Goal: Task Accomplishment & Management: Manage account settings

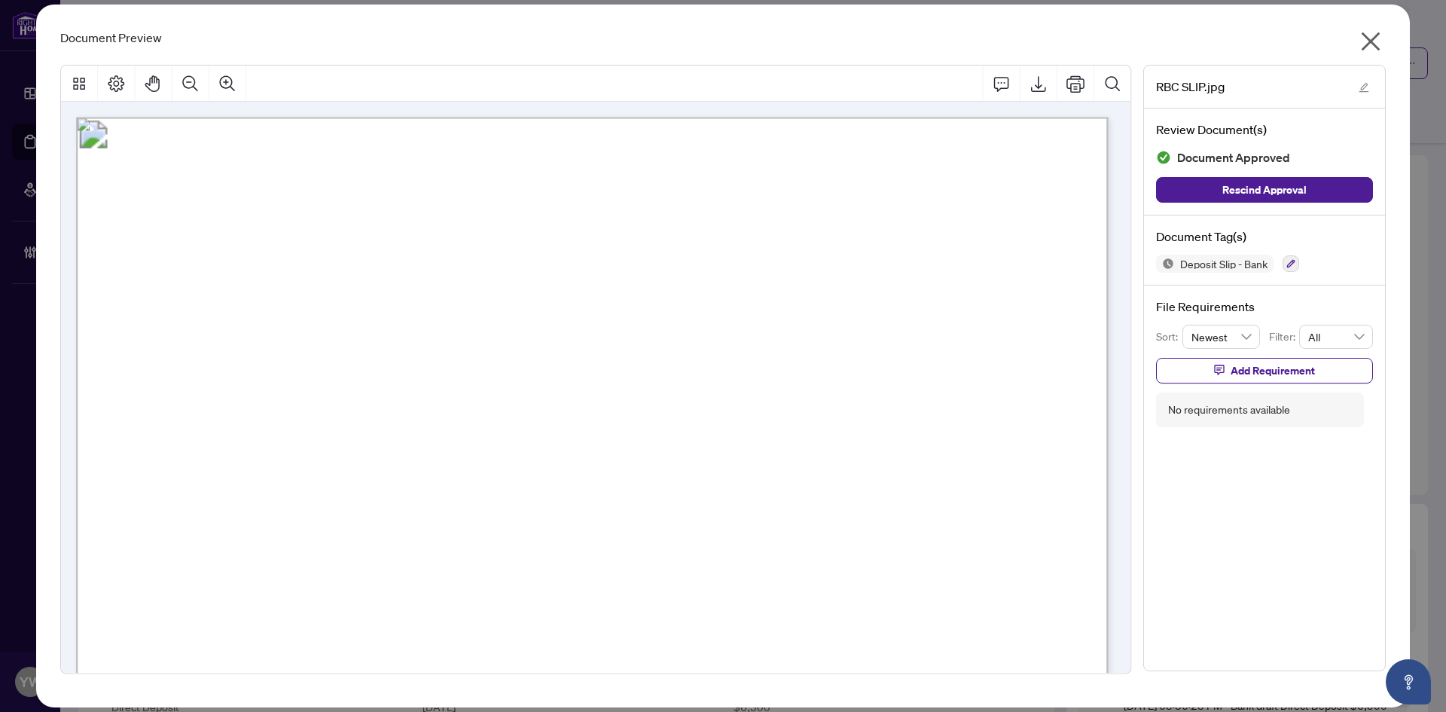
scroll to position [527, 0]
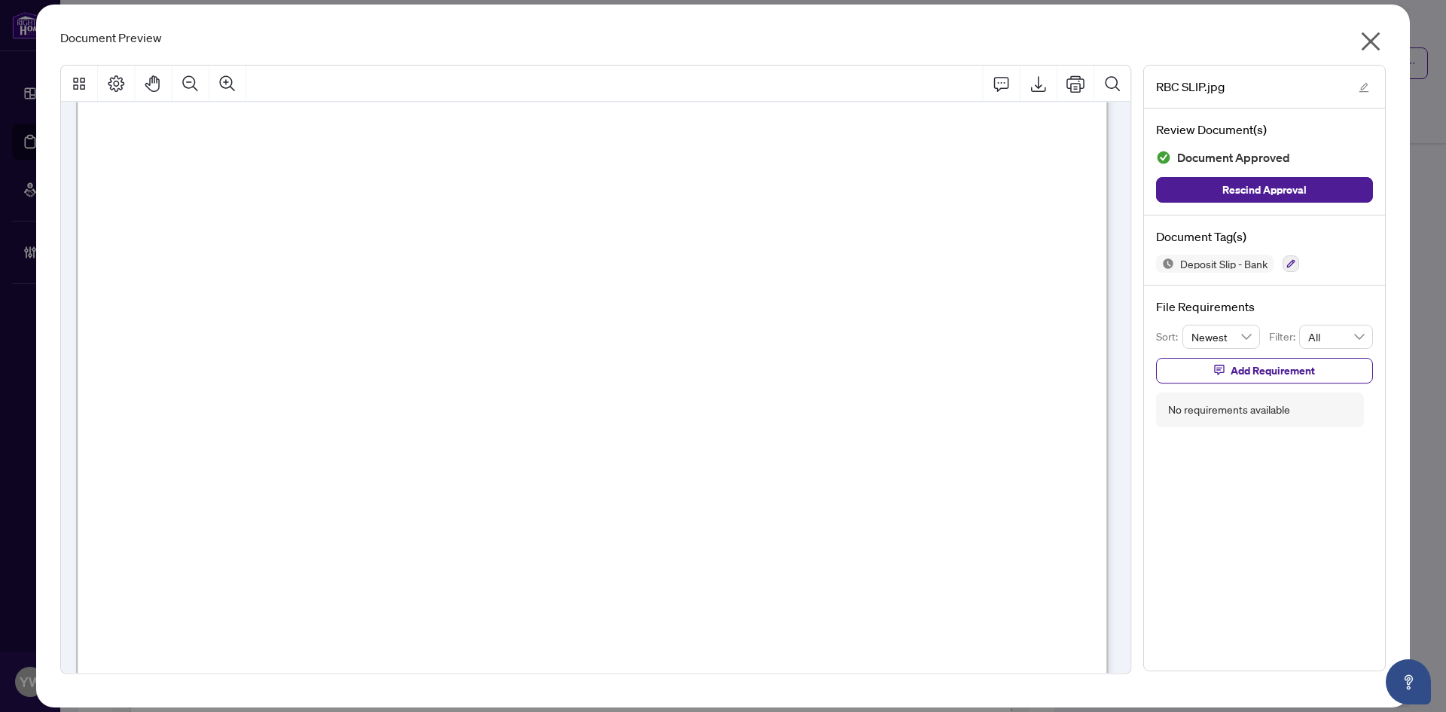
click at [1375, 38] on icon "close" at bounding box center [1371, 41] width 19 height 19
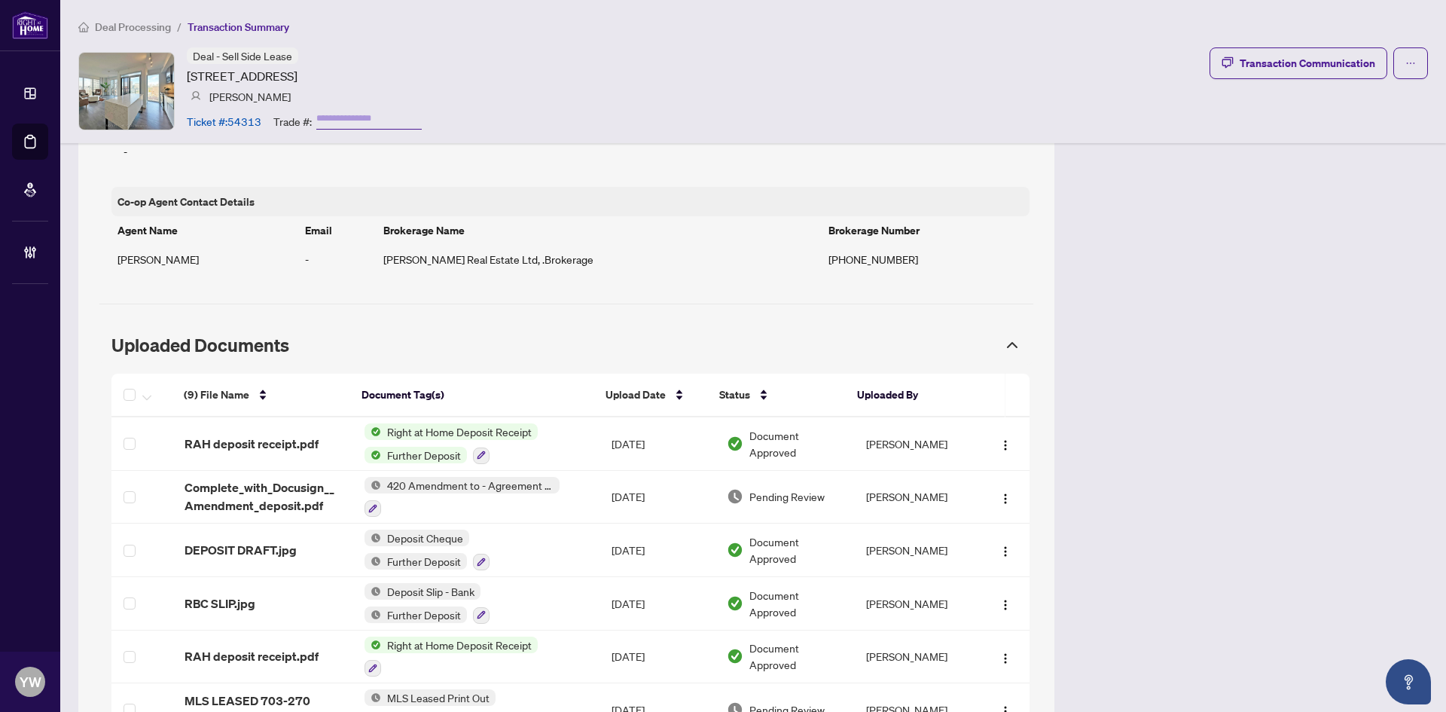
scroll to position [1039, 0]
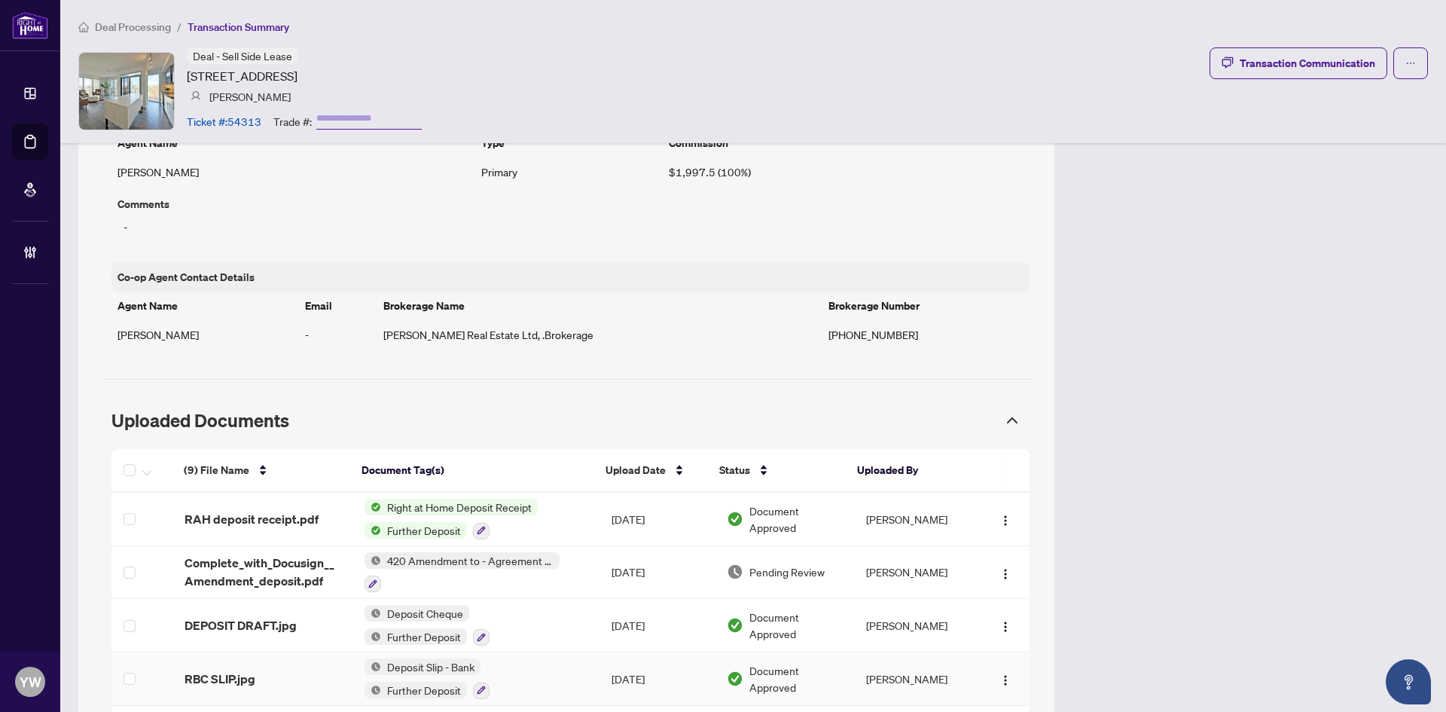
click at [231, 680] on span "RBC SLIP.jpg" at bounding box center [220, 679] width 71 height 18
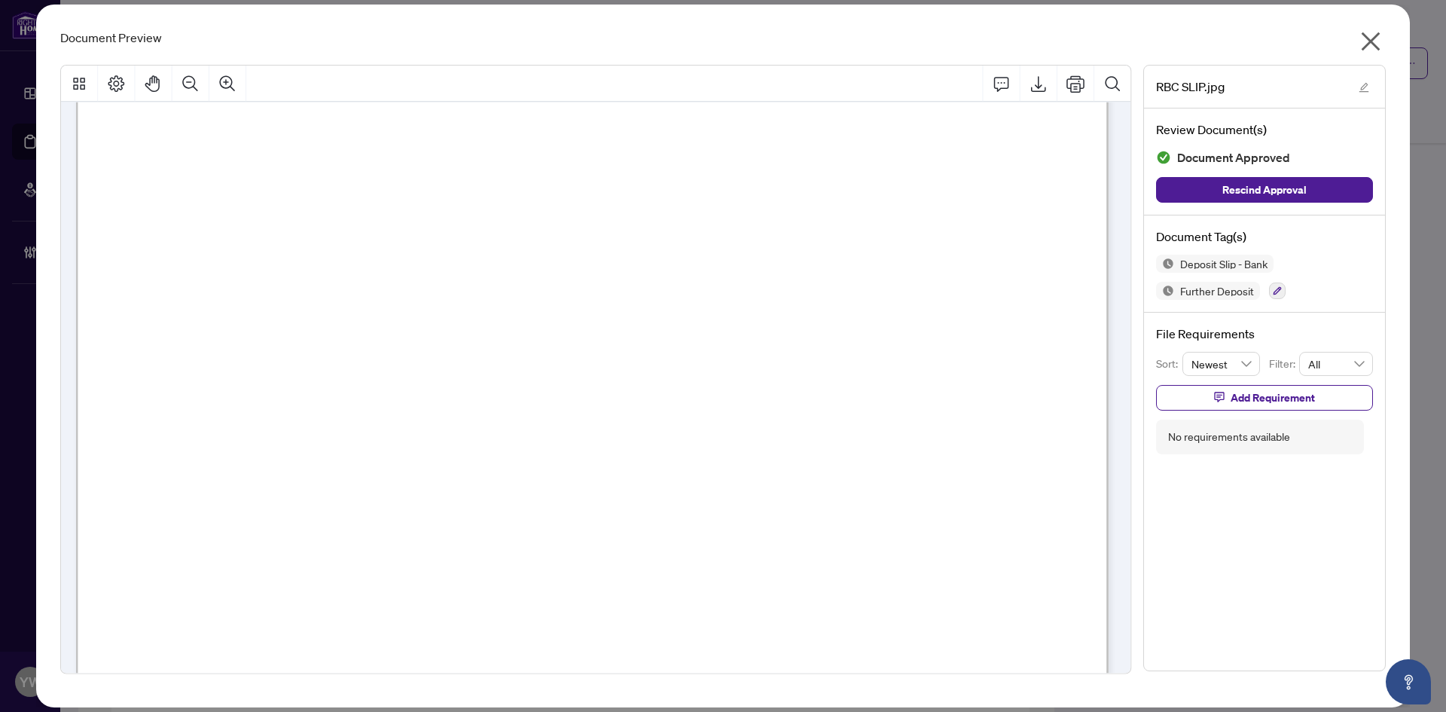
scroll to position [452, 0]
click at [1367, 39] on icon "close" at bounding box center [1371, 41] width 24 height 24
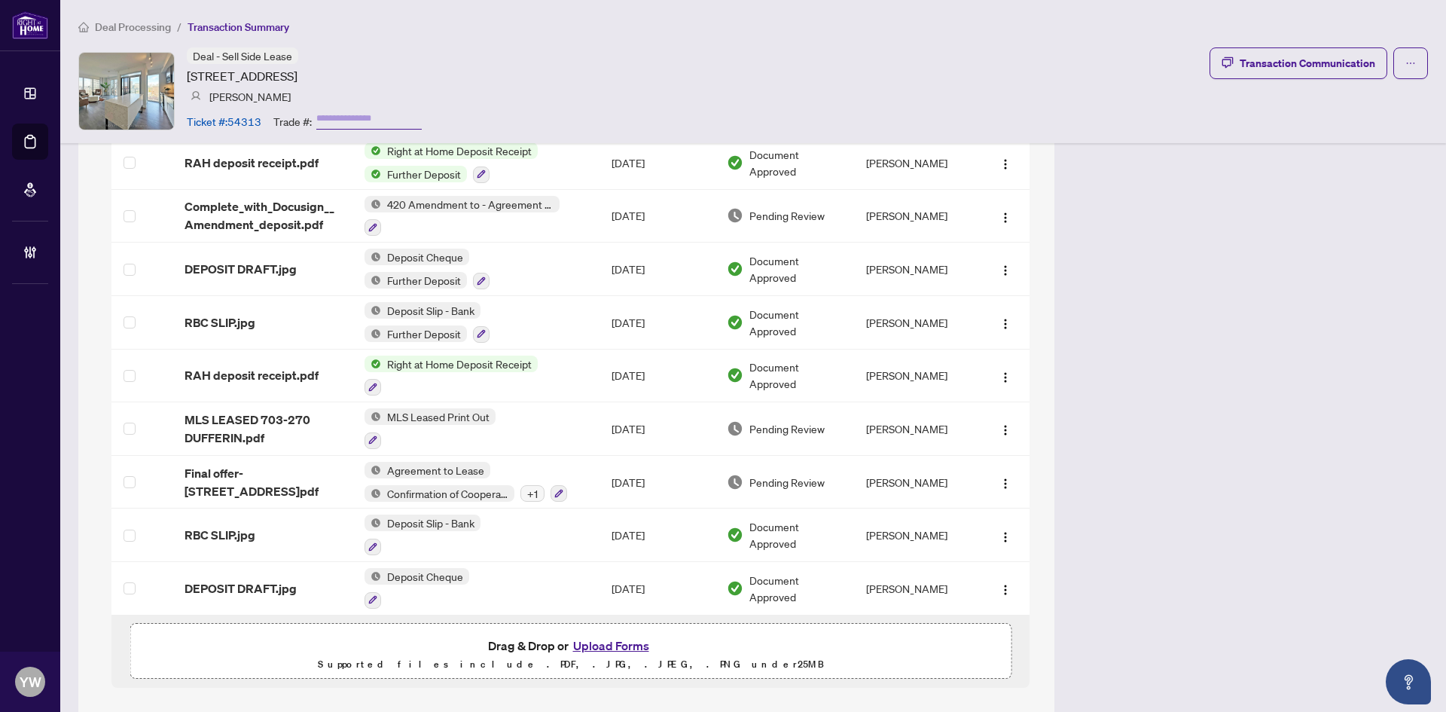
scroll to position [1416, 0]
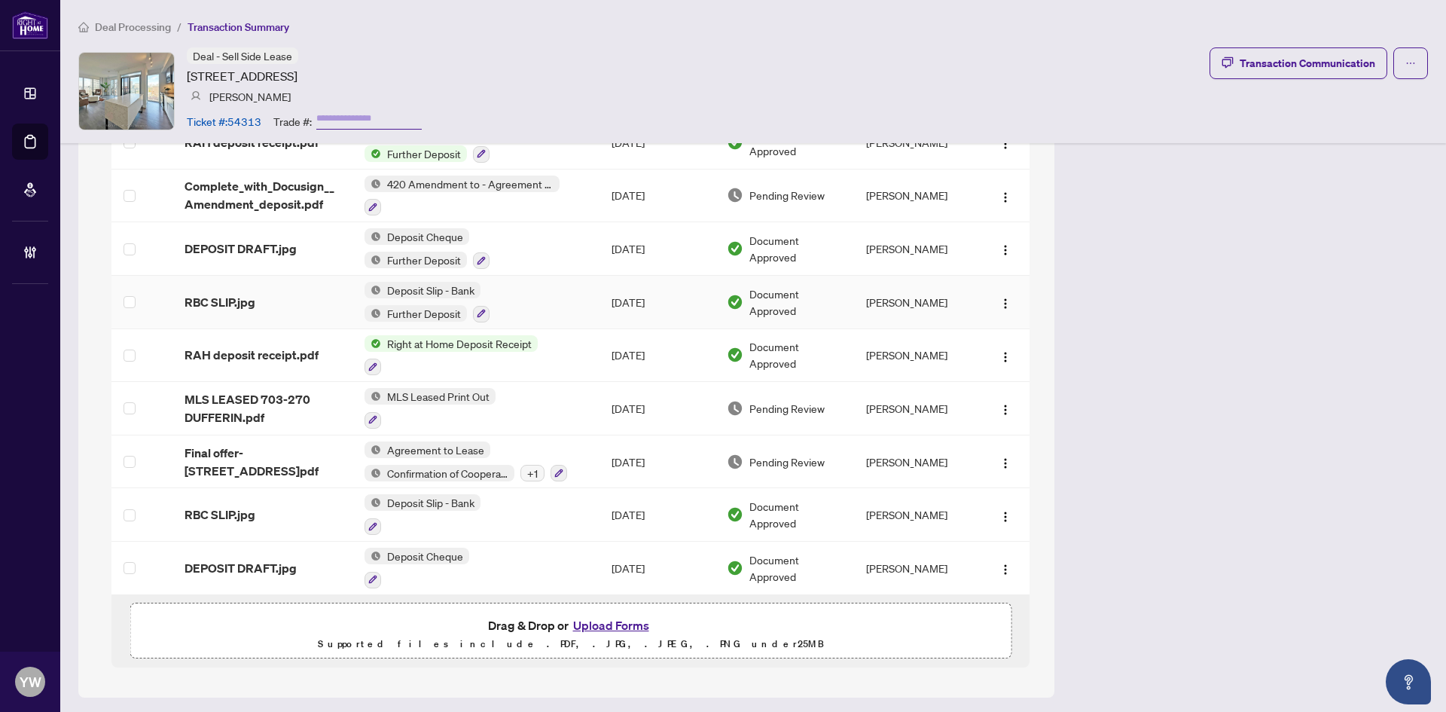
click at [238, 293] on span "RBC SLIP.jpg" at bounding box center [220, 302] width 71 height 18
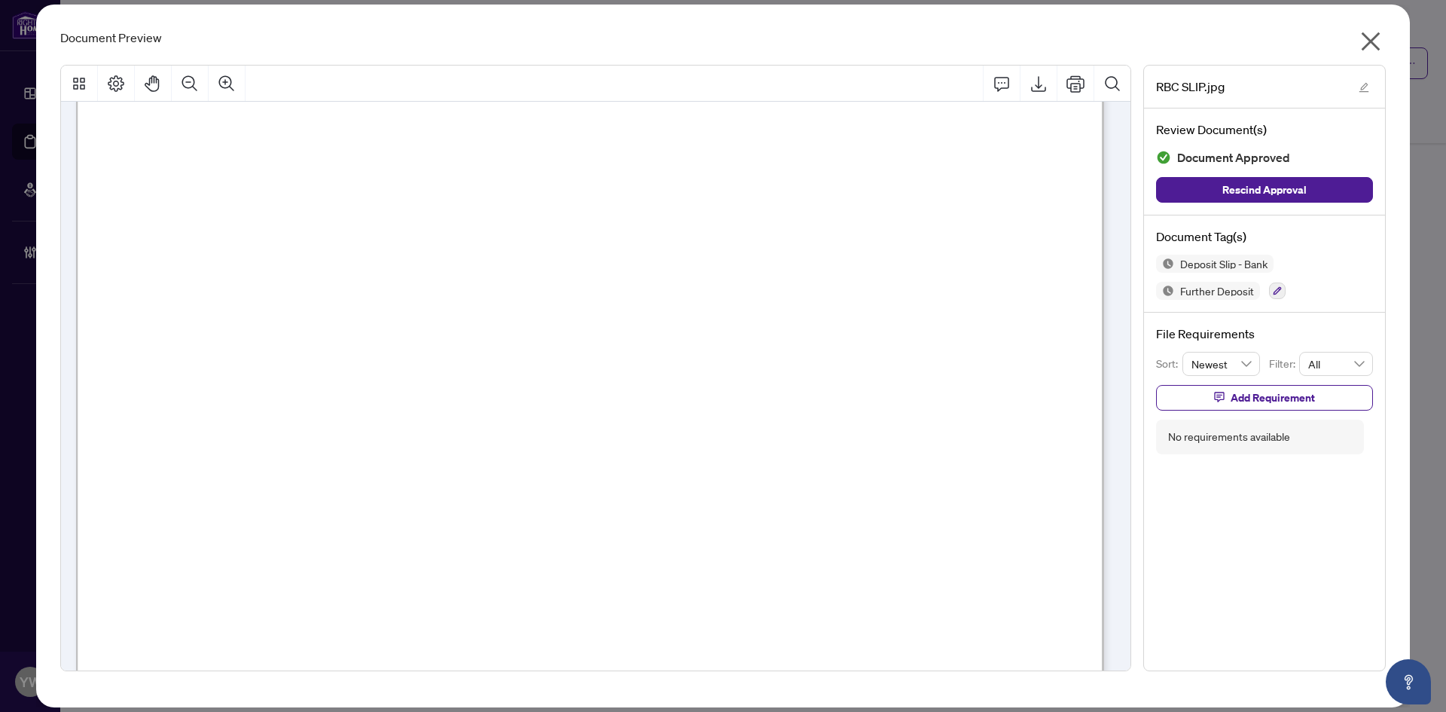
scroll to position [527, 0]
click at [1372, 42] on icon "close" at bounding box center [1371, 41] width 19 height 19
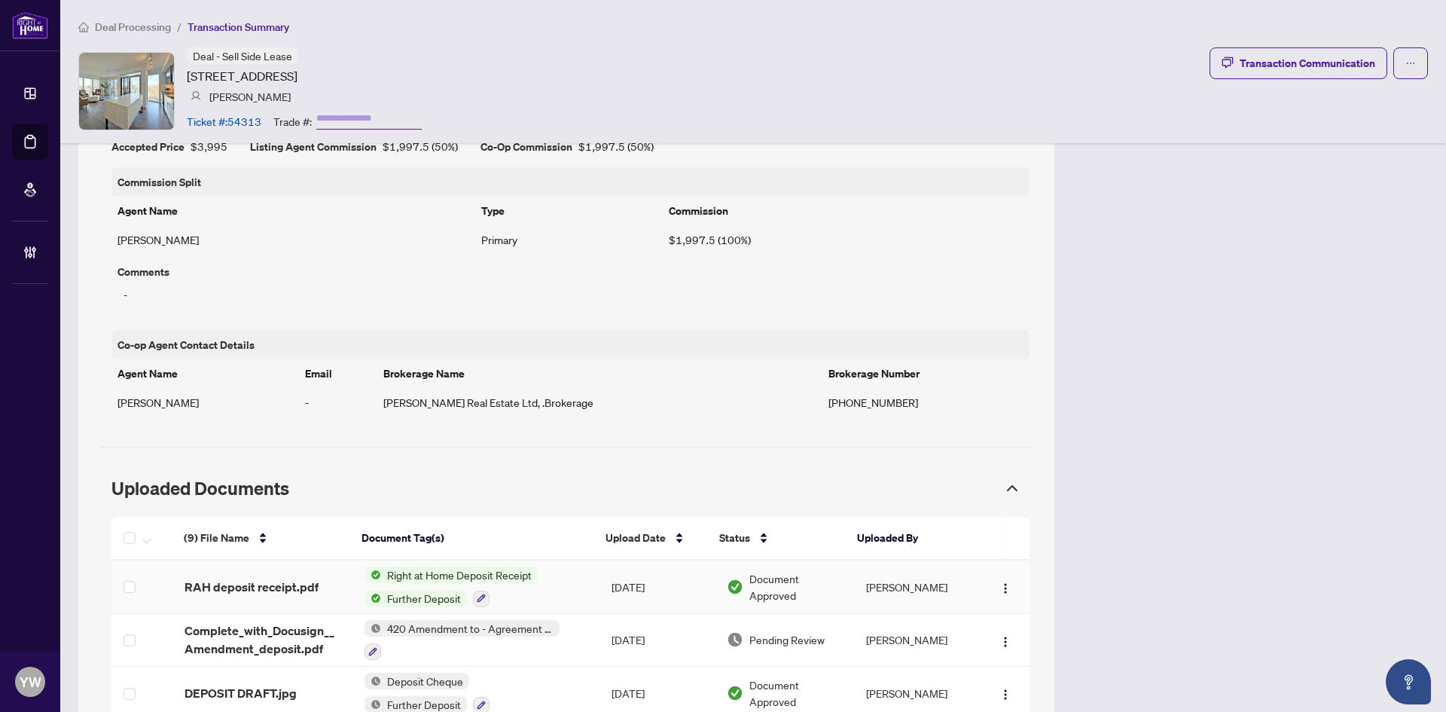
scroll to position [964, 0]
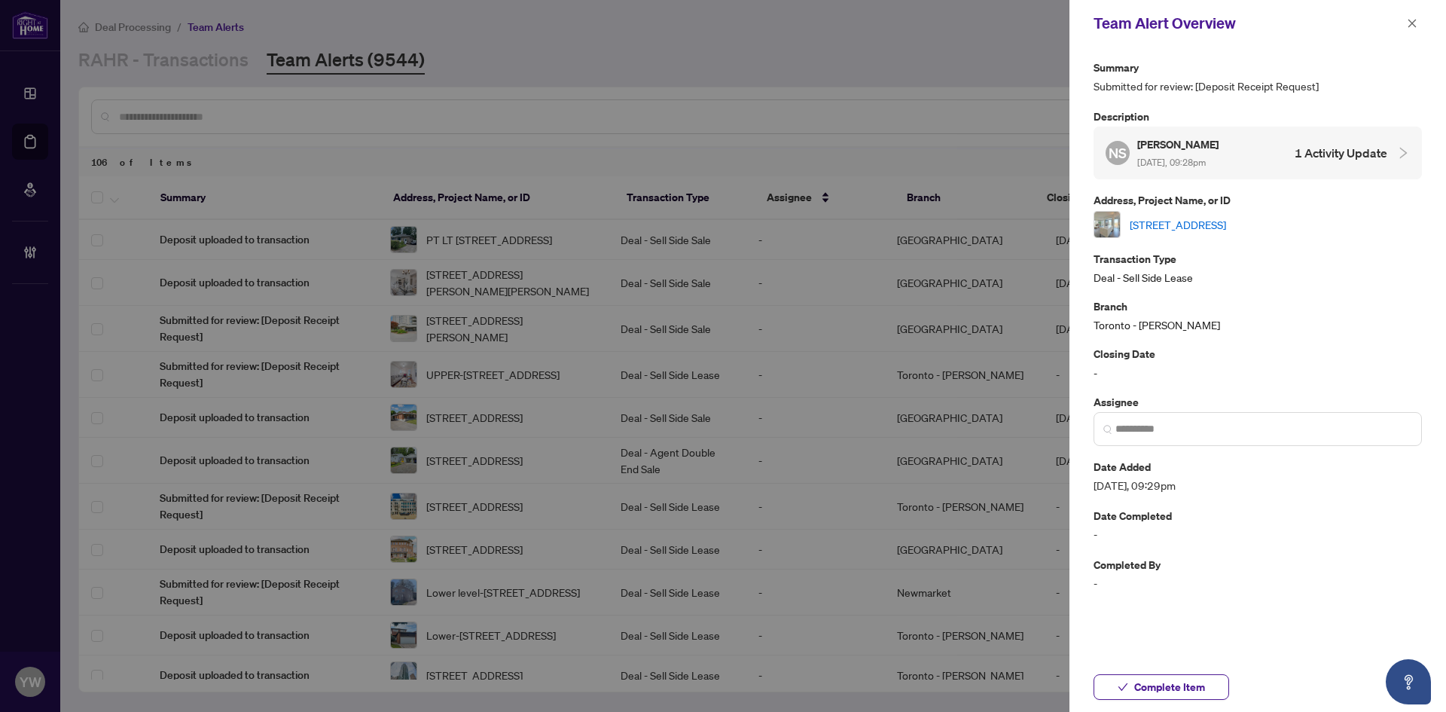
scroll to position [452, 0]
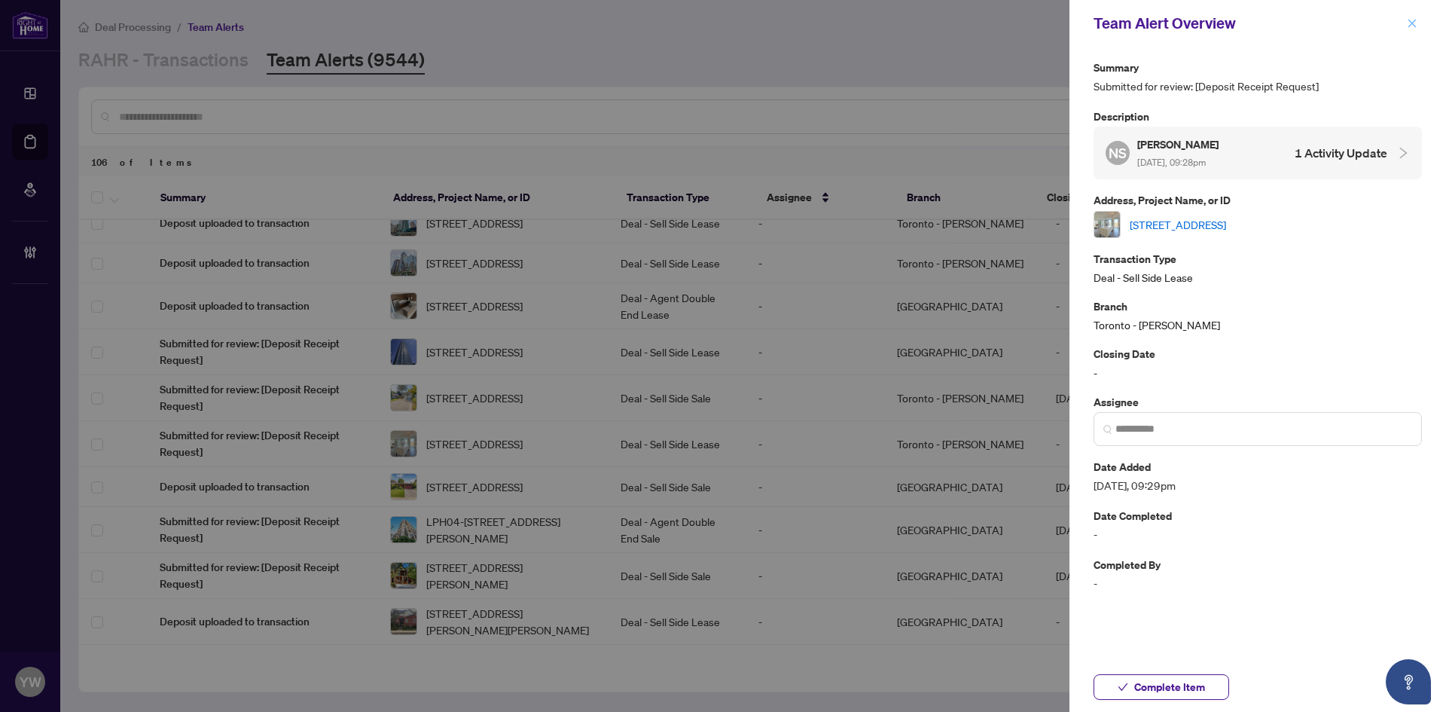
click at [1410, 18] on icon "close" at bounding box center [1412, 23] width 11 height 11
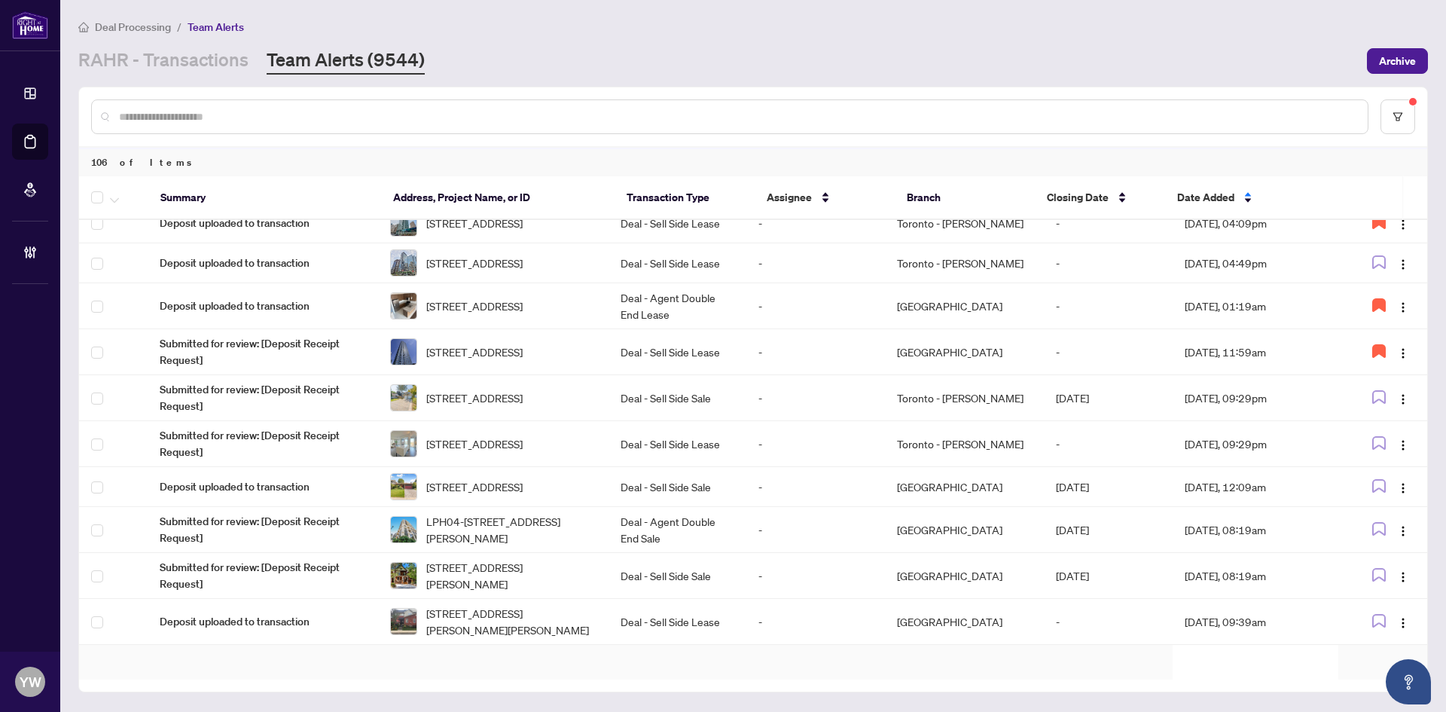
click at [506, 406] on span "156 Harewood Ave Ave, Toronto, Ontario M1M 2R9, Canada" at bounding box center [474, 397] width 96 height 17
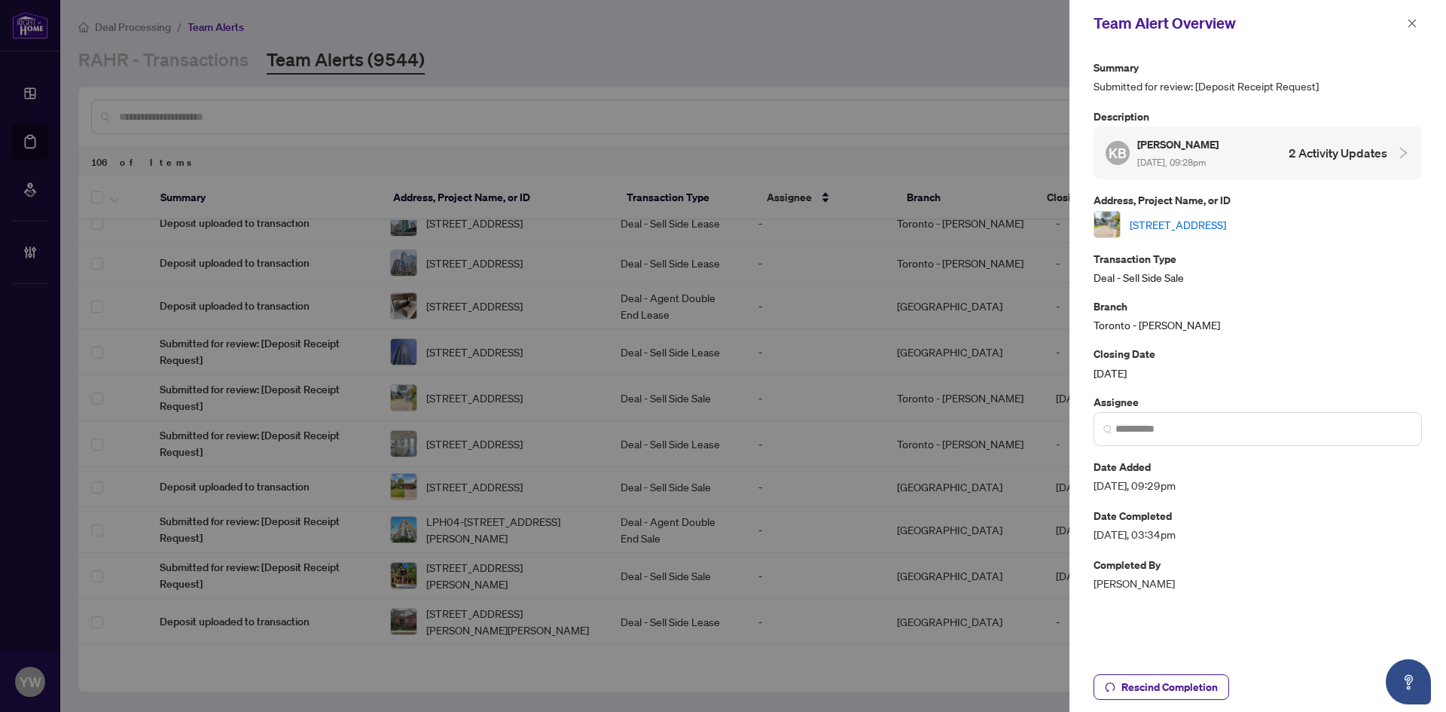
click at [1175, 231] on link "156 Harewood Ave Ave, Toronto, Ontario M1M 2R9, Canada" at bounding box center [1178, 224] width 96 height 17
click at [1412, 26] on icon "close" at bounding box center [1412, 23] width 11 height 11
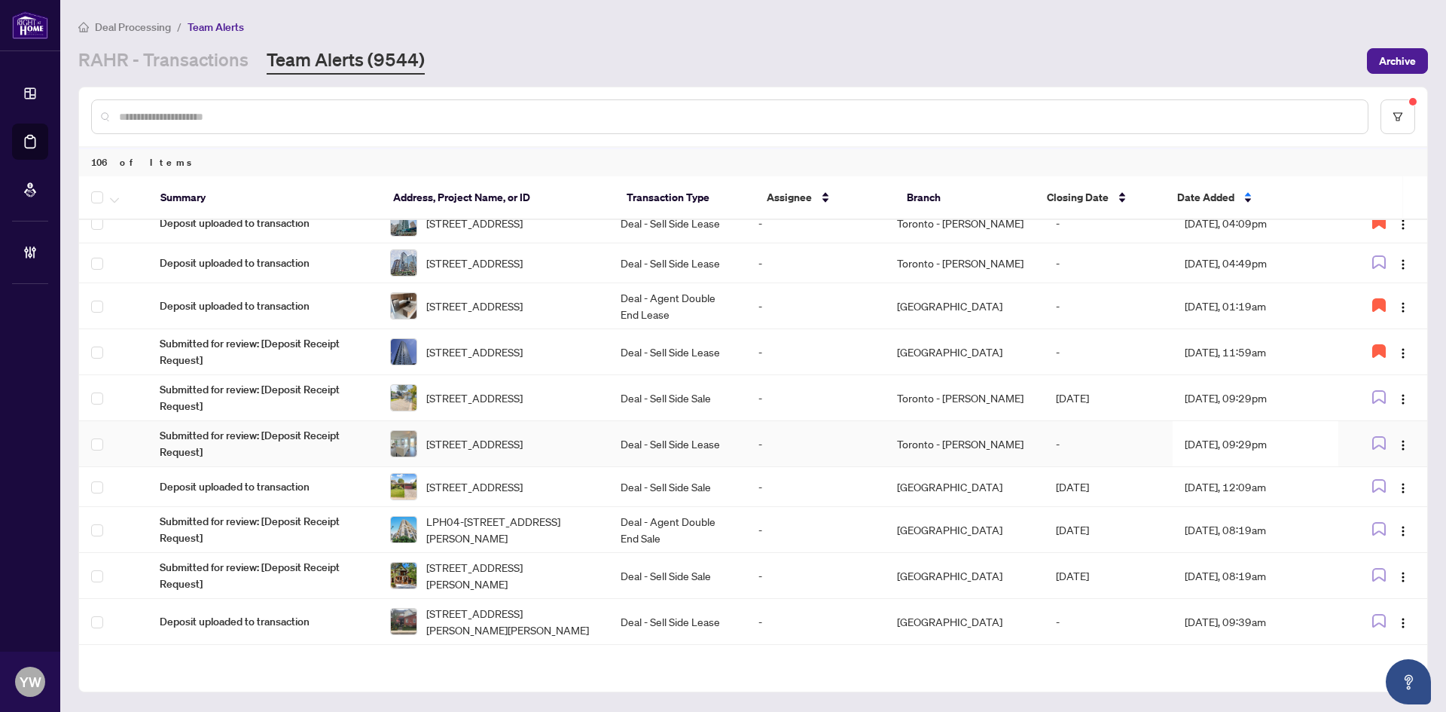
click at [498, 452] on span "703-270 dufferin St, Toronto, Ontario M6K 0H8, Canada" at bounding box center [474, 443] width 96 height 17
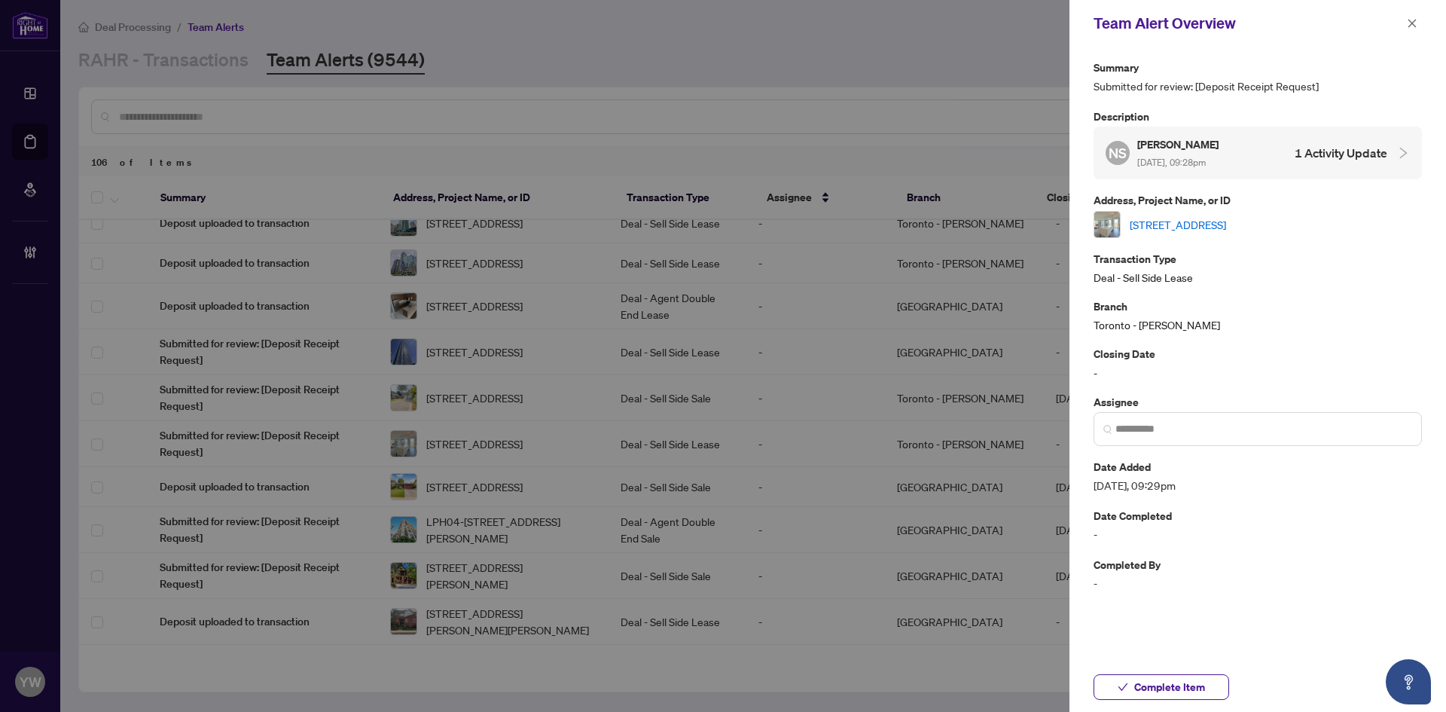
click at [1182, 224] on link "703-270 dufferin St, Toronto, Ontario M6K 0H8, Canada" at bounding box center [1178, 224] width 96 height 17
click at [1190, 695] on span "Complete Item" at bounding box center [1170, 687] width 71 height 24
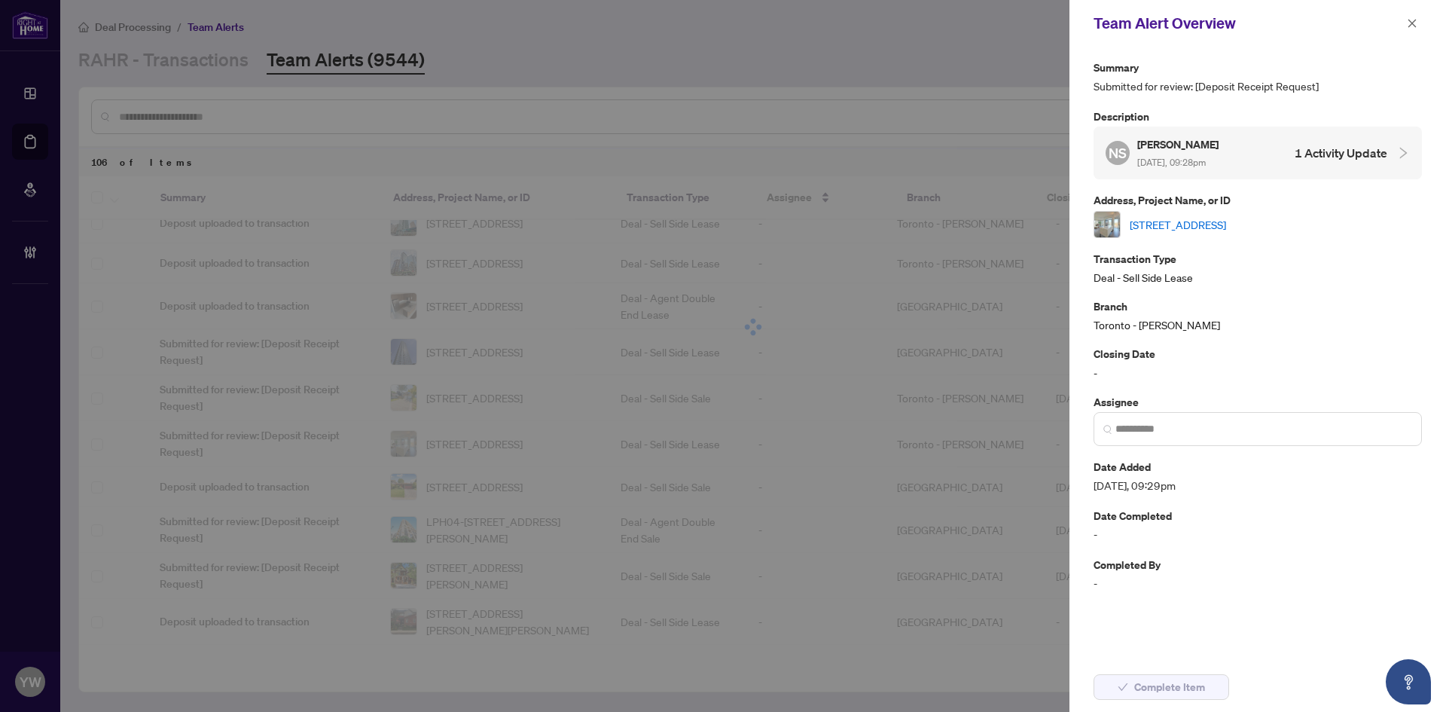
click at [1406, 32] on div "Team Alert Overview" at bounding box center [1258, 23] width 377 height 47
click at [1410, 26] on icon "close" at bounding box center [1413, 23] width 8 height 8
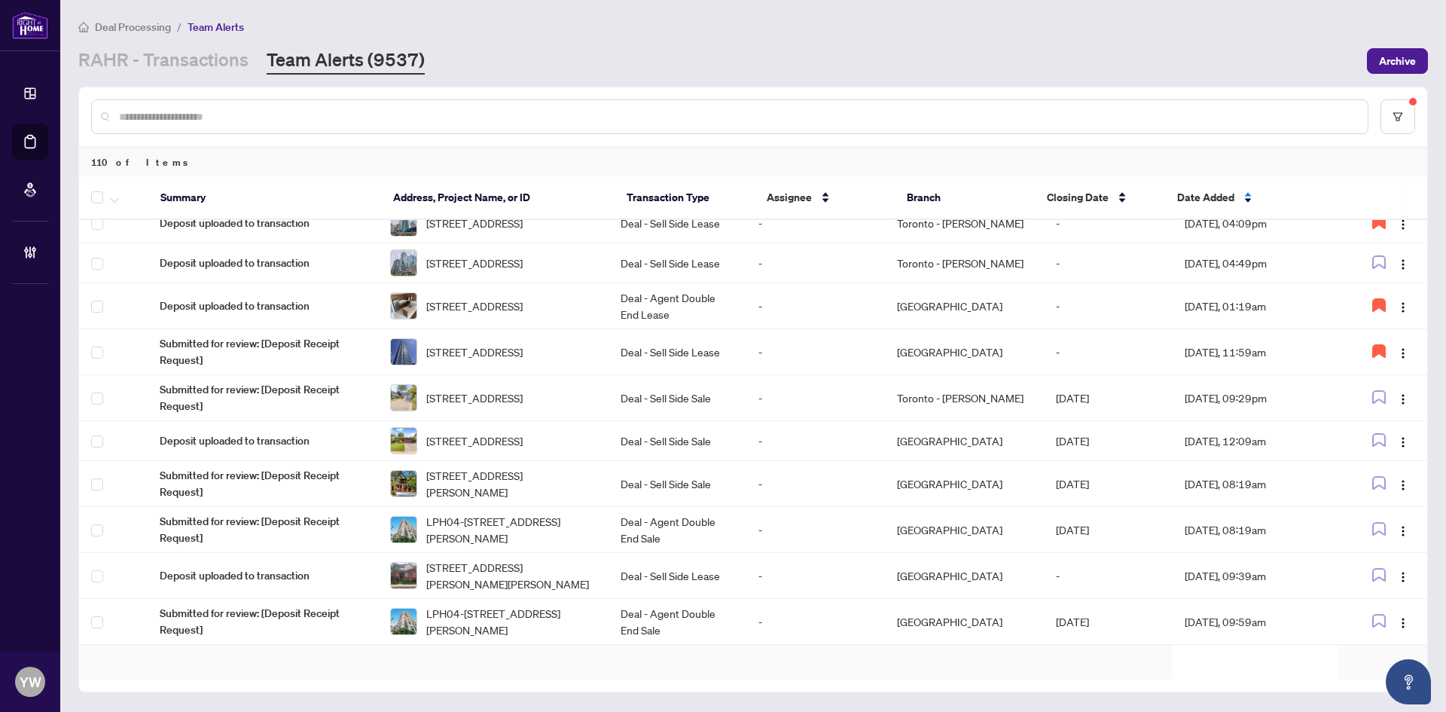
click at [523, 406] on span "156 Harewood Ave Ave, Toronto, Ontario M1M 2R9, Canada" at bounding box center [474, 397] width 96 height 17
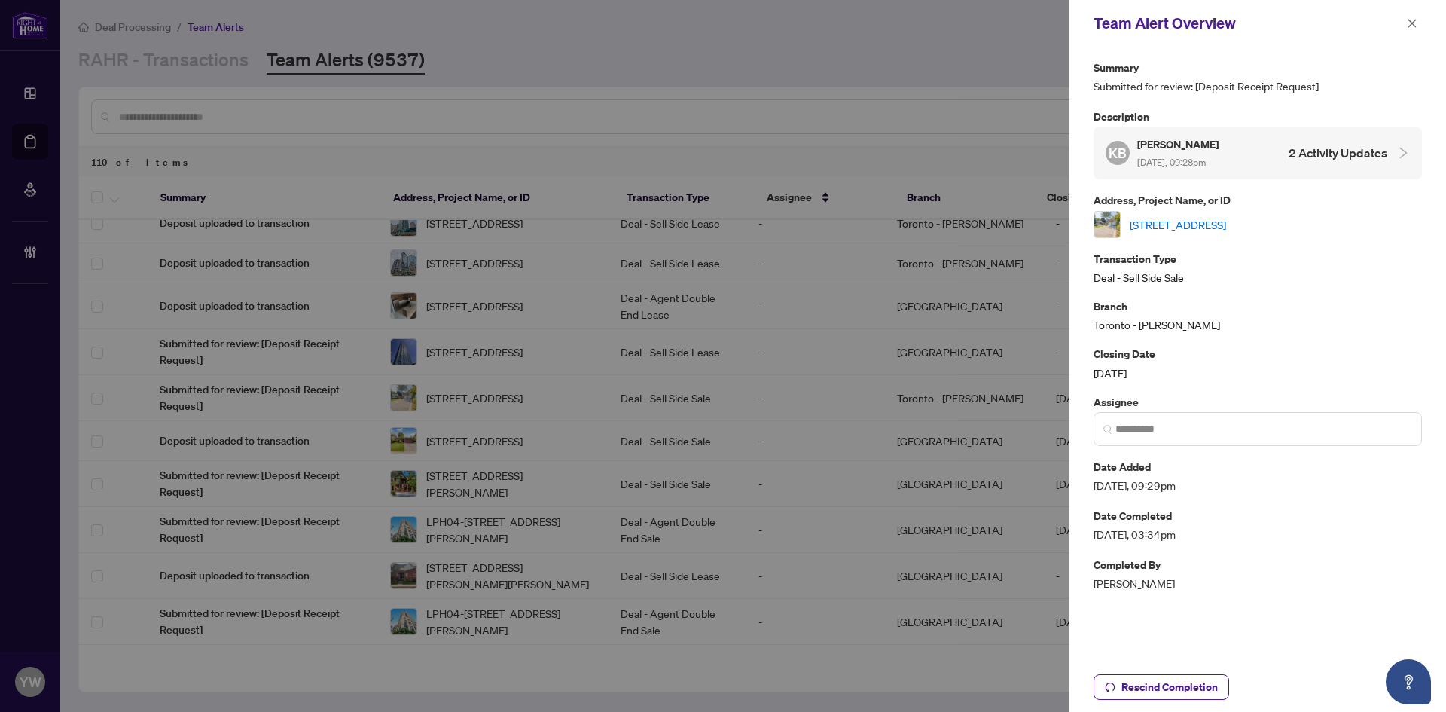
click at [1408, 25] on icon "close" at bounding box center [1412, 23] width 11 height 11
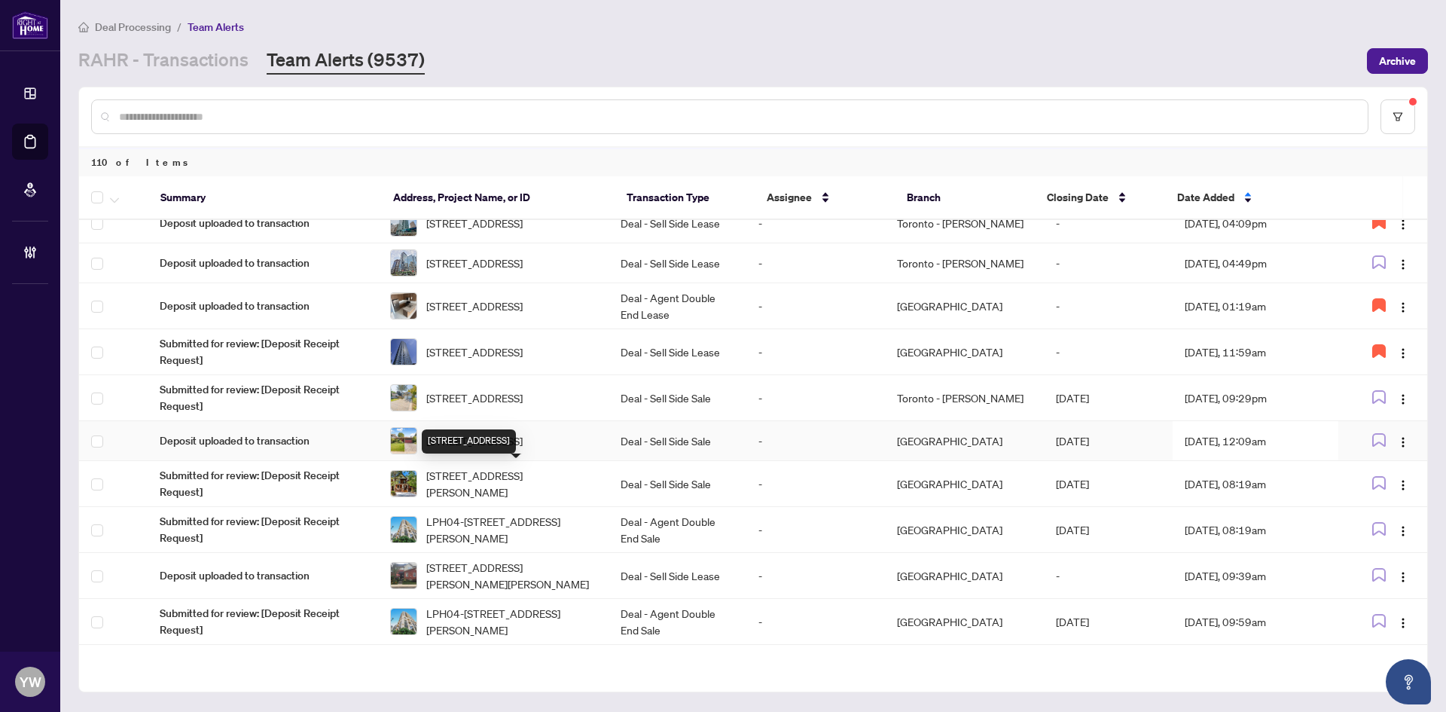
click at [502, 449] on span "7 Bloorlea Cres, Toronto, Ontario M9B 1P2, Canada" at bounding box center [474, 440] width 96 height 17
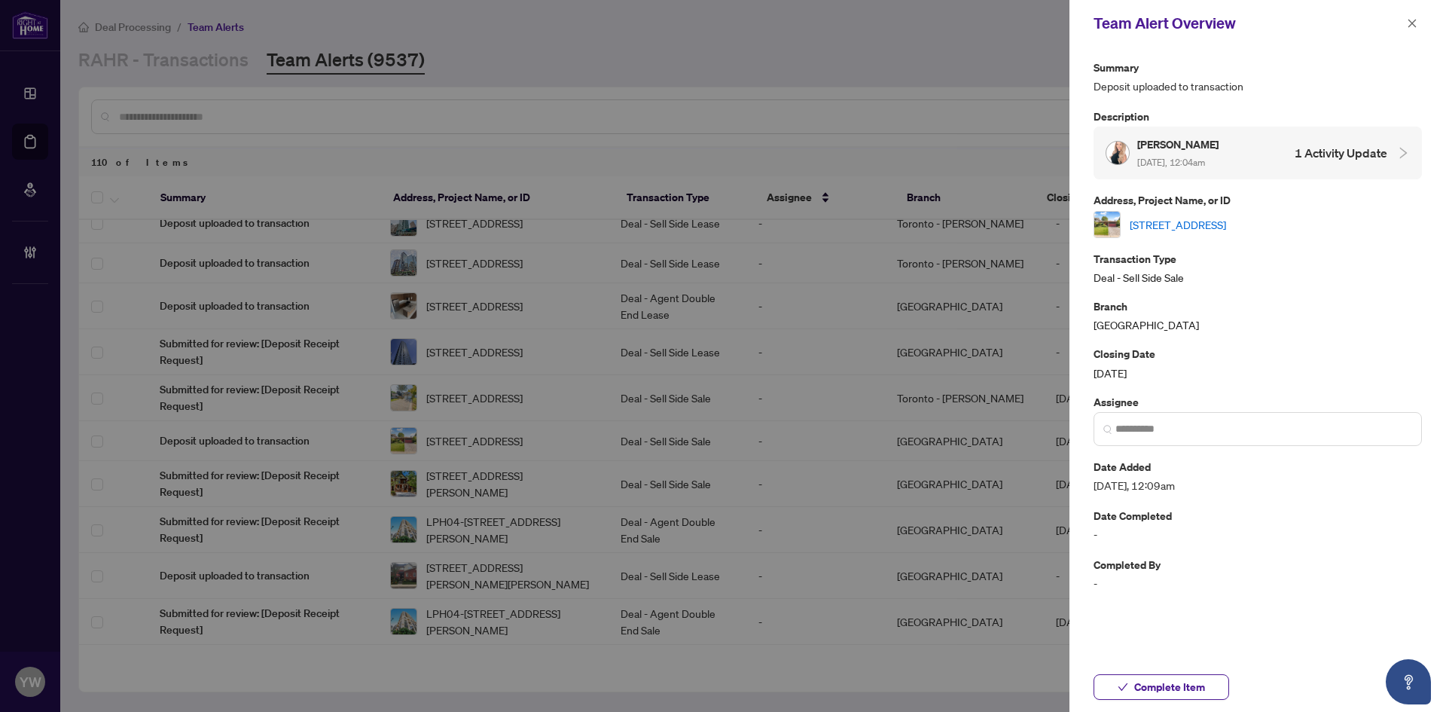
click at [1184, 219] on link "7 Bloorlea Cres, Toronto, Ontario M9B 1P2, Canada" at bounding box center [1178, 224] width 96 height 17
click at [1153, 690] on span "Complete Item" at bounding box center [1170, 687] width 71 height 24
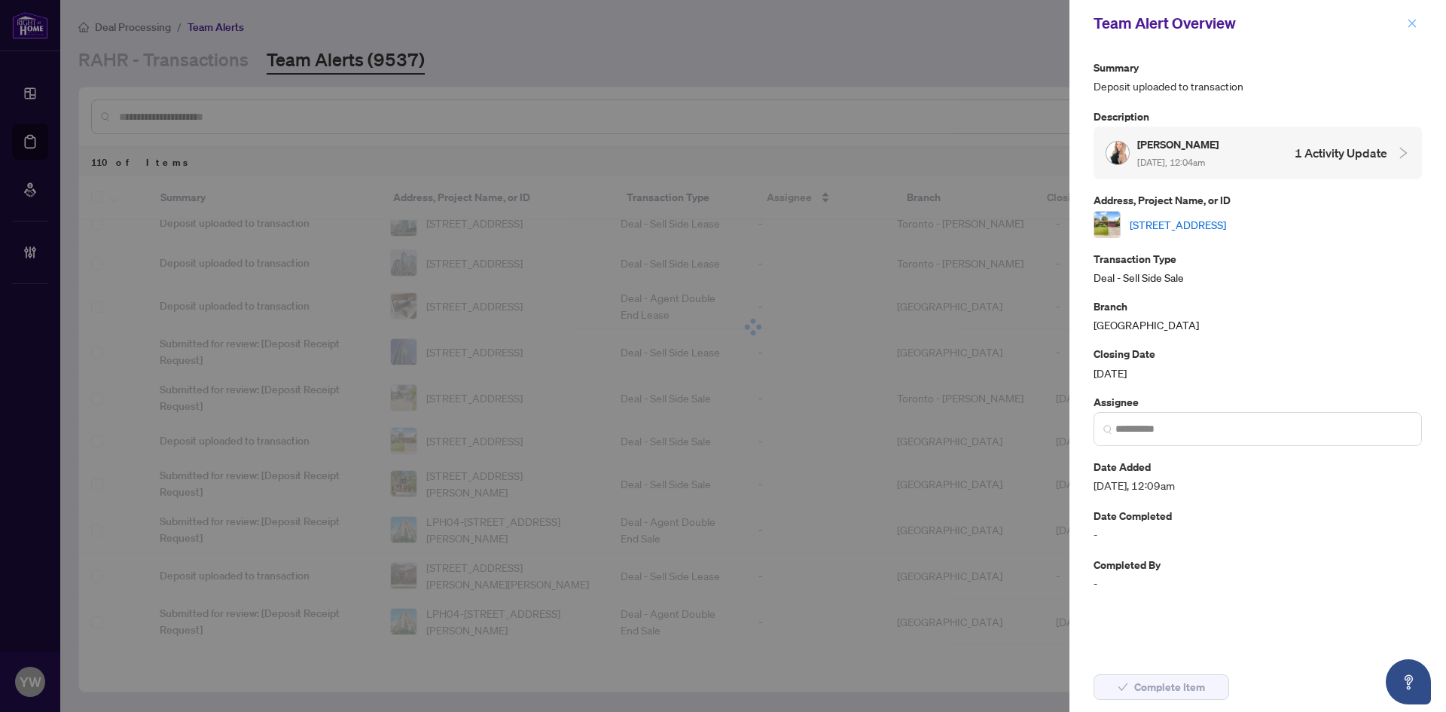
click at [1409, 18] on icon "close" at bounding box center [1412, 23] width 11 height 11
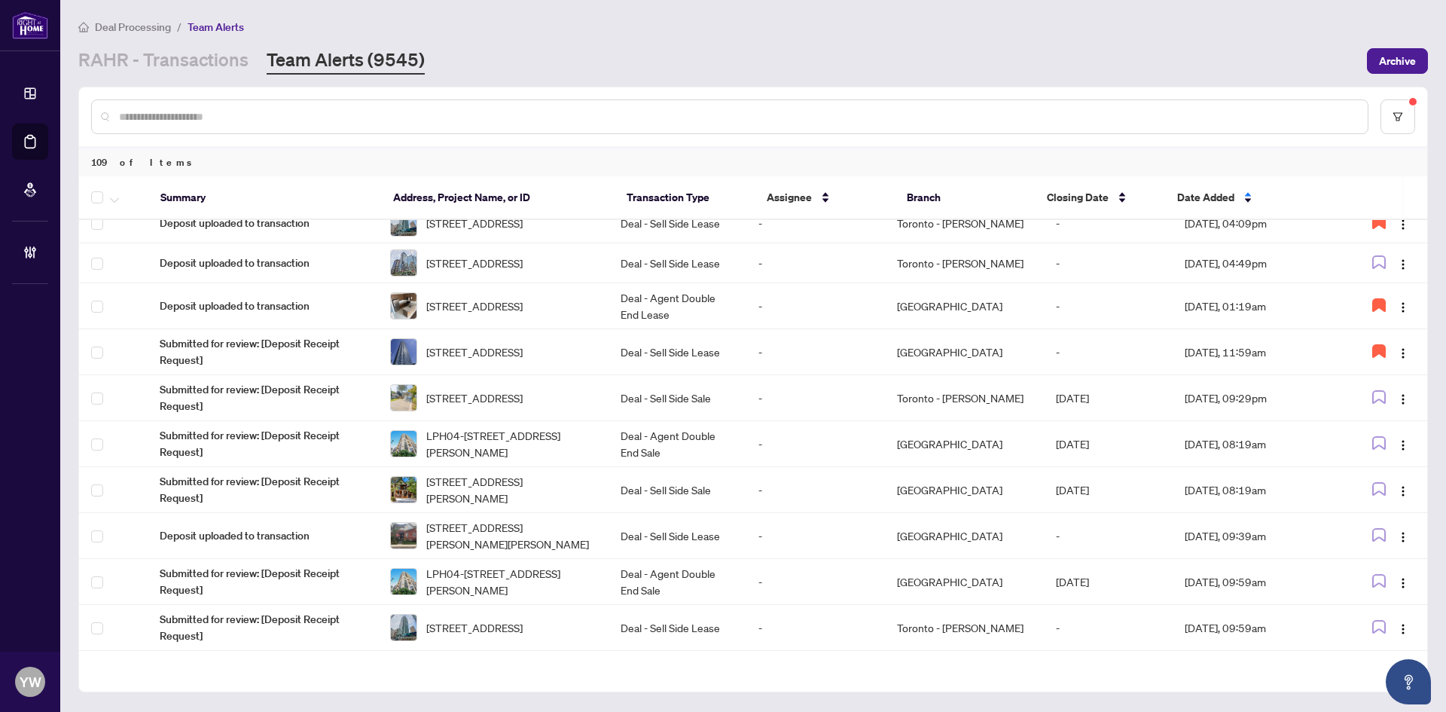
click at [257, 119] on input "text" at bounding box center [737, 116] width 1237 height 17
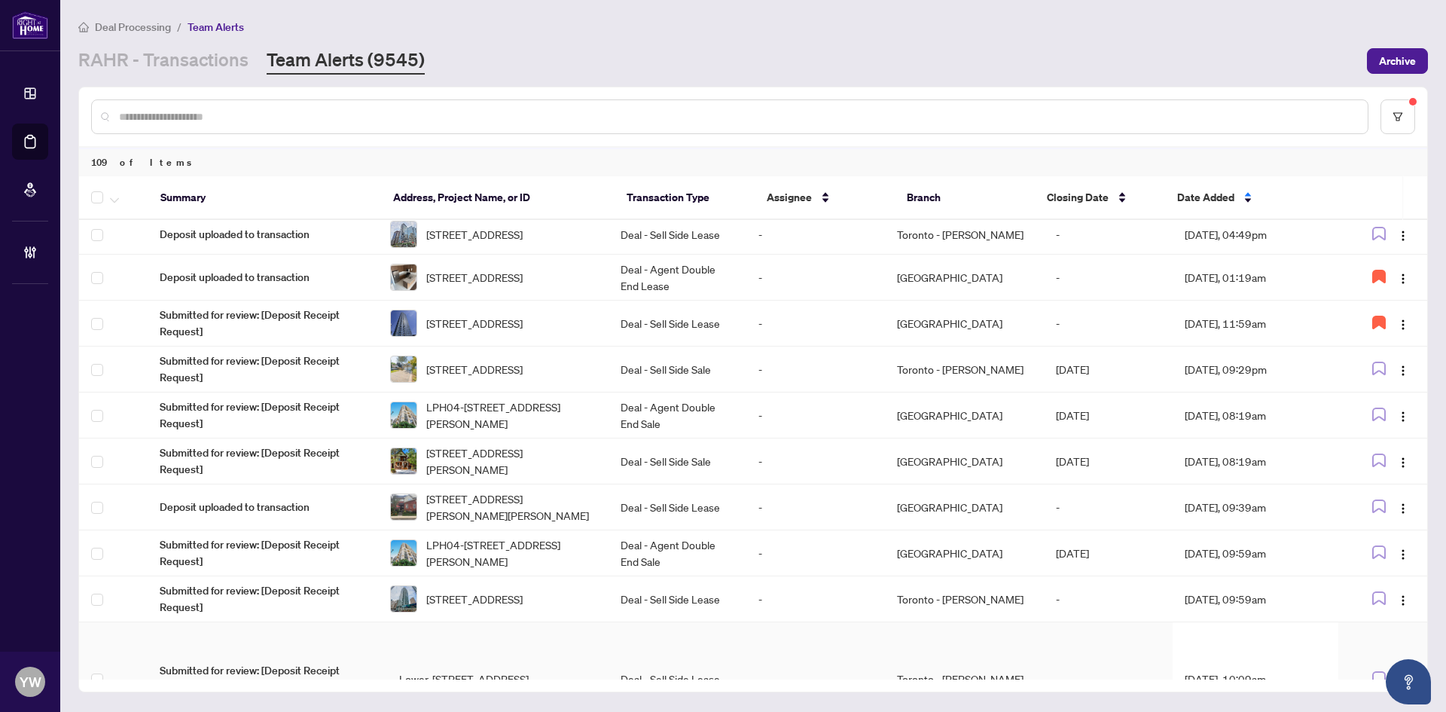
scroll to position [506, 0]
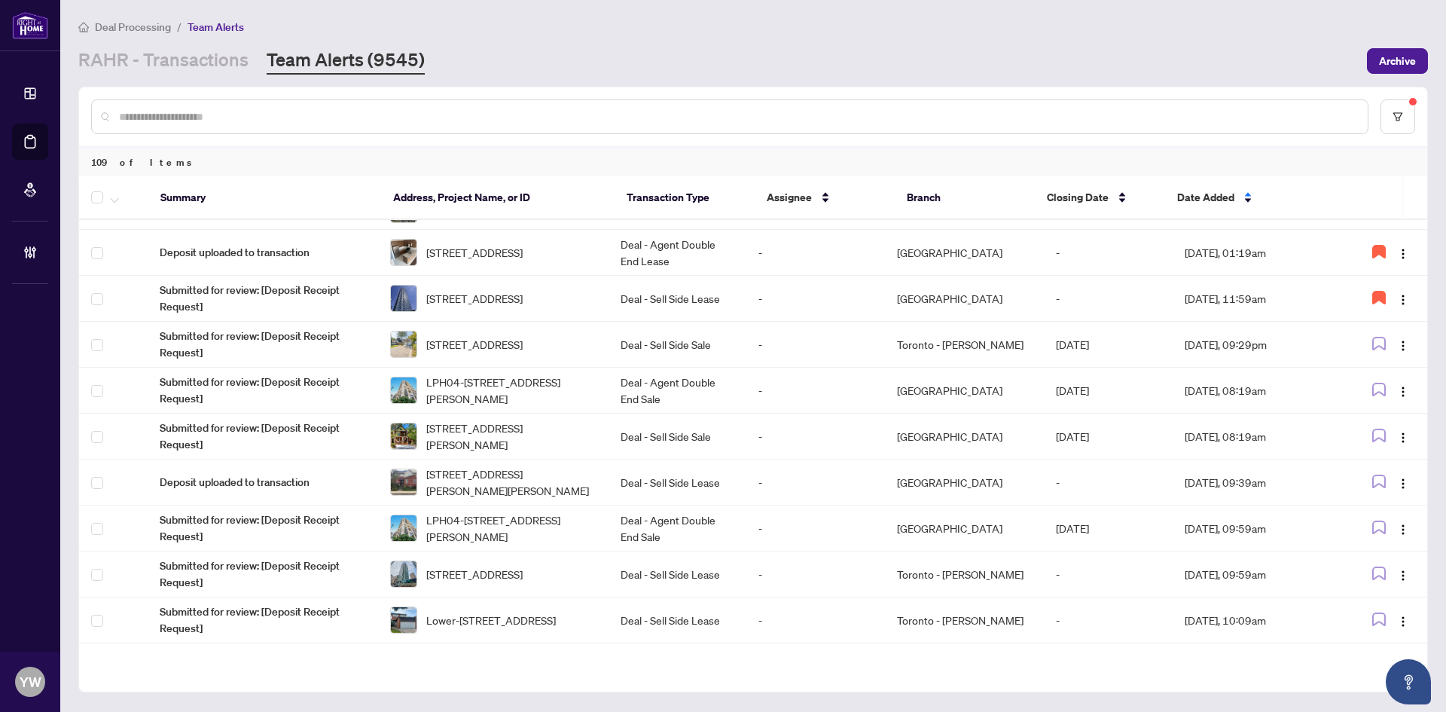
click at [537, 407] on span "LPH04-55 De Boers Dr, Toronto, Ontario M3J 0G5, Canada" at bounding box center [511, 390] width 170 height 33
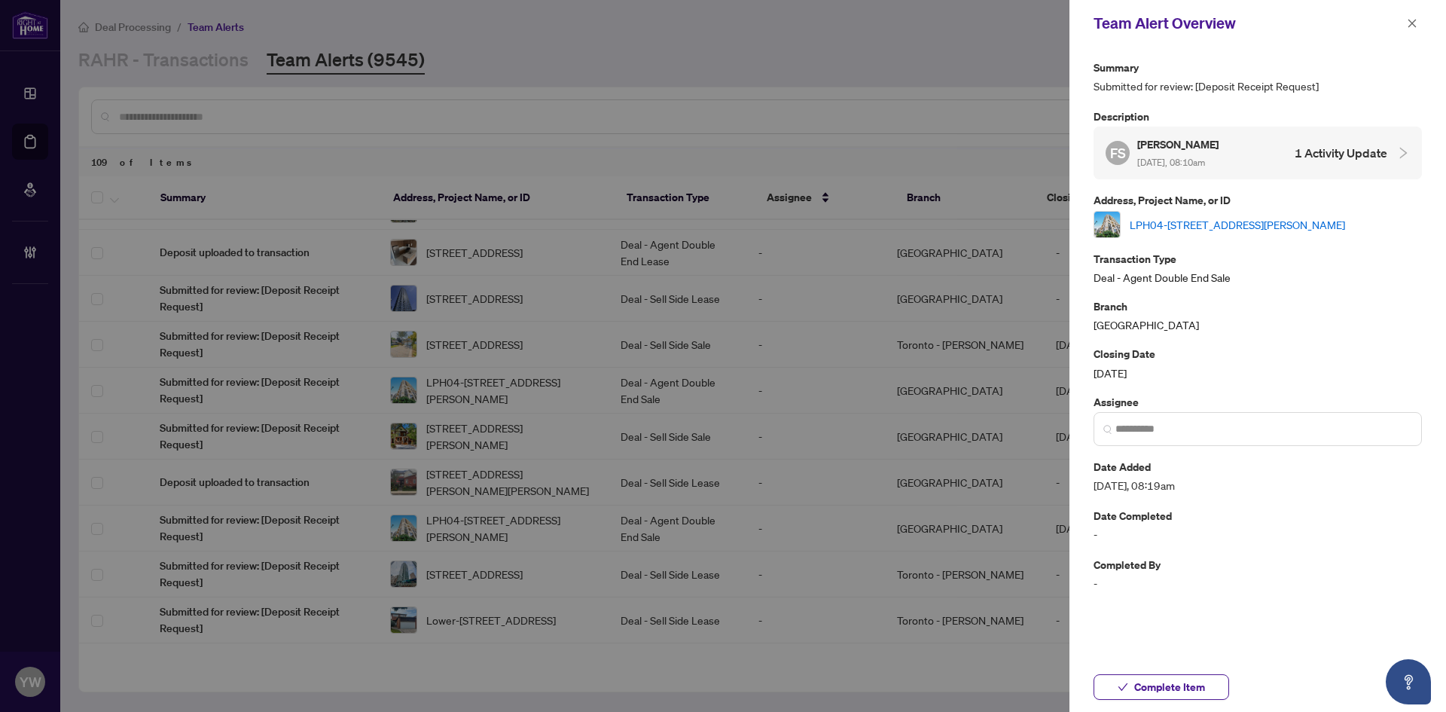
click at [1153, 218] on link "LPH04-55 De Boers Dr, Toronto, Ontario M3J 0G5, Canada" at bounding box center [1237, 224] width 215 height 17
click at [1123, 695] on span "button" at bounding box center [1123, 687] width 11 height 24
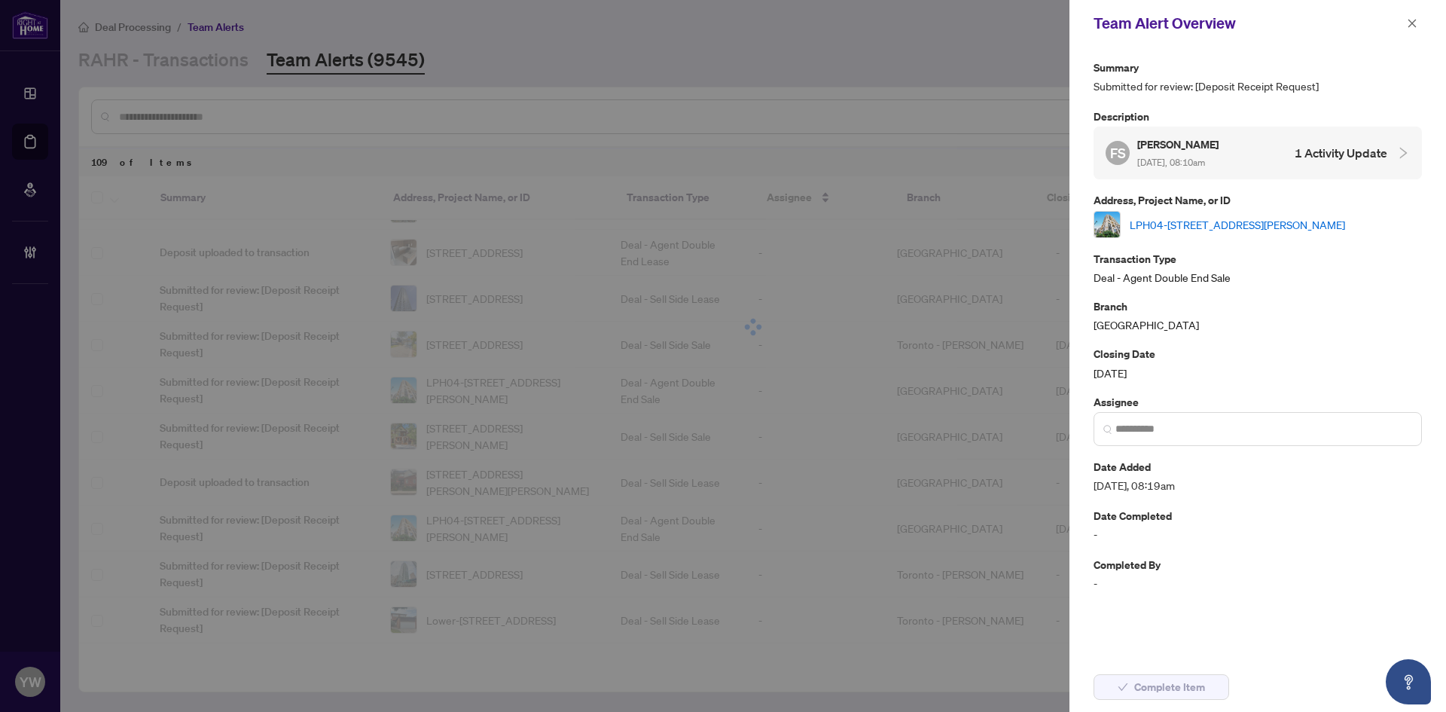
click at [1404, 32] on span at bounding box center [1413, 23] width 20 height 18
click at [1407, 23] on button "button" at bounding box center [1413, 23] width 20 height 18
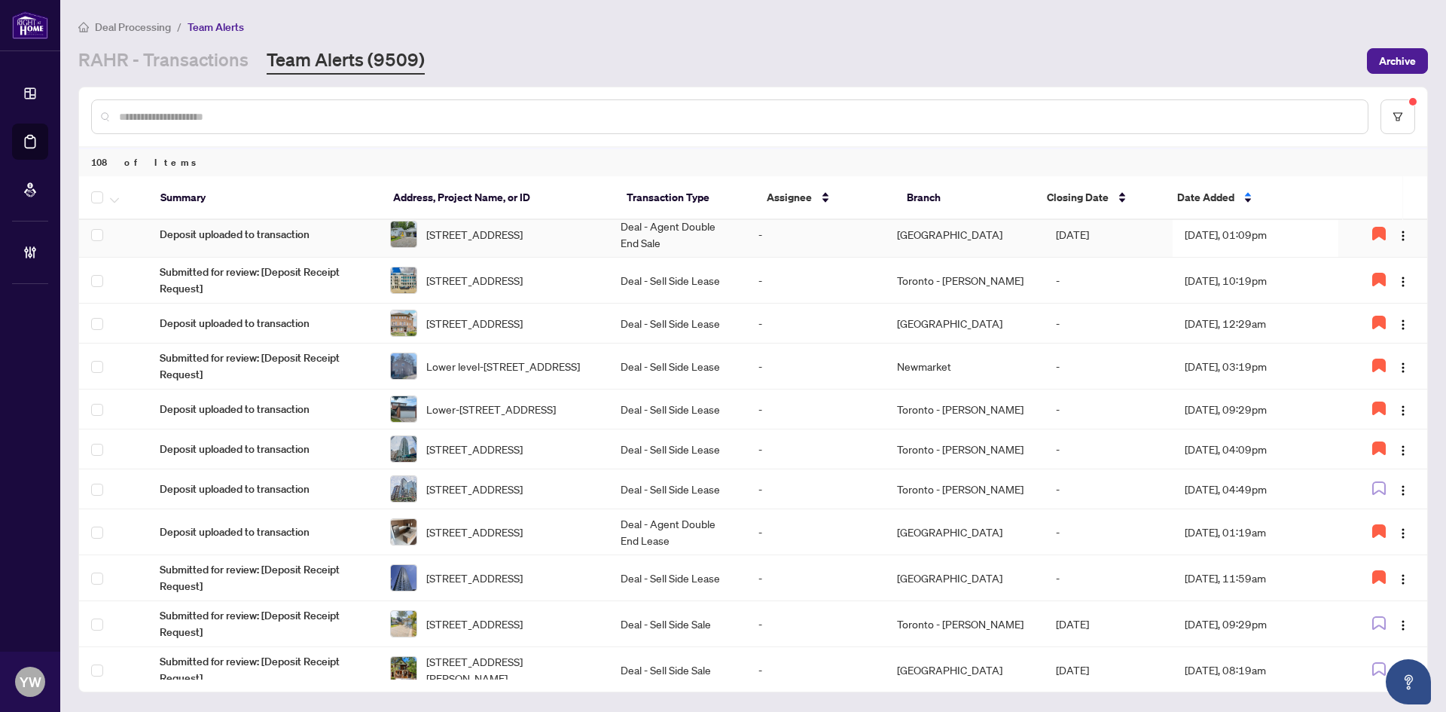
scroll to position [452, 0]
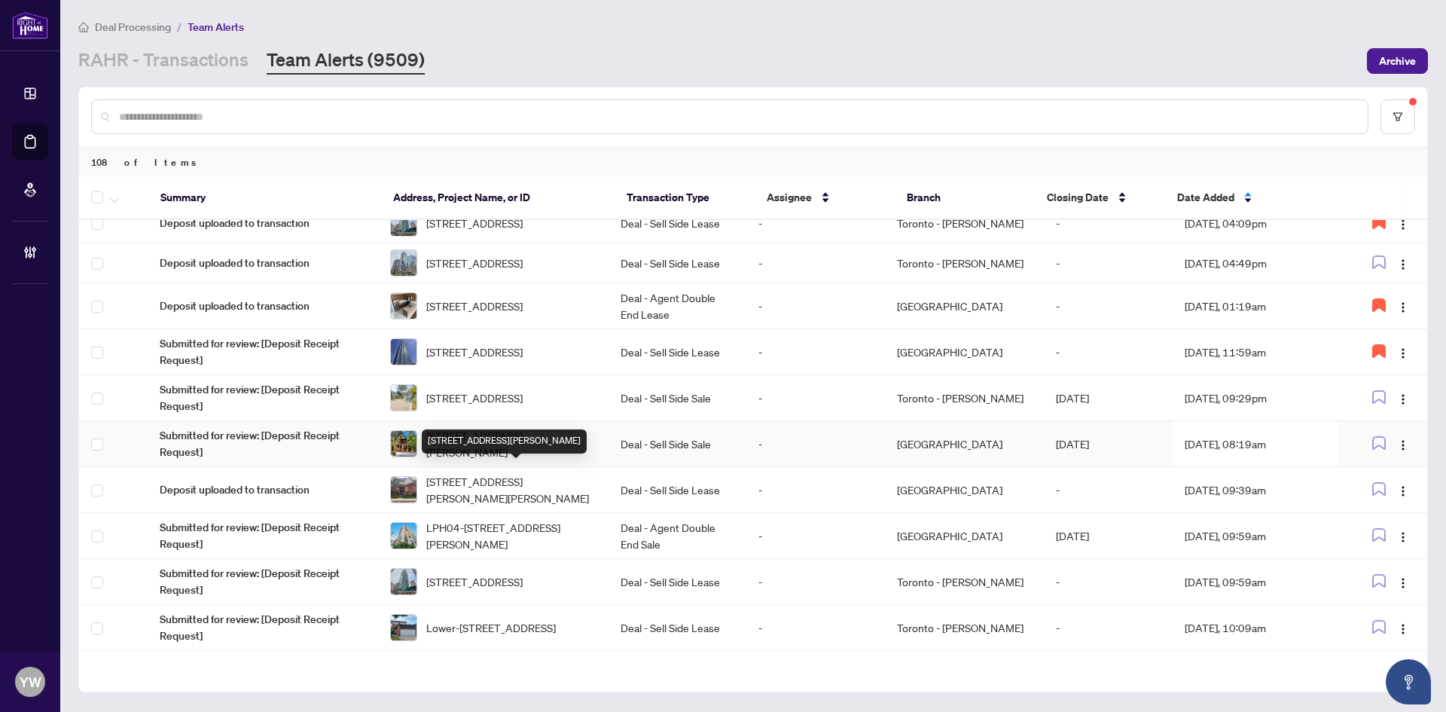
click at [477, 460] on span "[STREET_ADDRESS][PERSON_NAME]" at bounding box center [511, 443] width 170 height 33
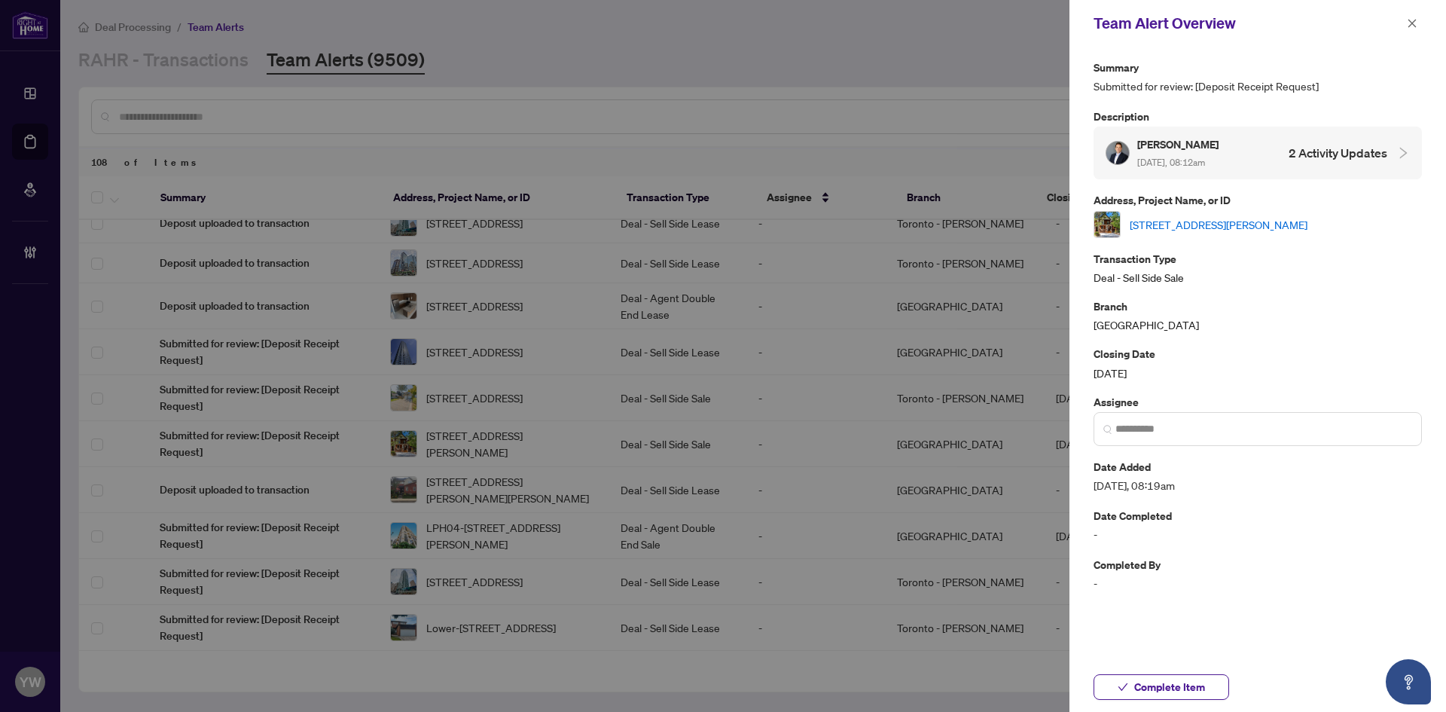
click at [1157, 223] on link "[STREET_ADDRESS][PERSON_NAME]" at bounding box center [1219, 224] width 178 height 17
click at [1166, 688] on span "Complete Item" at bounding box center [1170, 687] width 71 height 24
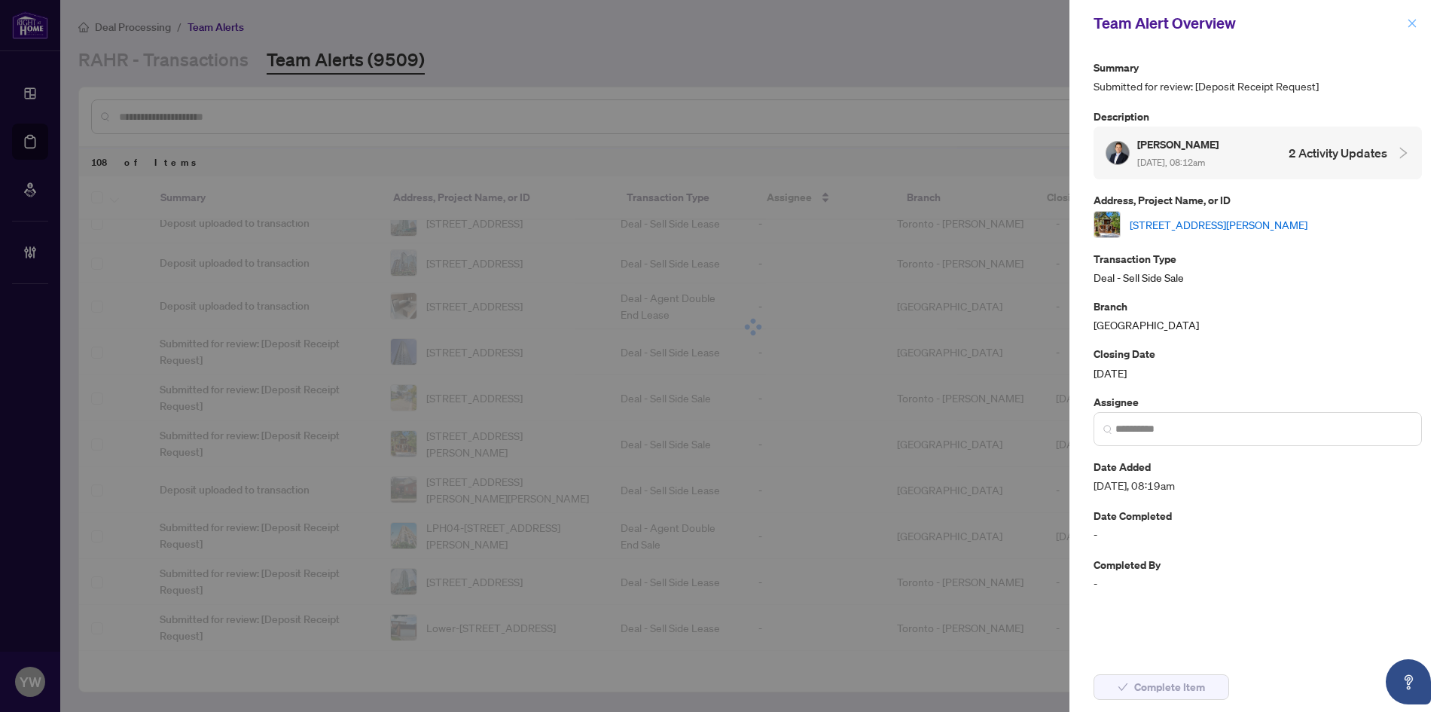
click at [1407, 27] on icon "close" at bounding box center [1412, 23] width 11 height 11
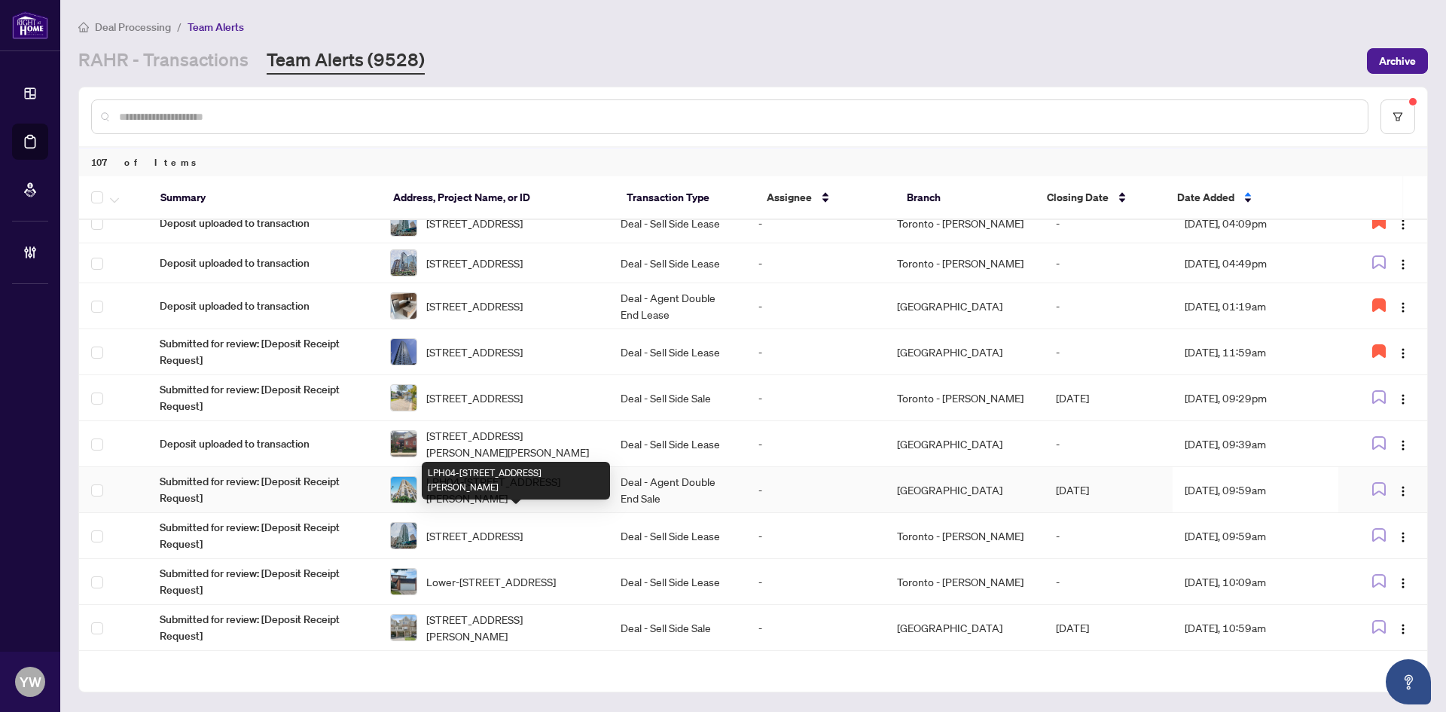
click at [521, 506] on span "LPH04-55 De Boers Dr, Toronto, Ontario M3J 0G5, Canada" at bounding box center [511, 489] width 170 height 33
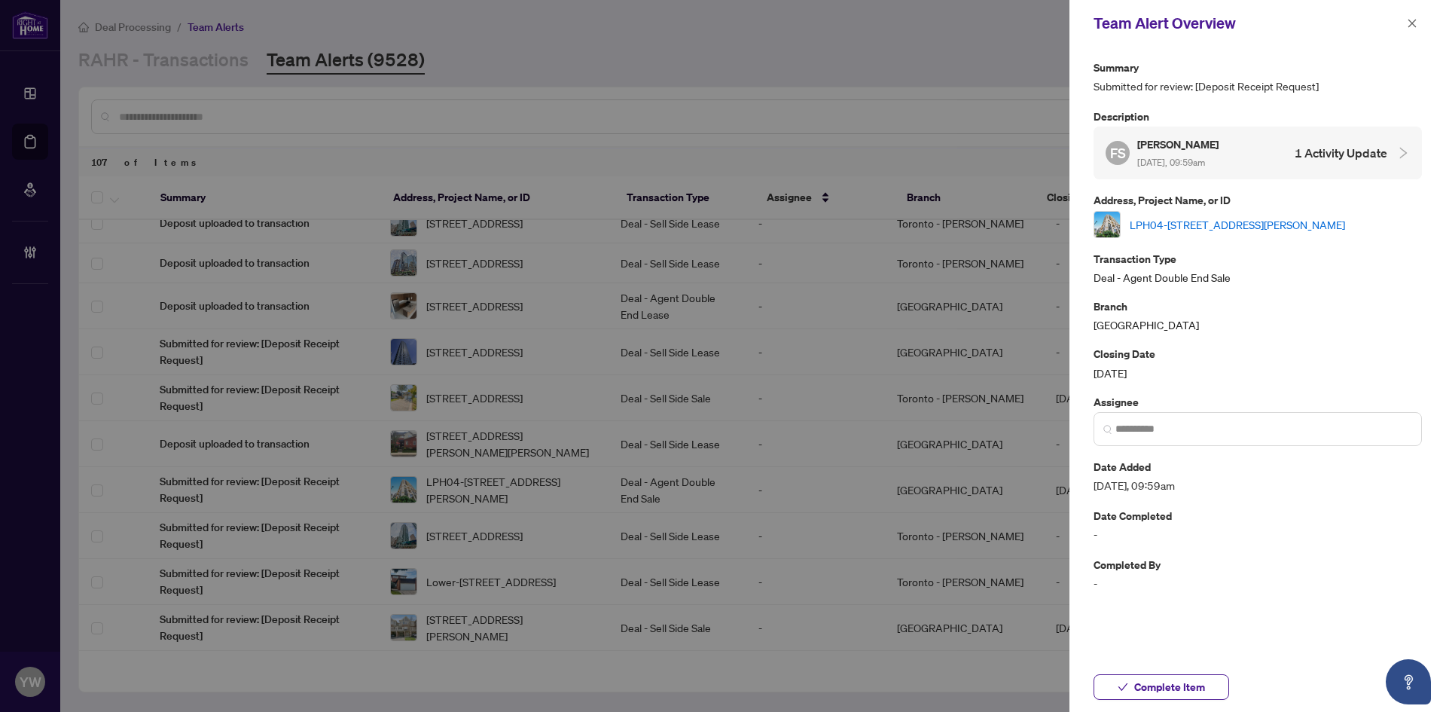
click at [1150, 228] on link "LPH04-55 De Boers Dr, Toronto, Ontario M3J 0G5, Canada" at bounding box center [1237, 224] width 215 height 17
click at [1131, 689] on button "Complete Item" at bounding box center [1162, 687] width 136 height 26
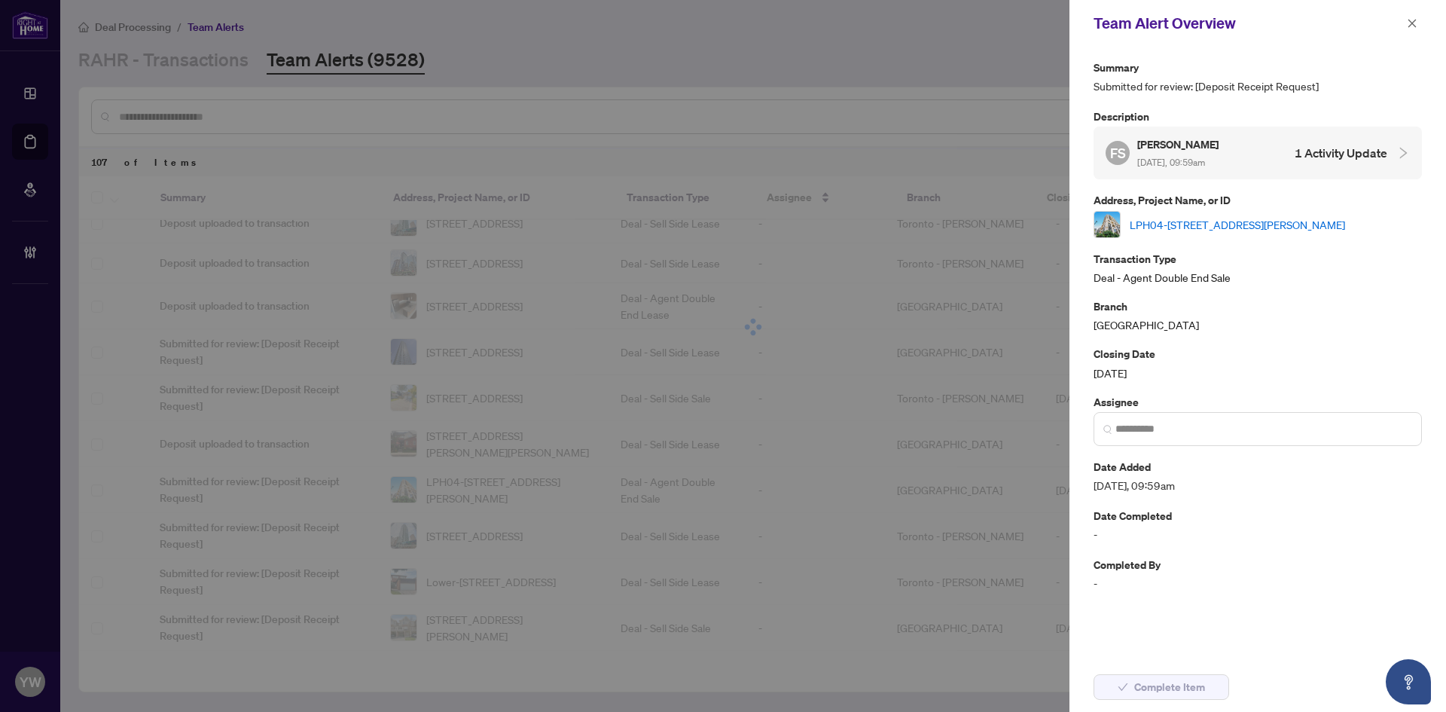
drag, startPoint x: 1411, startPoint y: 24, endPoint x: 964, endPoint y: 18, distance: 447.5
click at [1411, 24] on icon "close" at bounding box center [1412, 23] width 11 height 11
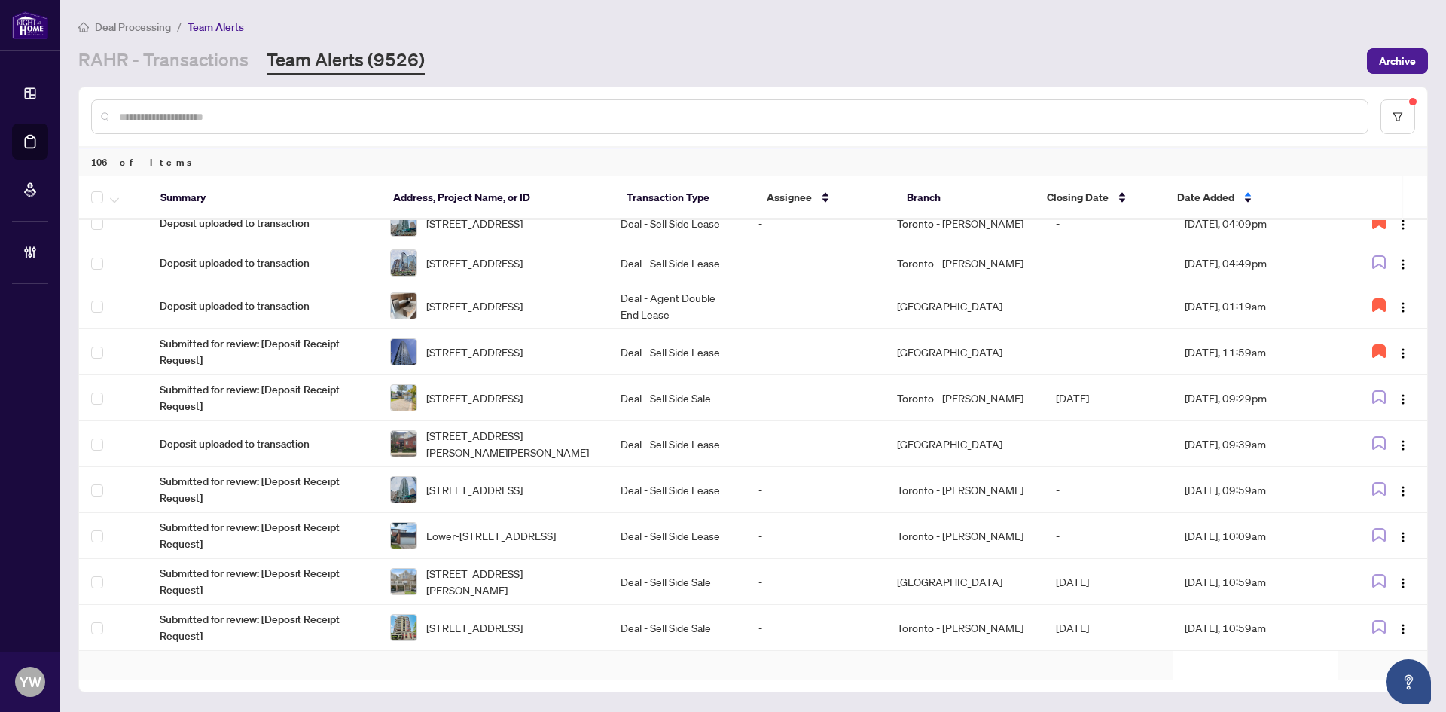
click at [502, 406] on span "156 Harewood Ave Ave, Toronto, Ontario M1M 2R9, Canada" at bounding box center [474, 397] width 96 height 17
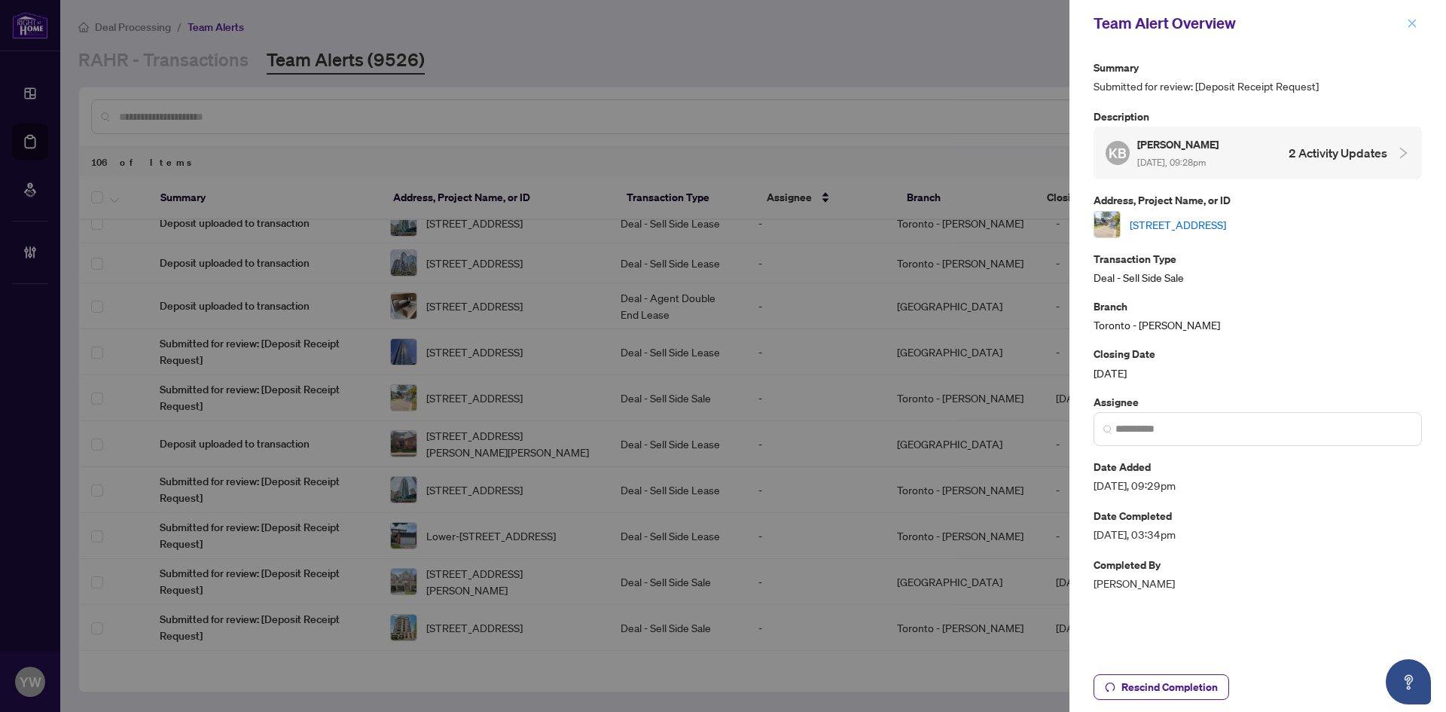
click at [1412, 26] on icon "close" at bounding box center [1412, 23] width 11 height 11
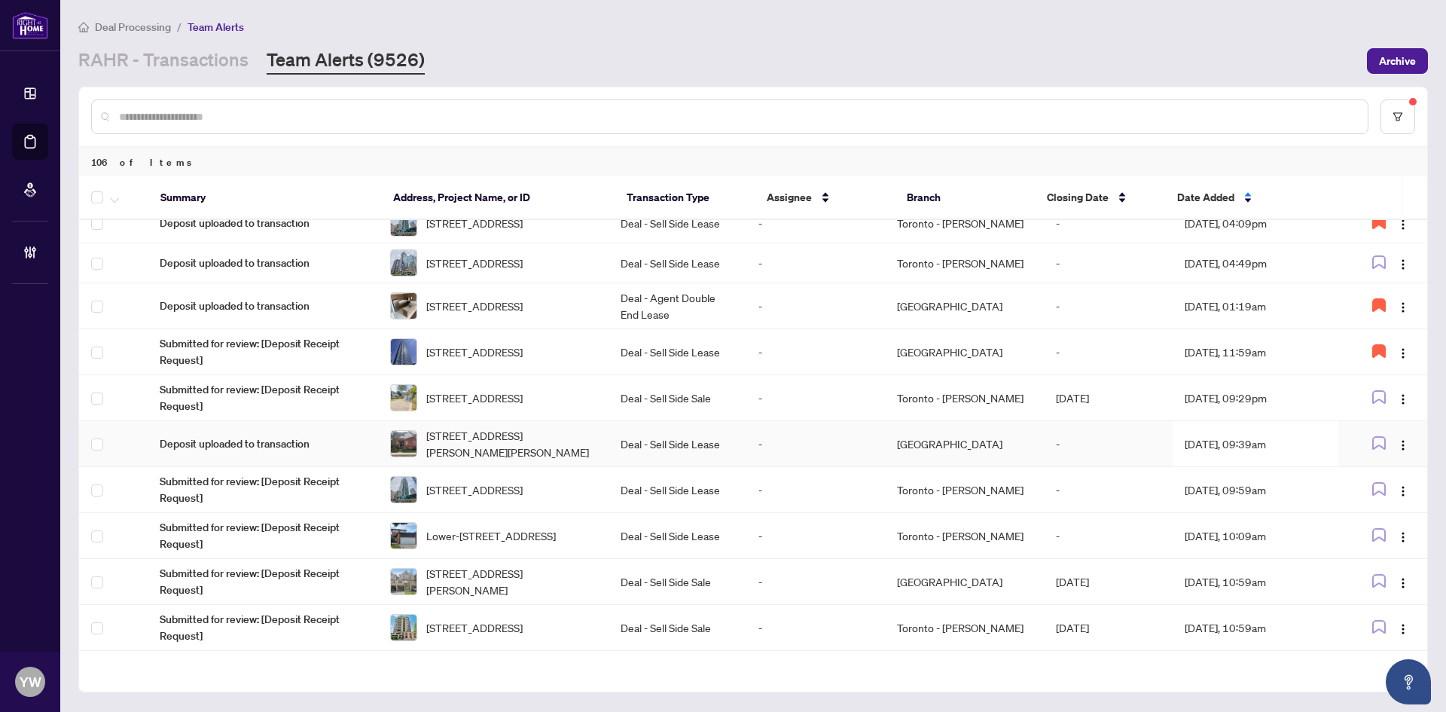
click at [494, 460] on span "42-100 Beddoe Drive, Hamilton, ON L8P 4Z2, Canada" at bounding box center [511, 443] width 170 height 33
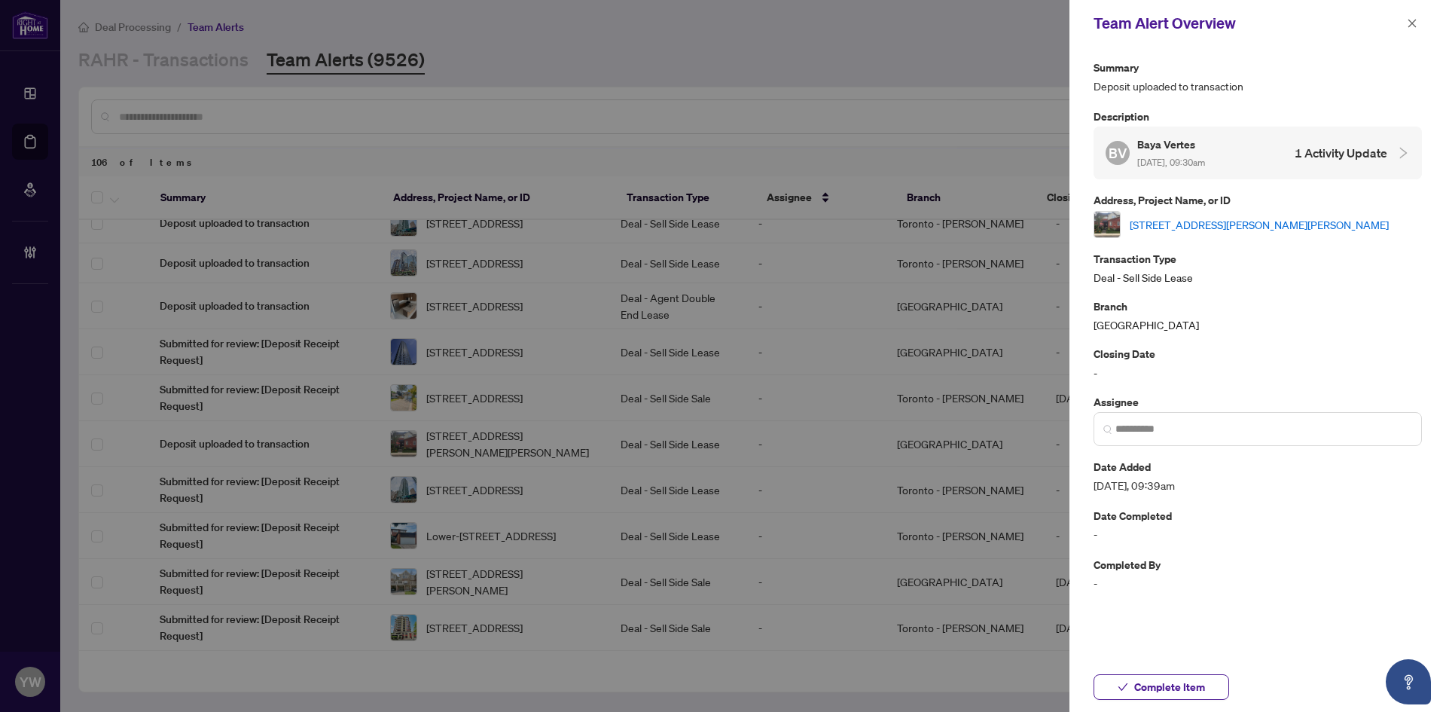
click at [1187, 222] on link "42-100 Beddoe Drive, Hamilton, ON L8P 4Z2, Canada" at bounding box center [1259, 224] width 259 height 17
click at [1132, 660] on div "Summary Deposit uploaded to transaction Description BV Baya Vertes Oct/07/2025,…" at bounding box center [1258, 355] width 377 height 616
click at [1412, 23] on icon "close" at bounding box center [1413, 23] width 8 height 8
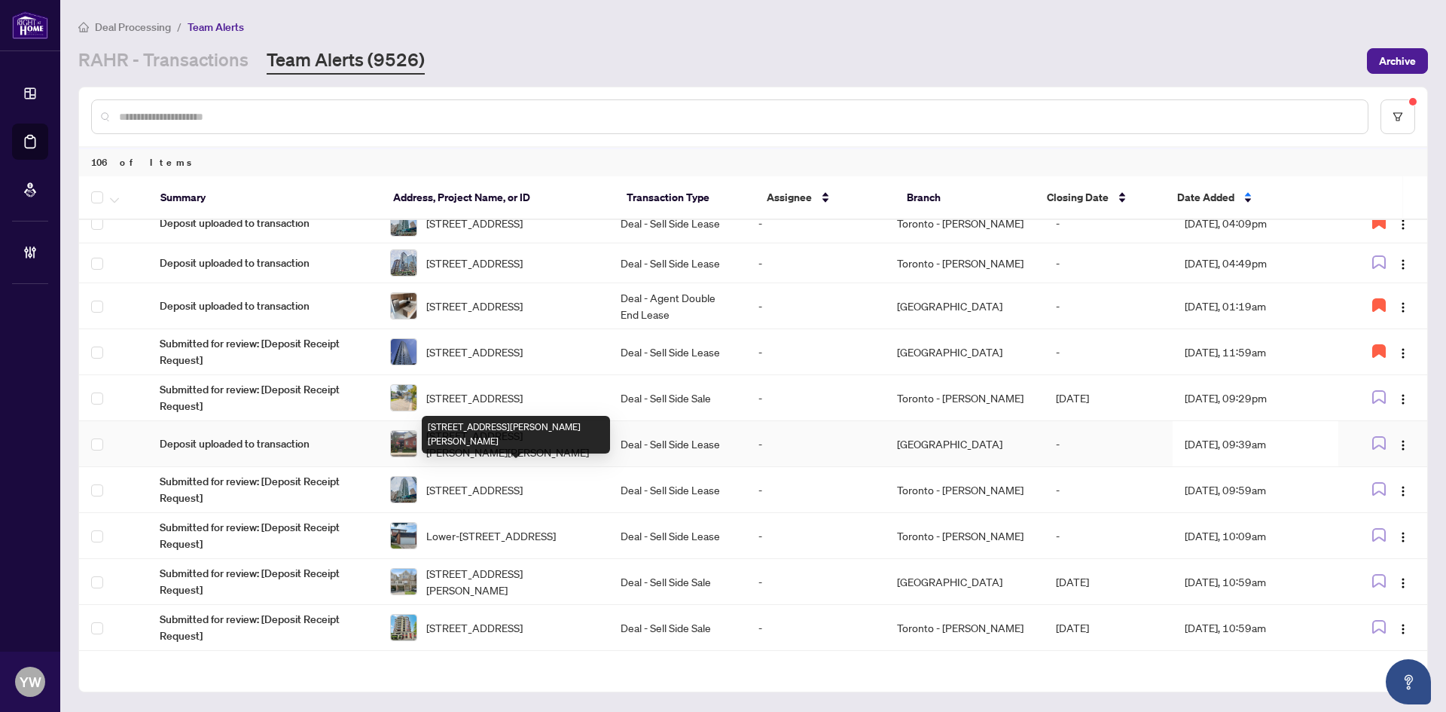
click at [490, 460] on span "42-100 Beddoe Drive, Hamilton, ON L8P 4Z2, Canada" at bounding box center [511, 443] width 170 height 33
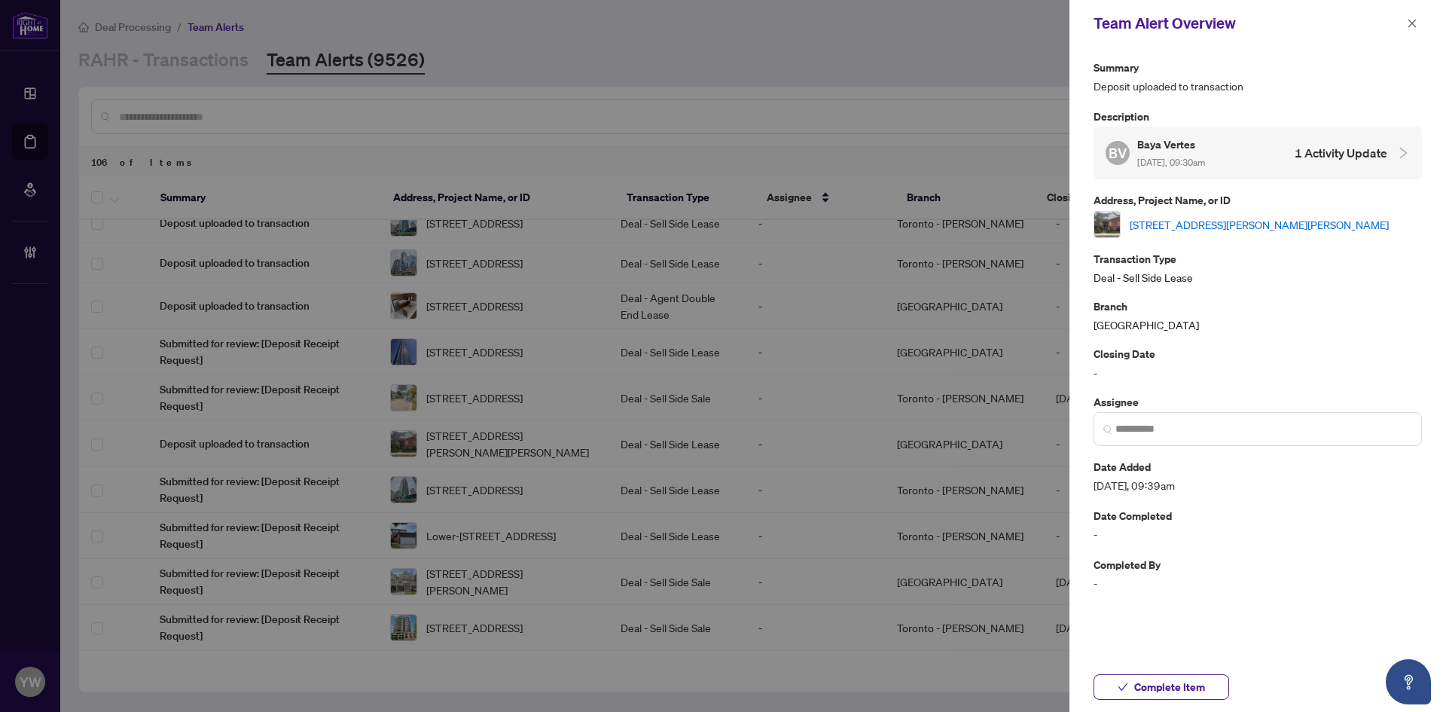
click at [1216, 224] on link "42-100 Beddoe Drive, Hamilton, ON L8P 4Z2, Canada" at bounding box center [1259, 224] width 259 height 17
click at [1166, 694] on span "Complete Item" at bounding box center [1170, 687] width 71 height 24
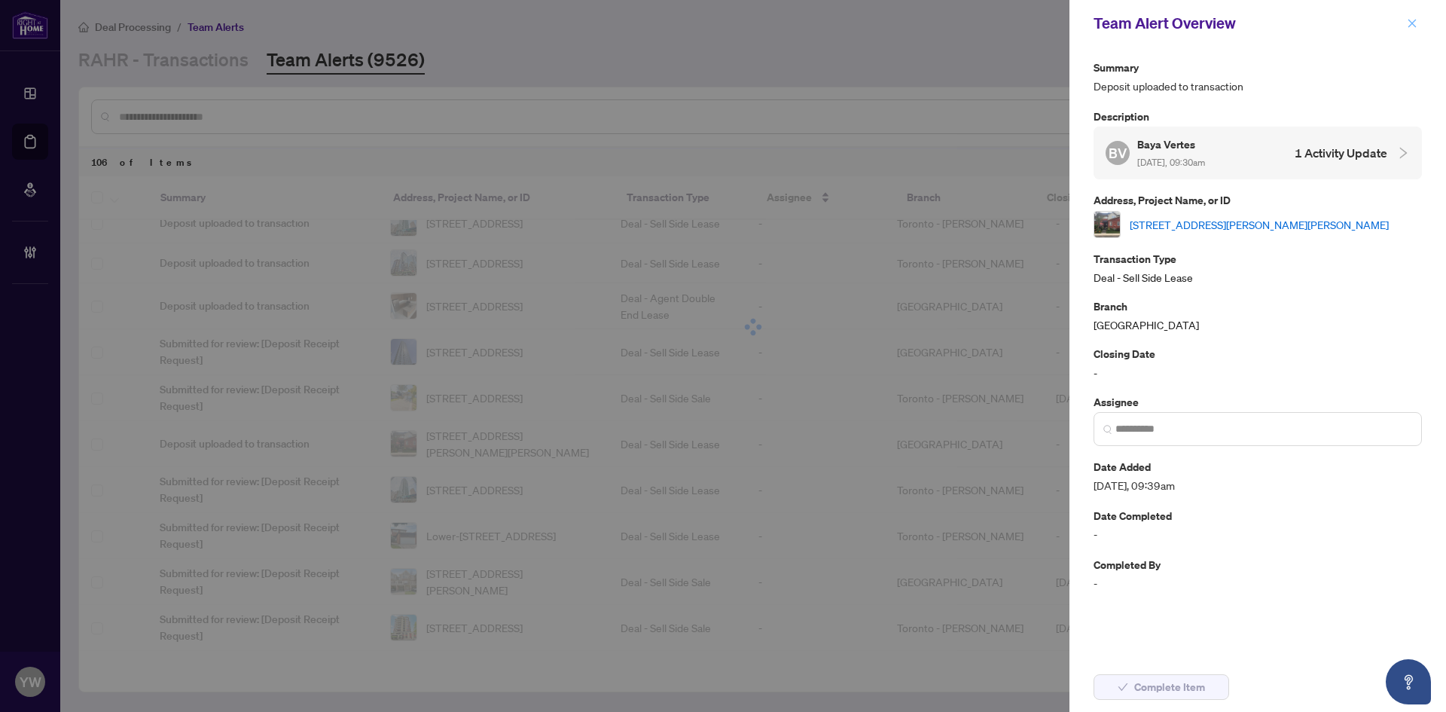
click at [1416, 14] on span "button" at bounding box center [1412, 23] width 11 height 24
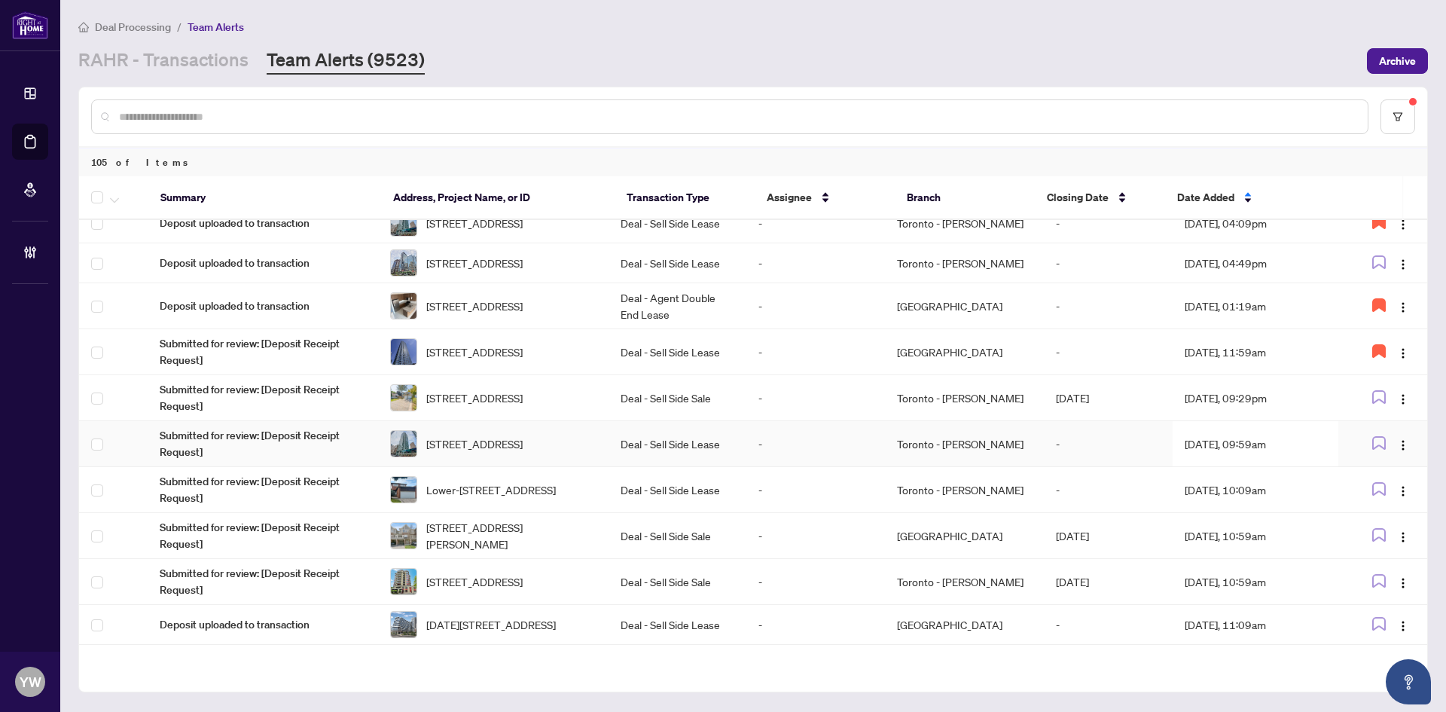
click at [496, 452] on span "906-37 Grosvenor St, Toronto, Ontario M4Y 3G5, Canada" at bounding box center [474, 443] width 96 height 17
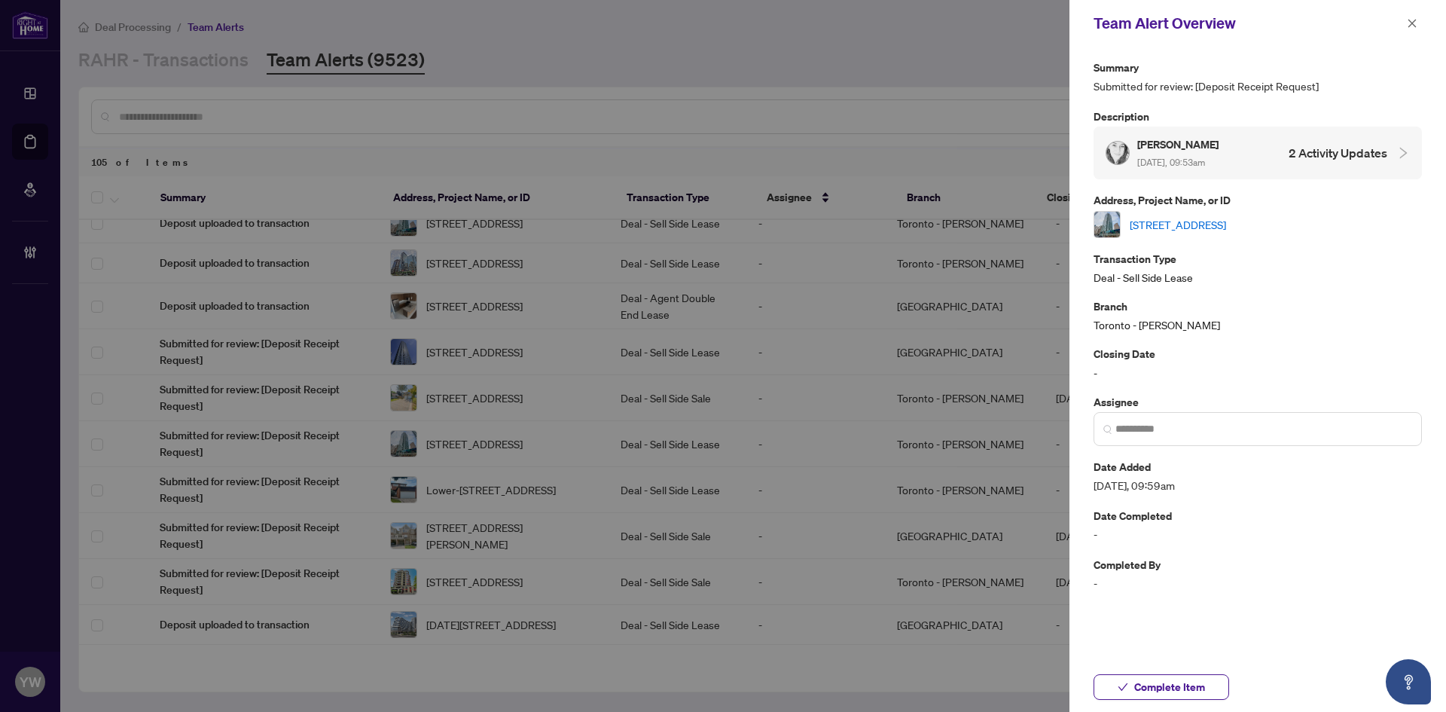
click at [1169, 223] on link "906-37 Grosvenor St, Toronto, Ontario M4Y 3G5, Canada" at bounding box center [1178, 224] width 96 height 17
drag, startPoint x: 1156, startPoint y: 690, endPoint x: 1055, endPoint y: 667, distance: 103.6
click at [1156, 690] on span "Complete Item" at bounding box center [1170, 687] width 71 height 24
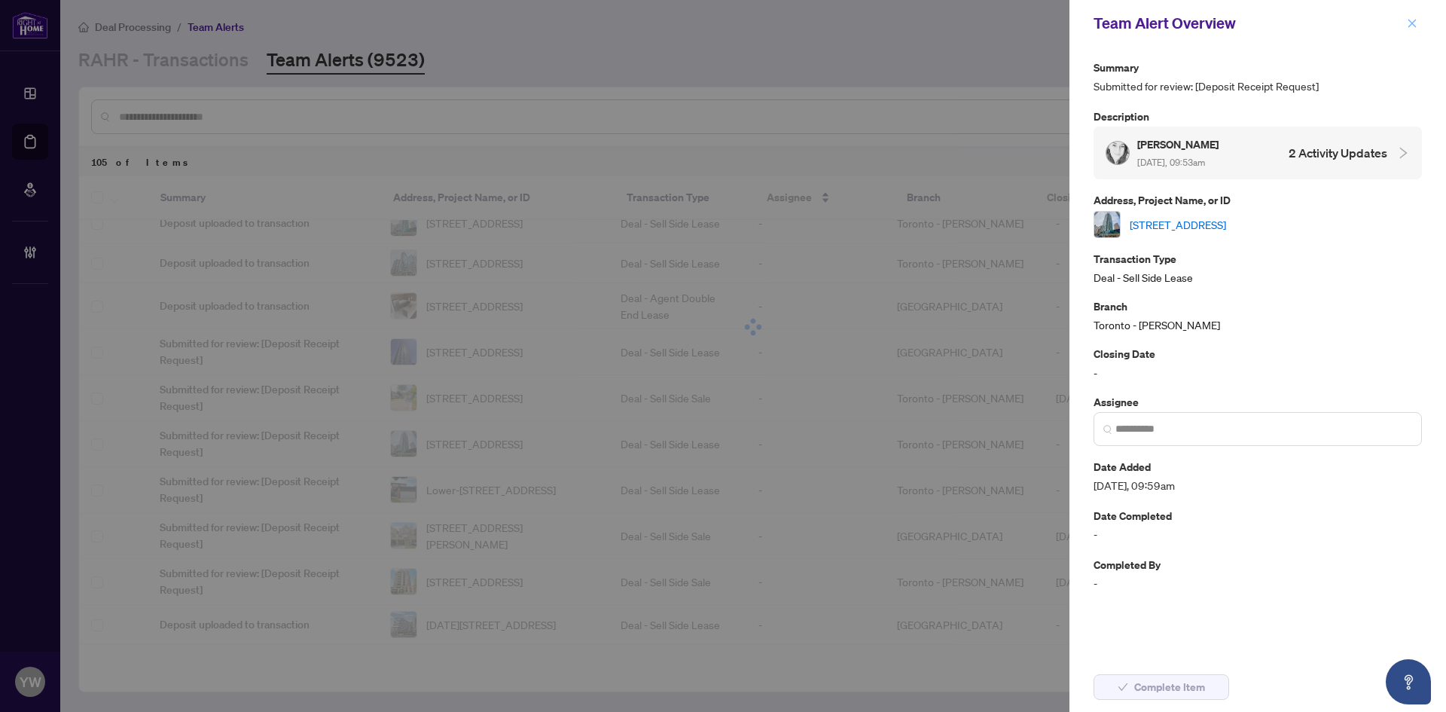
click at [1410, 23] on icon "close" at bounding box center [1412, 23] width 11 height 11
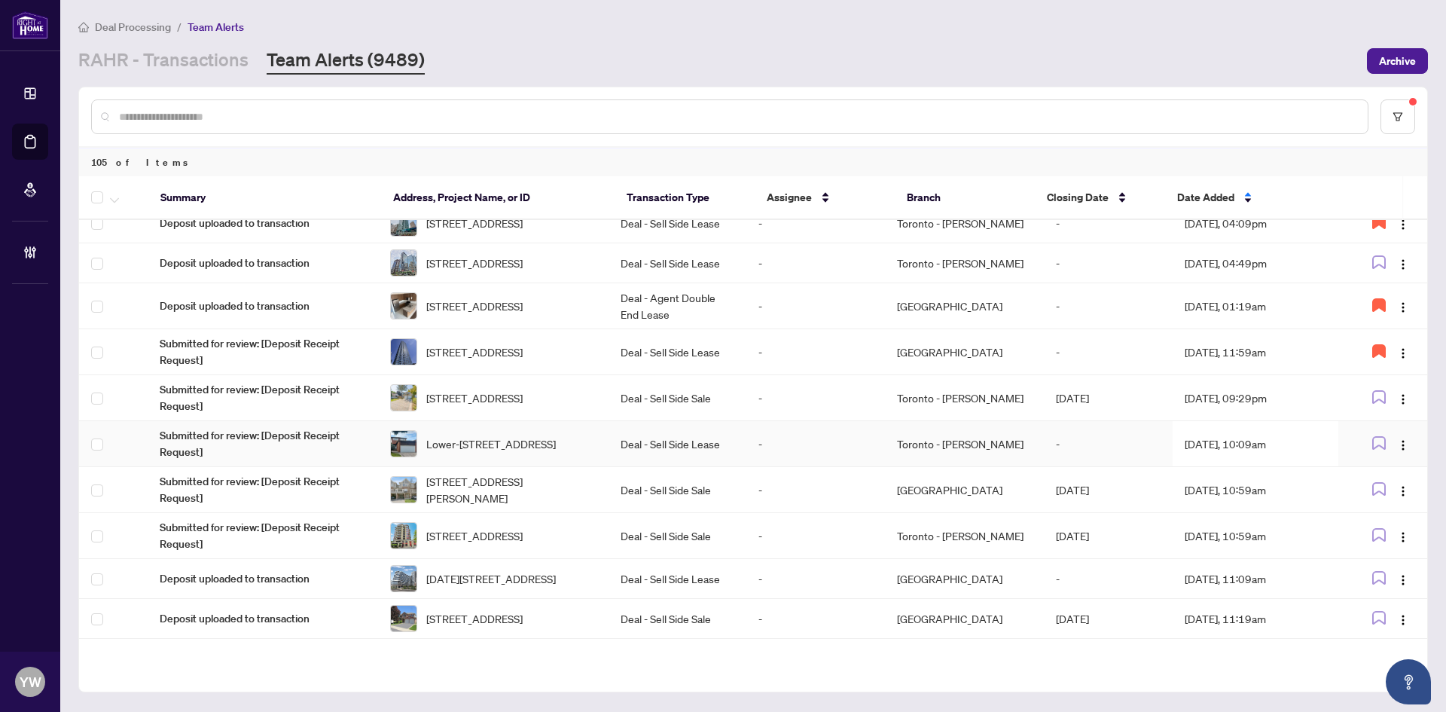
click at [533, 452] on span "Lower-97 Belvedere Cres, Richmond Hill, Ontario L4C 8V1, Canada" at bounding box center [491, 443] width 130 height 17
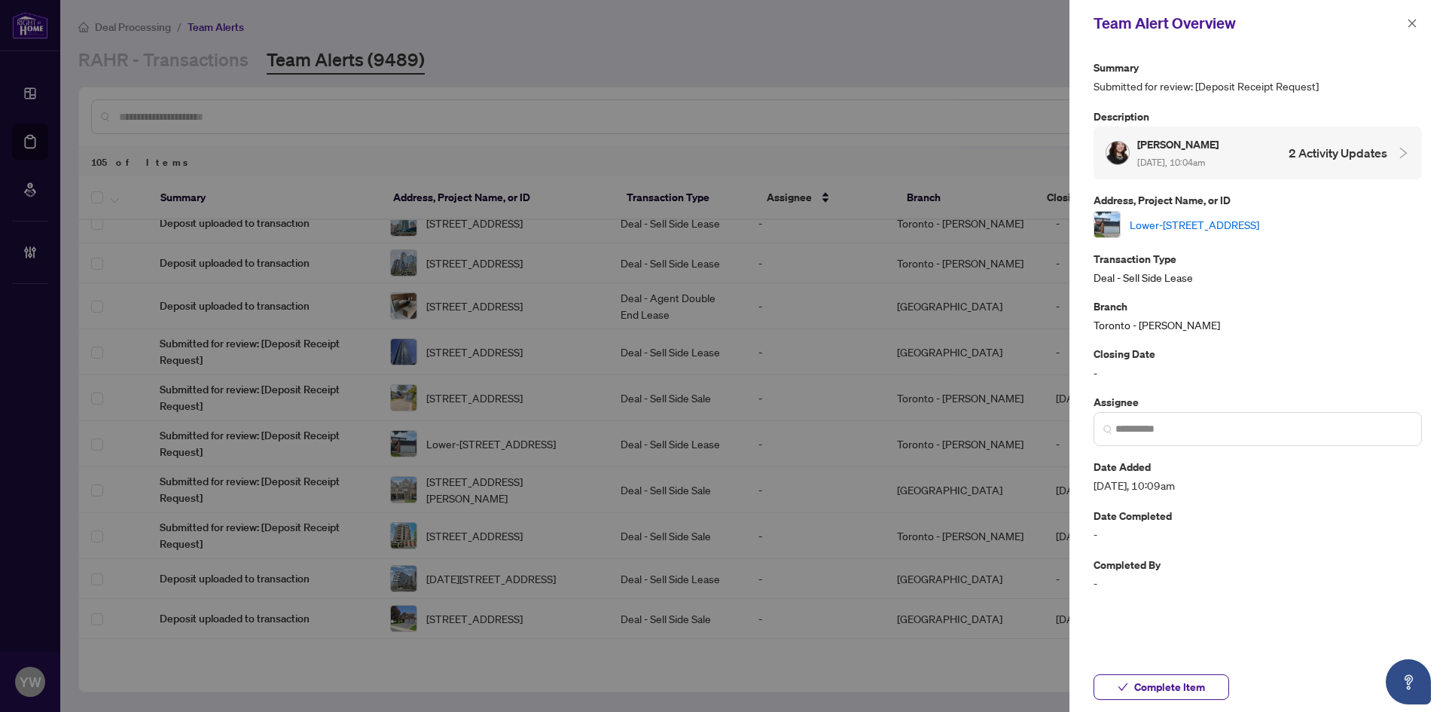
click at [1220, 219] on link "Lower-97 Belvedere Cres, Richmond Hill, Ontario L4C 8V1, Canada" at bounding box center [1195, 224] width 130 height 17
click at [1414, 20] on icon "close" at bounding box center [1412, 23] width 11 height 11
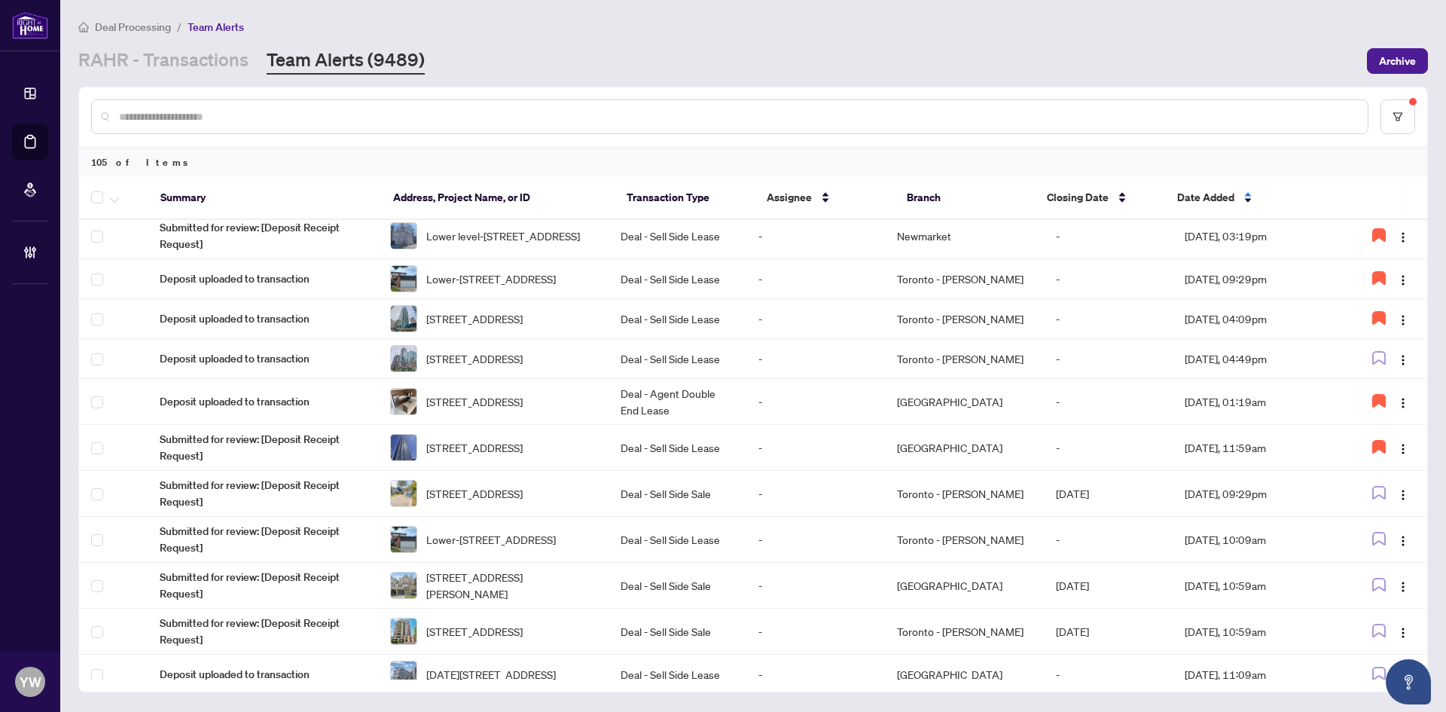
scroll to position [0, 0]
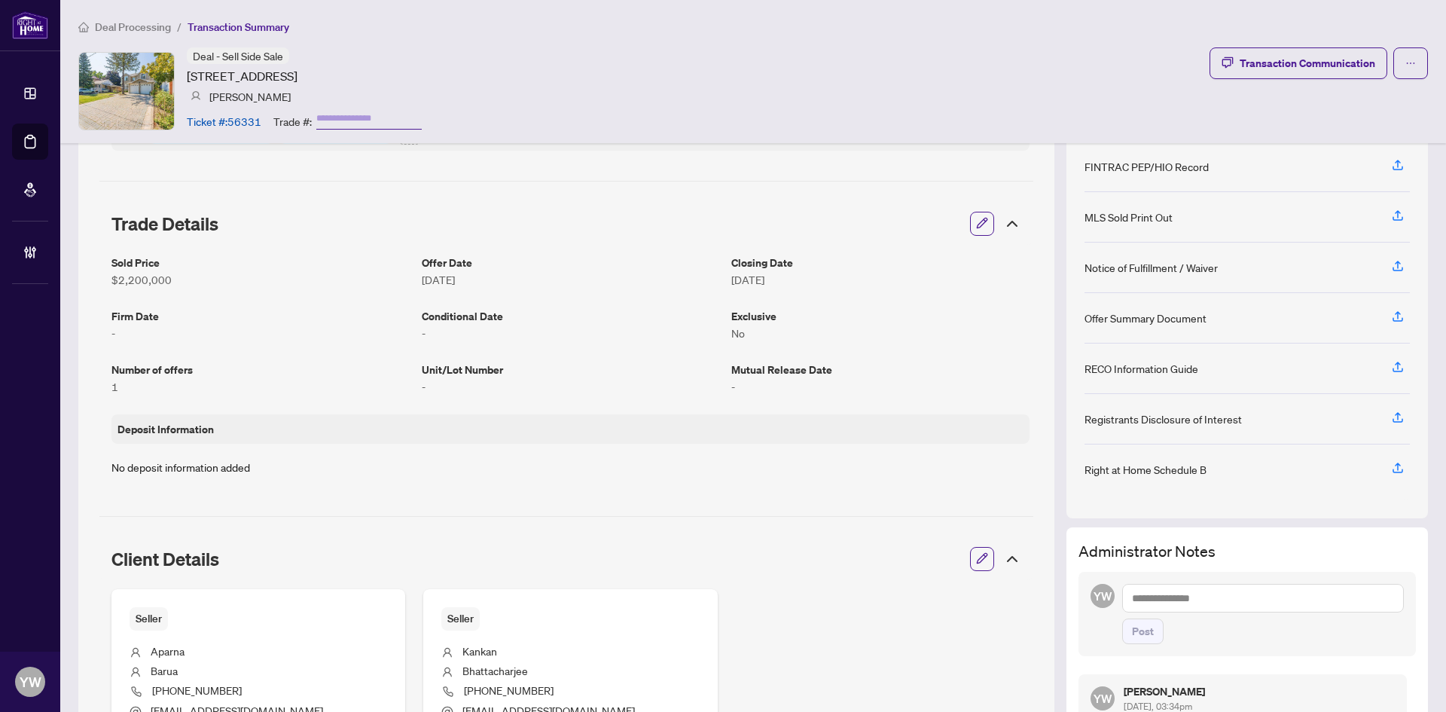
scroll to position [75, 0]
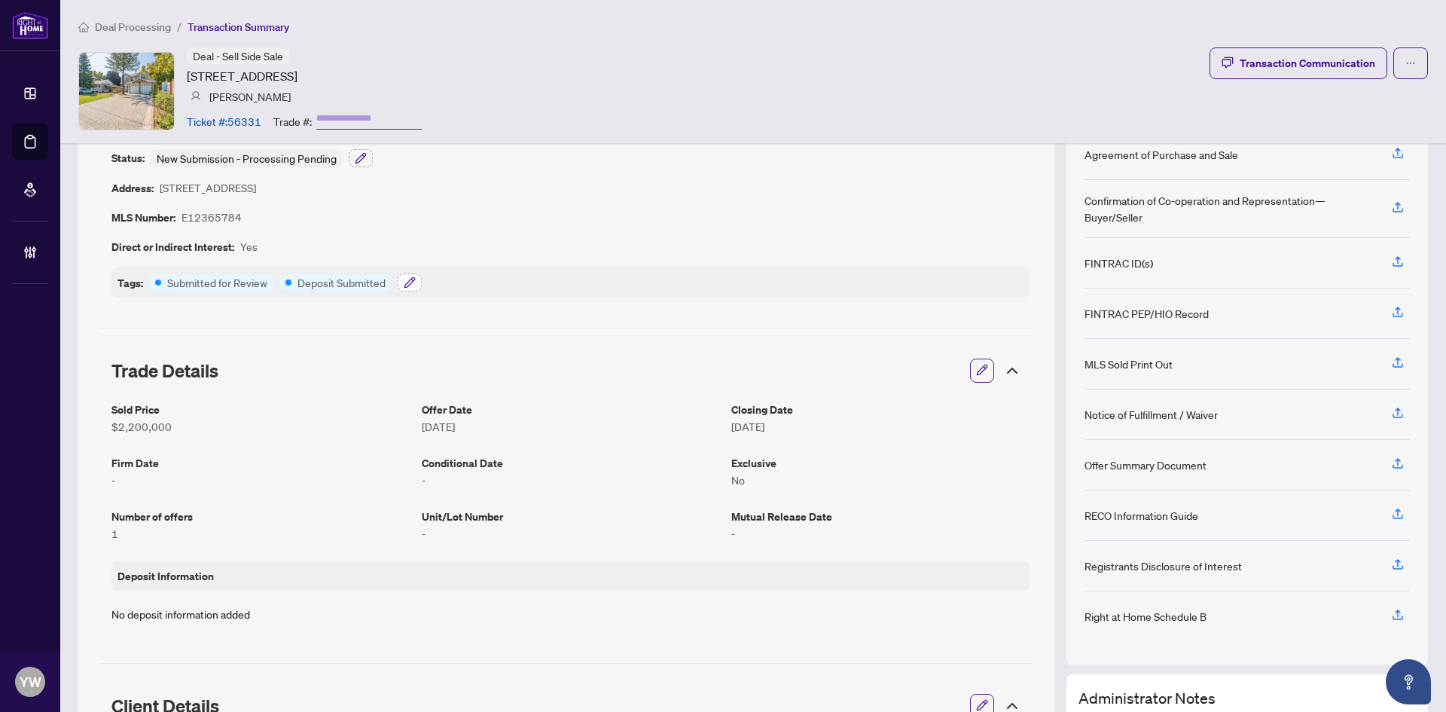
click at [407, 282] on icon "button" at bounding box center [410, 282] width 10 height 10
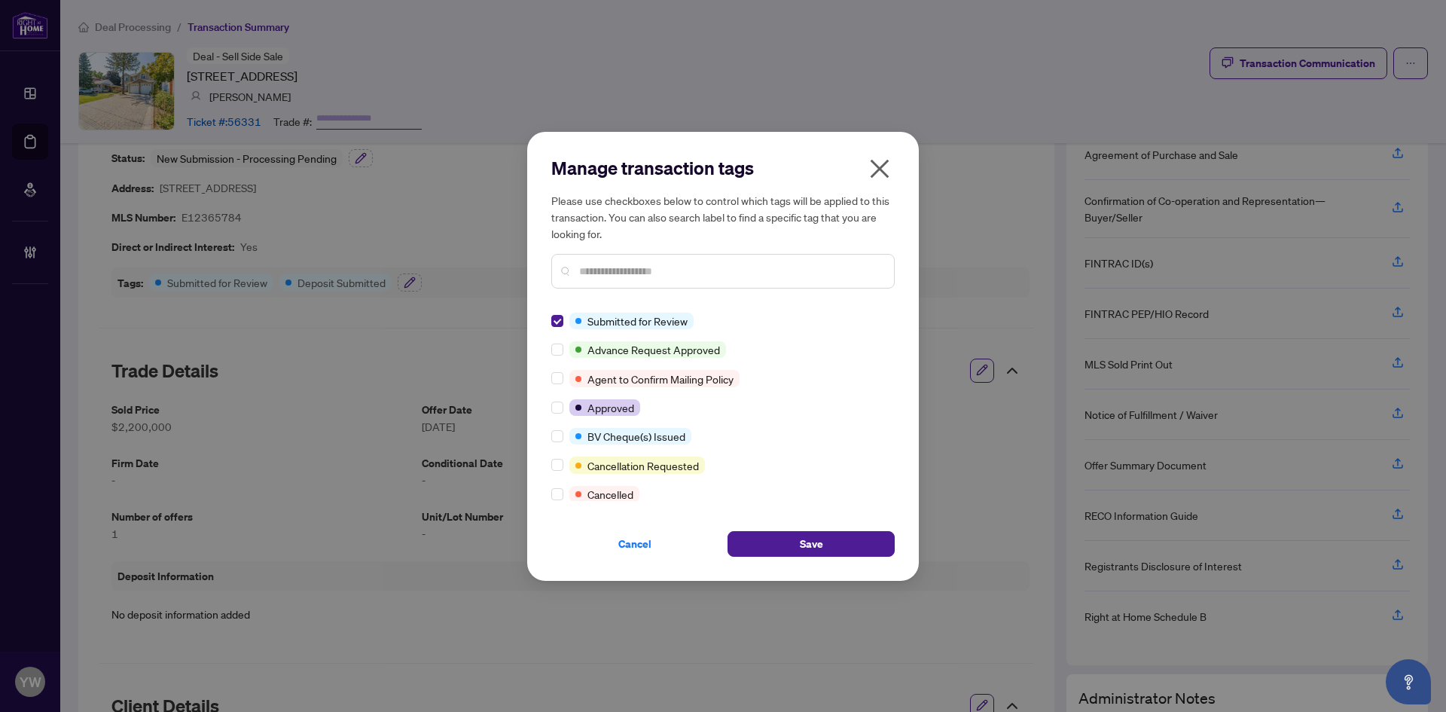
scroll to position [0, 0]
click at [784, 551] on button "Save" at bounding box center [811, 544] width 167 height 26
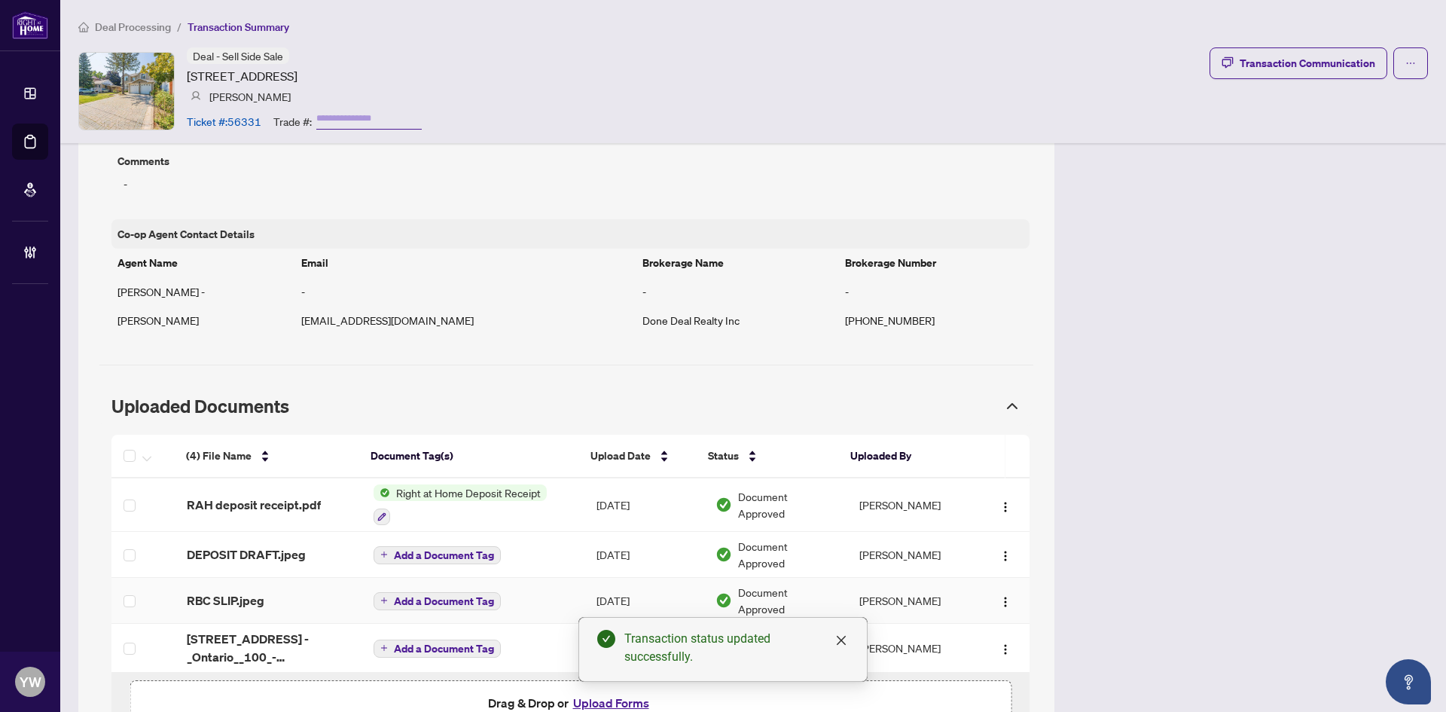
scroll to position [1135, 0]
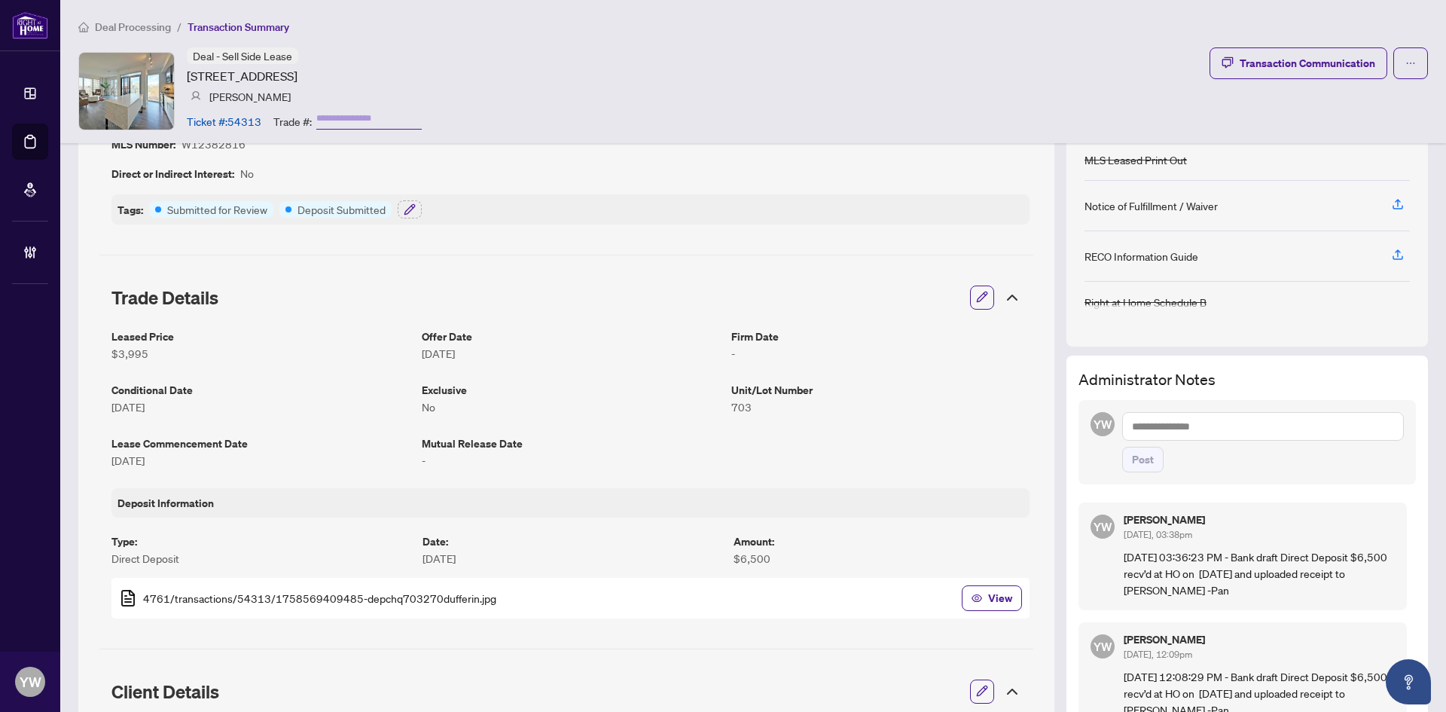
scroll to position [75, 0]
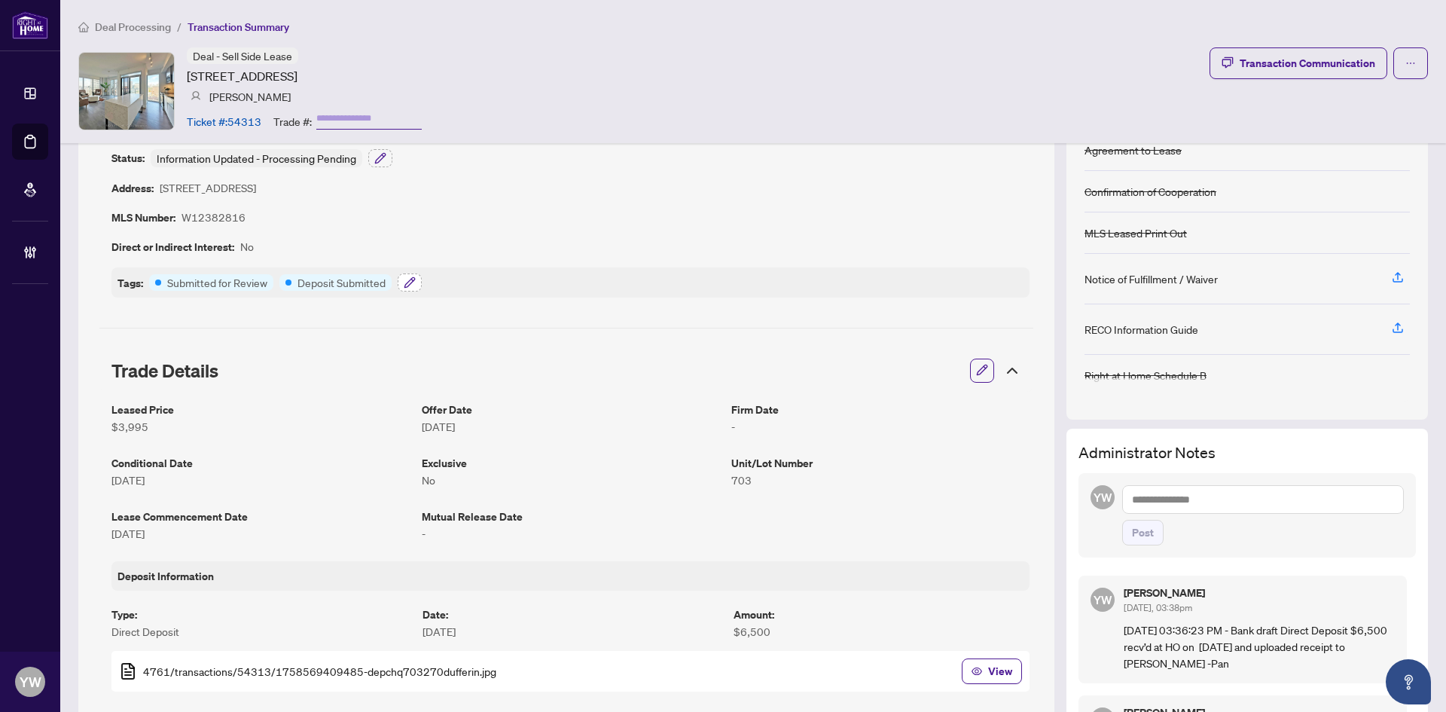
click at [411, 279] on icon "button" at bounding box center [410, 282] width 12 height 12
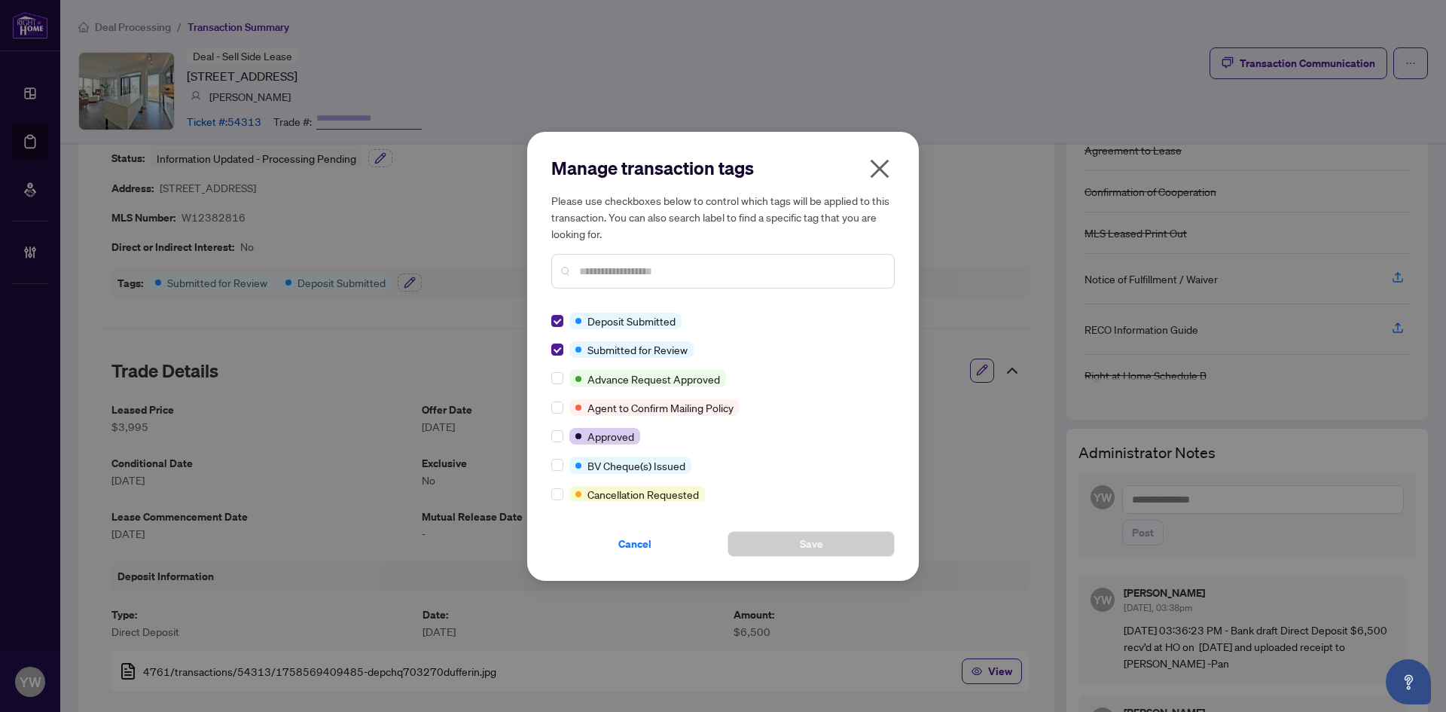
scroll to position [0, 0]
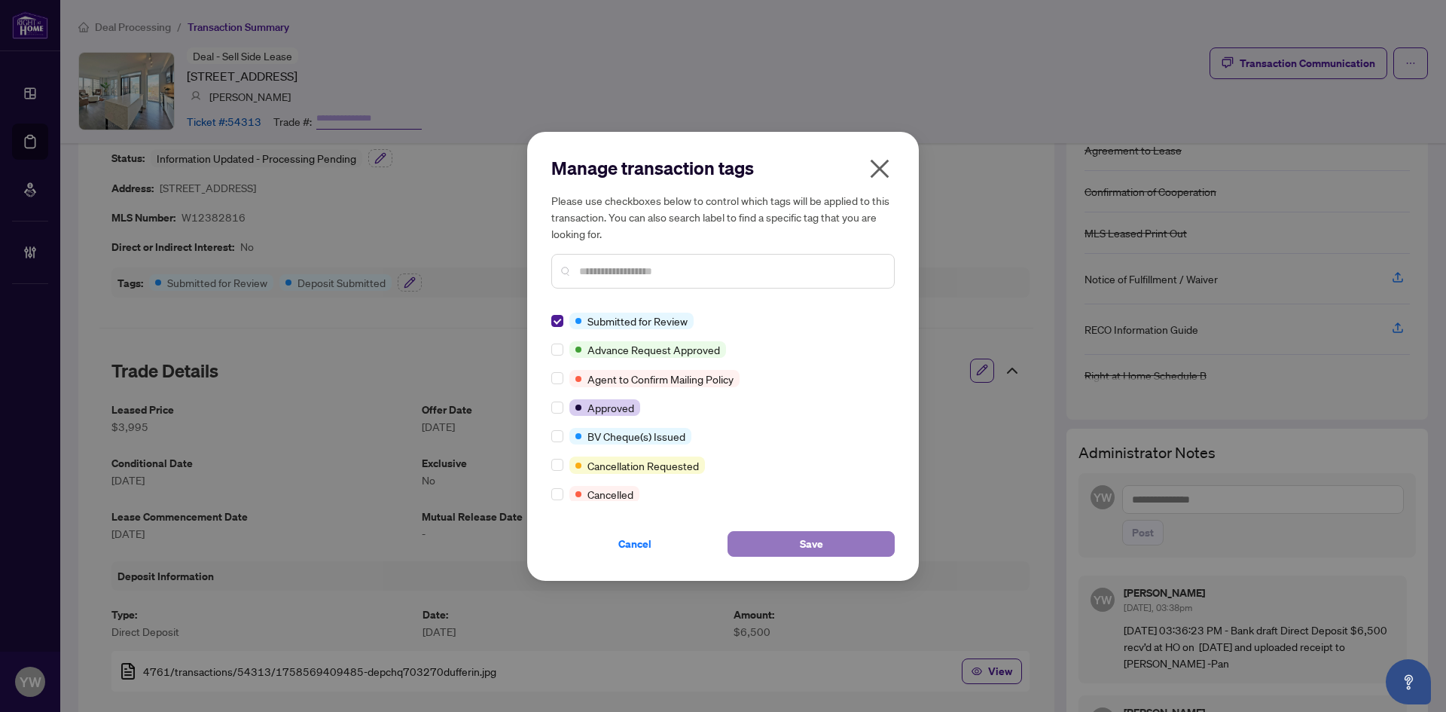
click at [776, 542] on button "Save" at bounding box center [811, 544] width 167 height 26
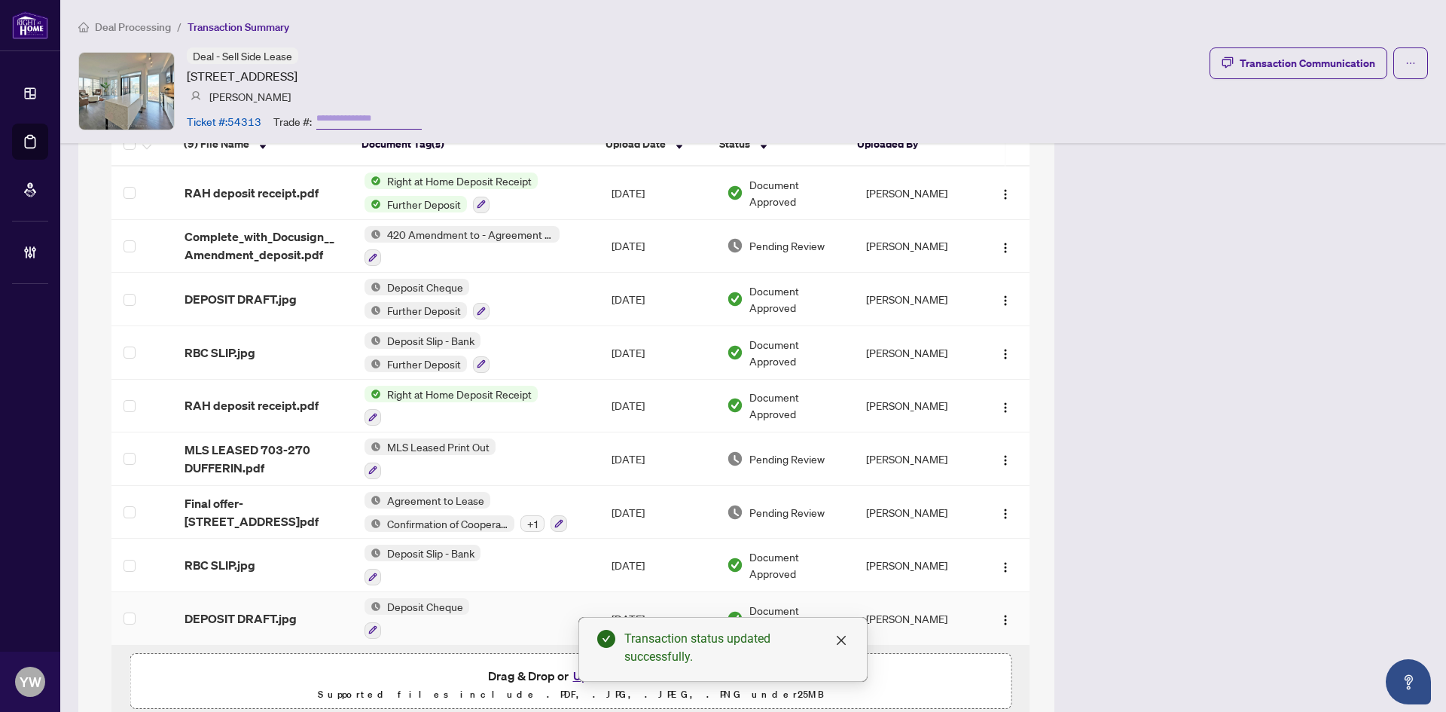
scroll to position [1416, 0]
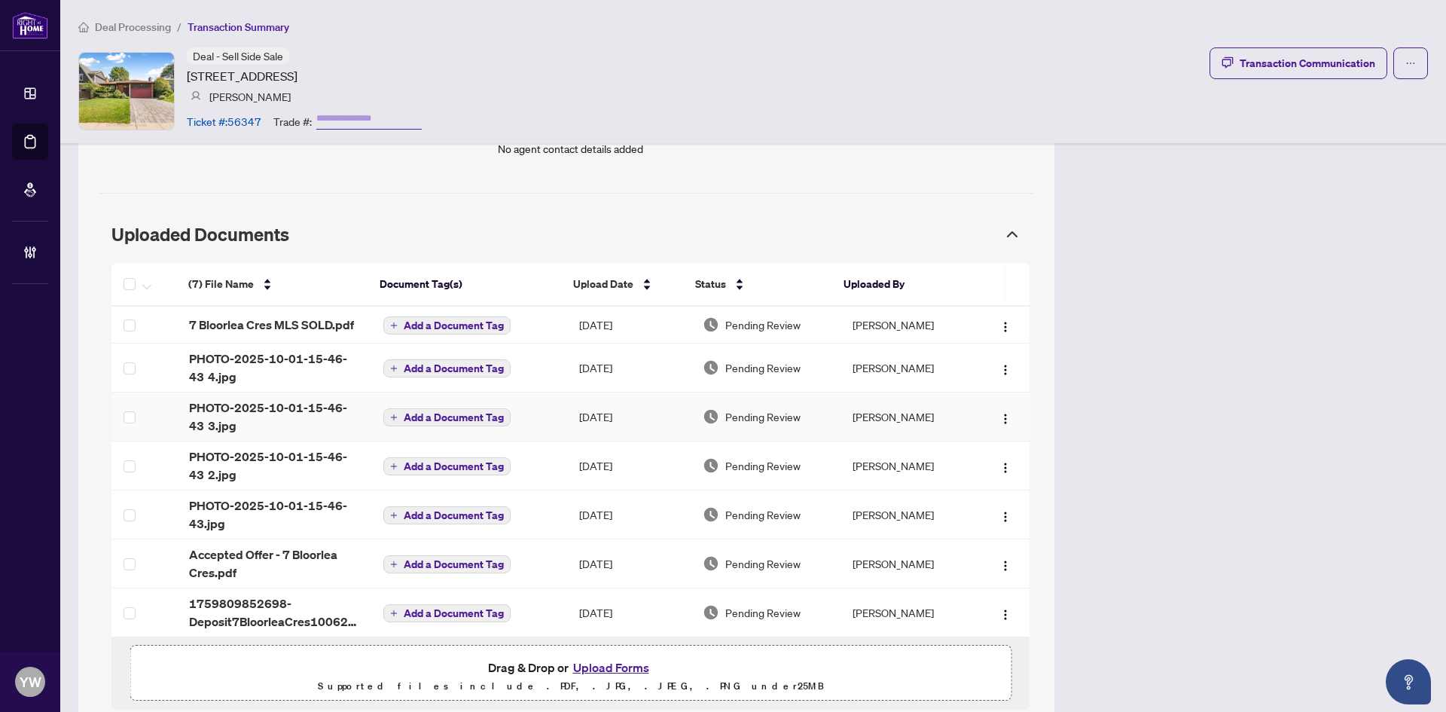
scroll to position [1302, 0]
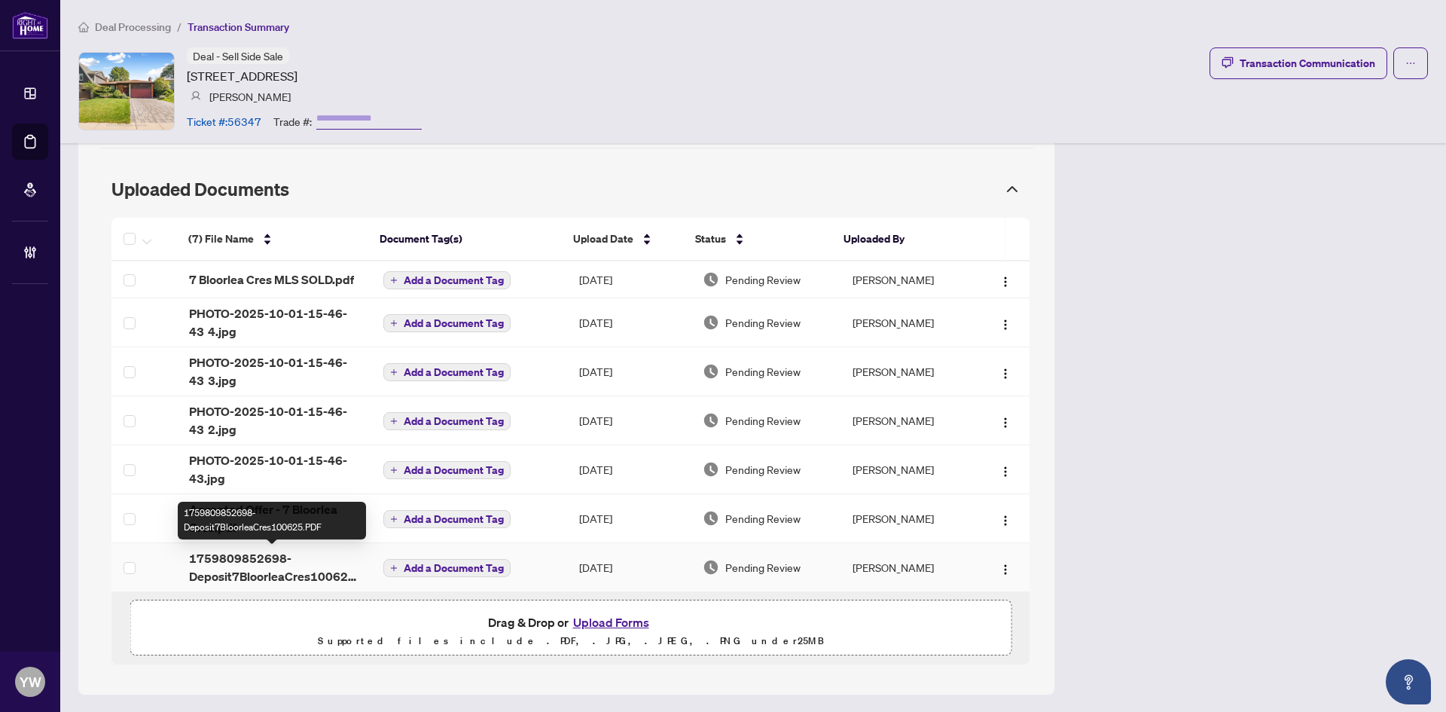
drag, startPoint x: 246, startPoint y: 561, endPoint x: 276, endPoint y: 558, distance: 30.2
click at [246, 561] on span "1759809852698-Deposit7BloorleaCres100625.PDF" at bounding box center [274, 567] width 170 height 36
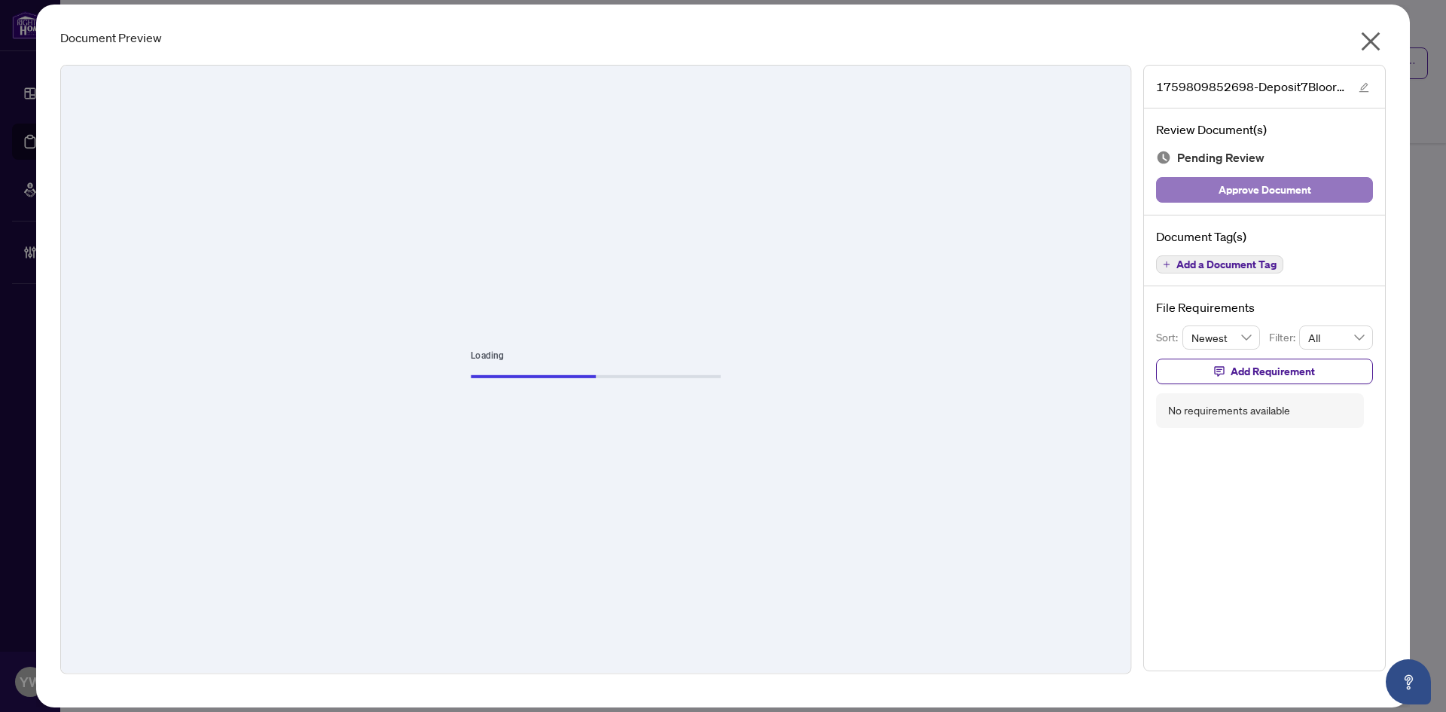
click at [1217, 195] on button "Approve Document" at bounding box center [1264, 190] width 217 height 26
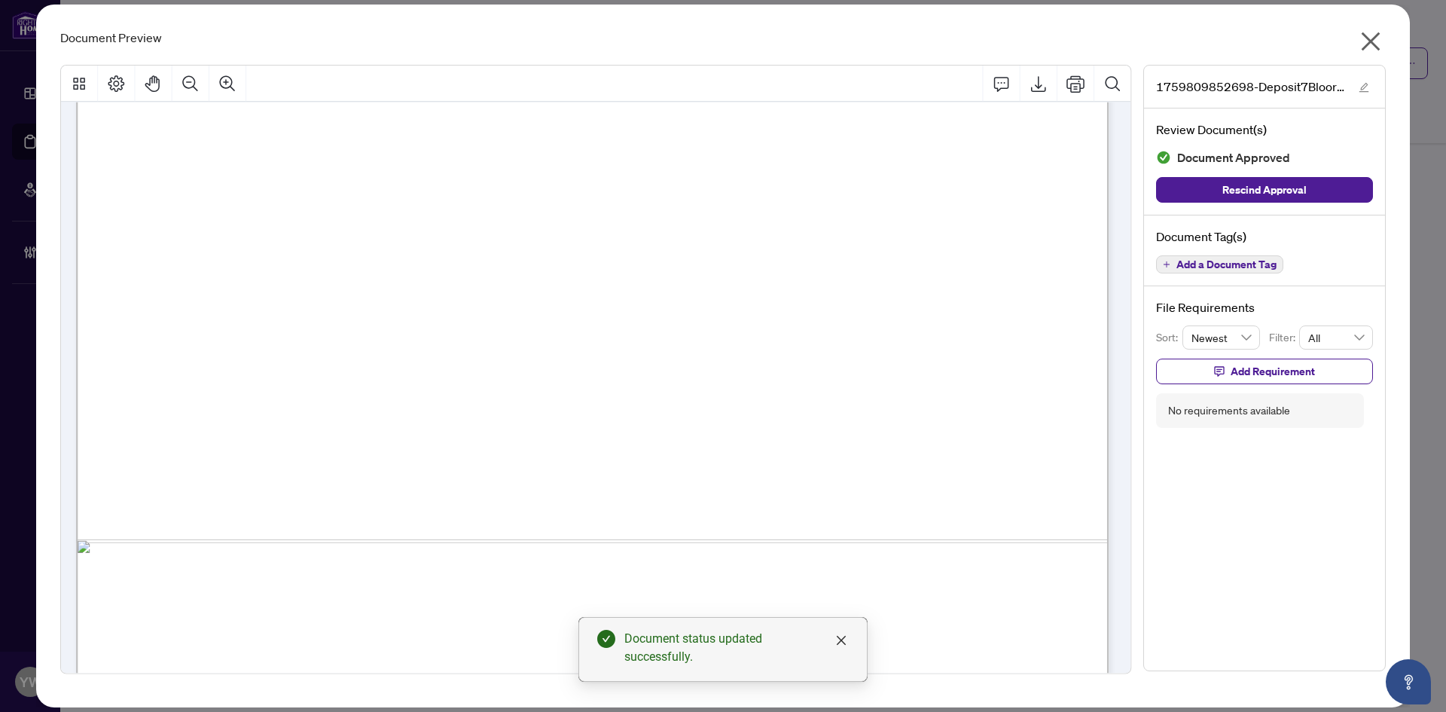
scroll to position [790, 0]
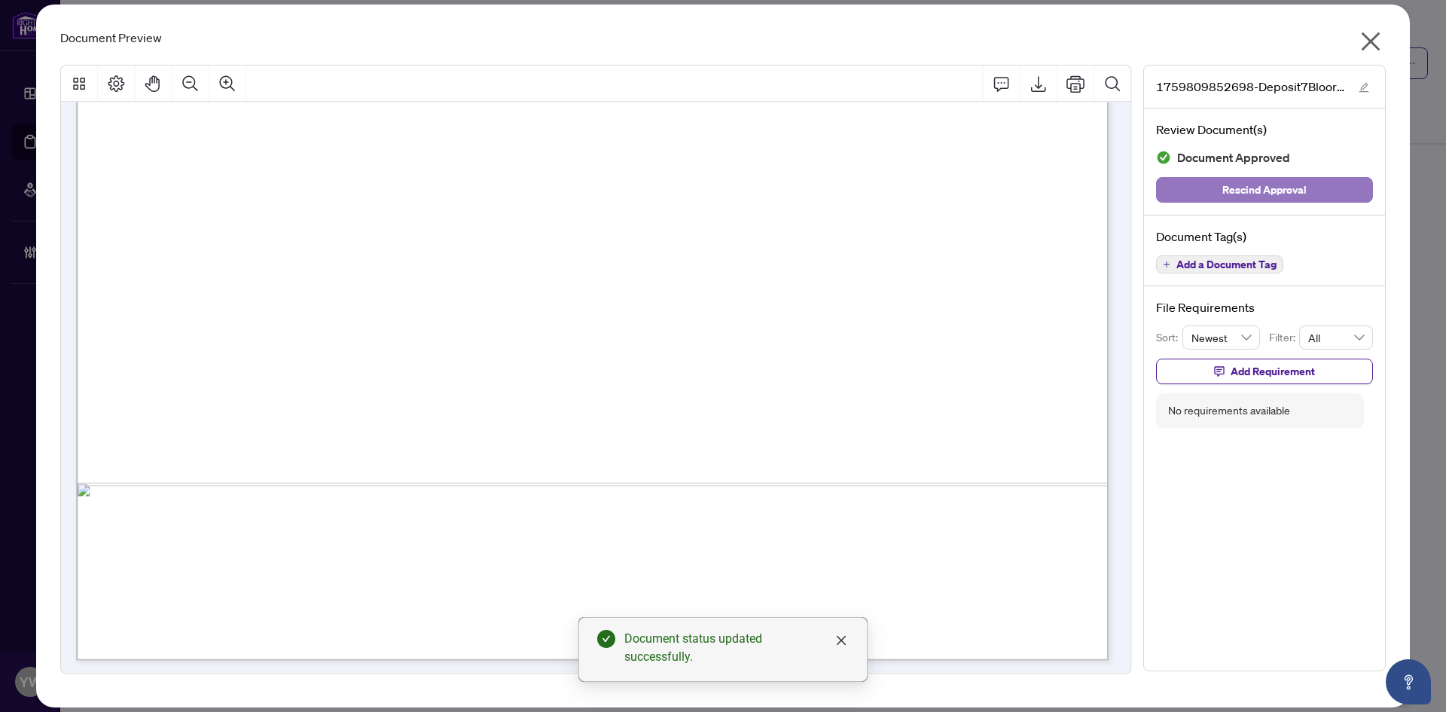
click at [1343, 183] on button "Rescind Approval" at bounding box center [1264, 190] width 217 height 26
click at [1369, 94] on span "button" at bounding box center [1364, 86] width 11 height 17
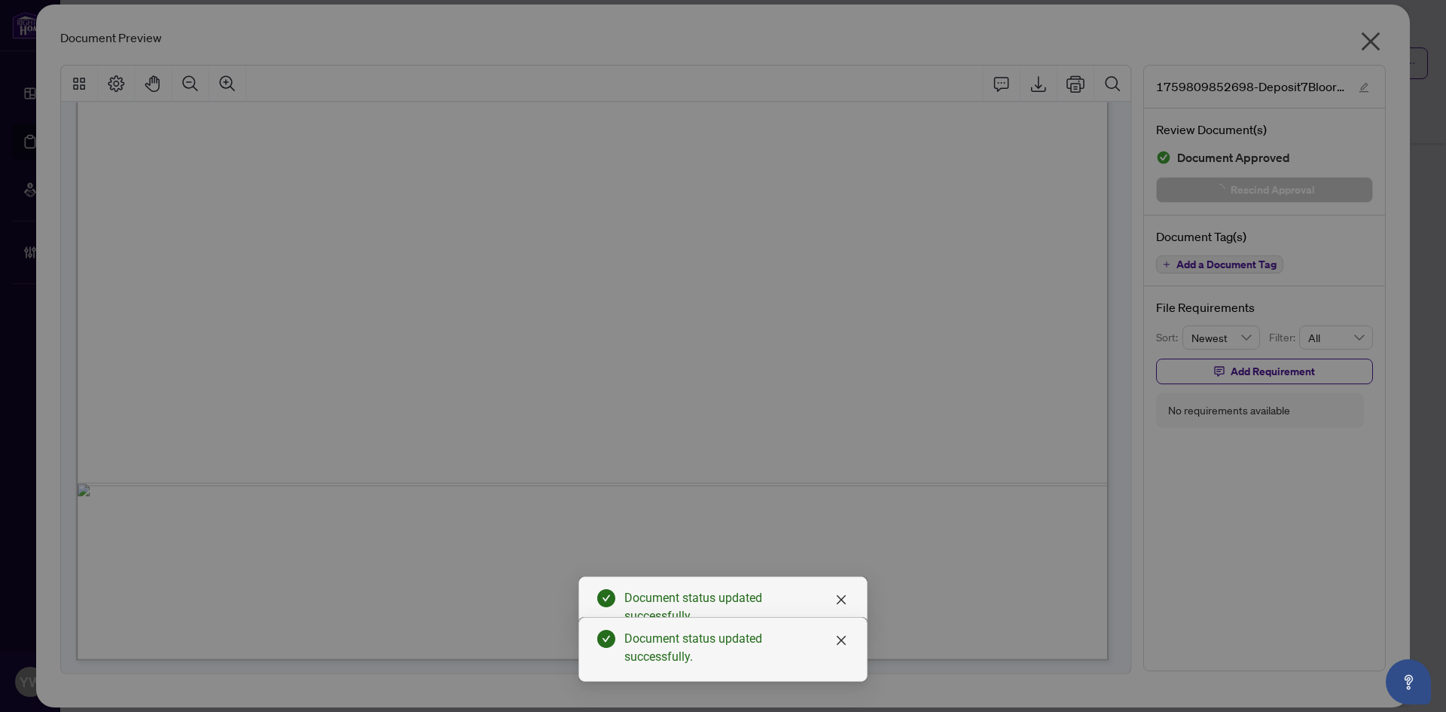
click at [1367, 86] on div "**********" at bounding box center [723, 356] width 1446 height 712
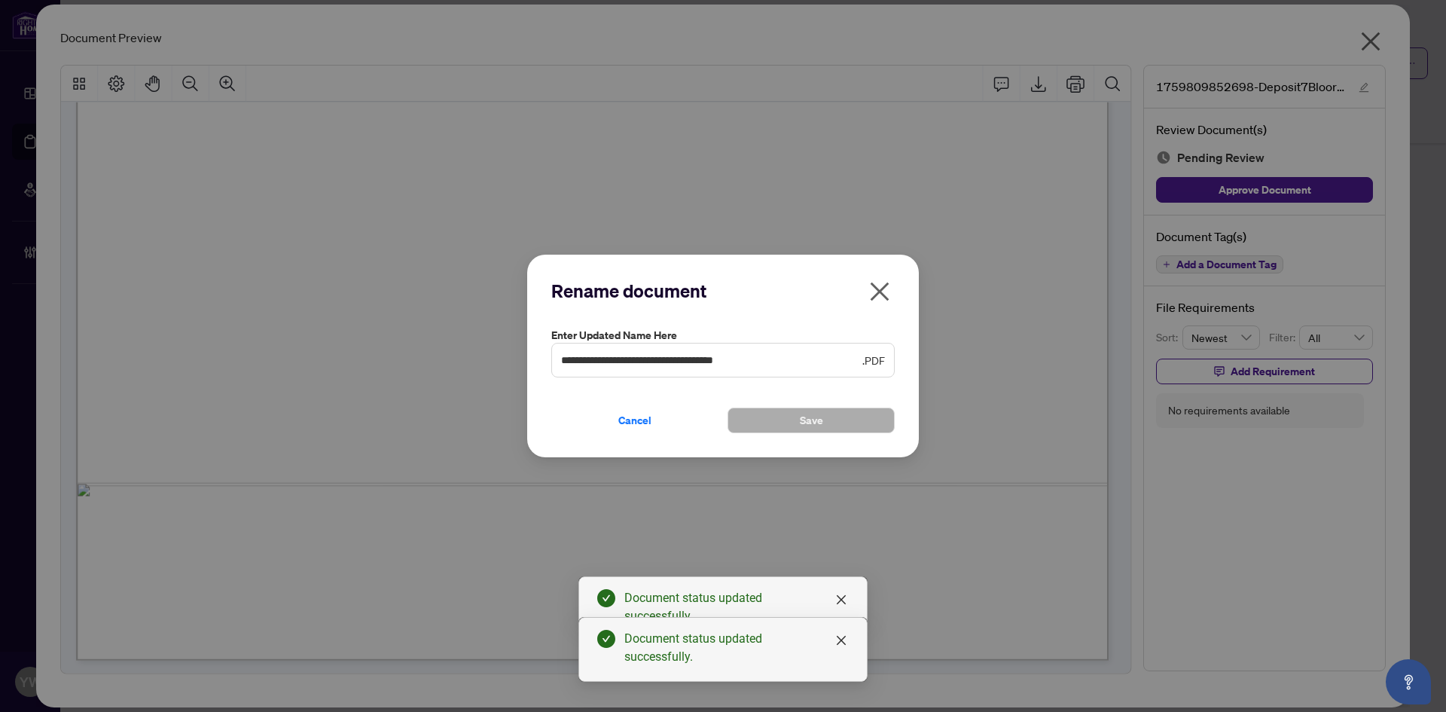
drag, startPoint x: 801, startPoint y: 350, endPoint x: 791, endPoint y: 365, distance: 17.3
click at [780, 363] on span "**********" at bounding box center [723, 360] width 344 height 35
drag, startPoint x: 796, startPoint y: 362, endPoint x: 478, endPoint y: 354, distance: 318.0
click at [478, 354] on div "**********" at bounding box center [723, 356] width 1446 height 712
type input "**********"
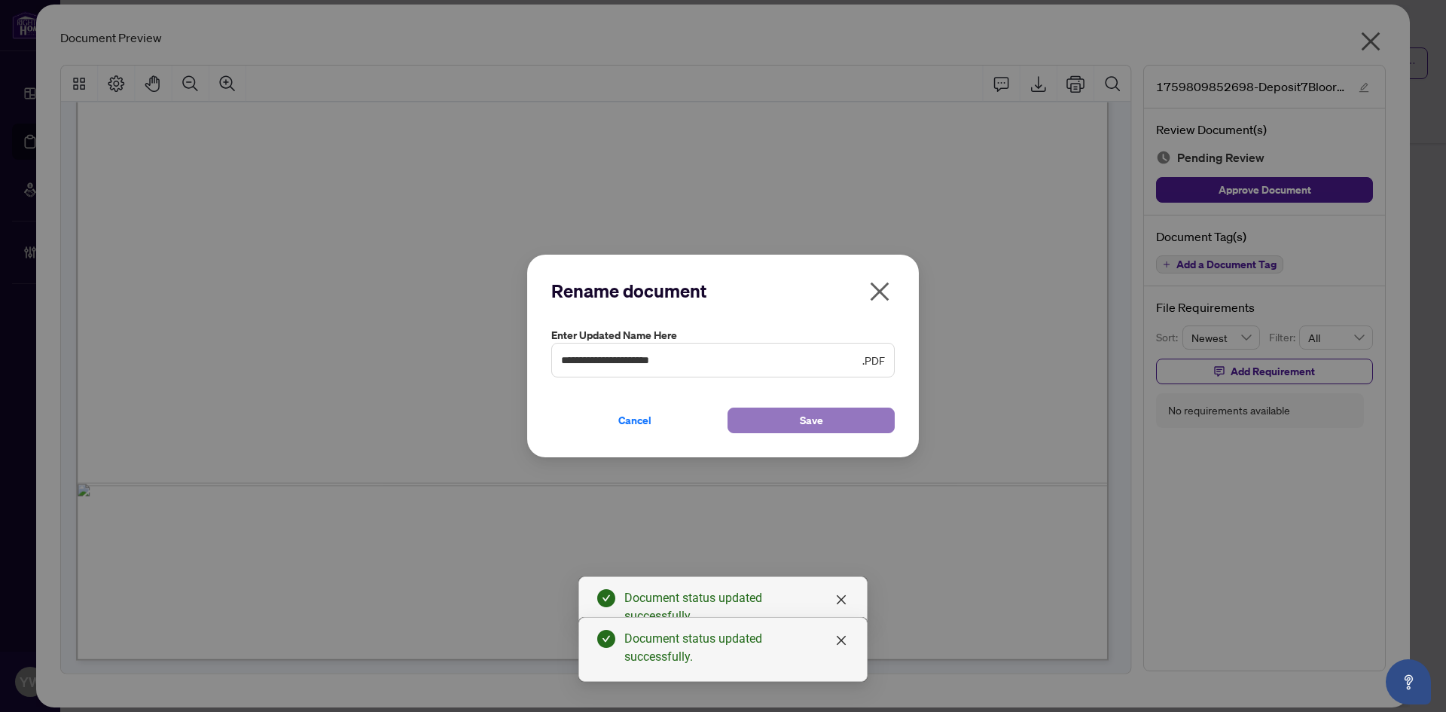
click at [820, 426] on span "Save" at bounding box center [811, 420] width 23 height 24
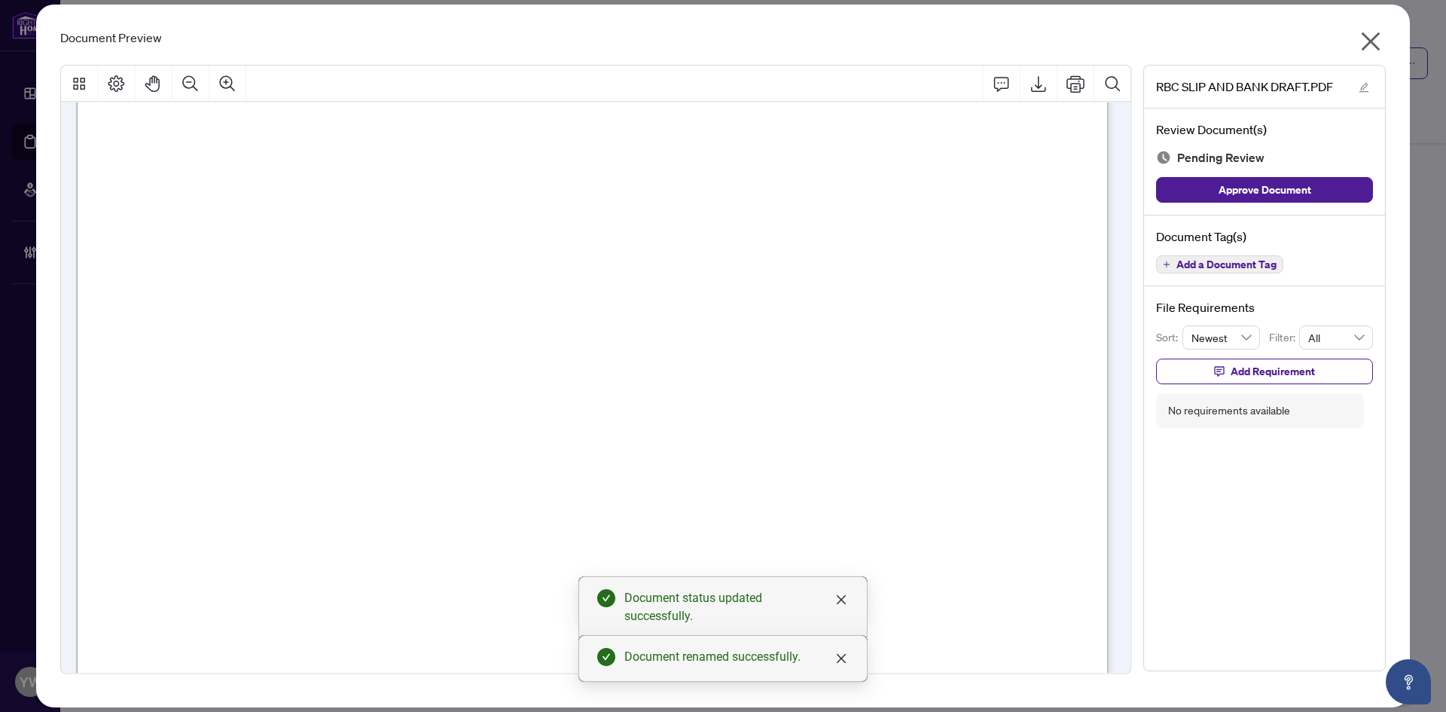
scroll to position [338, 0]
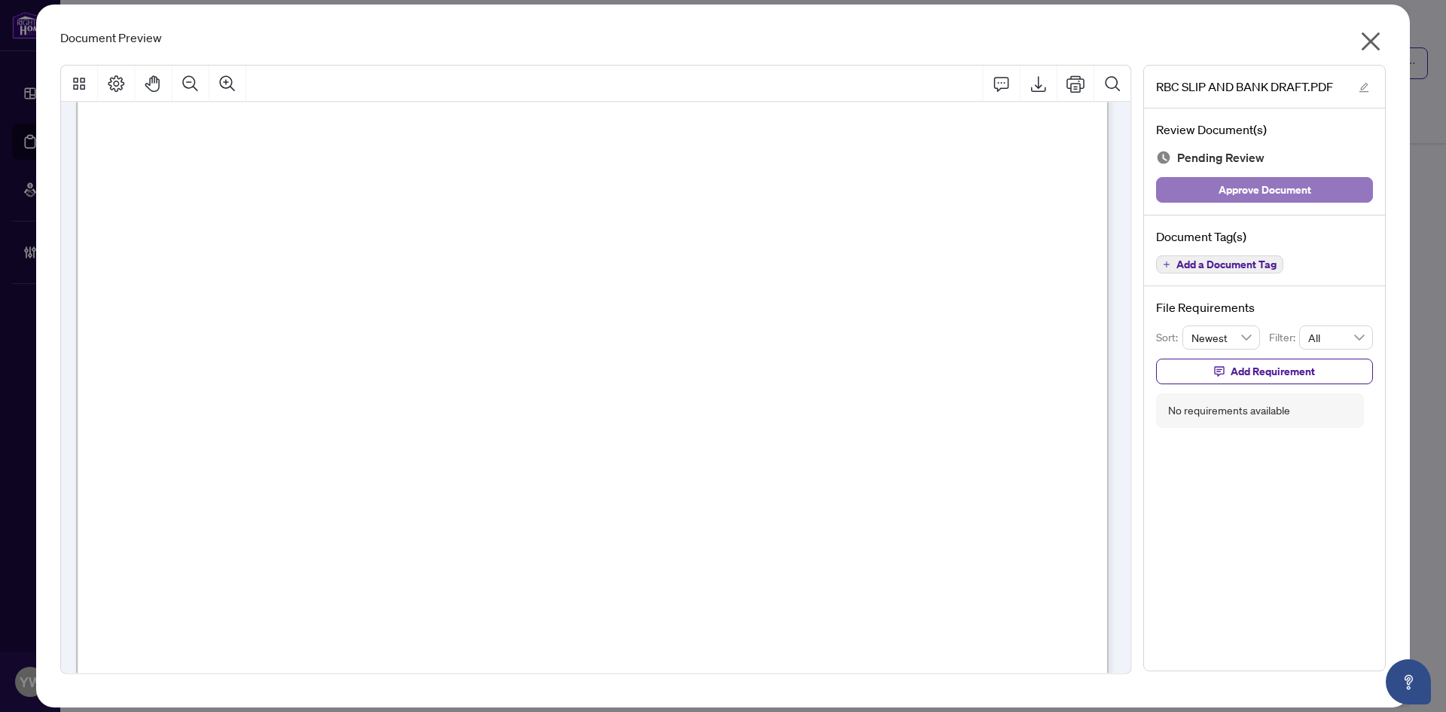
click at [1356, 188] on button "Approve Document" at bounding box center [1264, 190] width 217 height 26
click at [1373, 41] on icon "close" at bounding box center [1371, 41] width 19 height 19
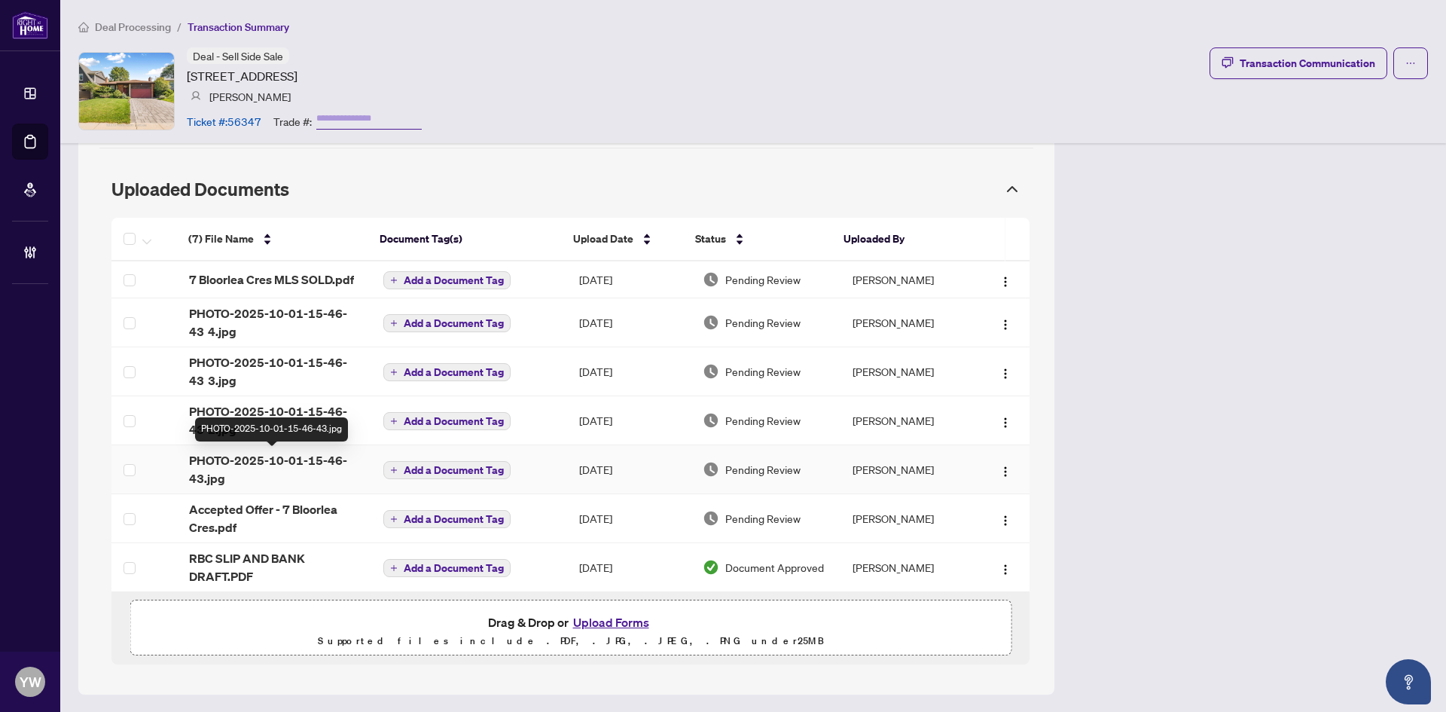
click at [331, 457] on span "PHOTO-2025-10-01-15-46-43.jpg" at bounding box center [274, 469] width 170 height 36
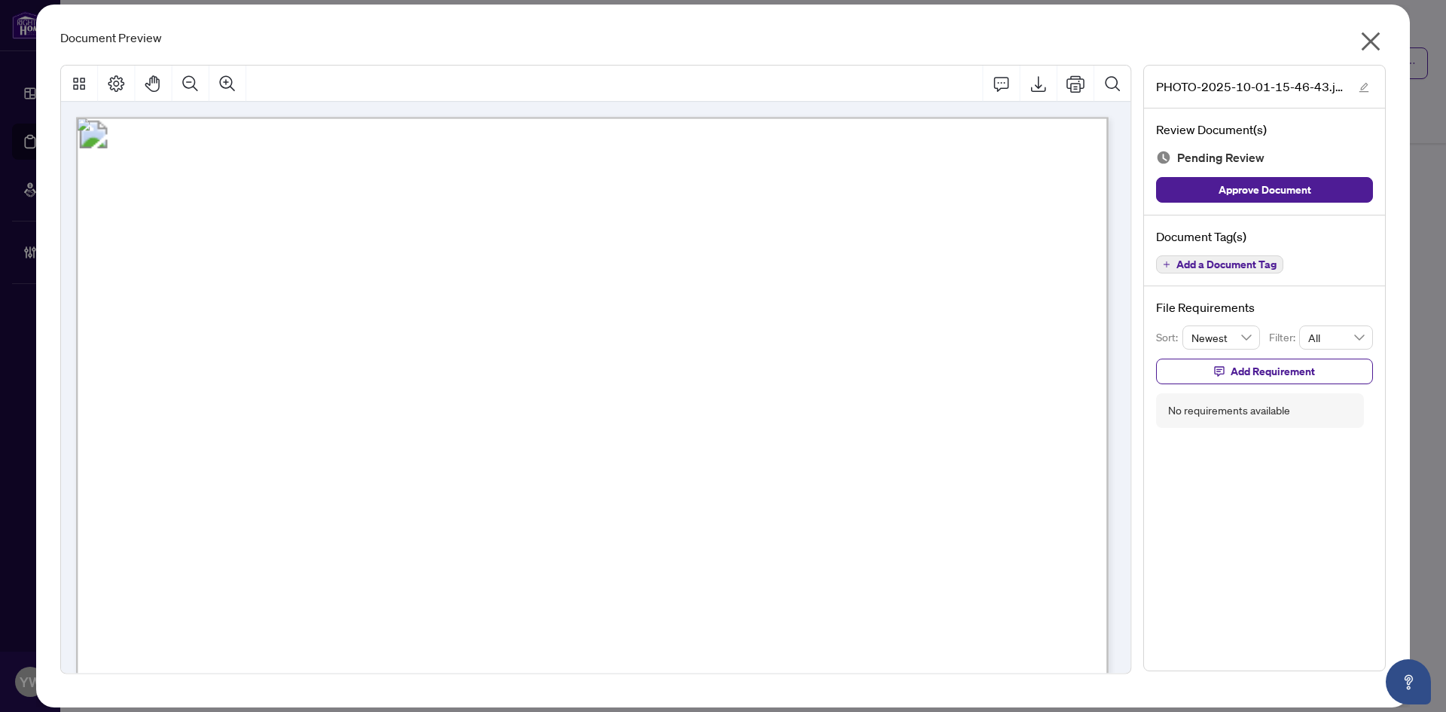
scroll to position [301, 0]
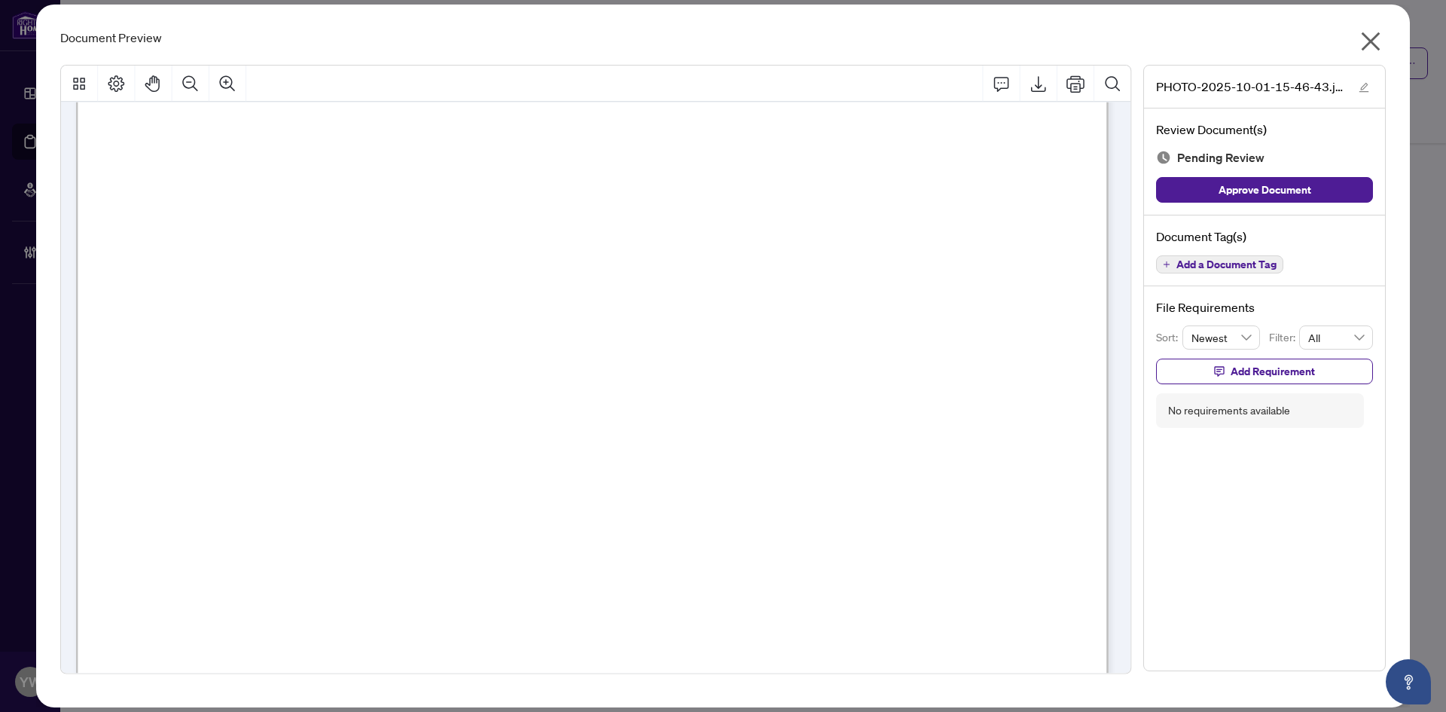
click at [1369, 41] on icon "close" at bounding box center [1371, 41] width 24 height 24
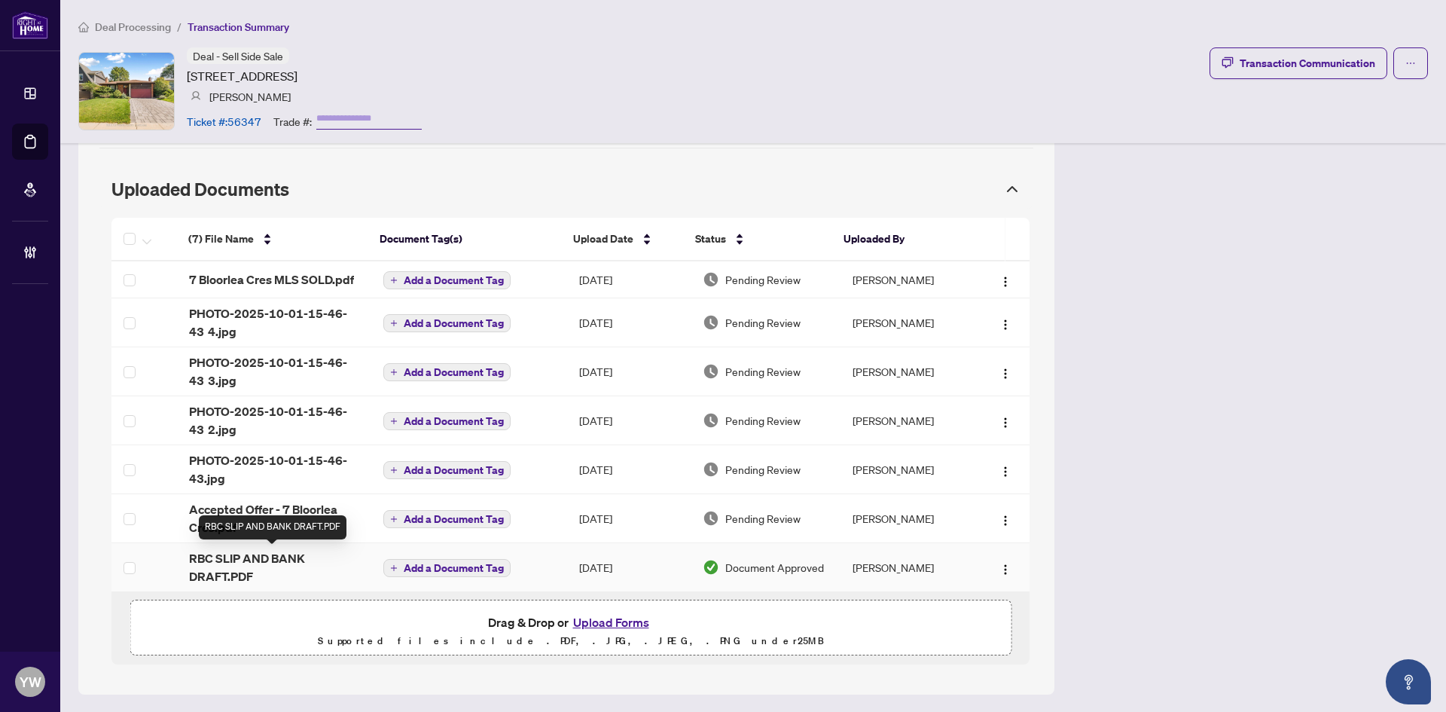
click at [289, 557] on span "RBC SLIP AND BANK DRAFT.PDF" at bounding box center [274, 567] width 170 height 36
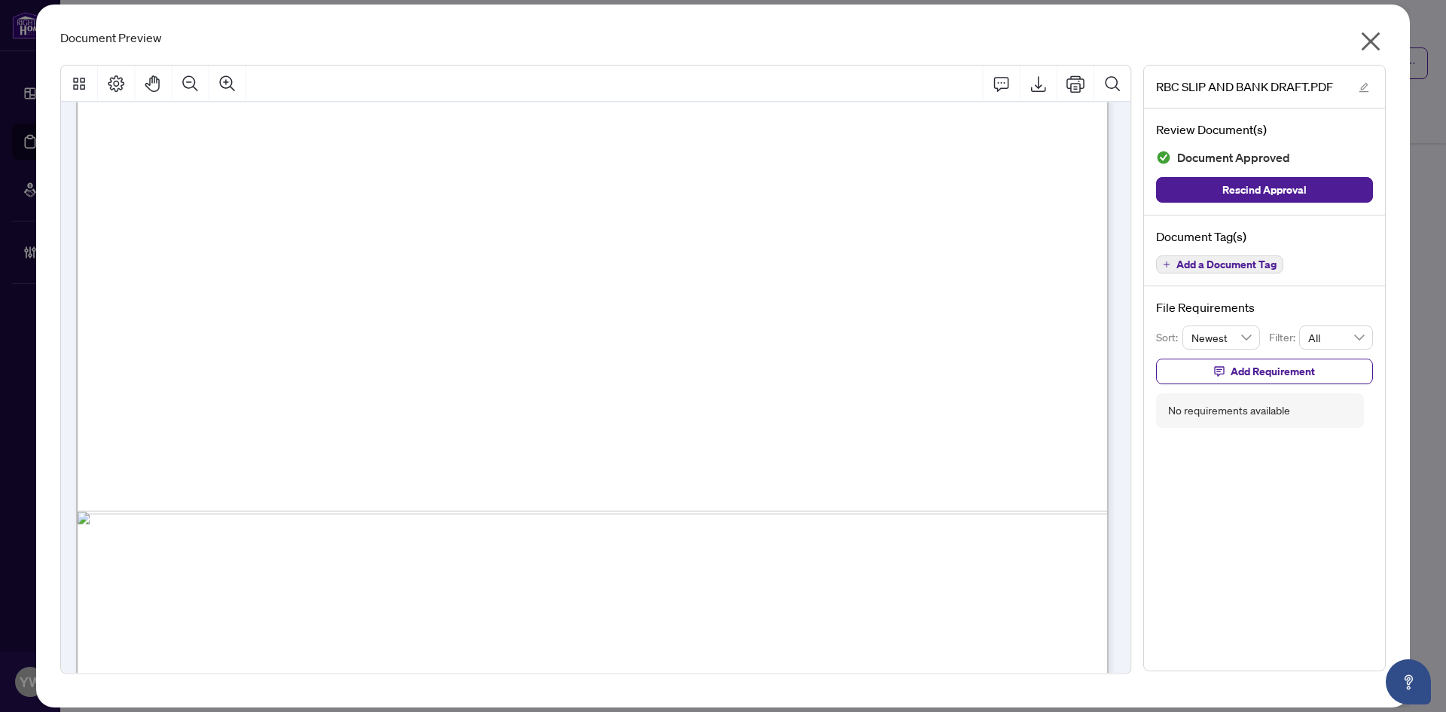
scroll to position [790, 0]
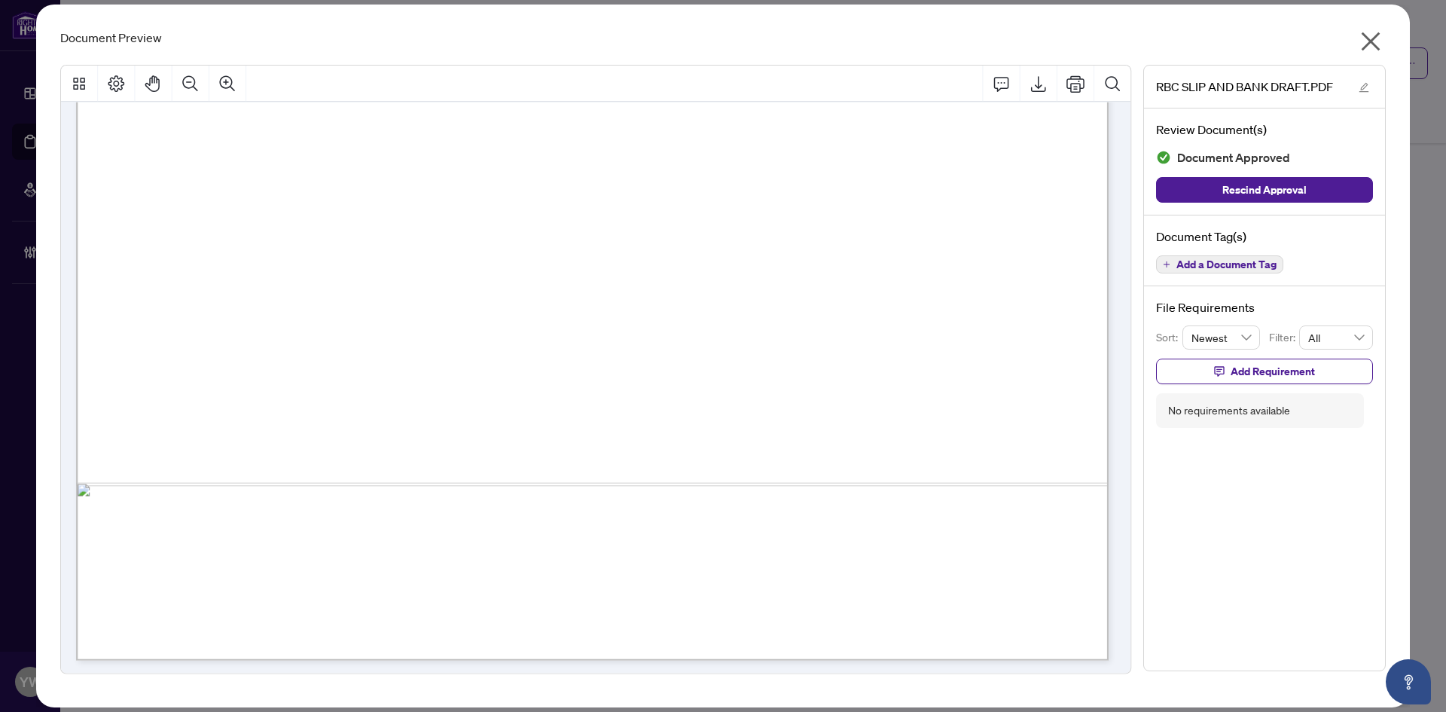
click at [1378, 44] on icon "close" at bounding box center [1371, 41] width 24 height 24
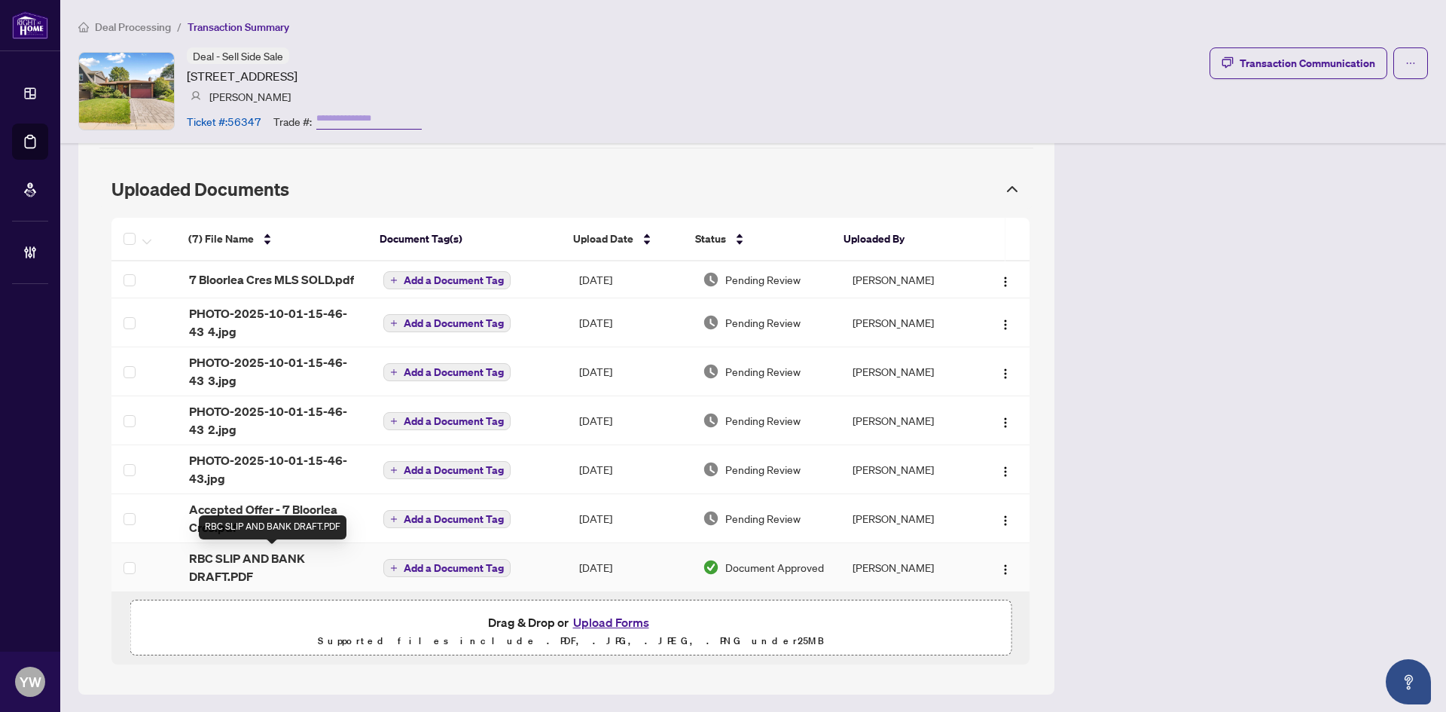
click at [285, 566] on span "RBC SLIP AND BANK DRAFT.PDF" at bounding box center [274, 567] width 170 height 36
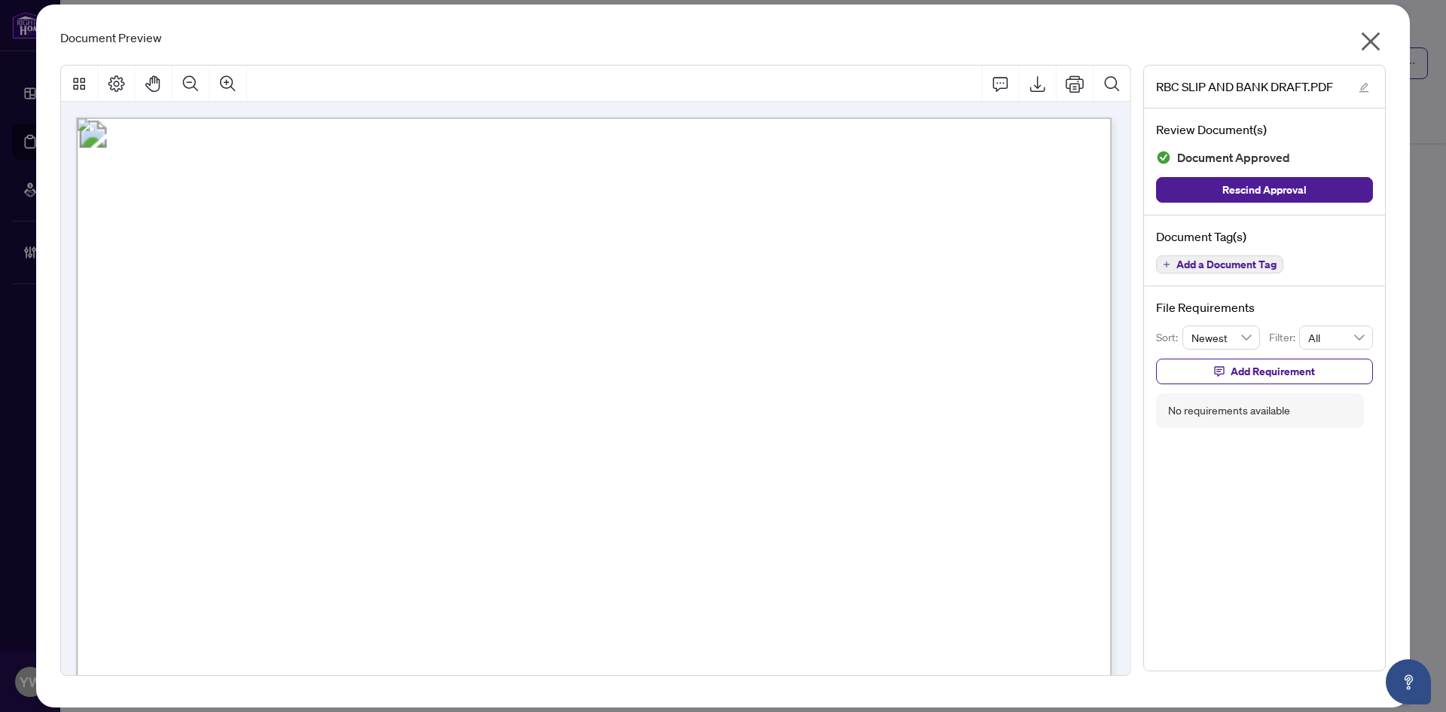
click at [1364, 39] on icon "close" at bounding box center [1371, 41] width 24 height 24
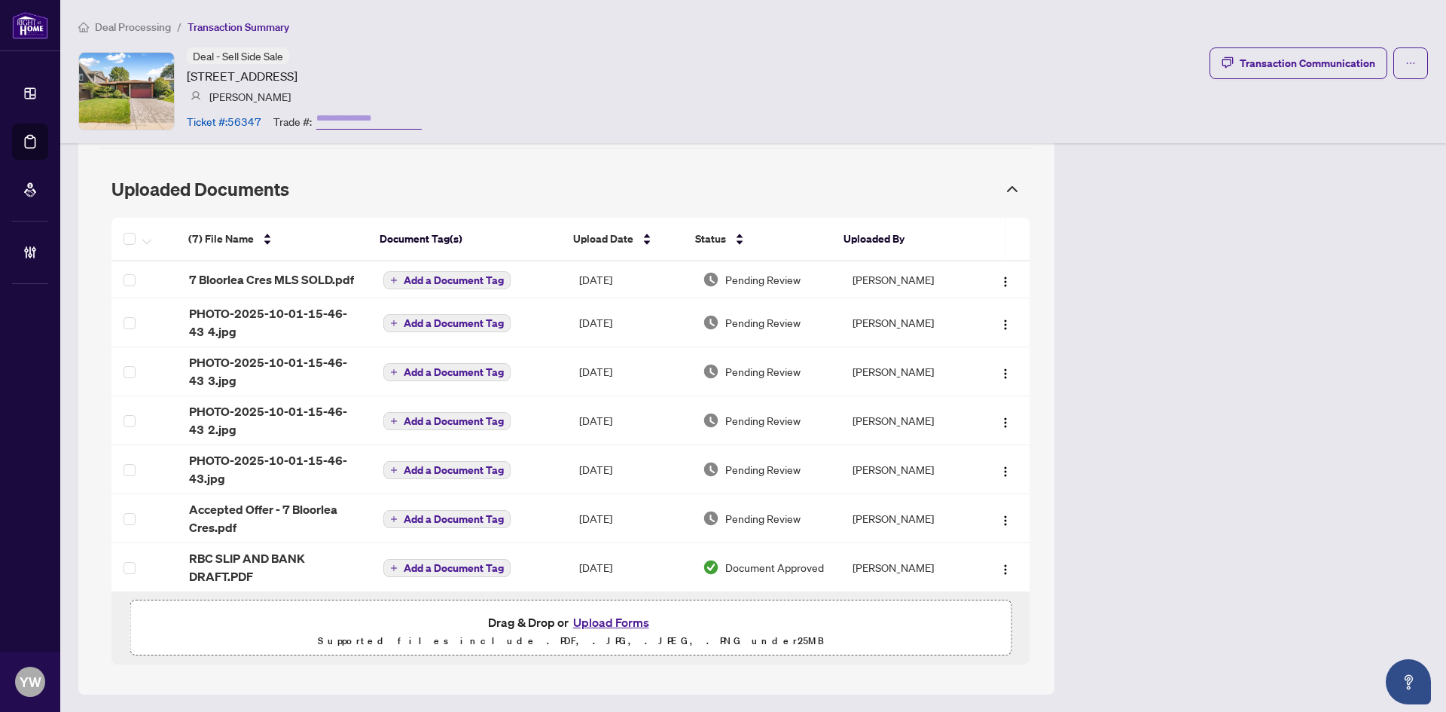
drag, startPoint x: 550, startPoint y: 121, endPoint x: 569, endPoint y: 111, distance: 21.6
click at [550, 121] on div "Deal - Sell Side Sale 7 Bloorlea Cres, Toronto, Ontario M9B 1P2, Canada Anna Ko…" at bounding box center [753, 90] width 1350 height 87
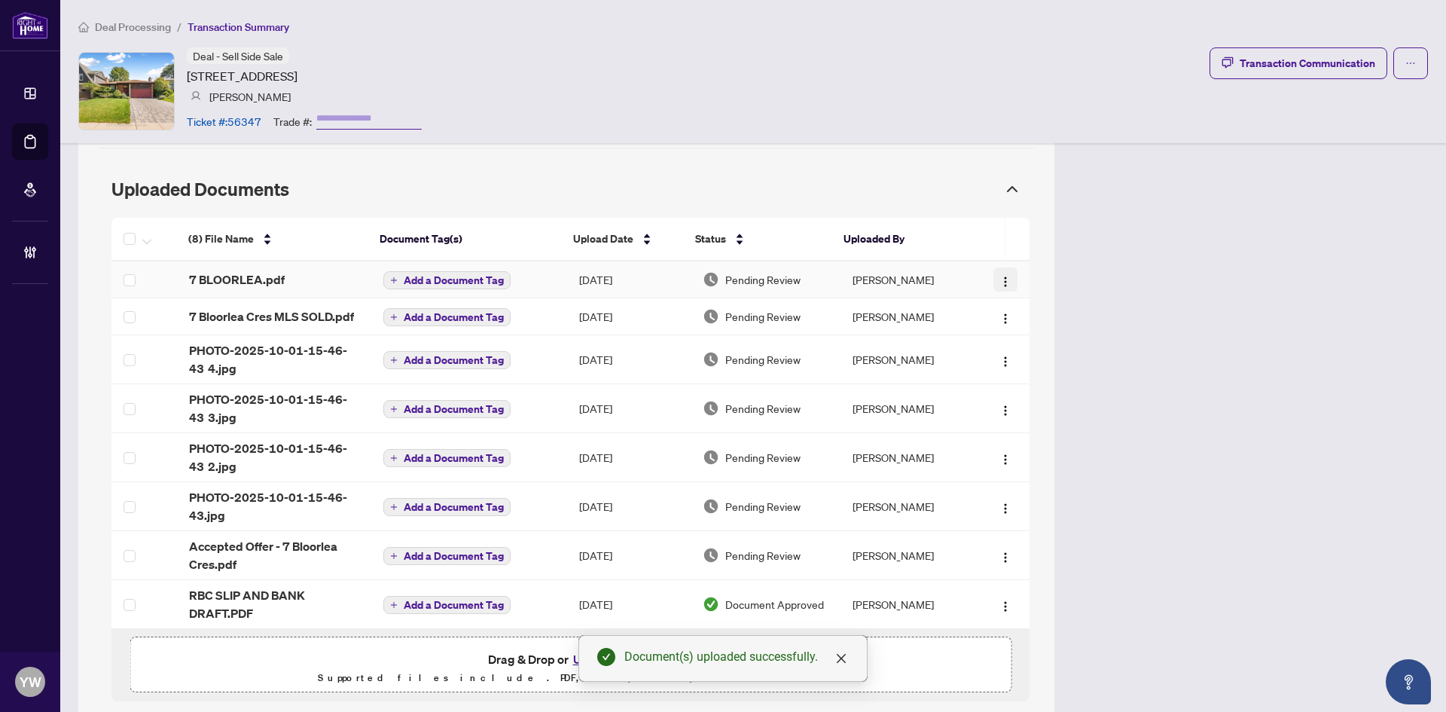
click at [1001, 285] on button "button" at bounding box center [1006, 279] width 24 height 24
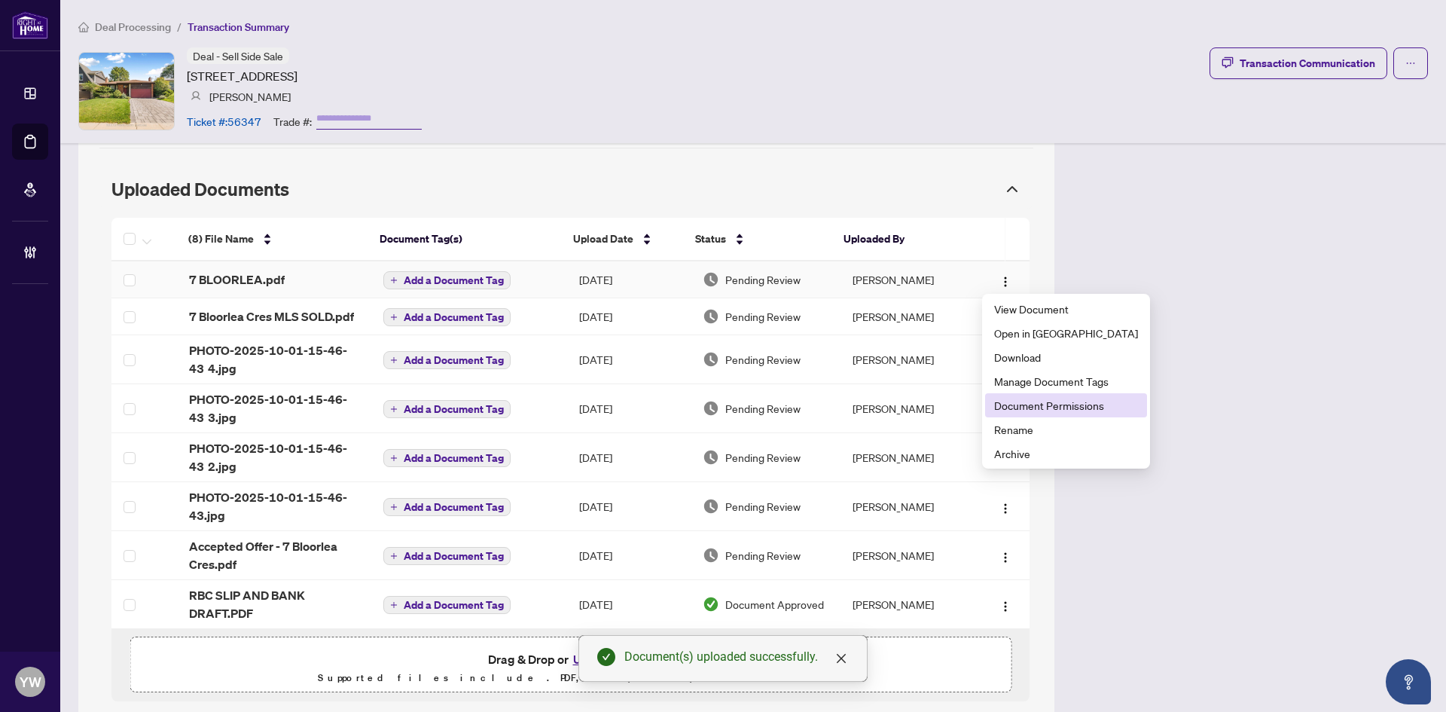
click at [1055, 408] on span "Document Permissions" at bounding box center [1066, 405] width 144 height 17
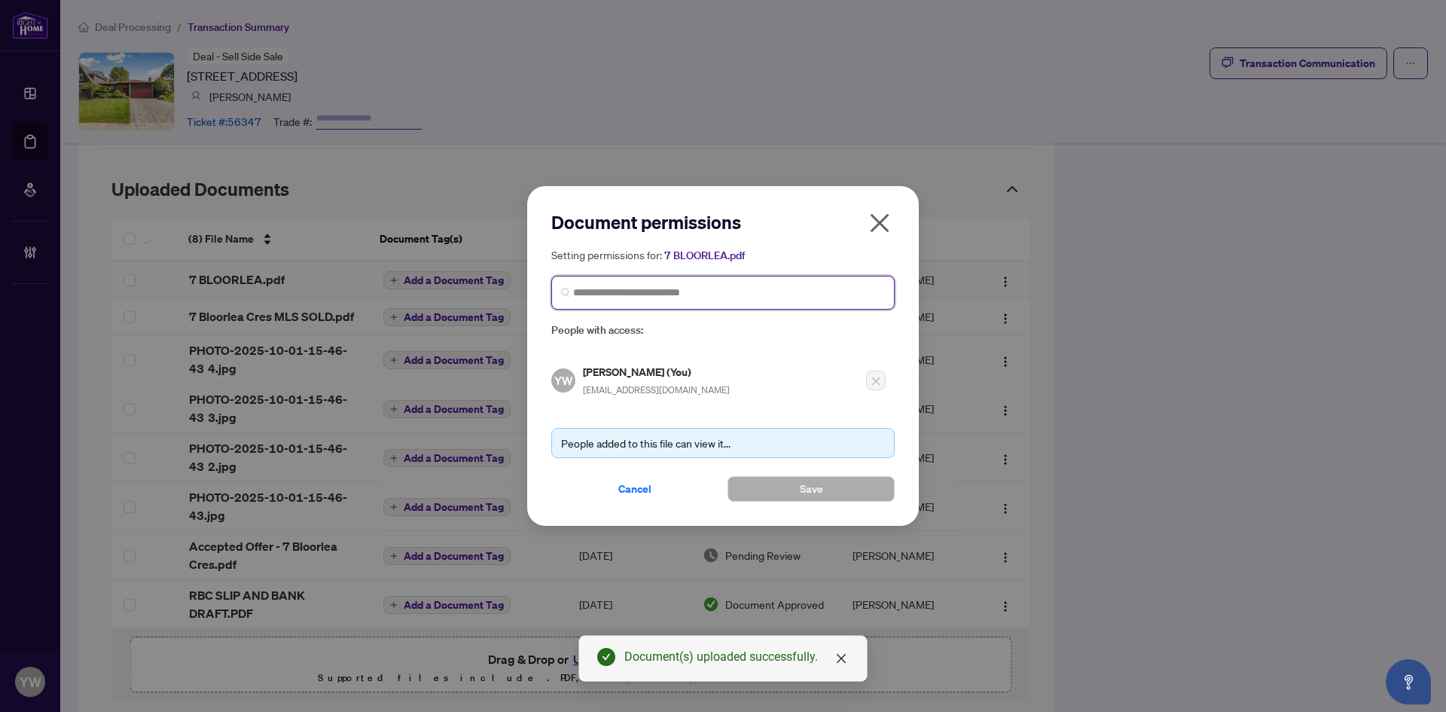
click at [631, 288] on input "search" at bounding box center [729, 293] width 312 height 16
type input "**********"
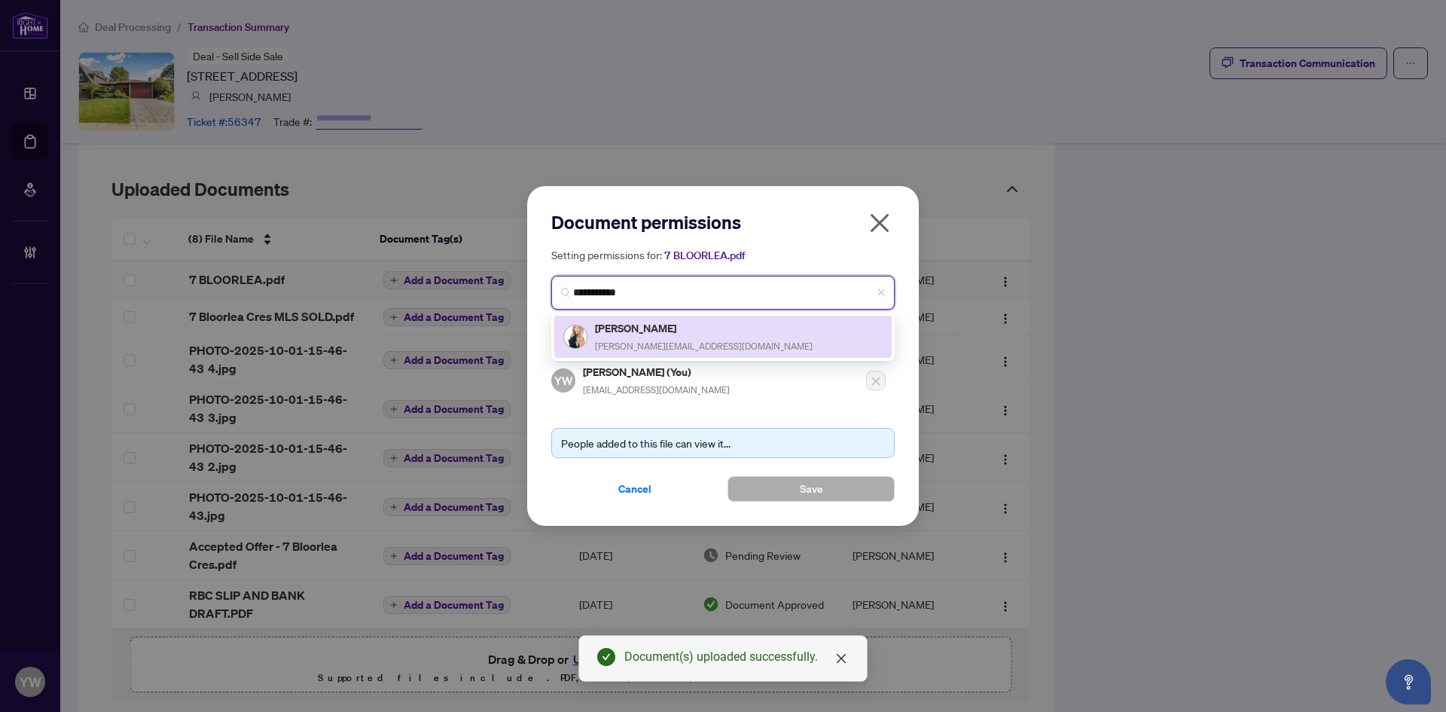
click at [670, 331] on h5 "Anna Korneitchouk" at bounding box center [704, 327] width 218 height 17
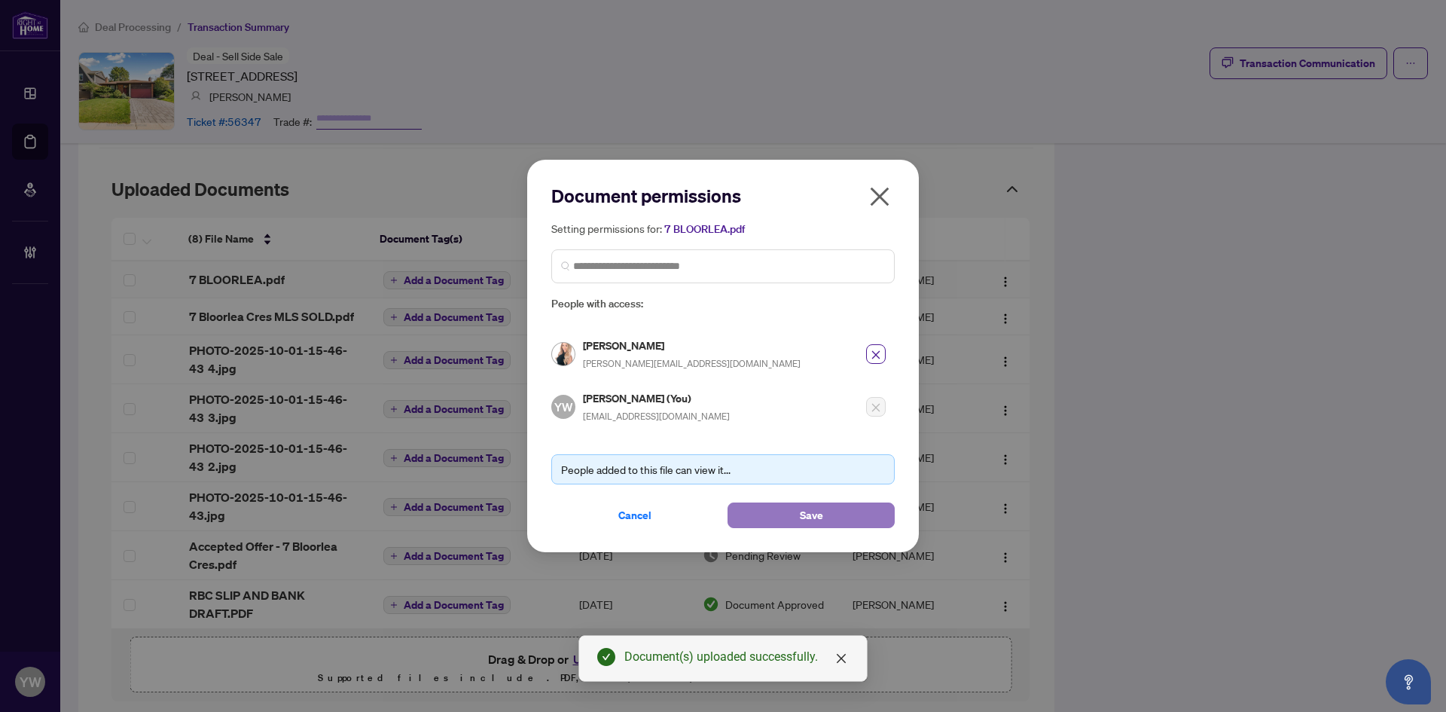
click at [770, 511] on button "Save" at bounding box center [811, 515] width 167 height 26
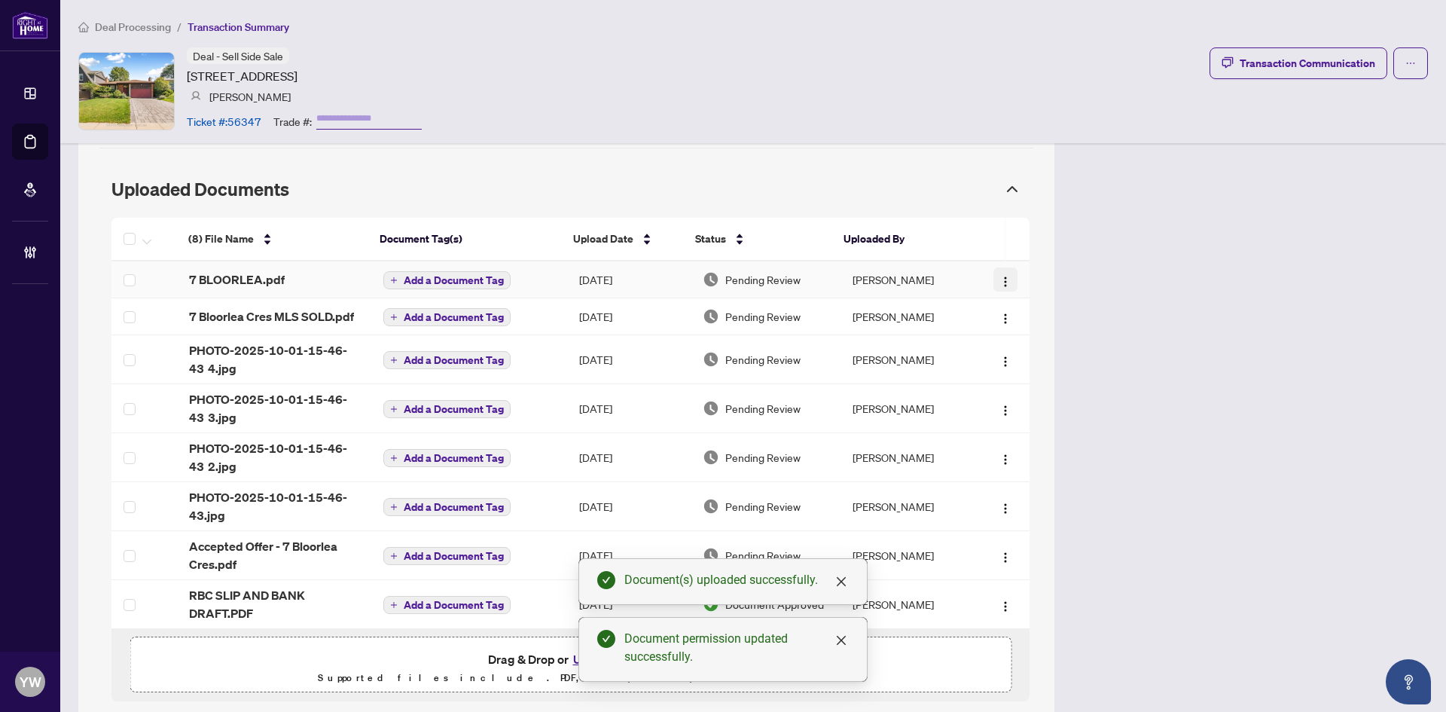
click at [1000, 281] on img "button" at bounding box center [1006, 282] width 12 height 12
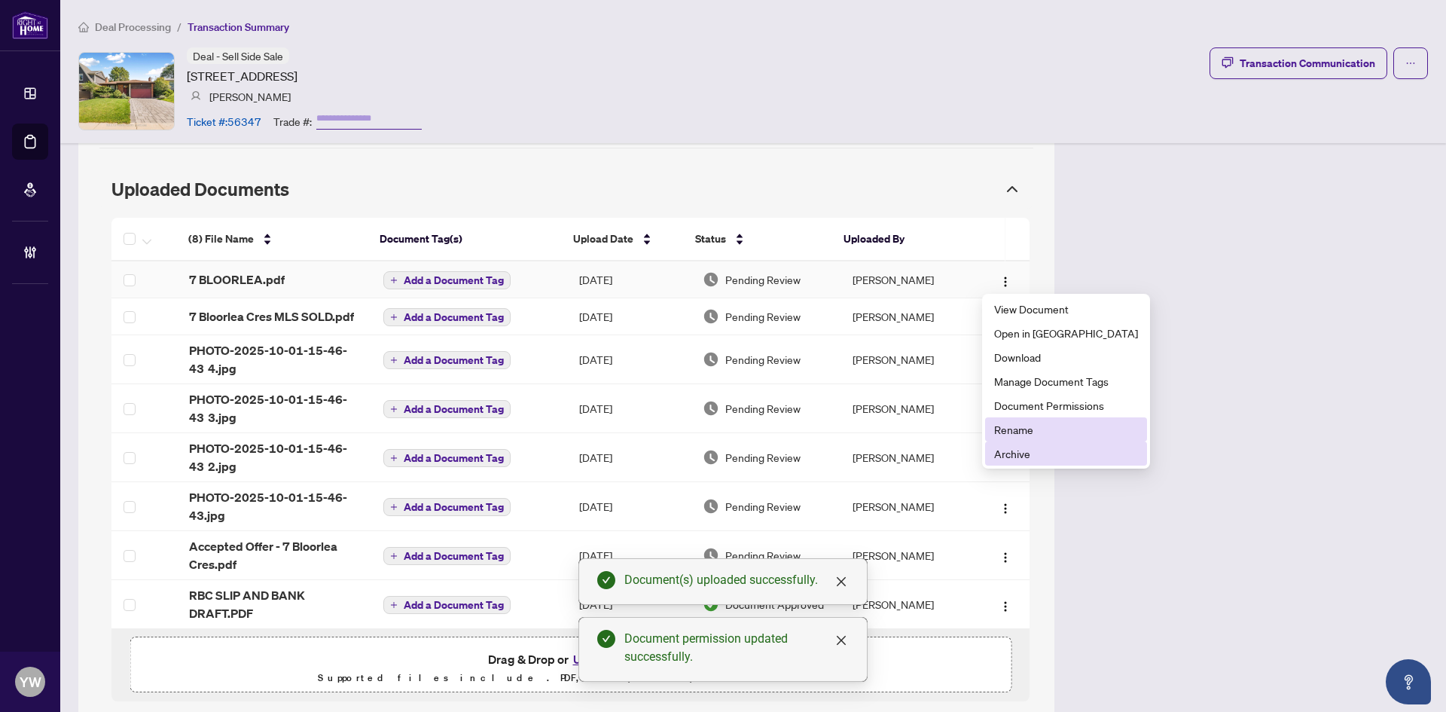
click at [1011, 429] on span "Rename" at bounding box center [1066, 429] width 144 height 17
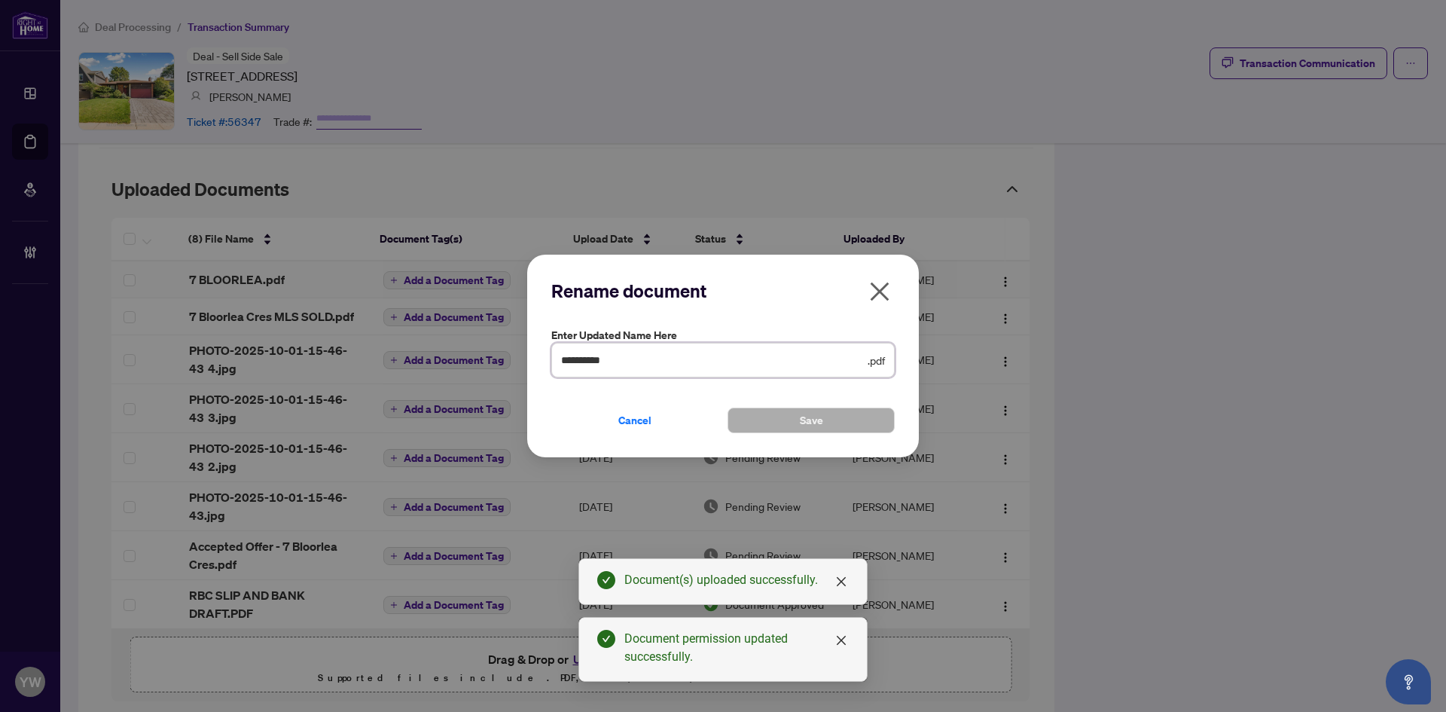
drag, startPoint x: 653, startPoint y: 364, endPoint x: 536, endPoint y: 388, distance: 119.2
click at [523, 366] on div "**********" at bounding box center [723, 356] width 1446 height 712
type input "**********"
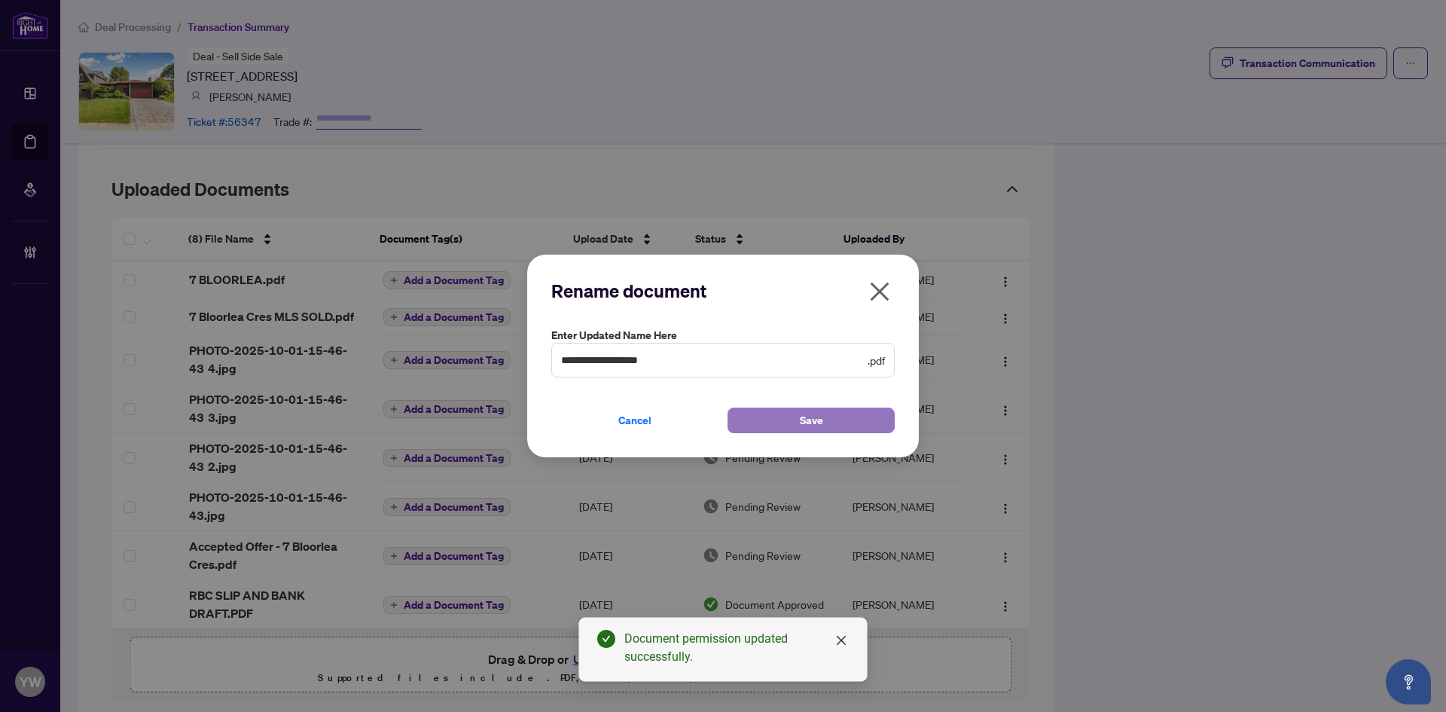
click at [798, 418] on button "Save" at bounding box center [811, 421] width 167 height 26
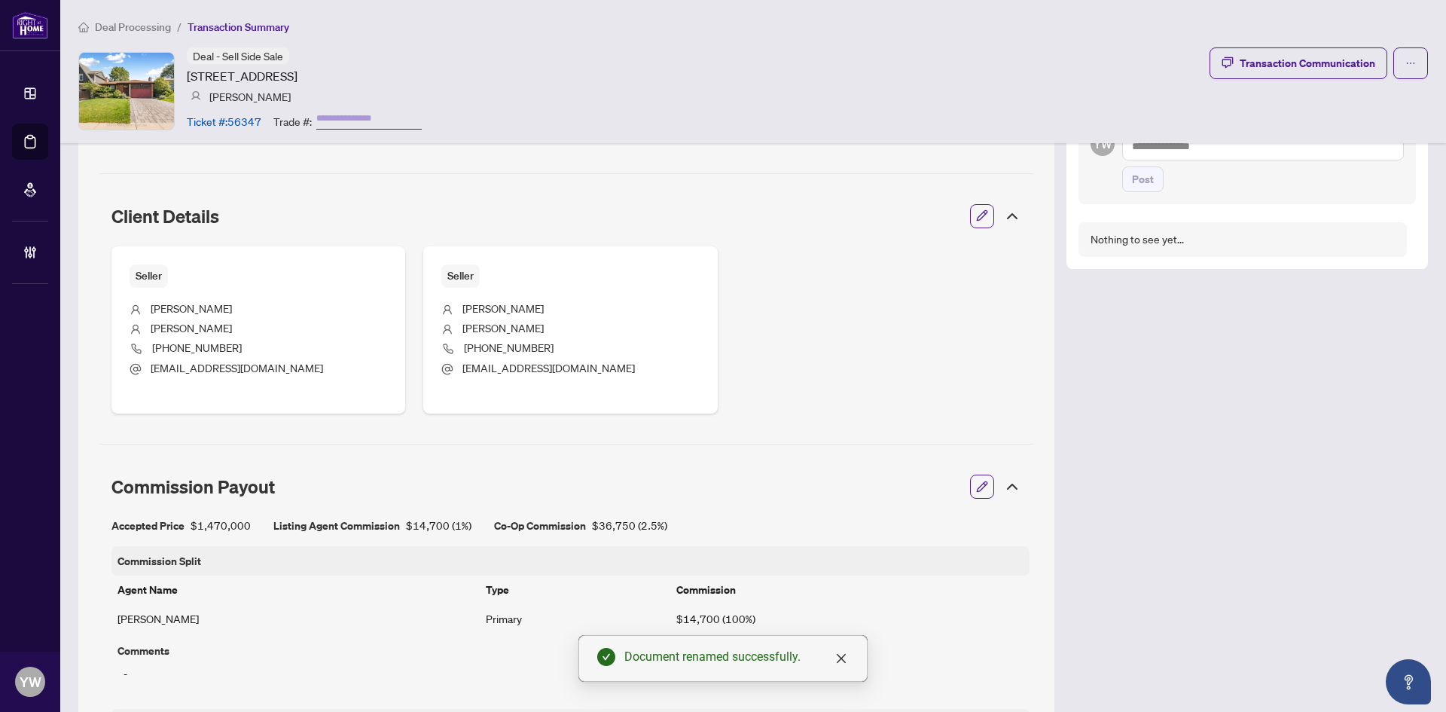
scroll to position [473, 0]
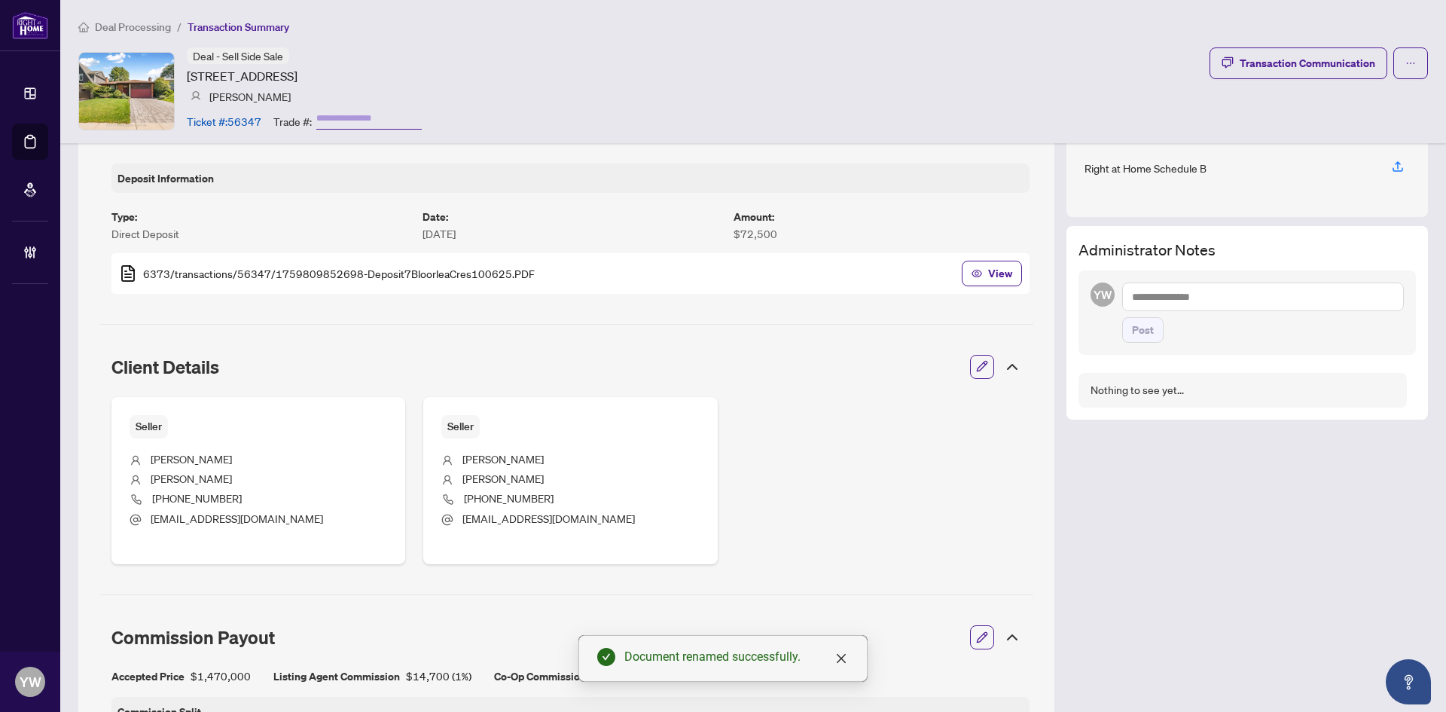
drag, startPoint x: 1142, startPoint y: 294, endPoint x: 1144, endPoint y: 304, distance: 10.8
click at [1142, 295] on textarea at bounding box center [1264, 297] width 282 height 29
paste textarea "**********"
type textarea "**********"
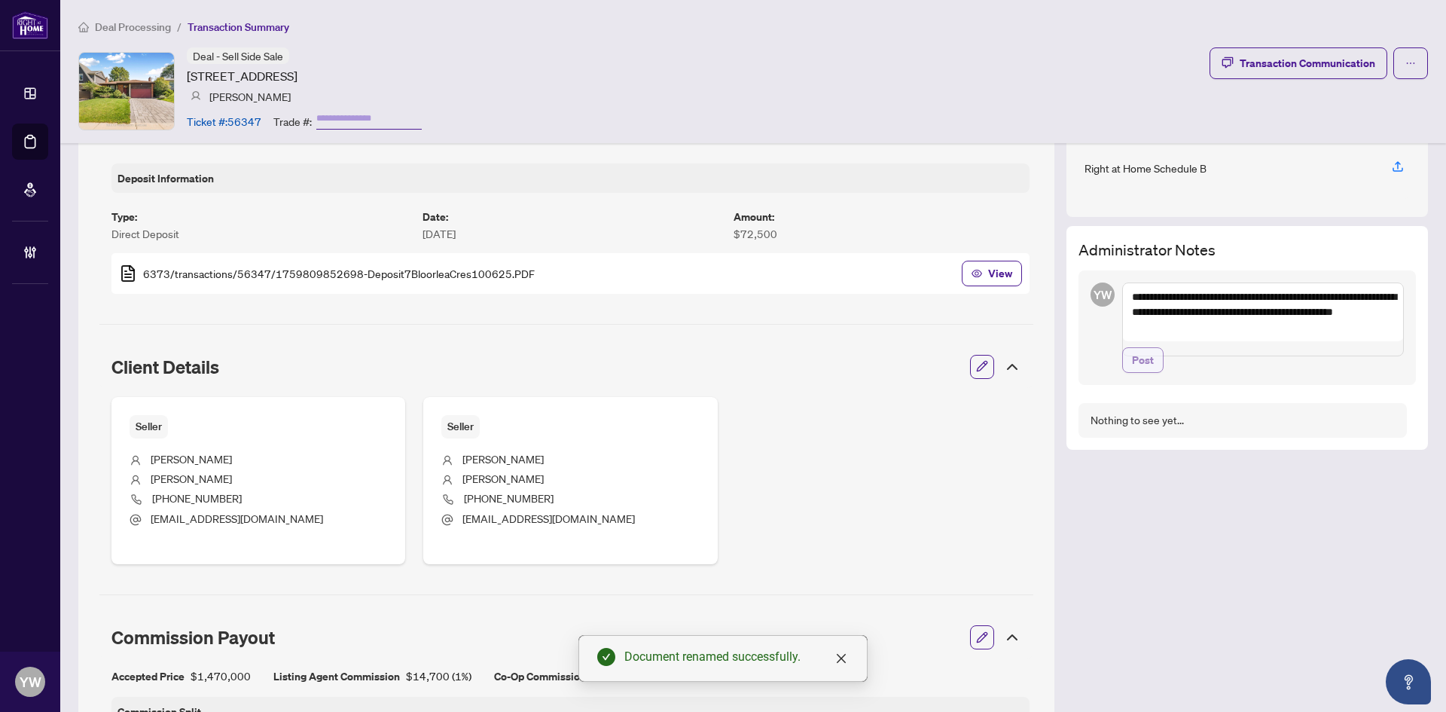
click at [1132, 372] on span "Post" at bounding box center [1143, 360] width 22 height 24
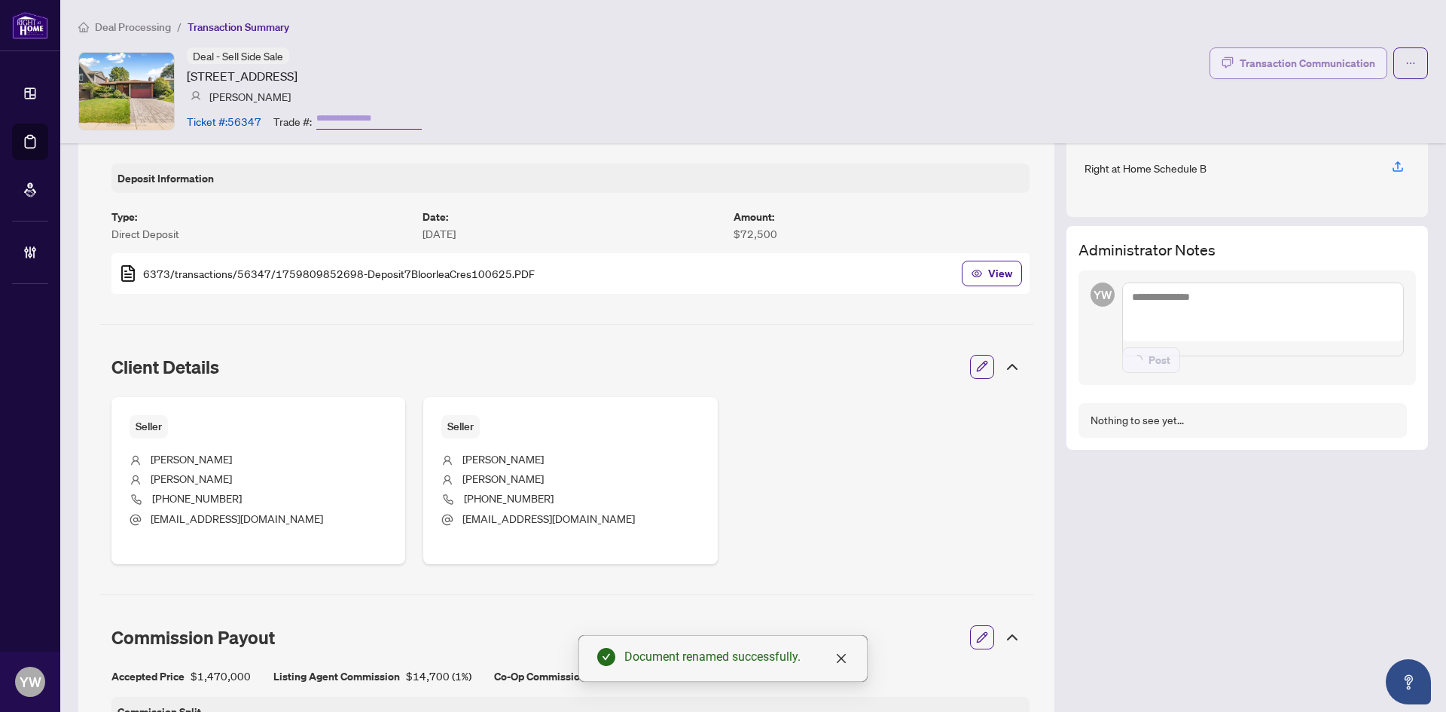
click at [1308, 70] on div "Transaction Communication" at bounding box center [1308, 63] width 136 height 24
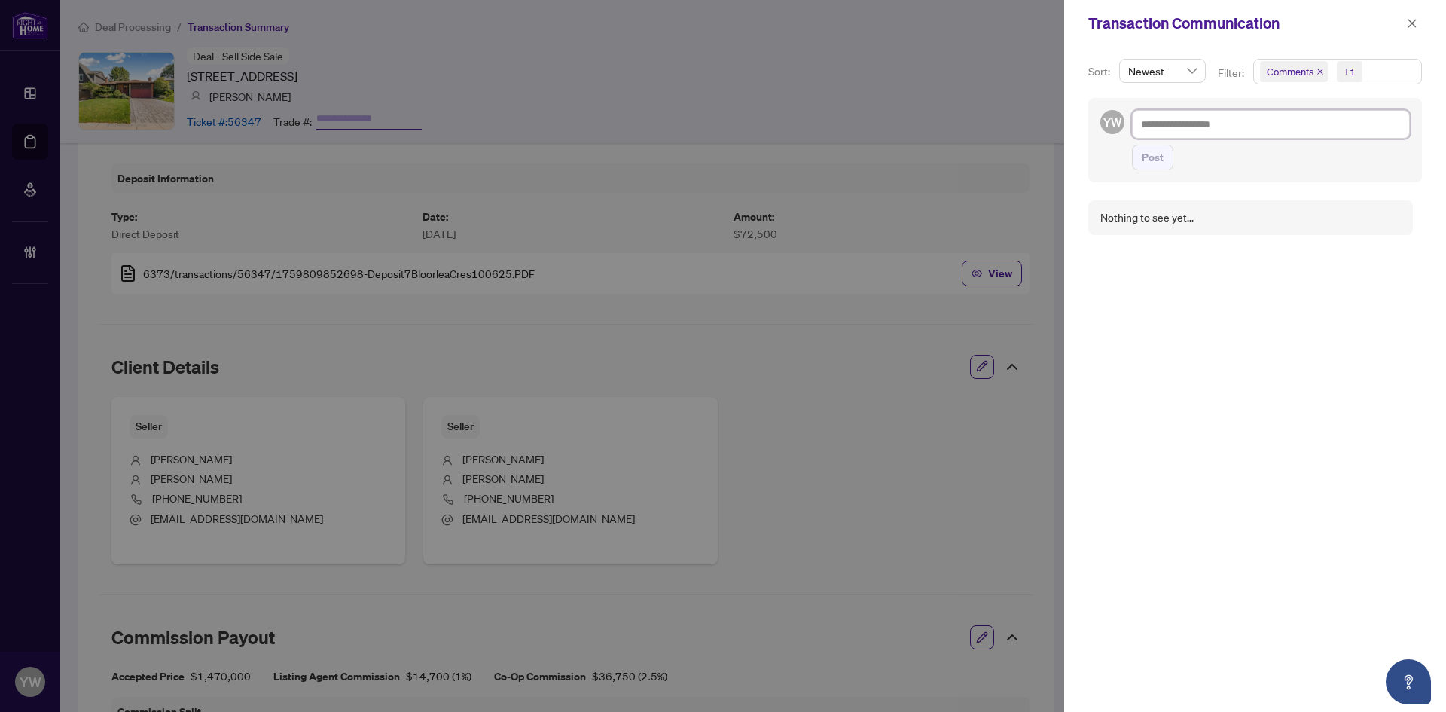
click at [1213, 129] on textarea at bounding box center [1271, 124] width 278 height 29
paste textarea "**********"
type textarea "**********"
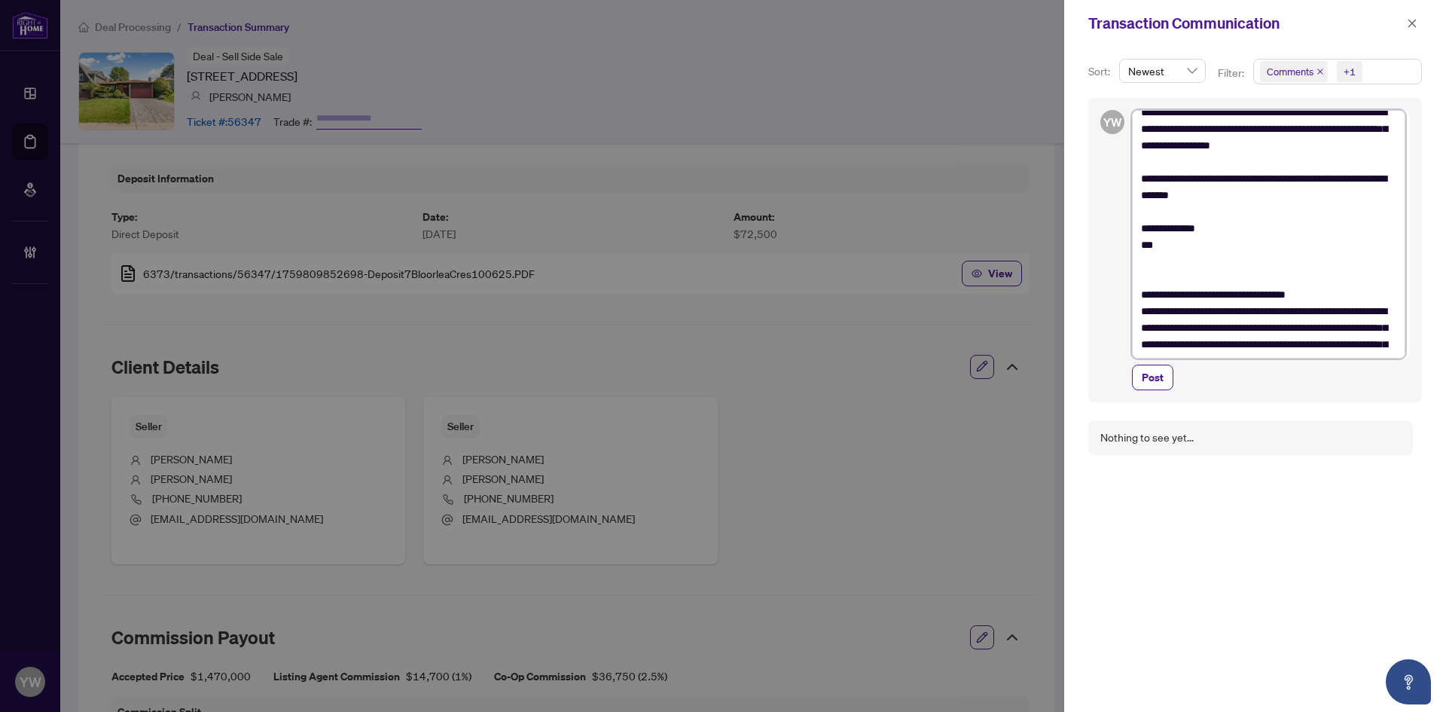
scroll to position [0, 0]
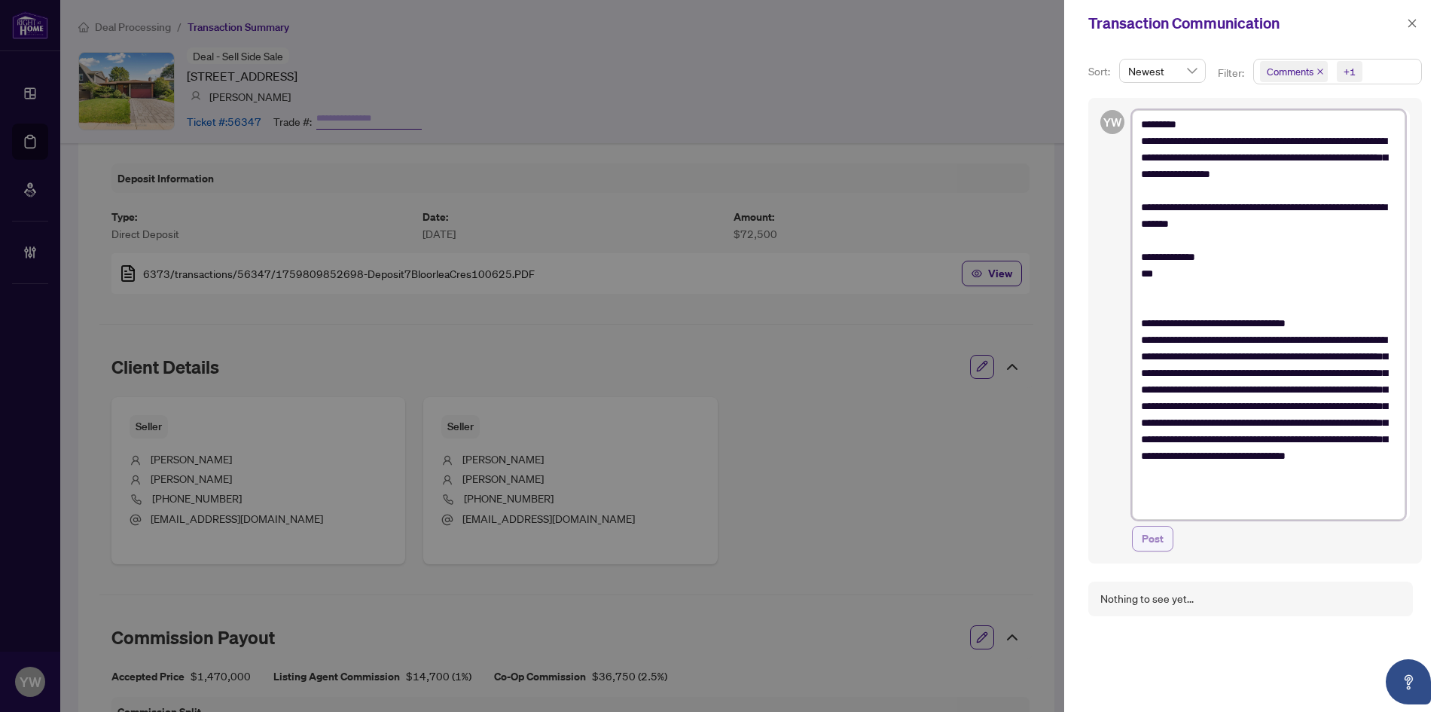
type textarea "**********"
click at [1152, 540] on span "Post" at bounding box center [1153, 539] width 22 height 24
type textarea "**********"
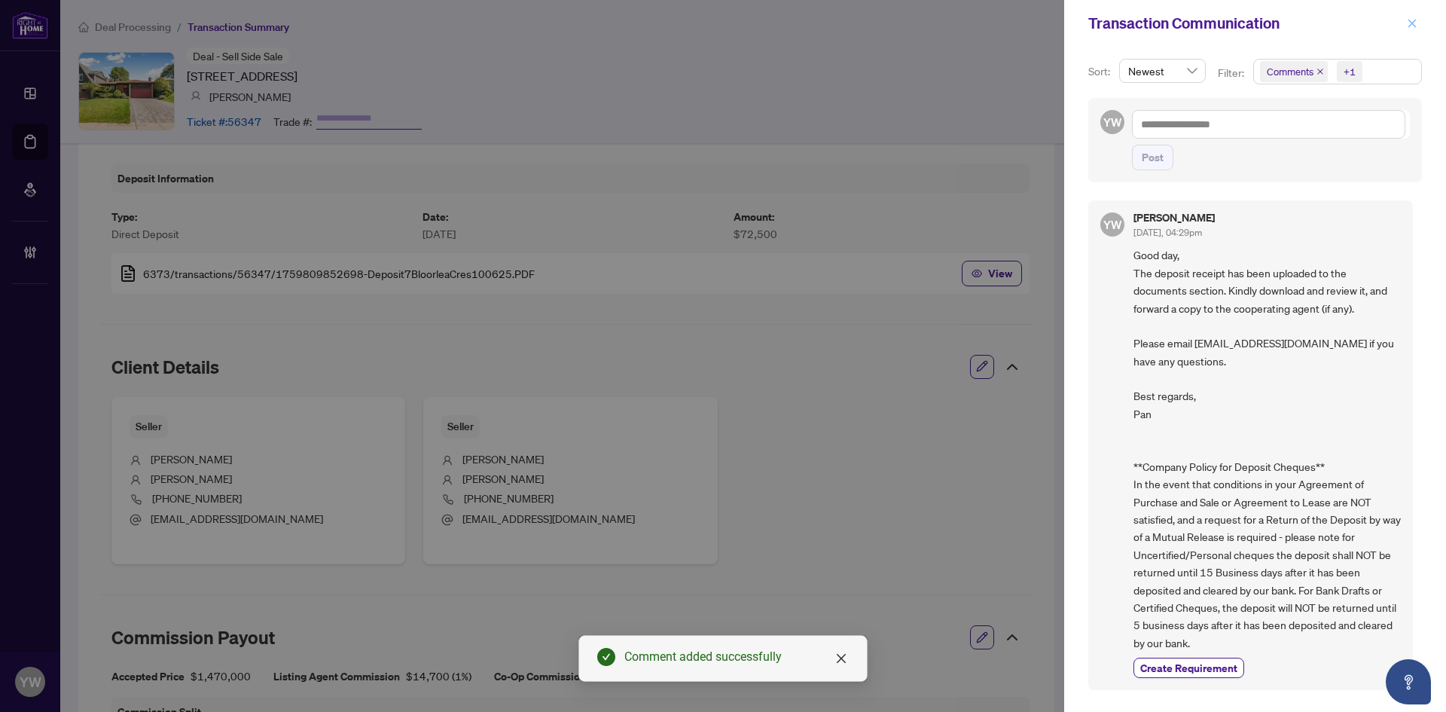
click at [1411, 29] on icon "close" at bounding box center [1412, 23] width 11 height 11
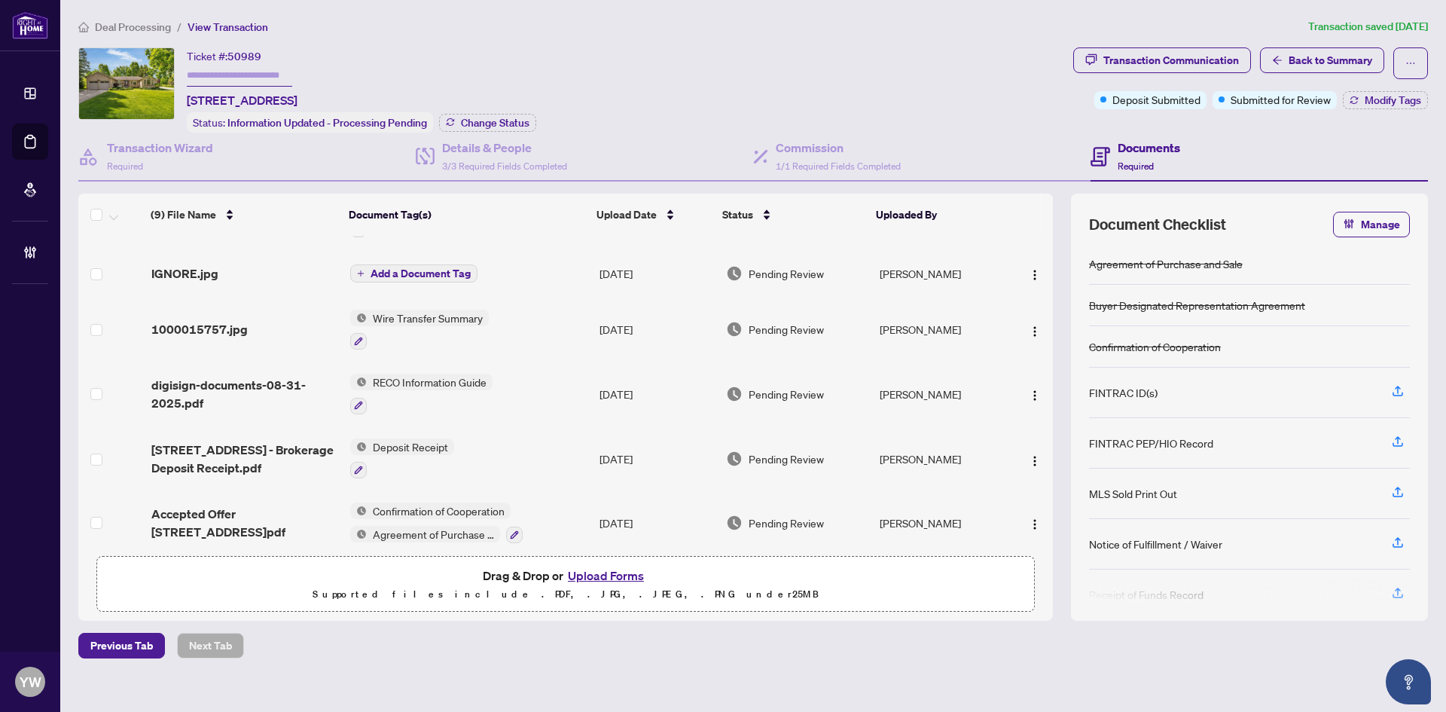
scroll to position [255, 0]
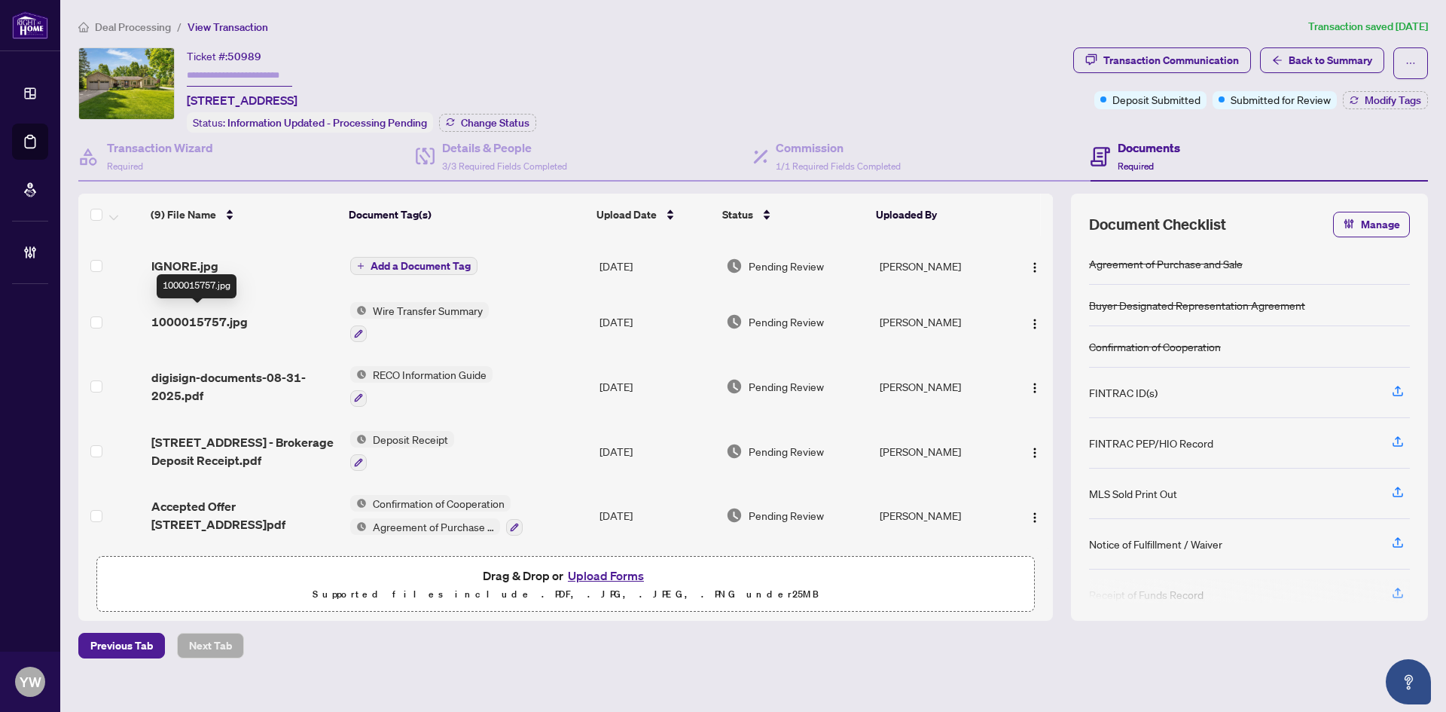
click at [204, 313] on span "1000015757.jpg" at bounding box center [199, 322] width 96 height 18
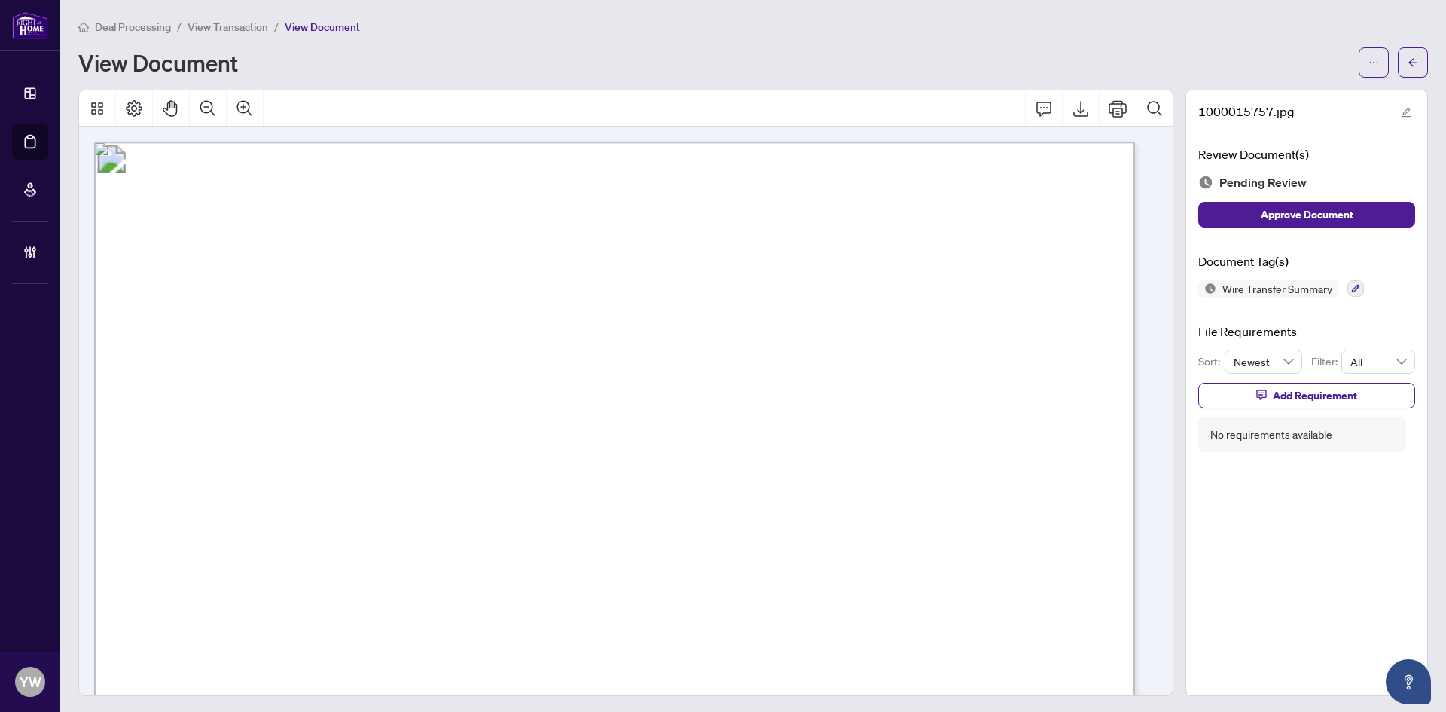
drag, startPoint x: 1288, startPoint y: 212, endPoint x: 1327, endPoint y: 153, distance: 70.6
click at [1288, 212] on span "Approve Document" at bounding box center [1307, 215] width 93 height 24
click at [1397, 108] on button "button" at bounding box center [1406, 111] width 18 height 18
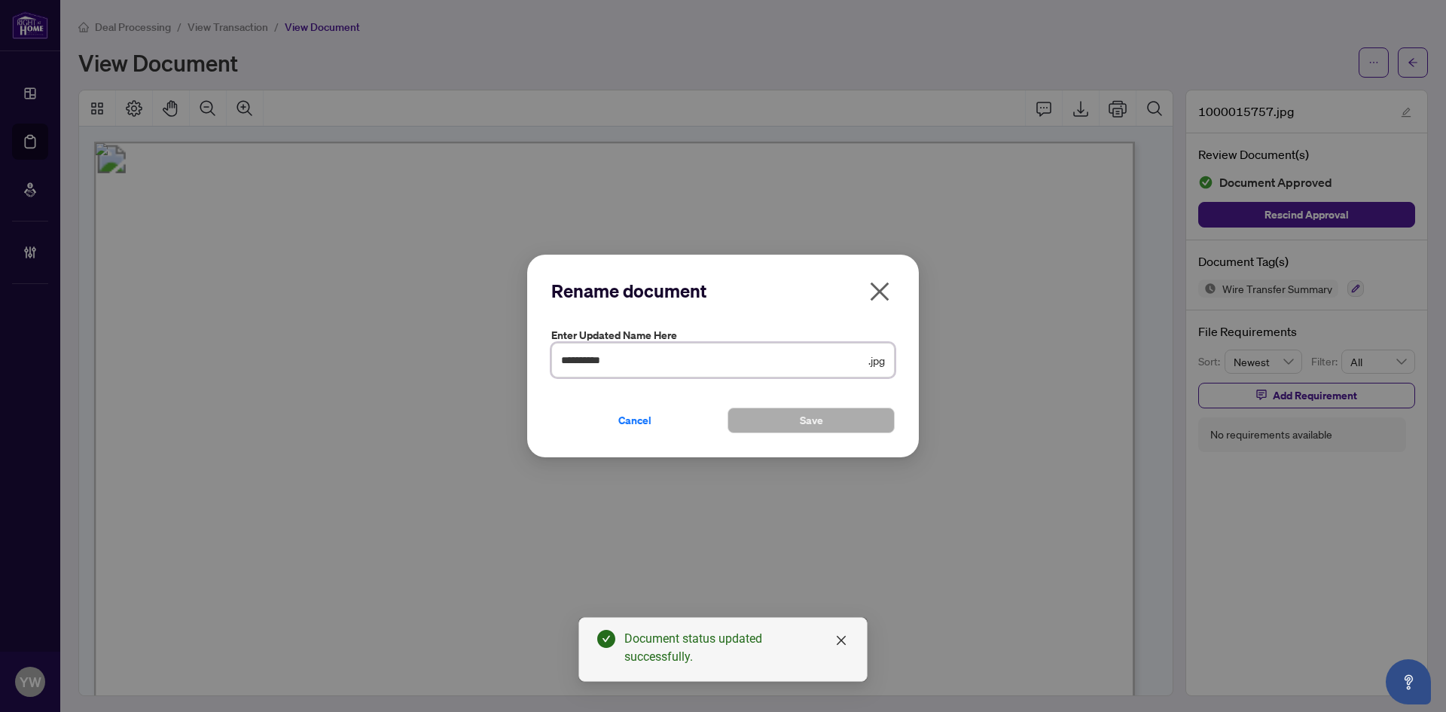
drag, startPoint x: 642, startPoint y: 363, endPoint x: 482, endPoint y: 358, distance: 159.8
click at [489, 358] on div "**********" at bounding box center [723, 356] width 1446 height 712
type input "**********"
click at [825, 414] on button "Save" at bounding box center [811, 421] width 167 height 26
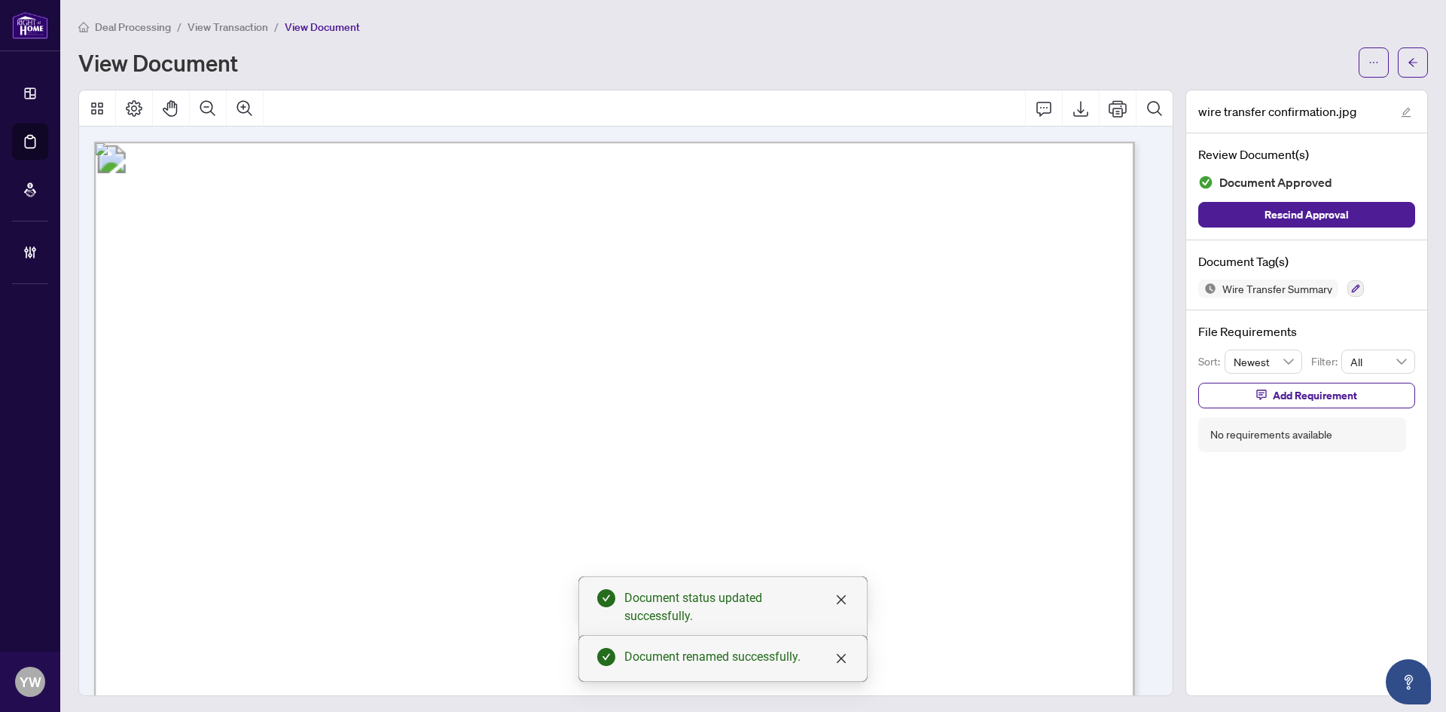
scroll to position [301, 0]
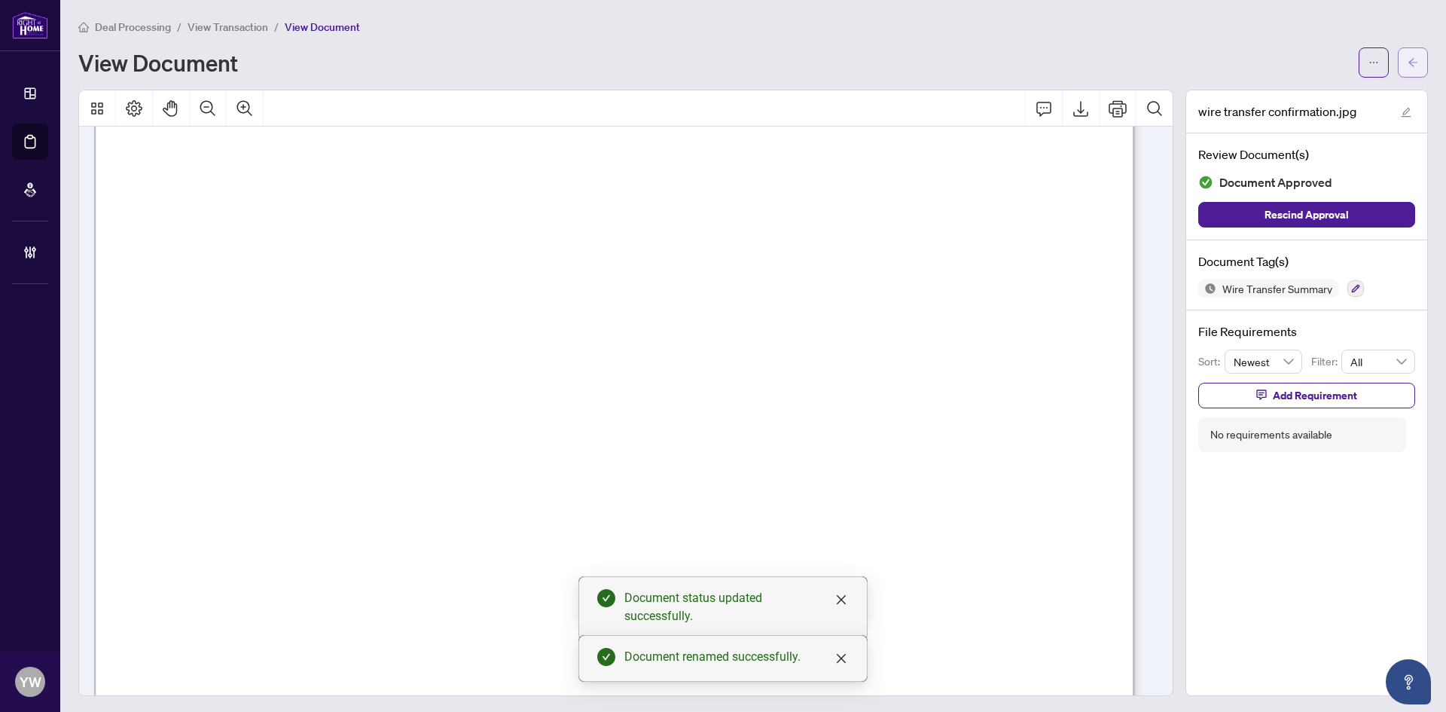
click at [1408, 66] on icon "arrow-left" at bounding box center [1413, 62] width 11 height 11
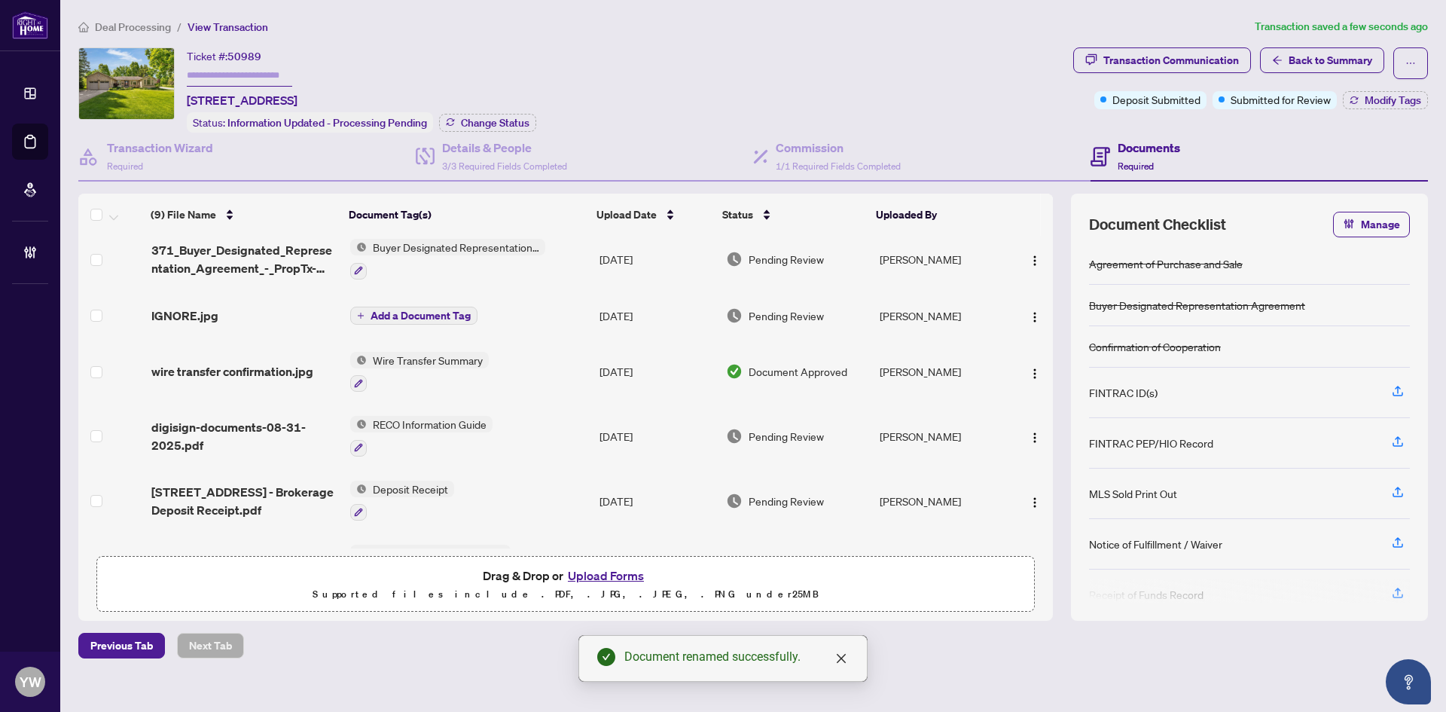
scroll to position [255, 0]
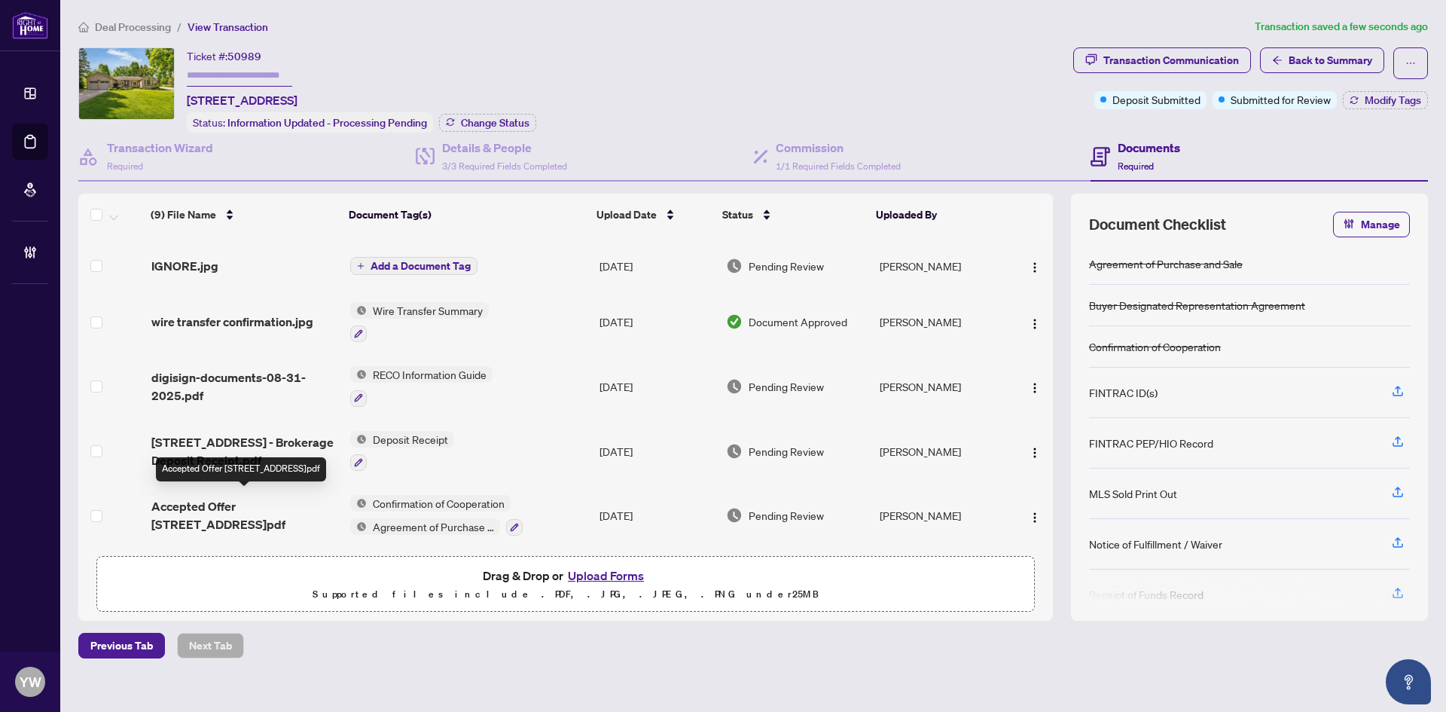
click at [206, 512] on span "Accepted Offer 2235 Meadowland St.pdf" at bounding box center [244, 515] width 187 height 36
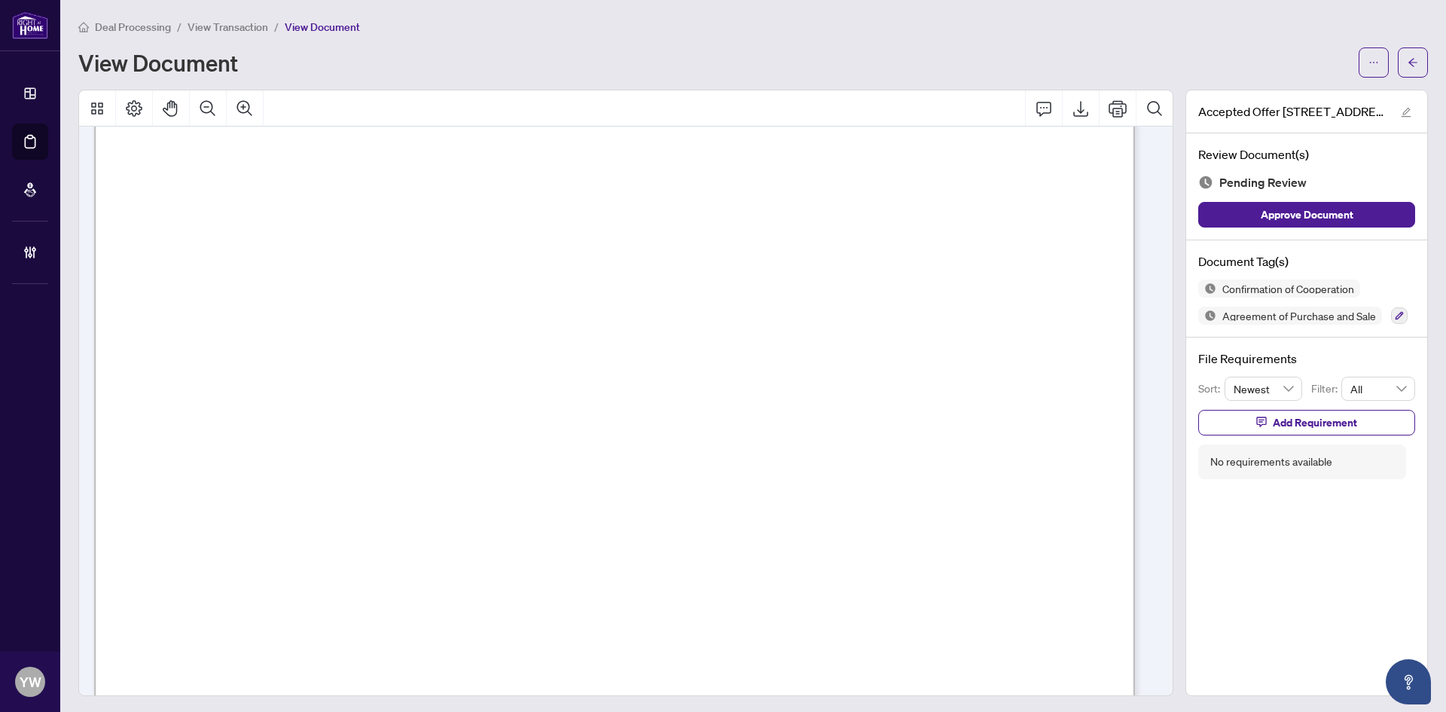
scroll to position [3164, 0]
click at [1408, 55] on span "button" at bounding box center [1413, 62] width 11 height 24
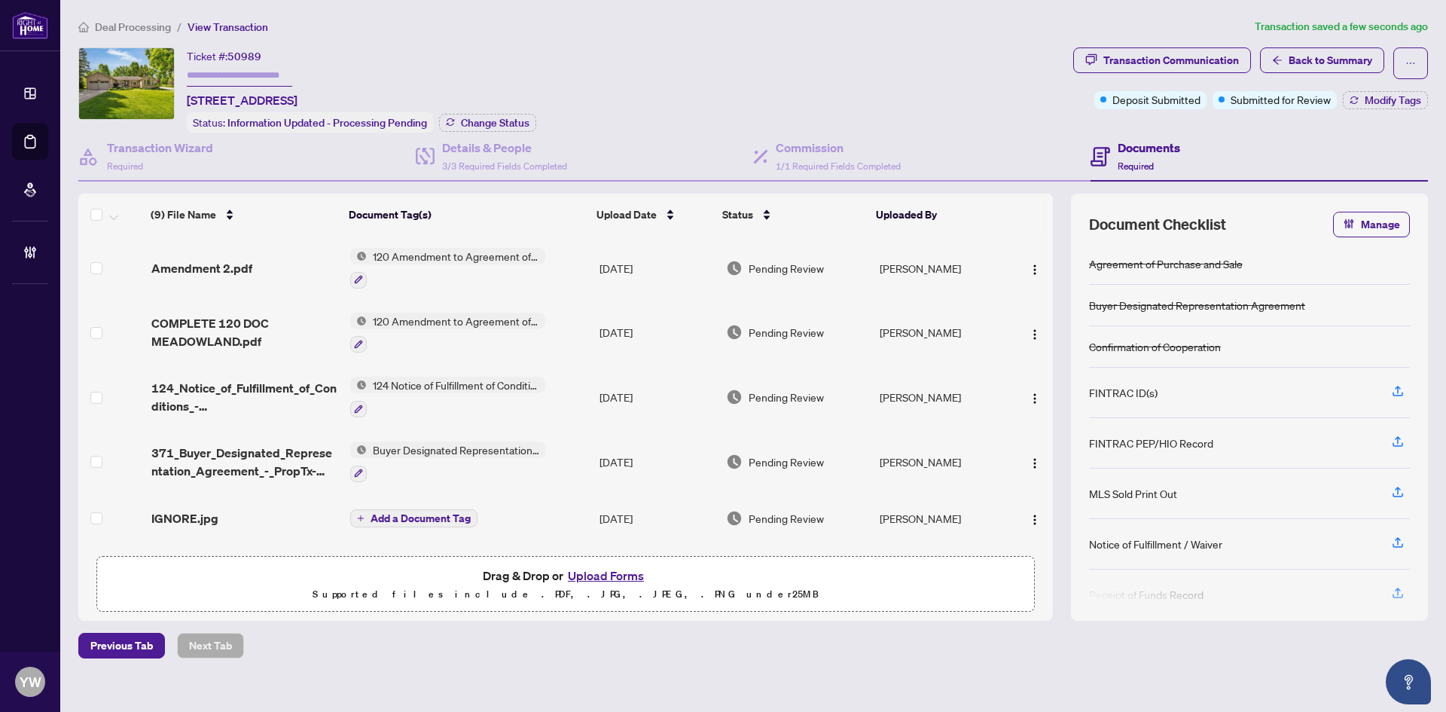
click at [1394, 110] on div "Transaction Communication Back to Summary Deposit Submitted Submitted for Revie…" at bounding box center [1251, 89] width 361 height 85
click at [1385, 91] on button "Modify Tags" at bounding box center [1385, 100] width 85 height 18
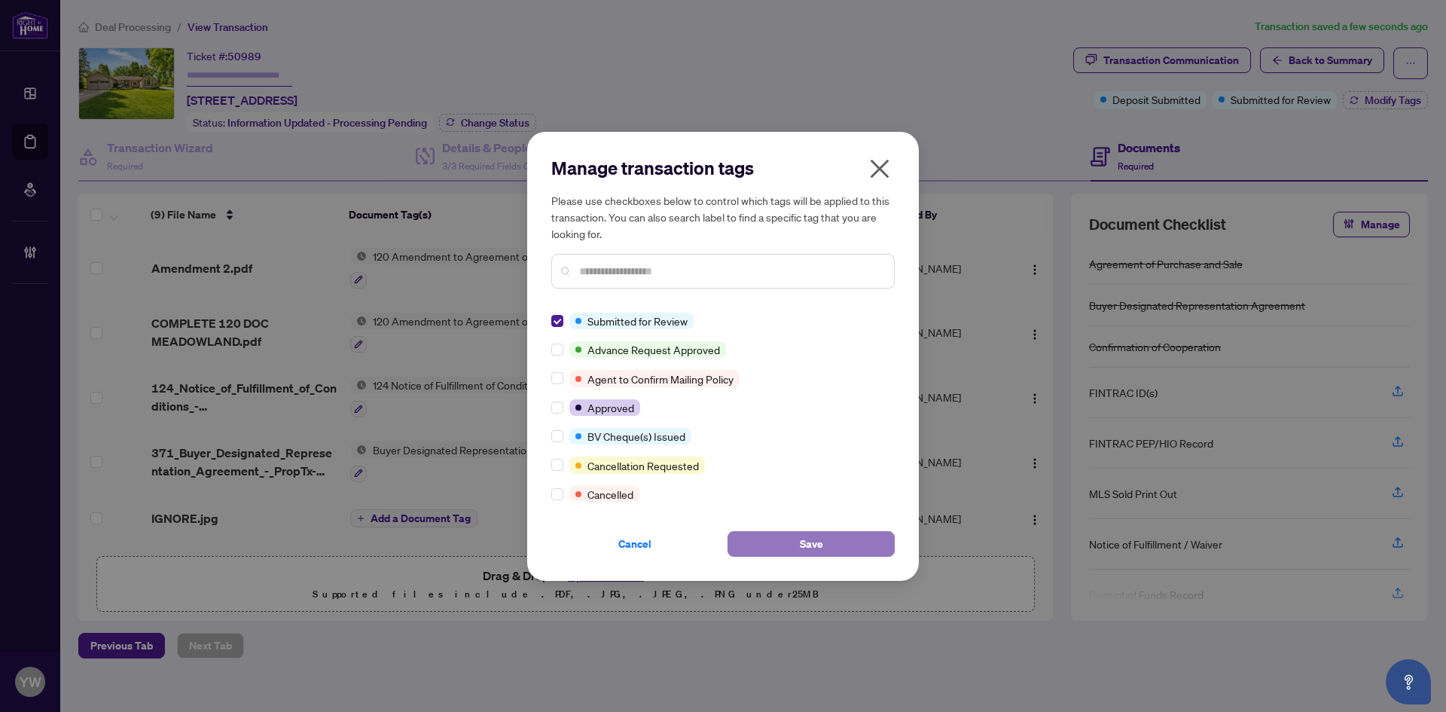
click at [769, 541] on button "Save" at bounding box center [811, 544] width 167 height 26
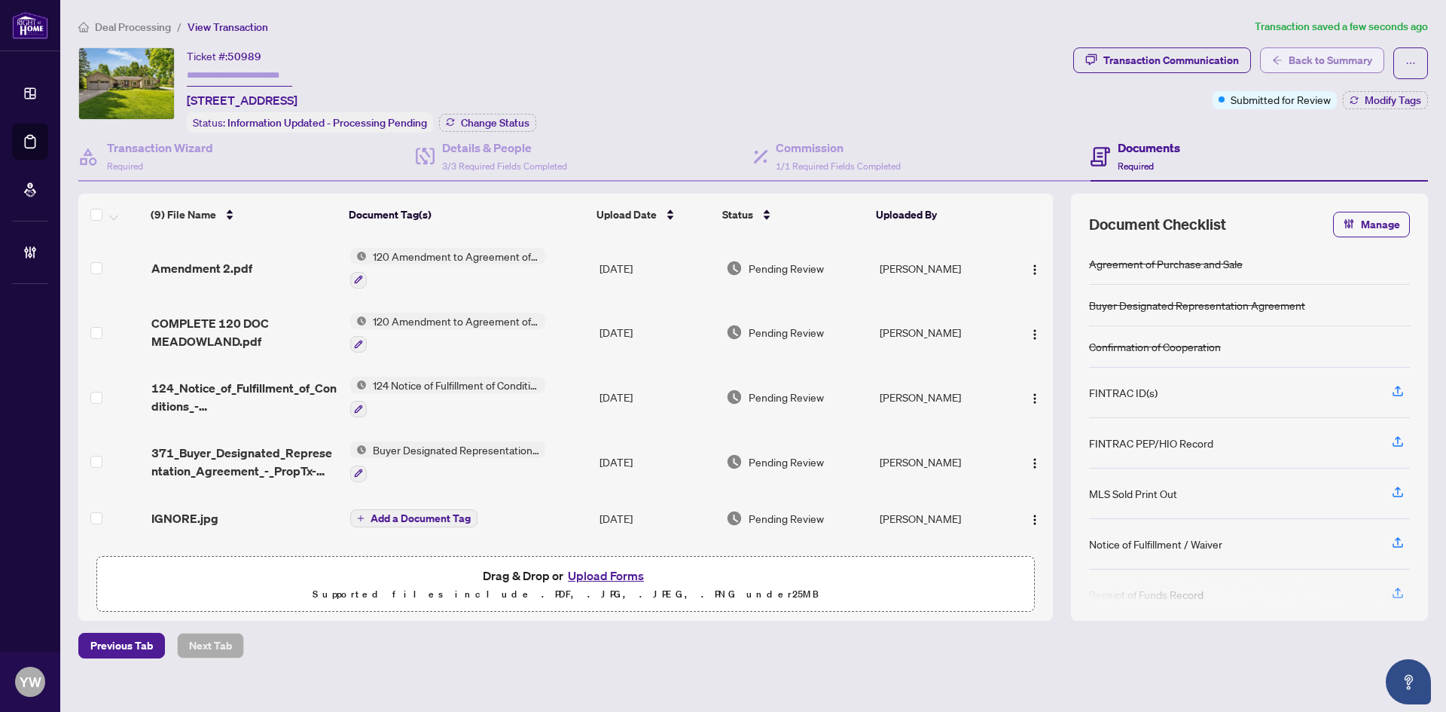
click at [1291, 60] on span "Back to Summary" at bounding box center [1331, 60] width 84 height 24
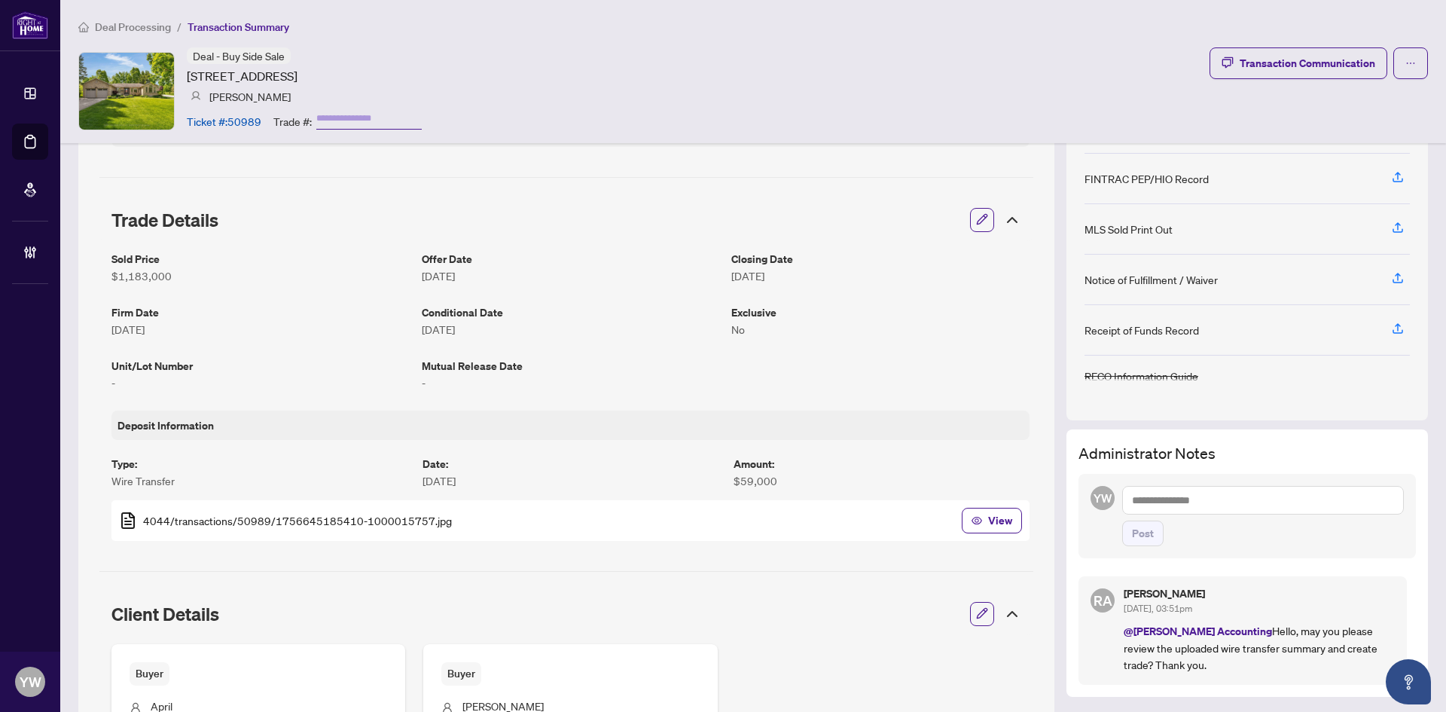
scroll to position [301, 0]
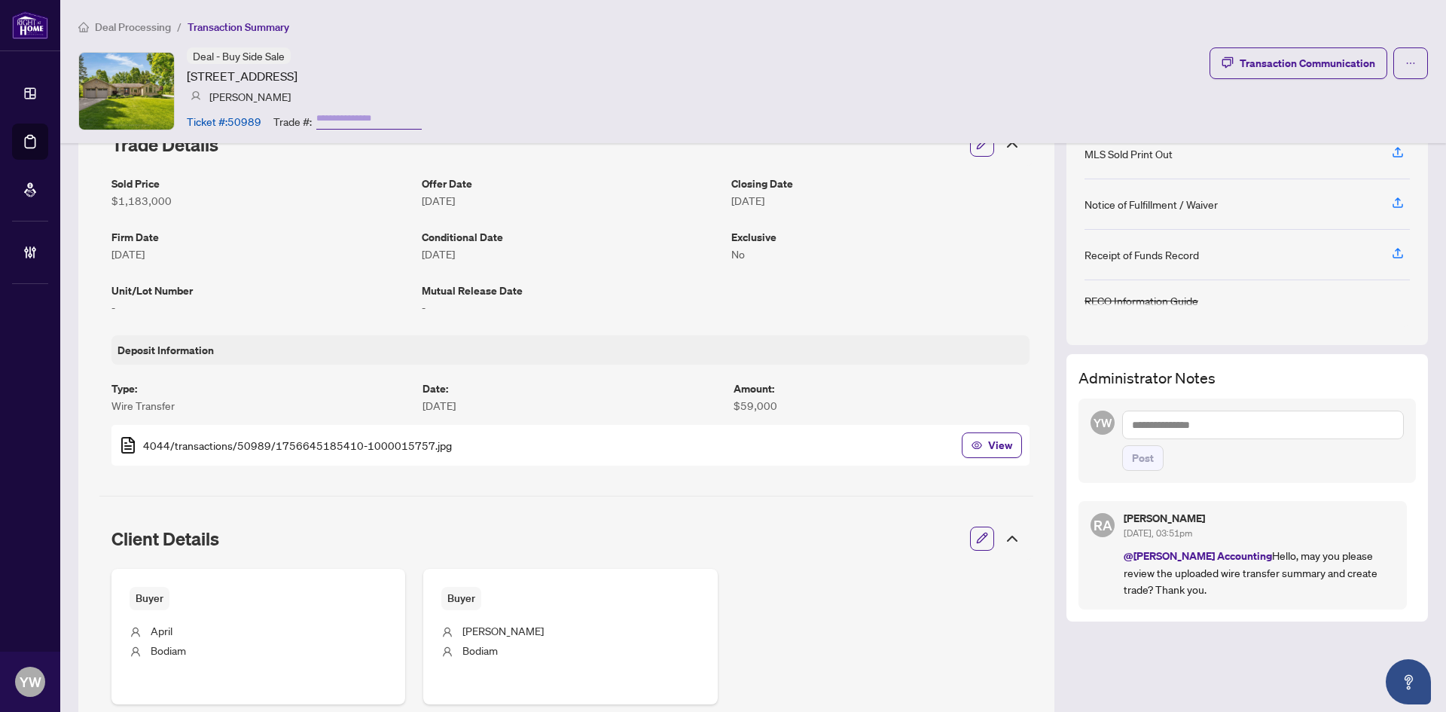
click at [1187, 433] on textarea at bounding box center [1264, 425] width 282 height 29
click at [1187, 429] on textarea at bounding box center [1264, 425] width 282 height 29
click at [1197, 435] on span "[PERSON_NAME]" at bounding box center [1251, 436] width 163 height 14
type textarea "**********"
click at [1136, 462] on span "Post" at bounding box center [1143, 458] width 22 height 24
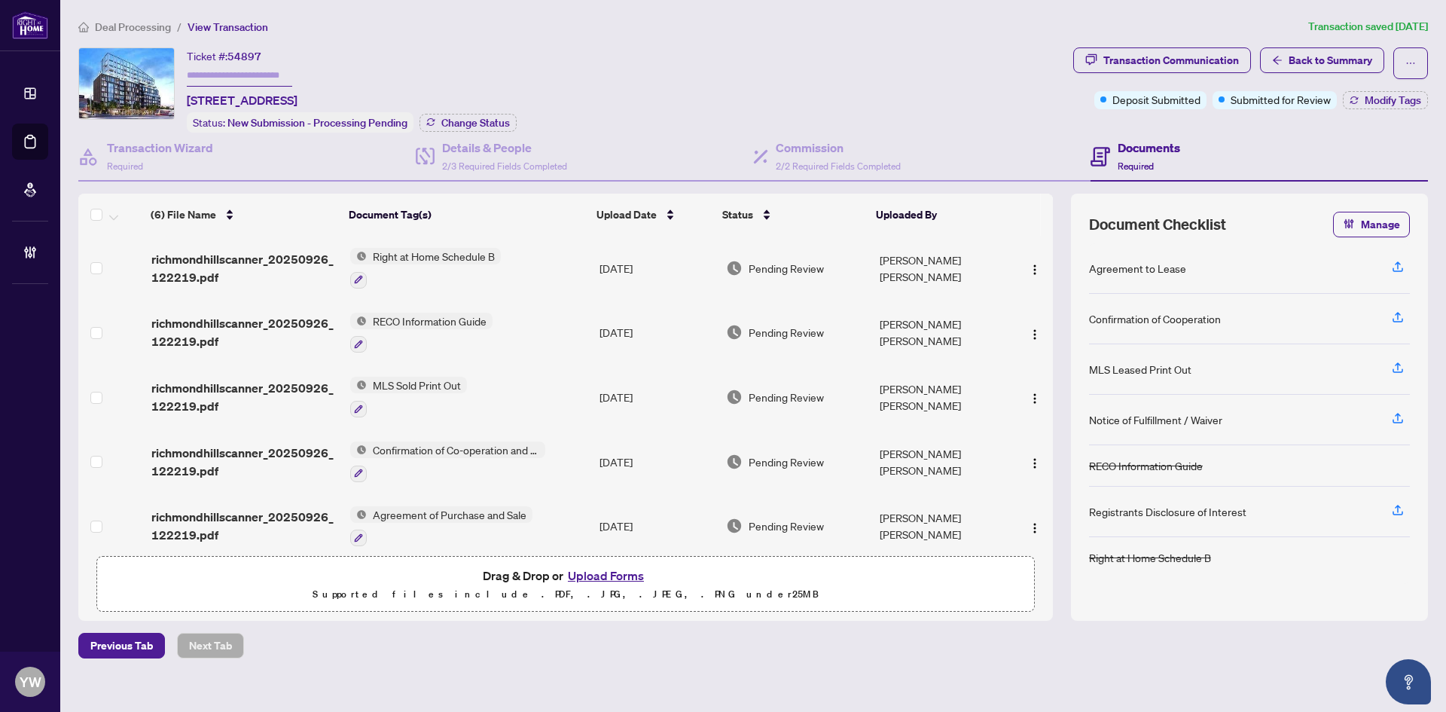
scroll to position [74, 0]
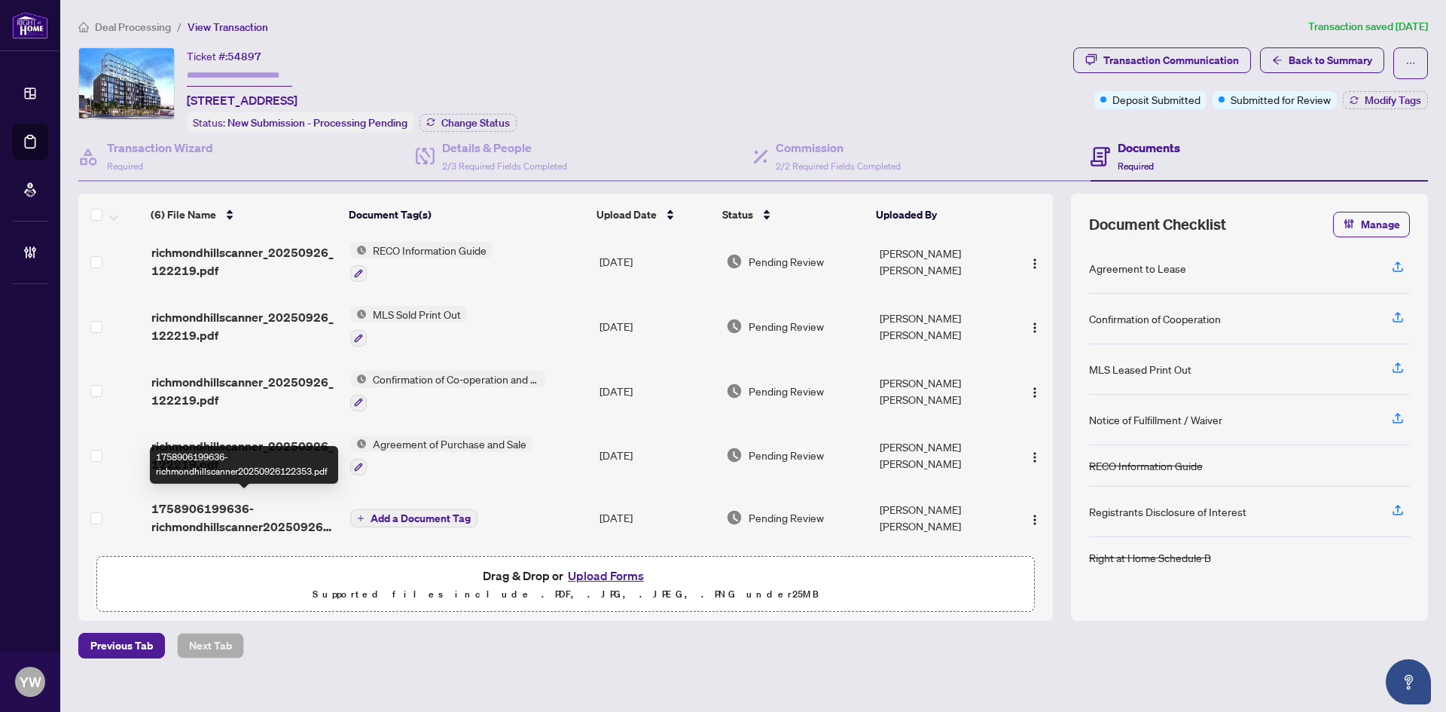
click at [214, 518] on span "1758906199636-richmondhillscanner20250926122353.pdf" at bounding box center [244, 517] width 187 height 36
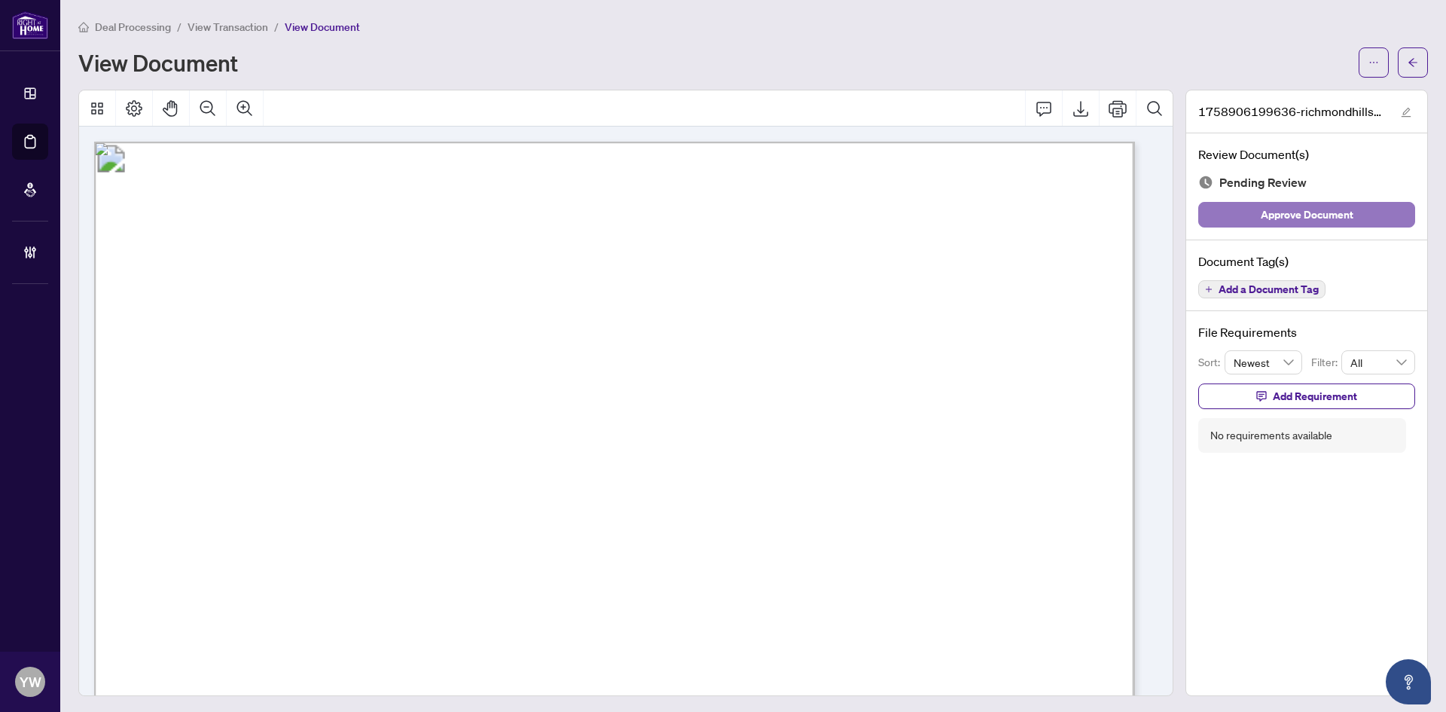
click at [1301, 217] on span "Approve Document" at bounding box center [1307, 215] width 93 height 24
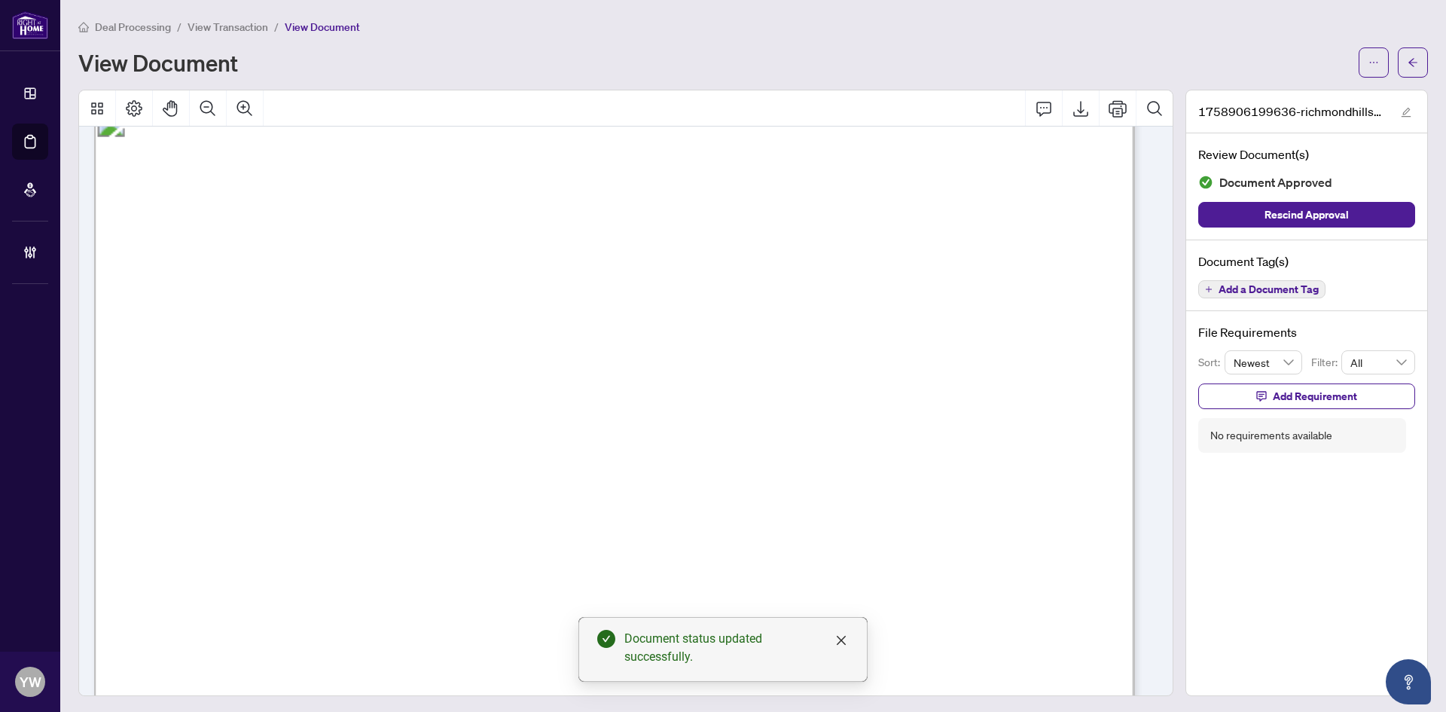
scroll to position [1431, 0]
click at [1397, 111] on button "button" at bounding box center [1406, 111] width 18 height 18
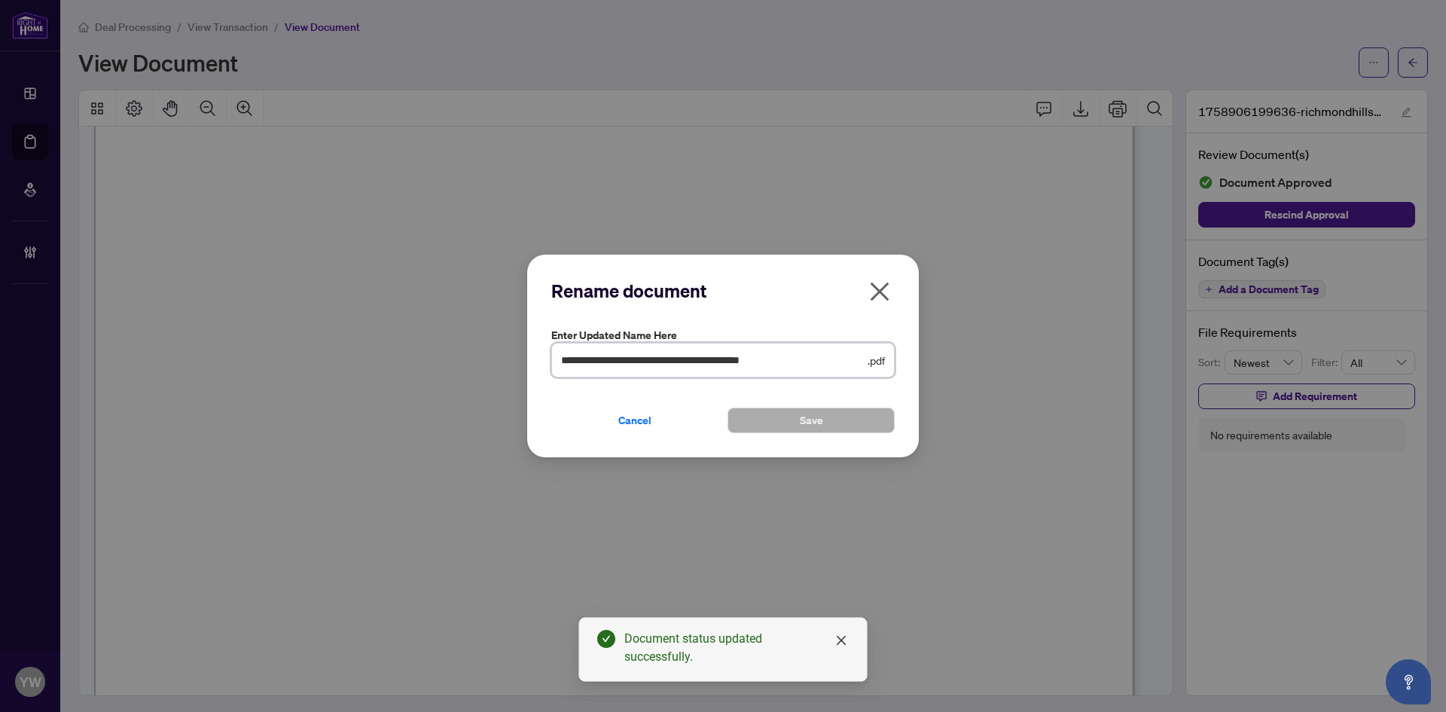
drag, startPoint x: 842, startPoint y: 358, endPoint x: 487, endPoint y: 358, distance: 354.8
click at [487, 358] on div "**********" at bounding box center [723, 356] width 1446 height 712
type input "**********"
click at [845, 422] on button "Save" at bounding box center [811, 421] width 167 height 26
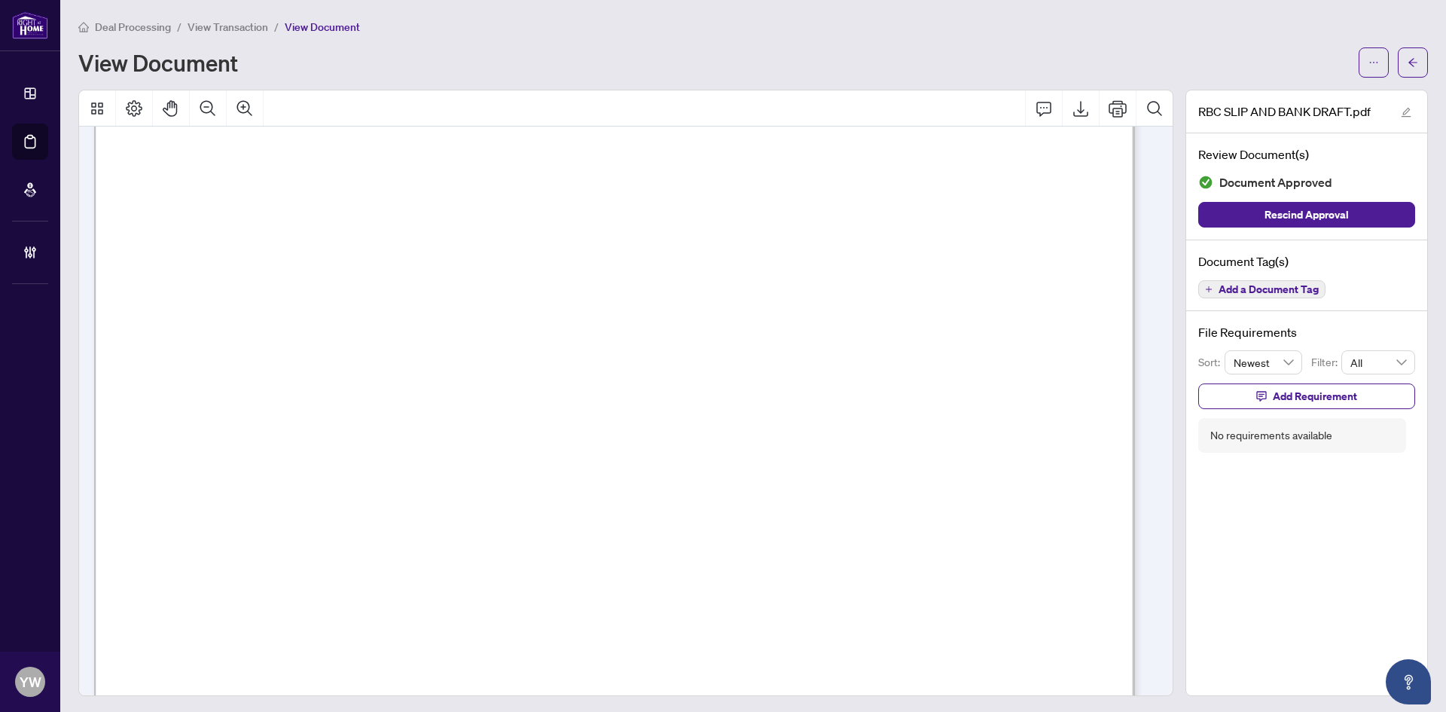
scroll to position [75, 0]
click at [1408, 59] on icon "arrow-left" at bounding box center [1413, 62] width 11 height 11
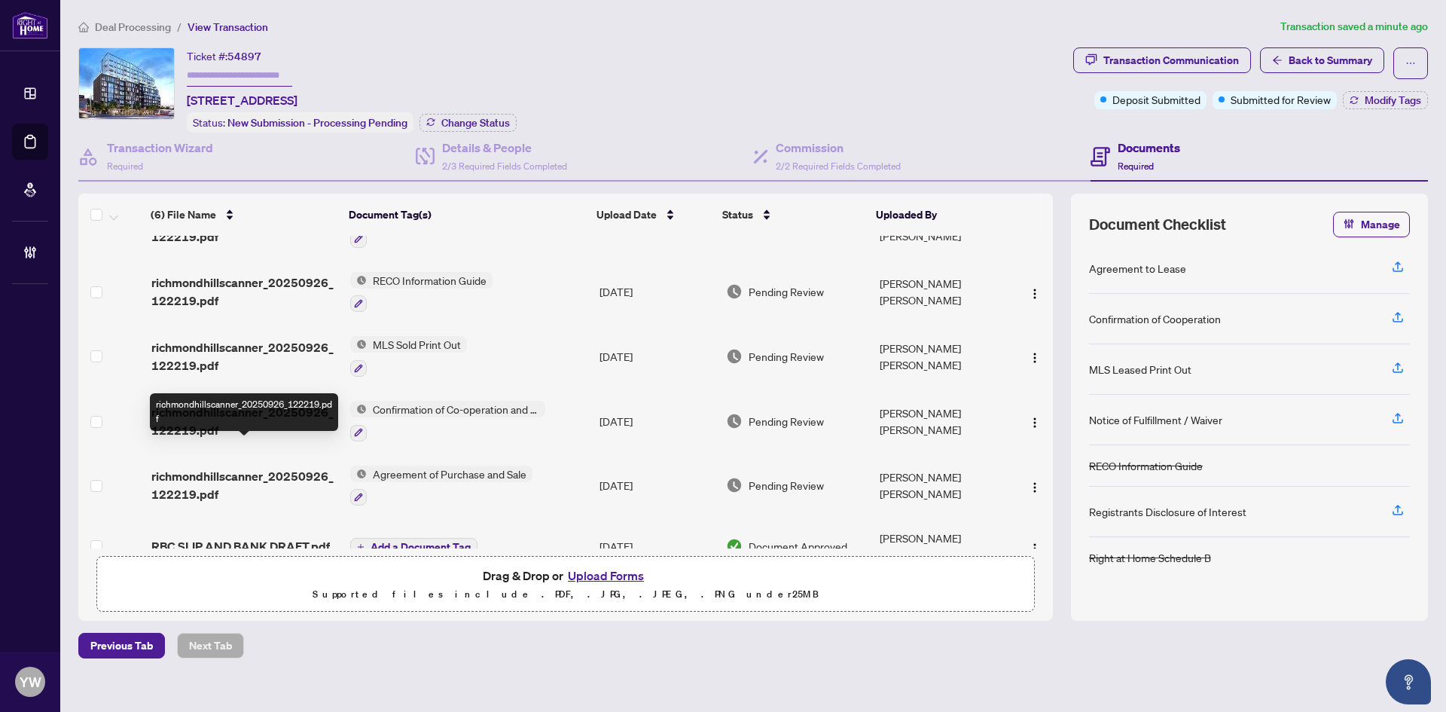
scroll to position [62, 0]
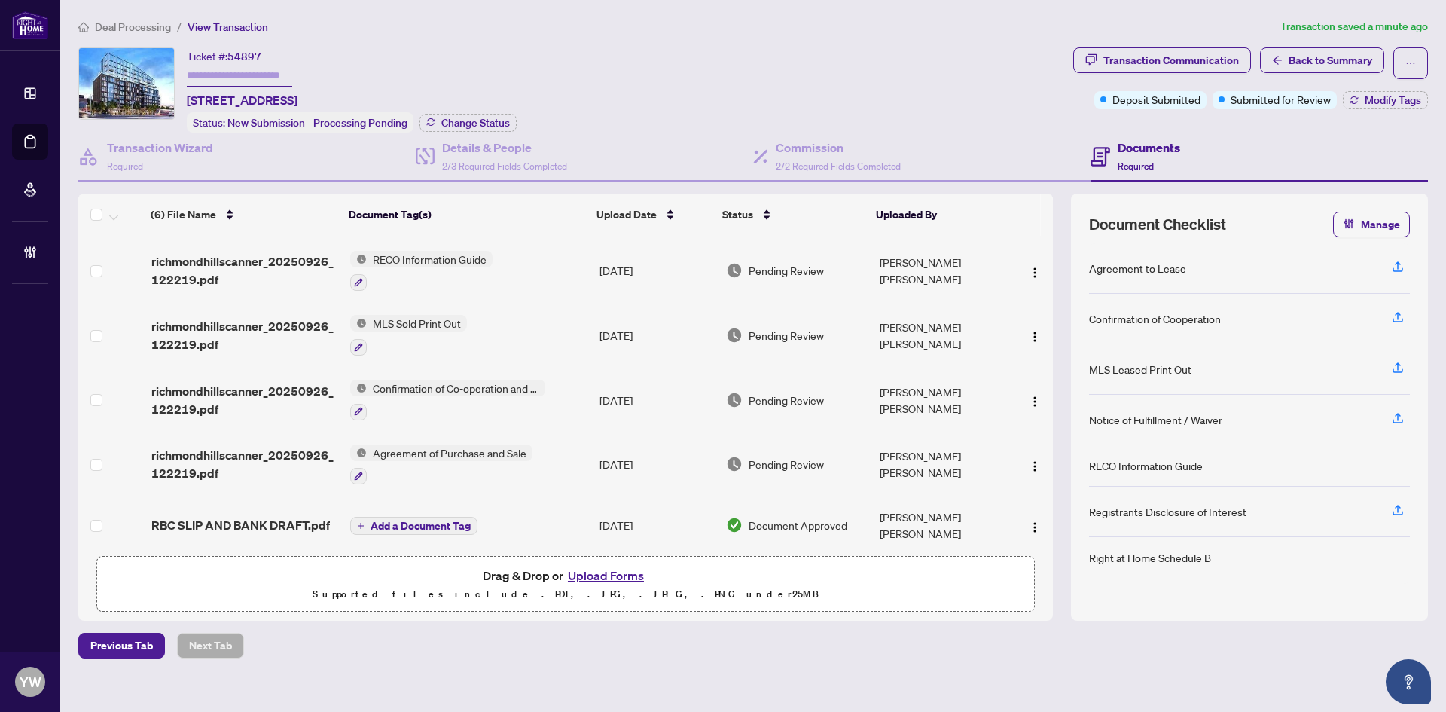
click at [251, 517] on span "RBC SLIP AND BANK DRAFT.pdf" at bounding box center [240, 525] width 179 height 18
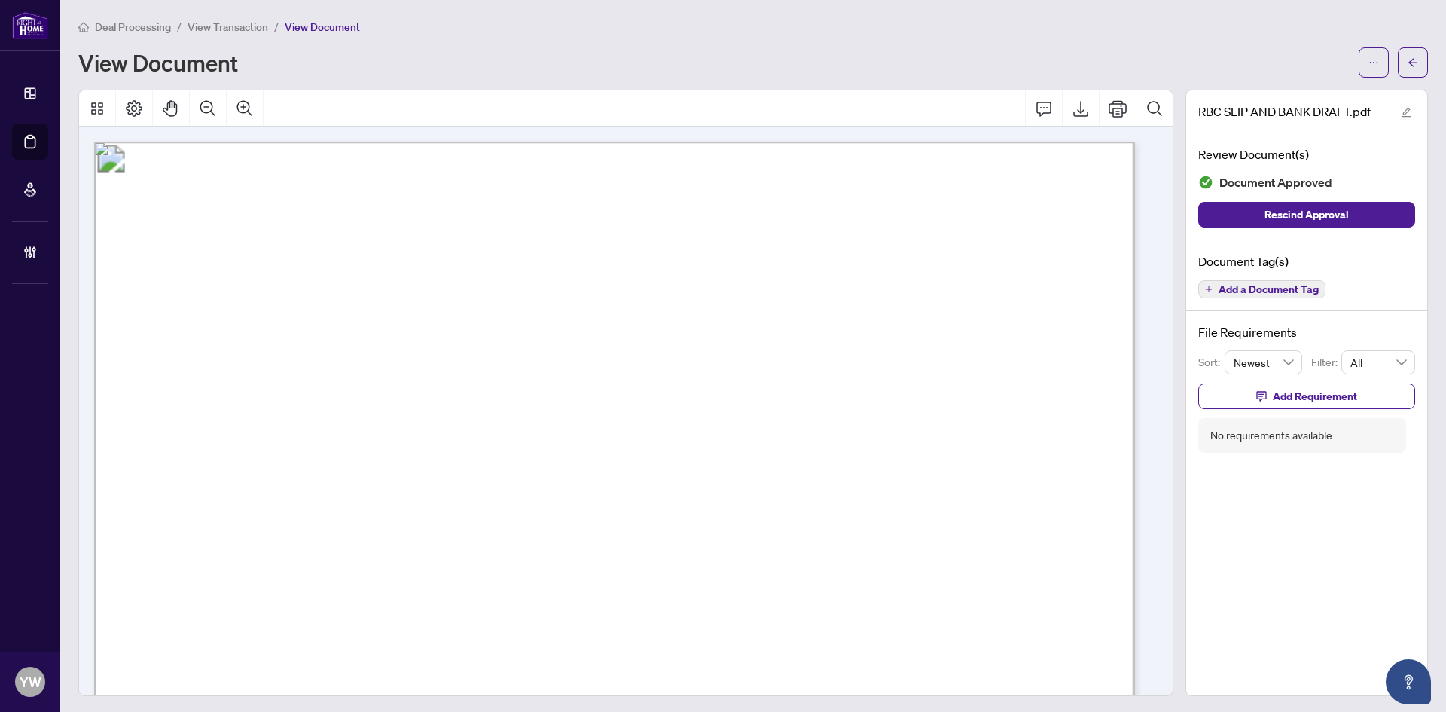
click at [1413, 52] on button "button" at bounding box center [1413, 62] width 30 height 30
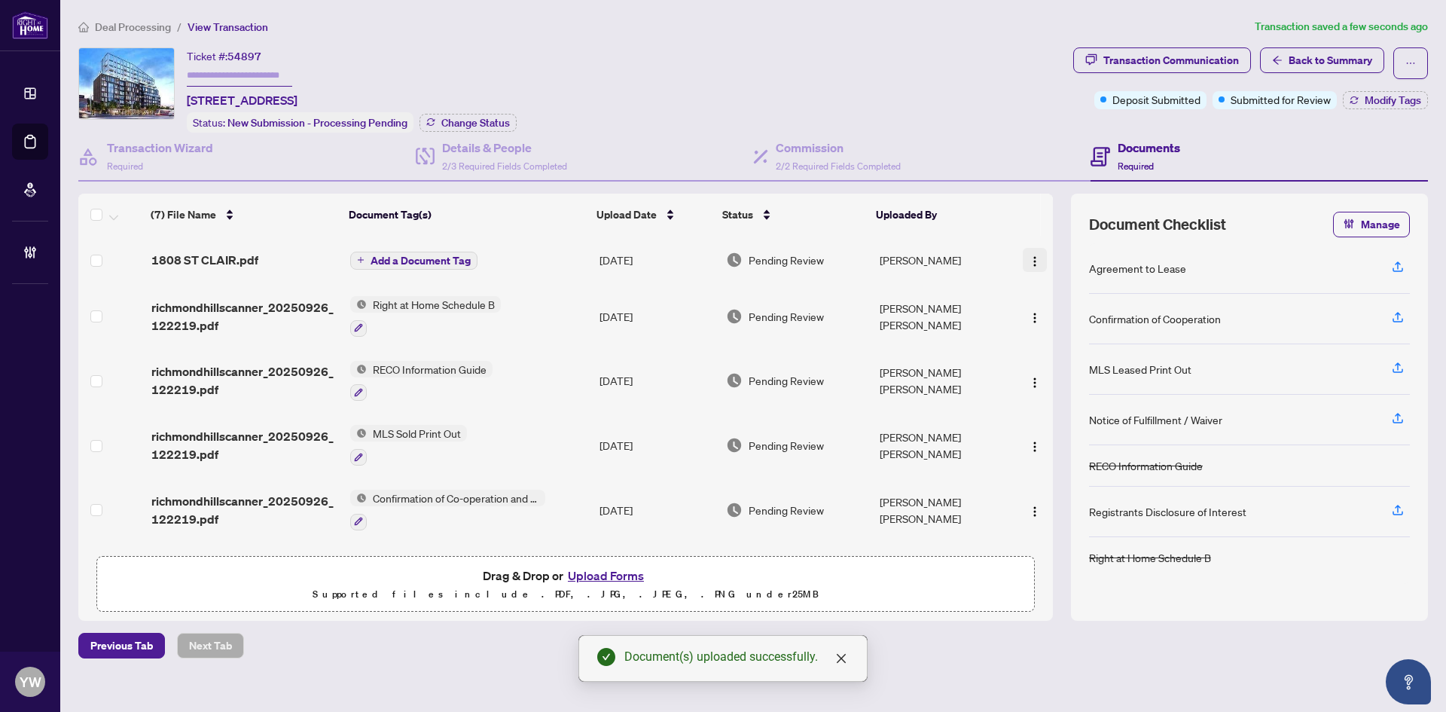
click at [1031, 258] on img "button" at bounding box center [1035, 261] width 12 height 12
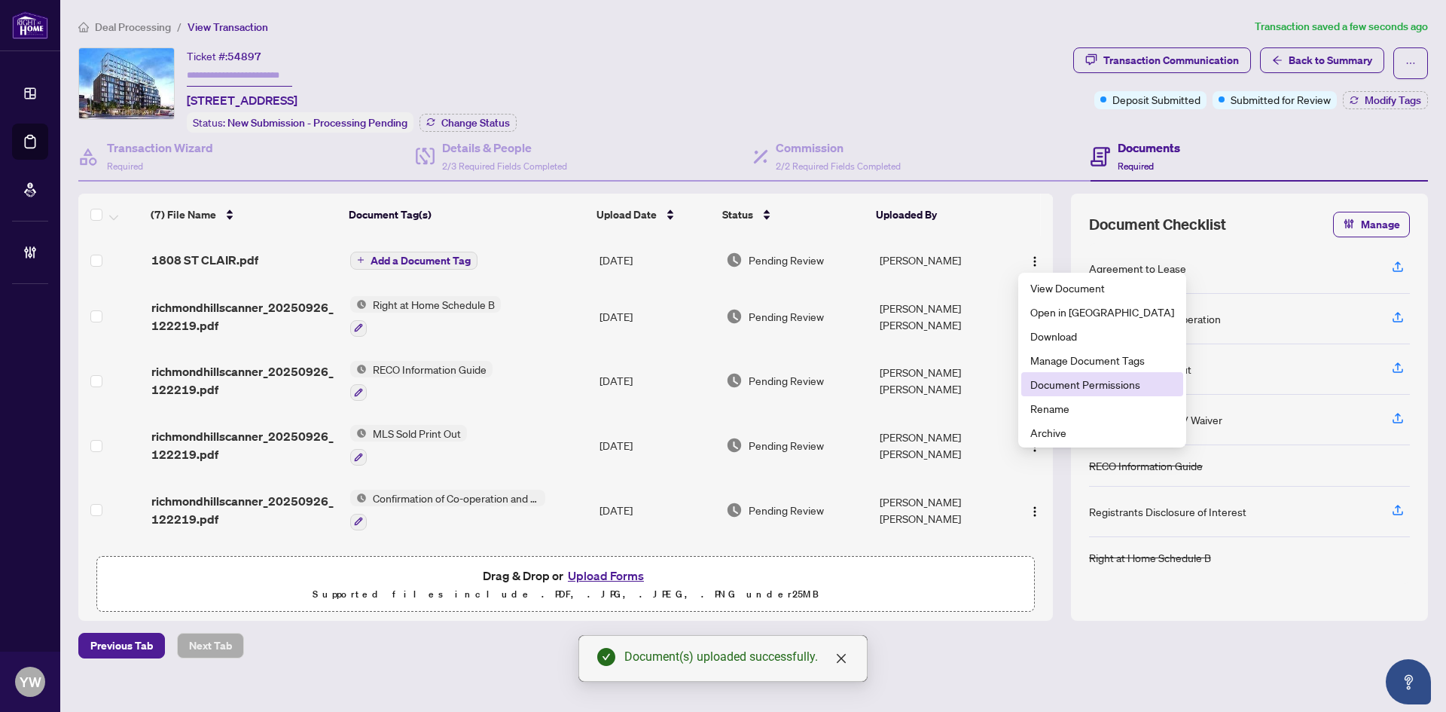
click at [1078, 384] on span "Document Permissions" at bounding box center [1103, 384] width 144 height 17
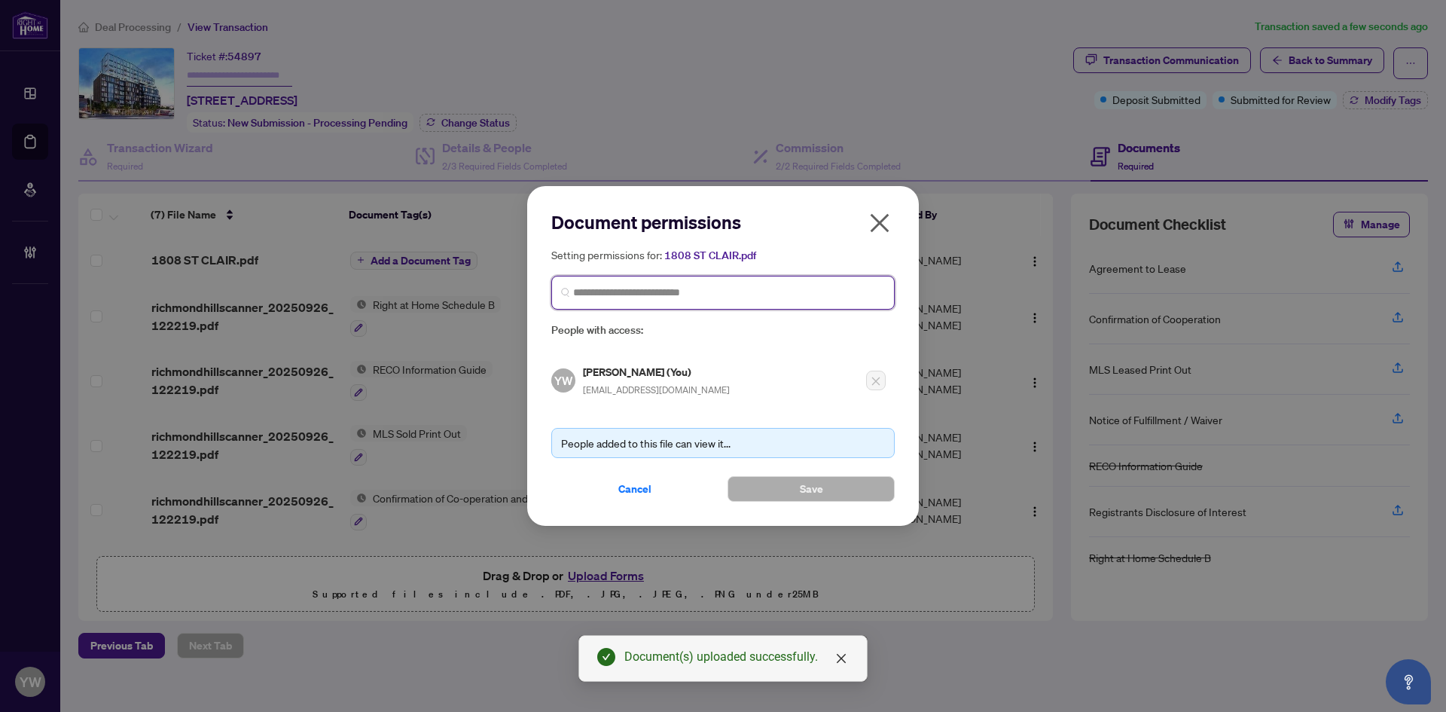
click at [654, 295] on input "search" at bounding box center [729, 293] width 312 height 16
click at [664, 295] on input "*****" at bounding box center [729, 293] width 312 height 16
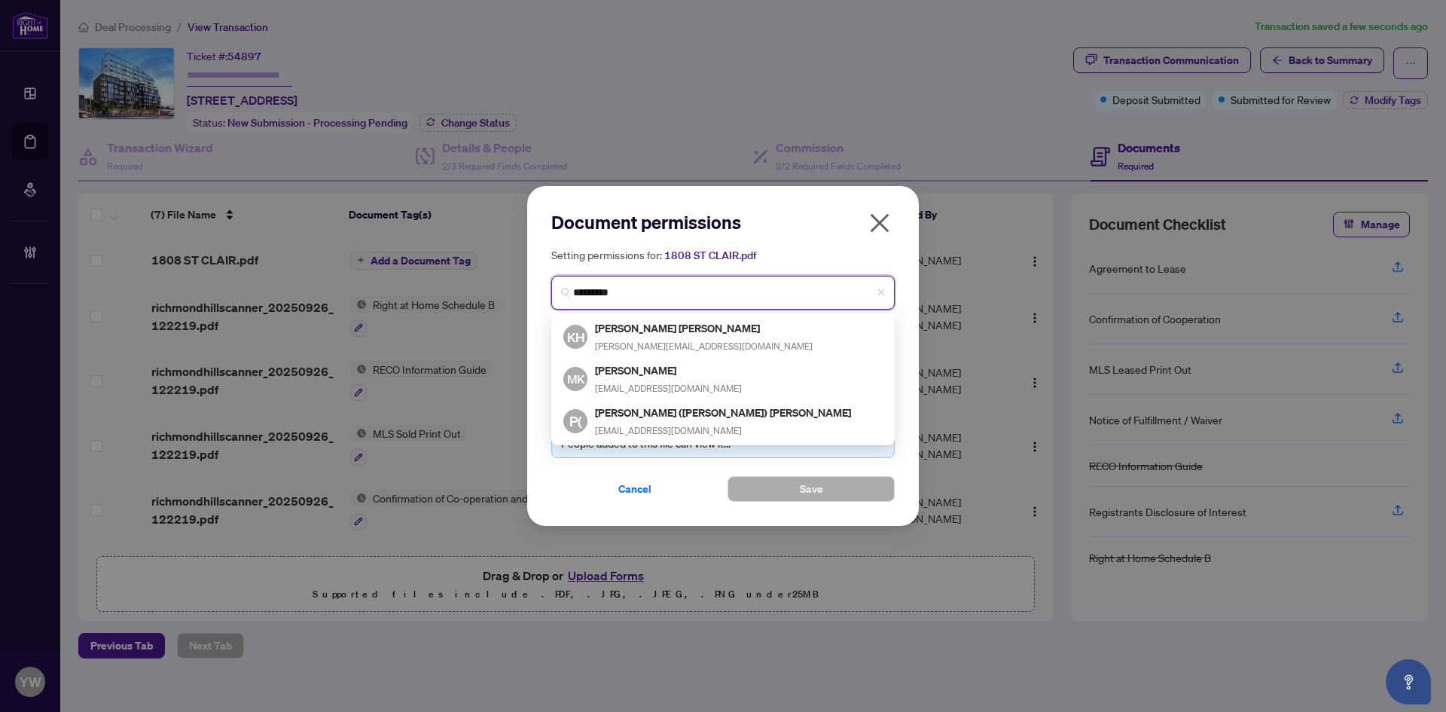
type input "**********"
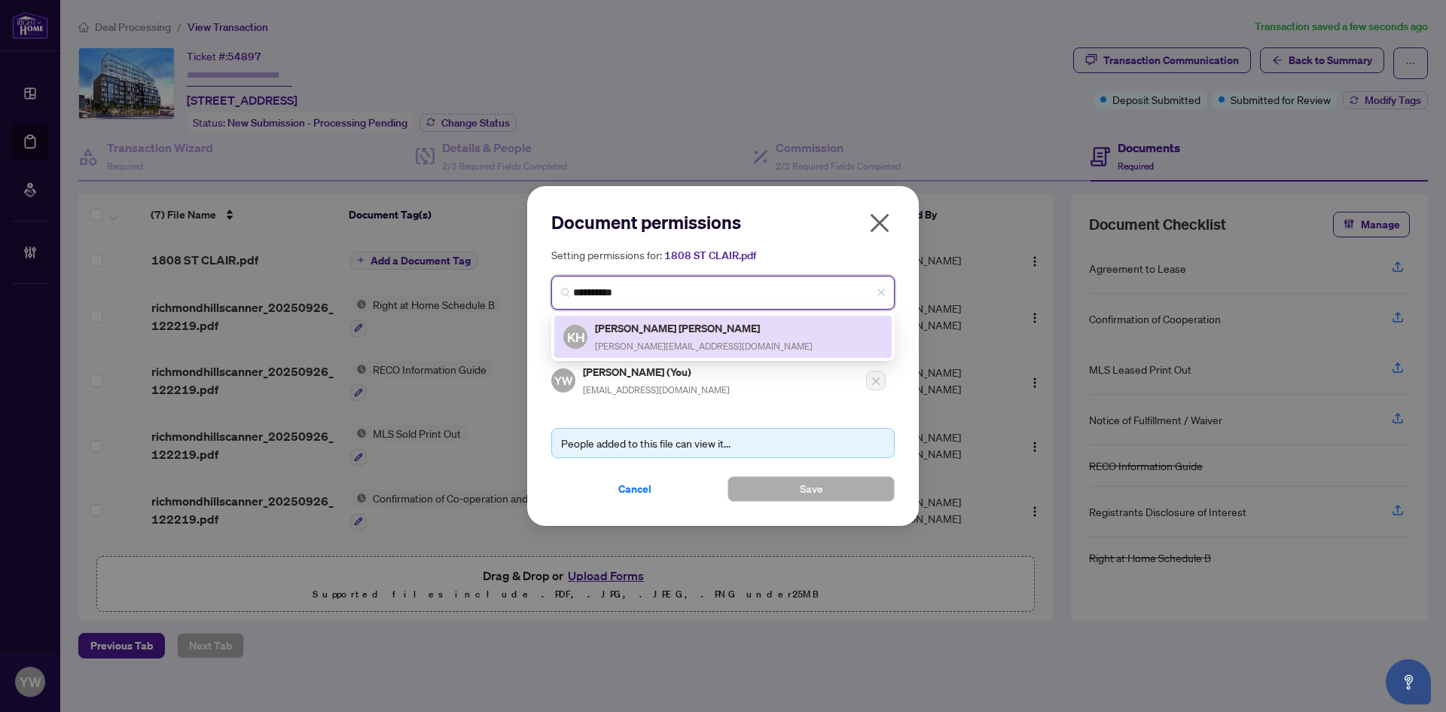
click at [692, 334] on div "KH Kyung Hwan Bae kay-bae@hotmail.com" at bounding box center [723, 336] width 319 height 35
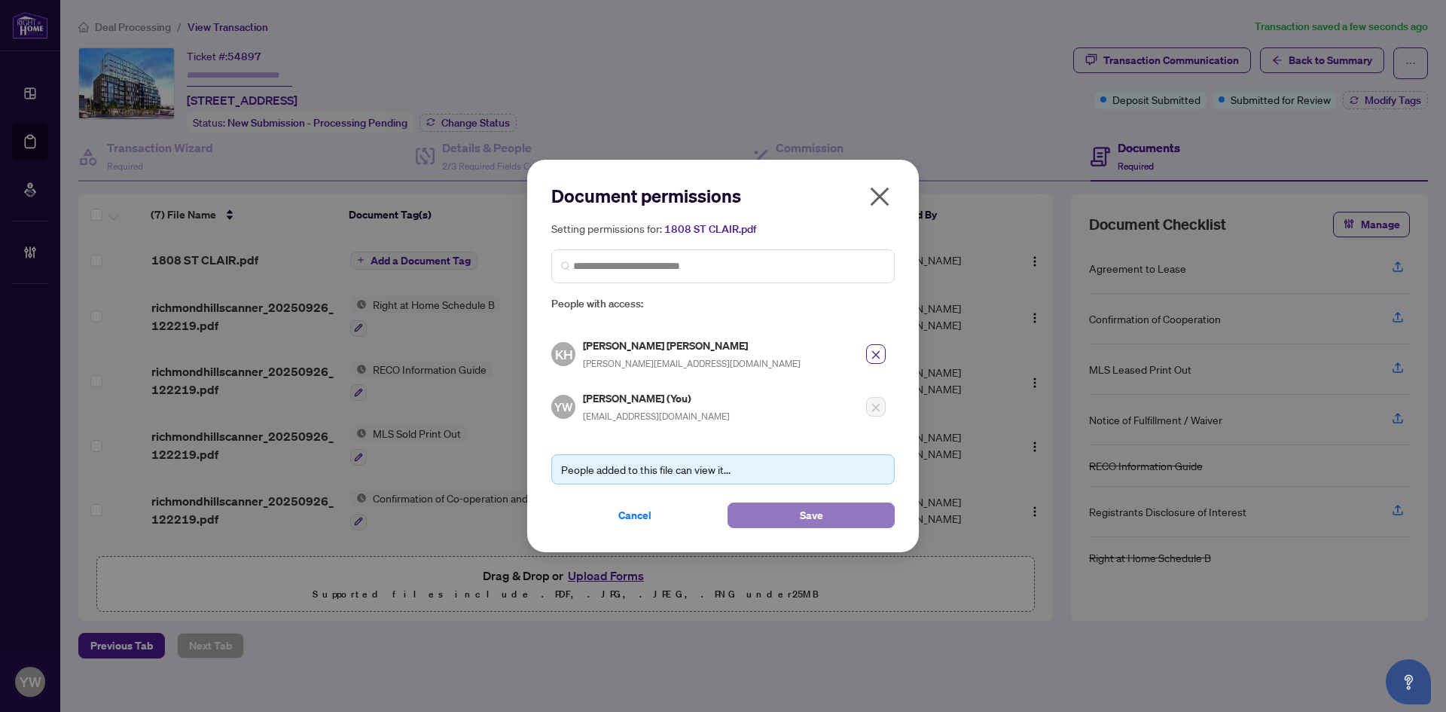
click at [786, 516] on button "Save" at bounding box center [811, 515] width 167 height 26
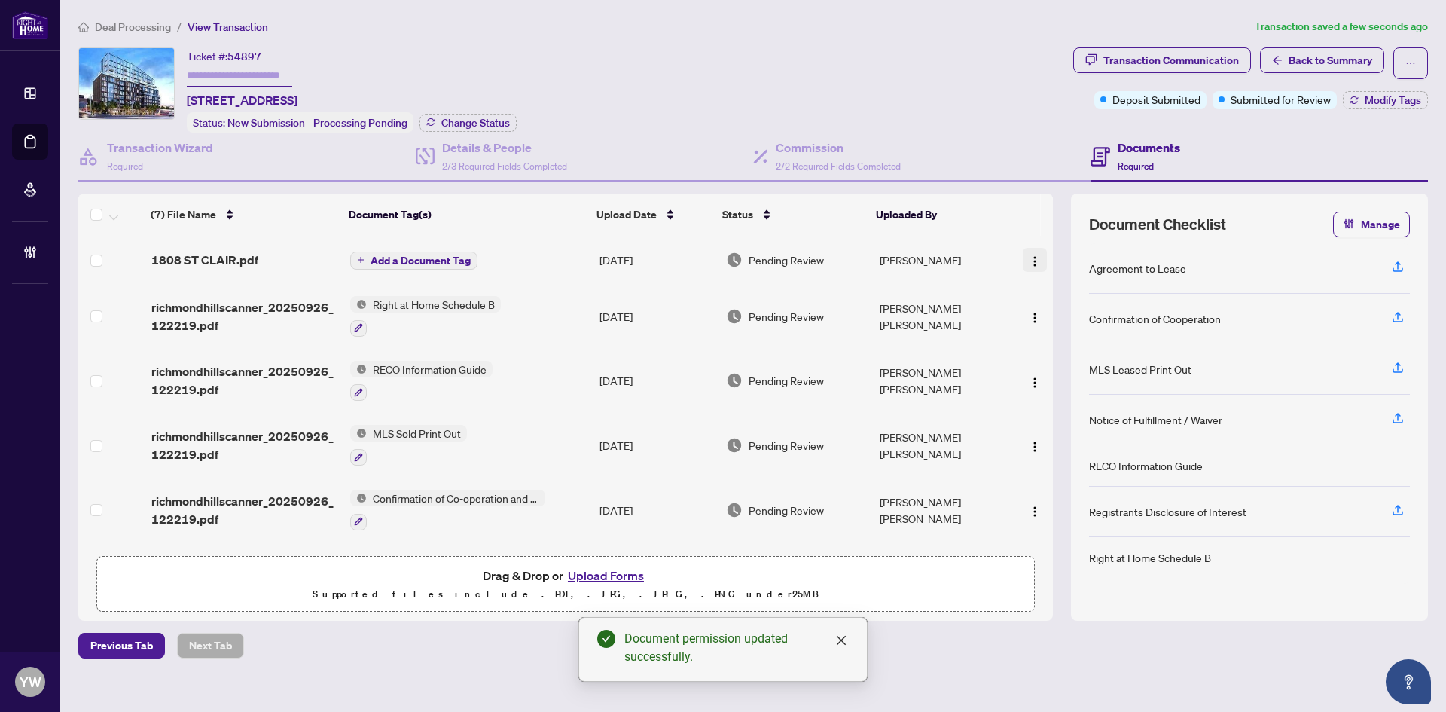
click at [1029, 261] on img "button" at bounding box center [1035, 261] width 12 height 12
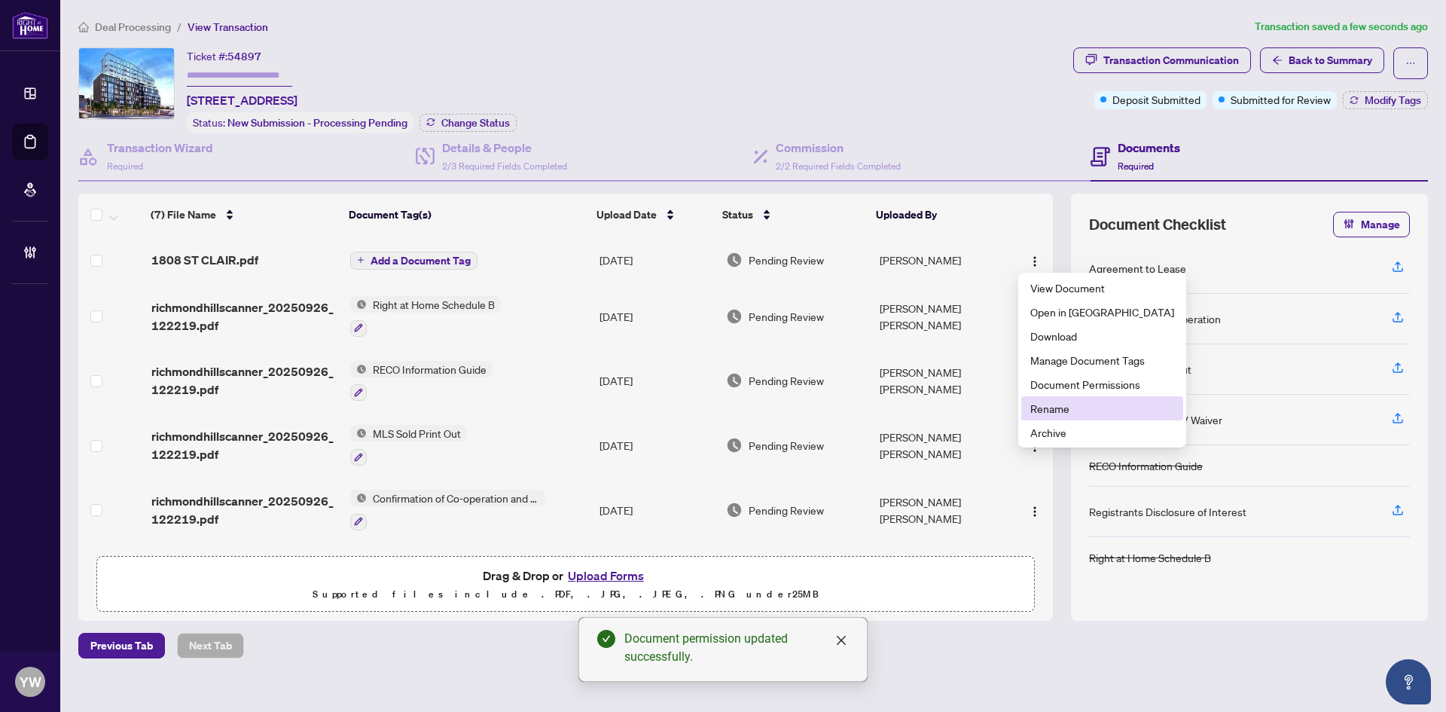
click at [1044, 410] on span "Rename" at bounding box center [1103, 408] width 144 height 17
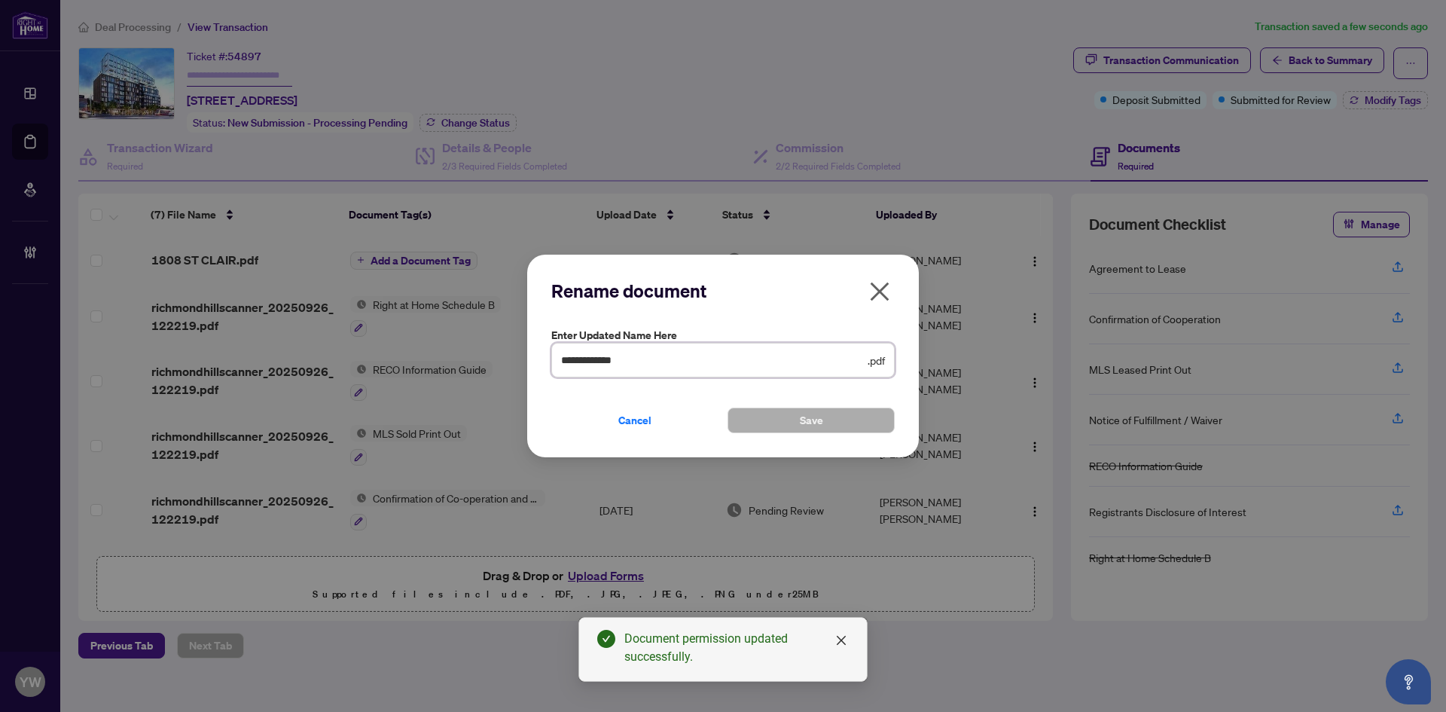
drag, startPoint x: 640, startPoint y: 368, endPoint x: 512, endPoint y: 369, distance: 128.1
click at [512, 369] on div "**********" at bounding box center [723, 356] width 1446 height 712
type input "**********"
click at [796, 406] on div "Cancel Save" at bounding box center [723, 411] width 344 height 44
click at [824, 418] on button "Save" at bounding box center [811, 421] width 167 height 26
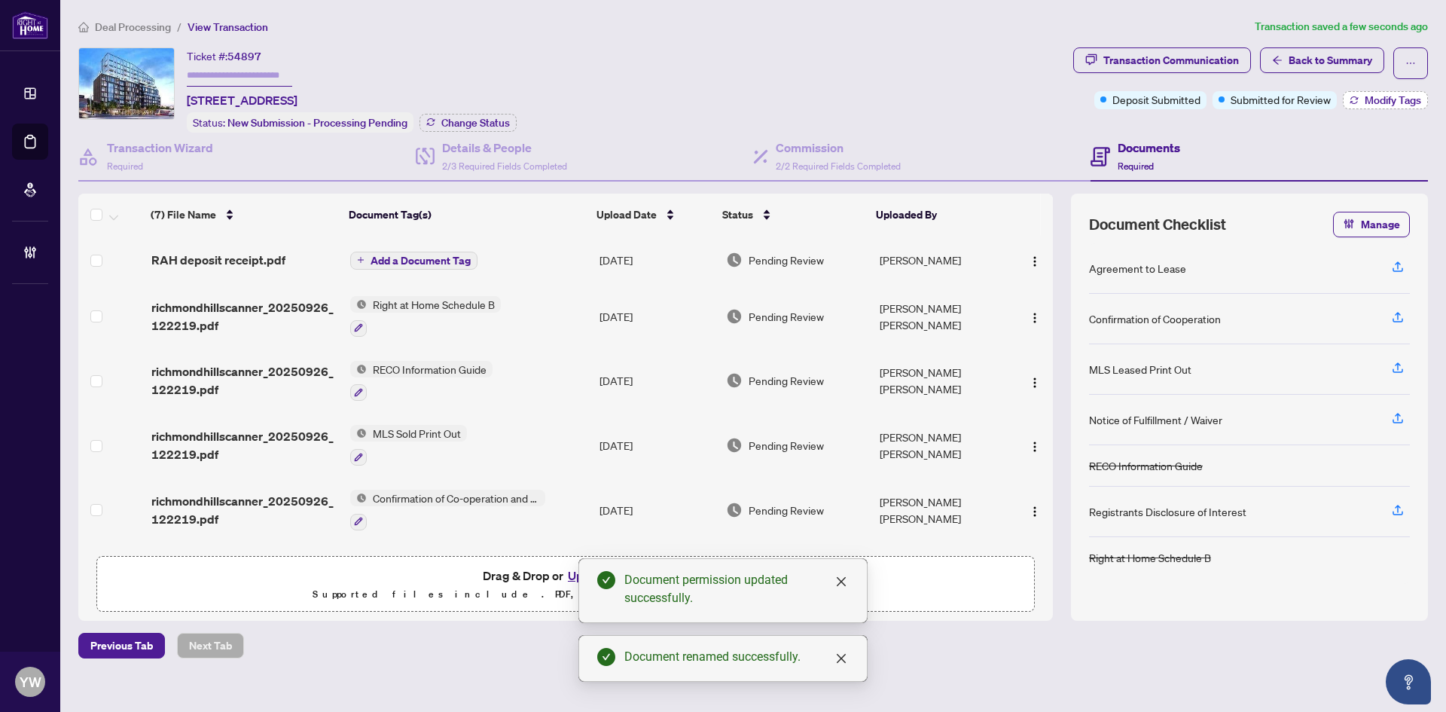
click at [1387, 104] on span "Modify Tags" at bounding box center [1393, 100] width 57 height 11
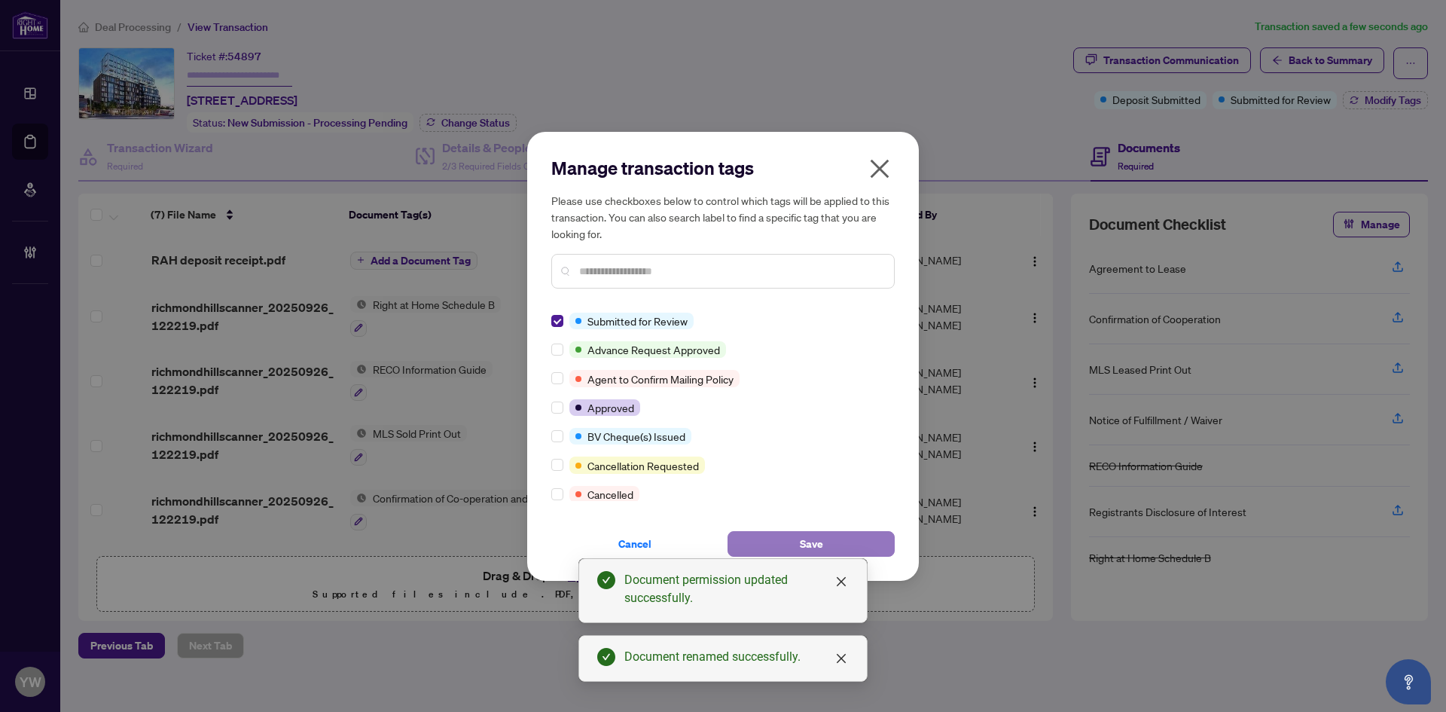
click at [780, 545] on button "Save" at bounding box center [811, 544] width 167 height 26
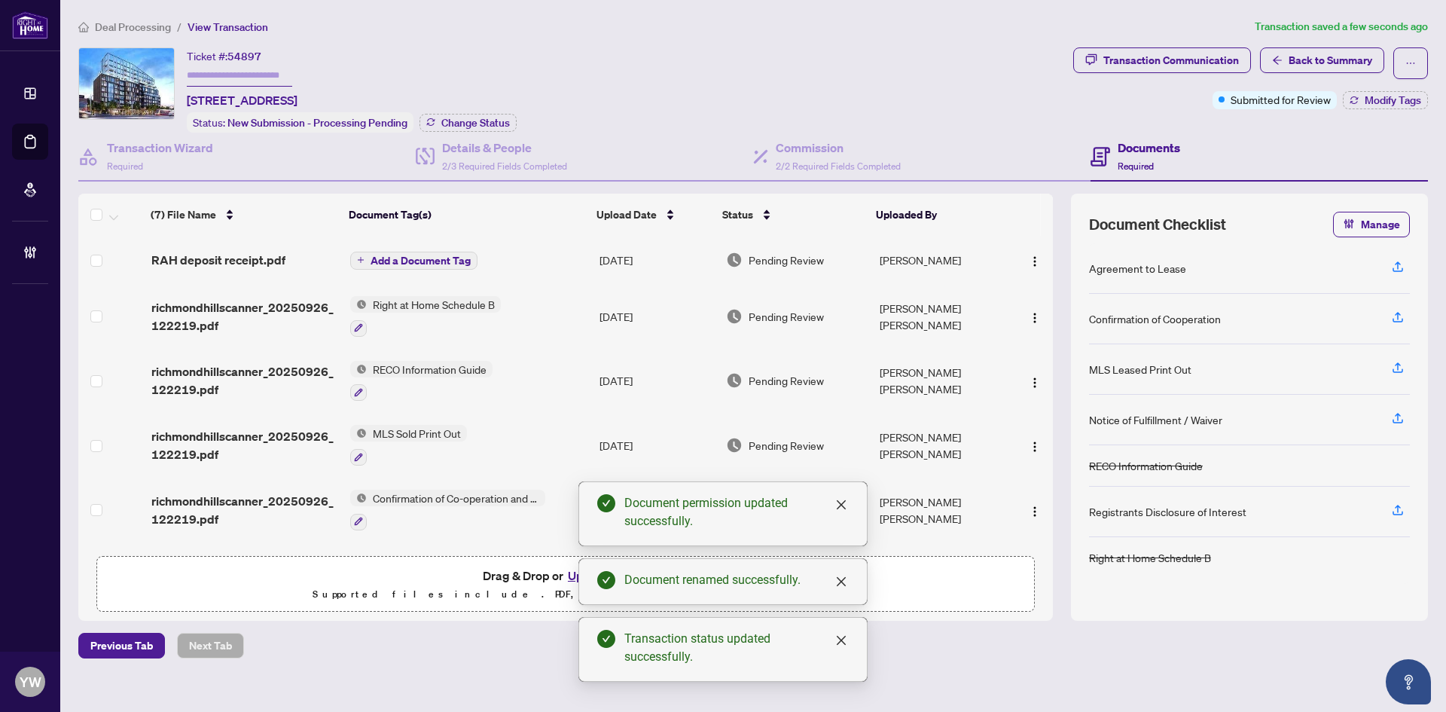
click at [399, 261] on span "Add a Document Tag" at bounding box center [421, 260] width 100 height 11
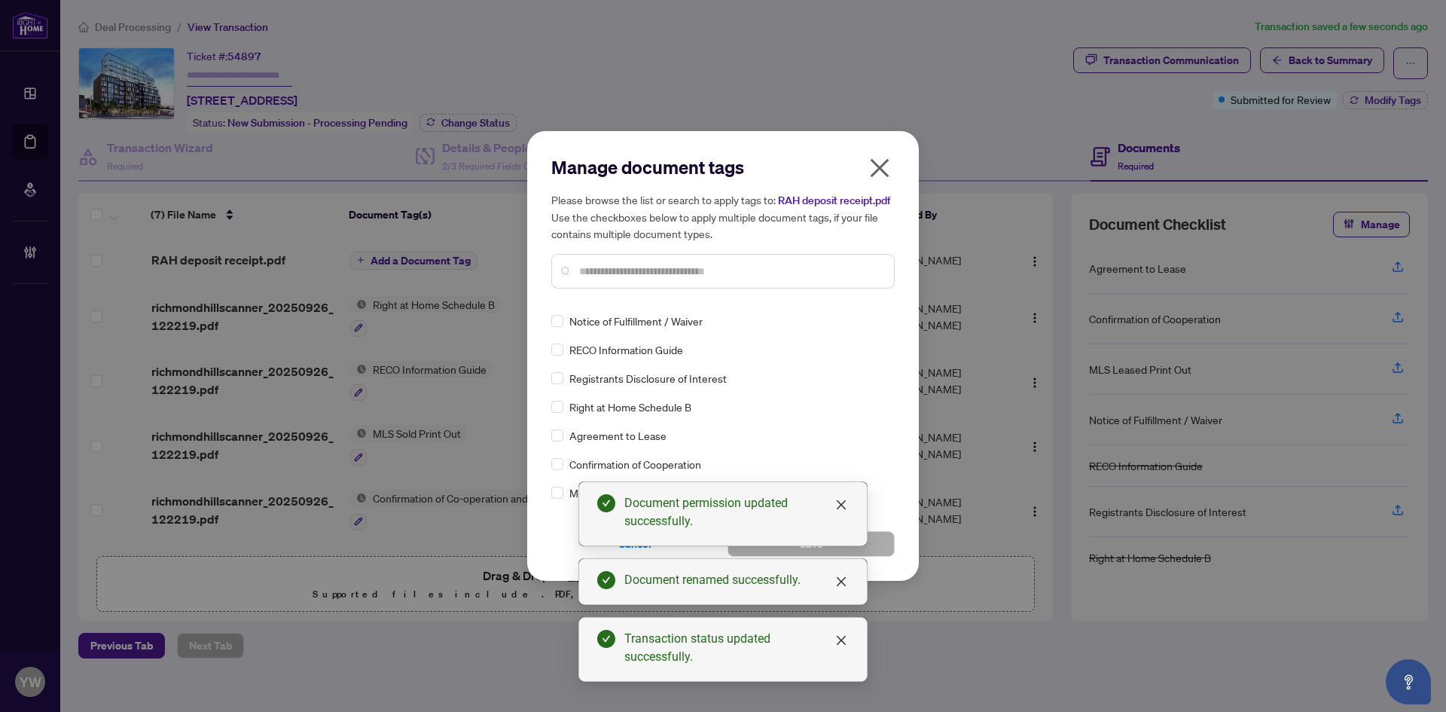
click at [591, 264] on input "text" at bounding box center [730, 271] width 303 height 17
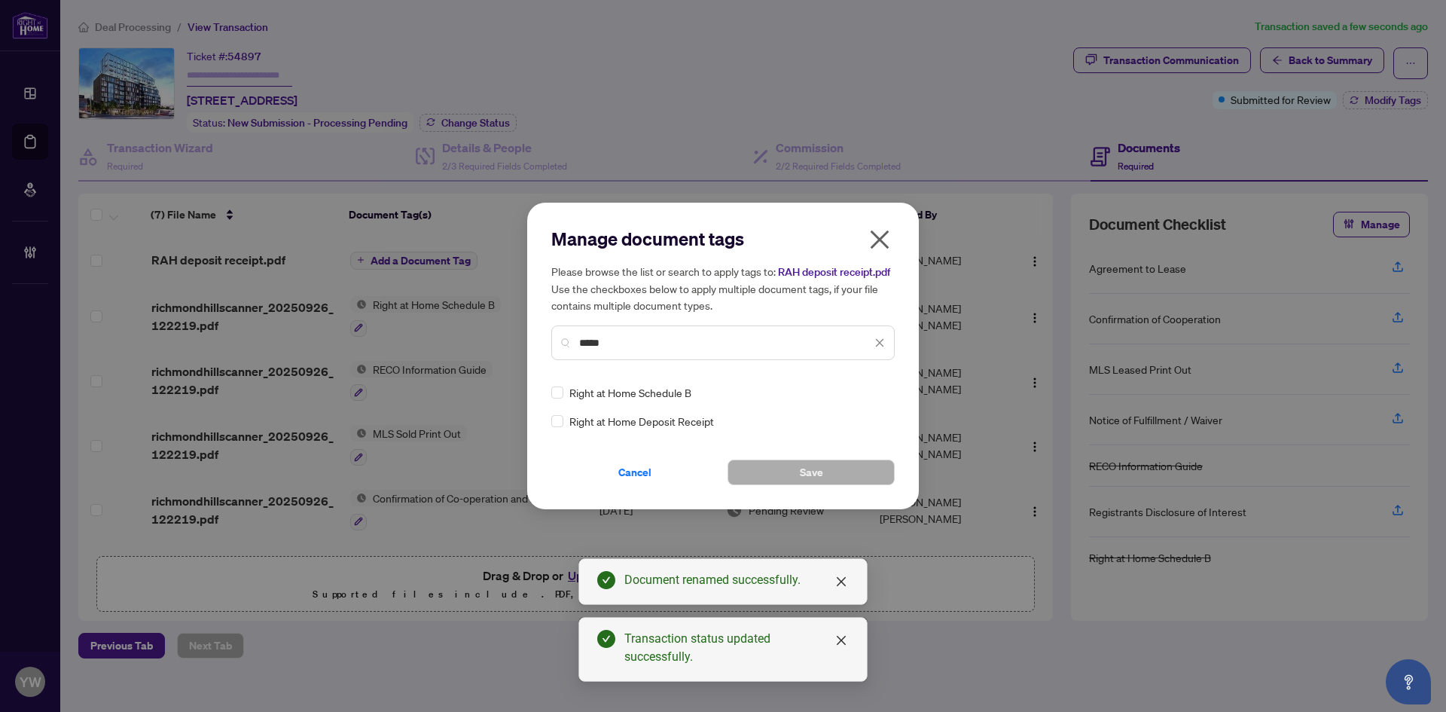
type input "*****"
click at [873, 395] on div at bounding box center [871, 392] width 29 height 15
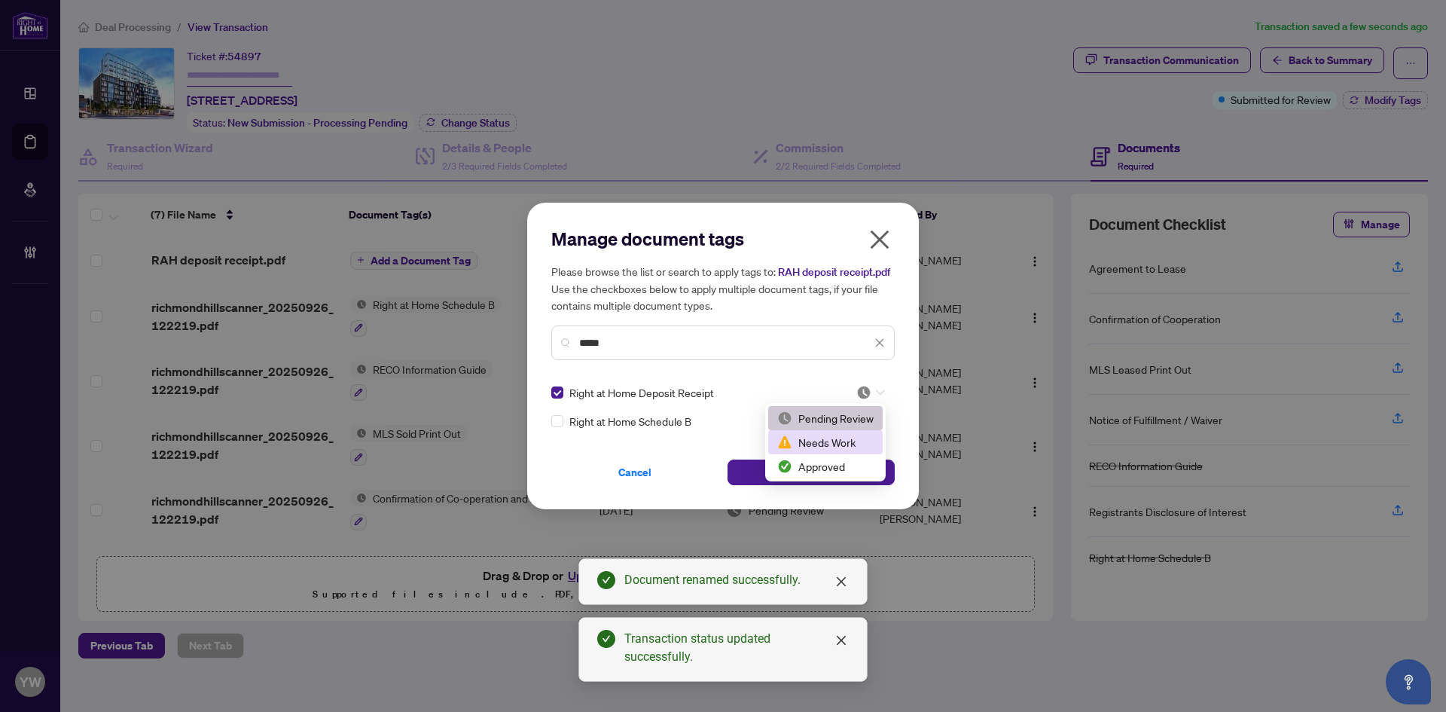
click at [832, 473] on div "Approved" at bounding box center [825, 466] width 96 height 17
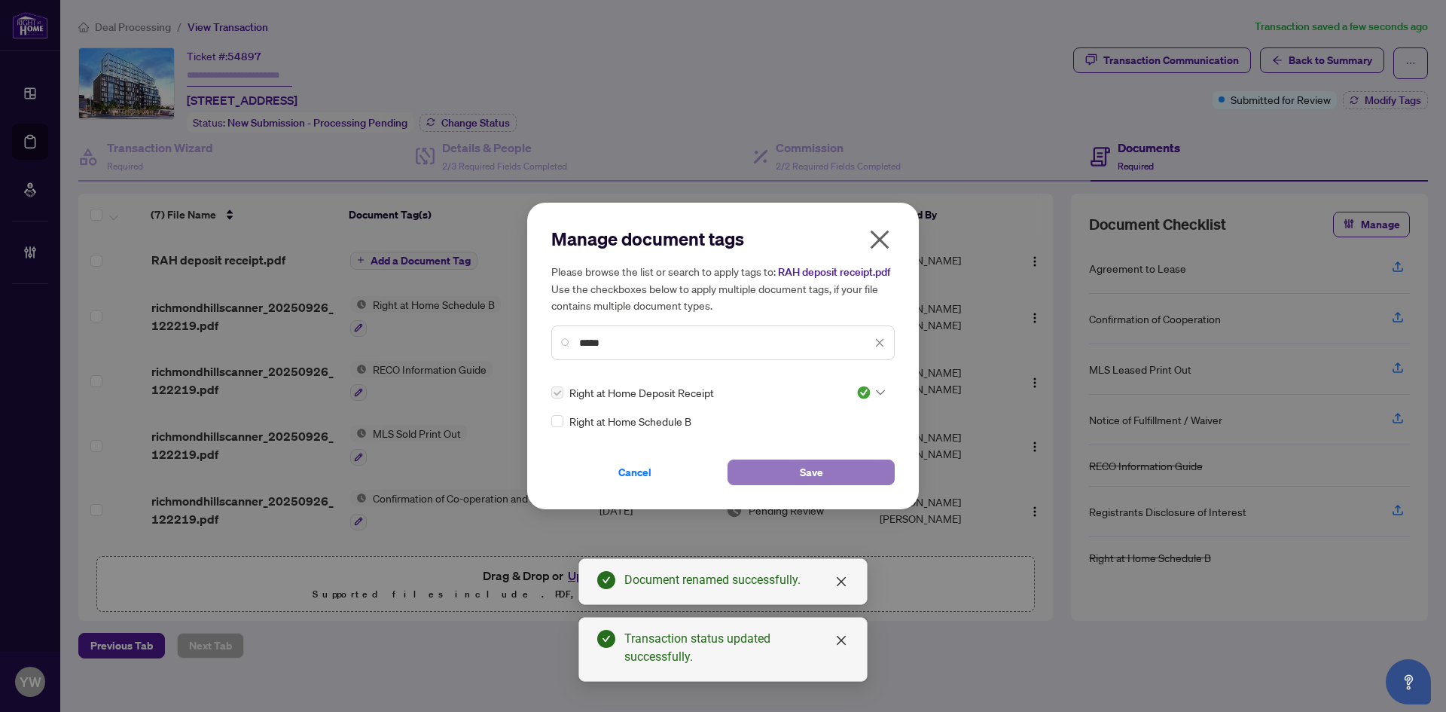
click at [878, 469] on button "Save" at bounding box center [811, 473] width 167 height 26
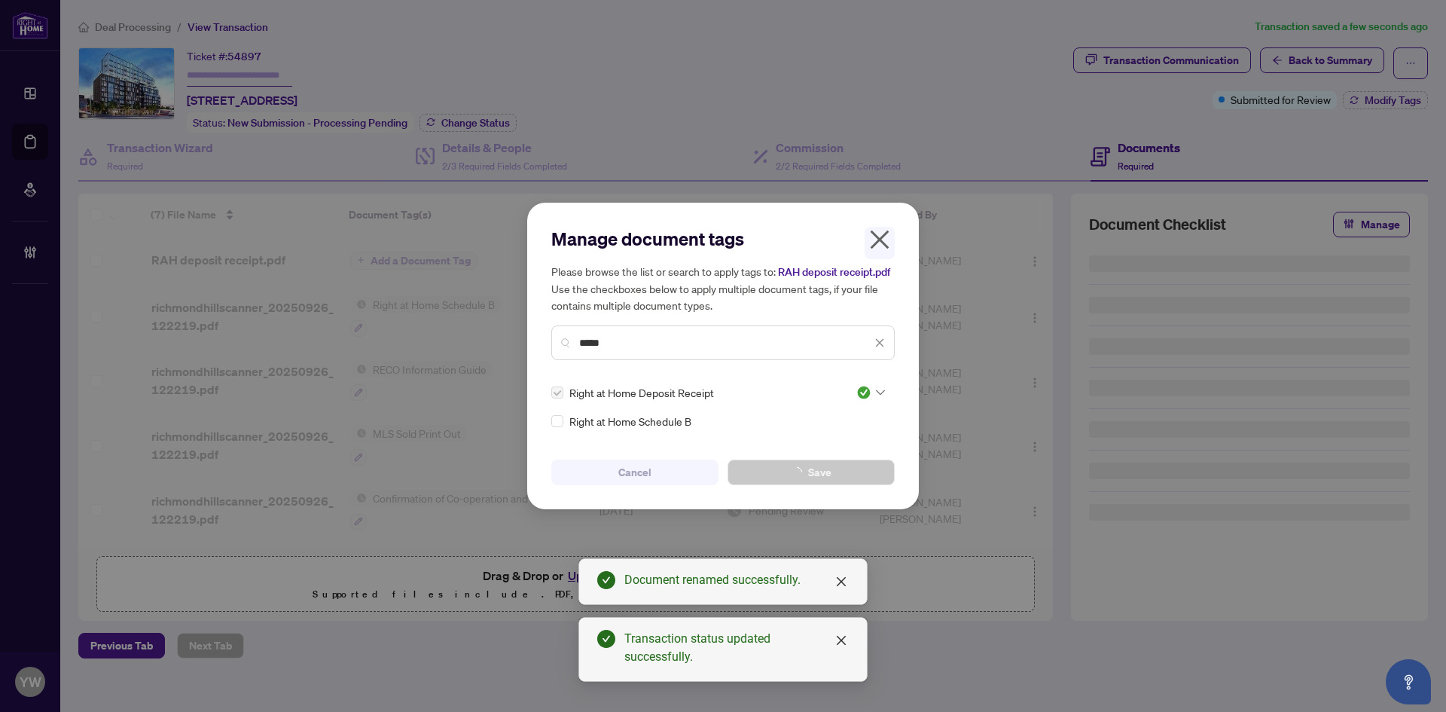
click at [1199, 64] on div "Manage document tags Please browse the list or search to apply tags to: RAH dep…" at bounding box center [723, 356] width 1446 height 712
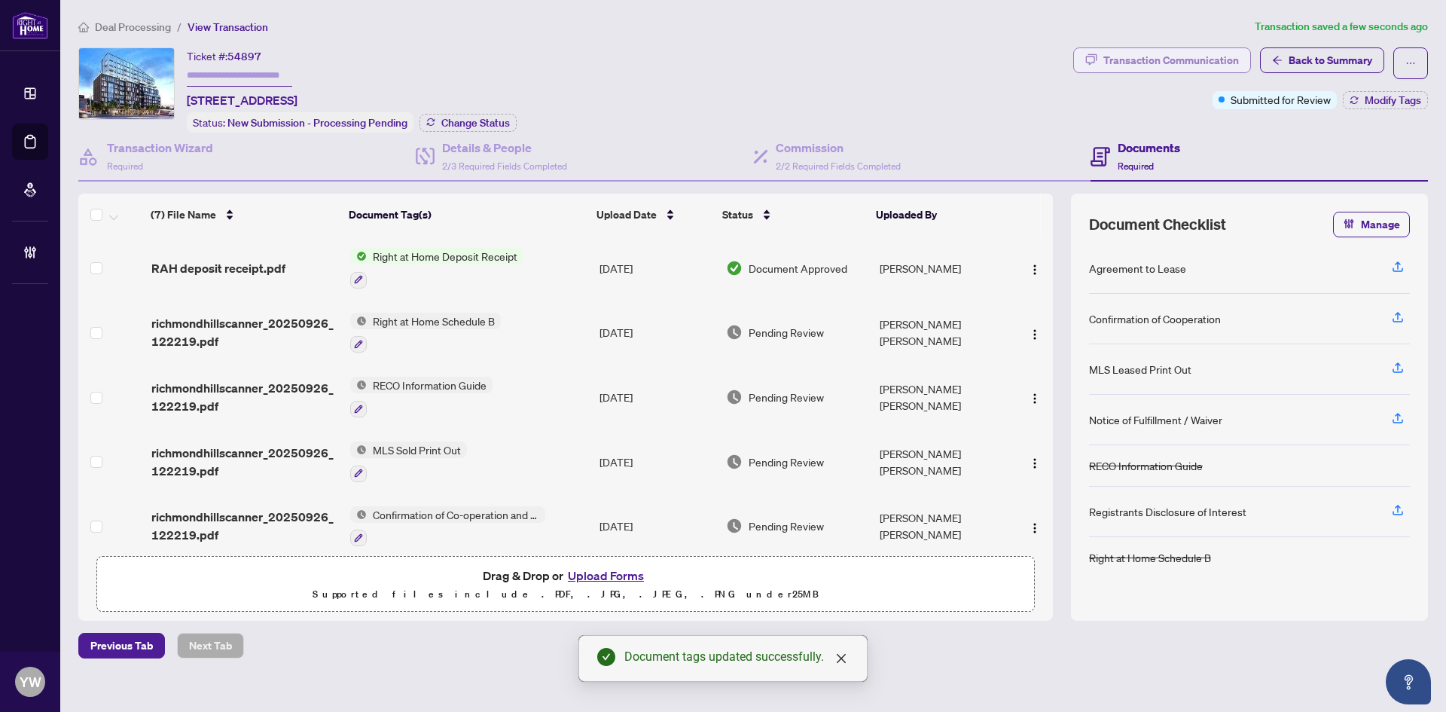
click at [1113, 52] on div "Transaction Communication" at bounding box center [1172, 60] width 136 height 24
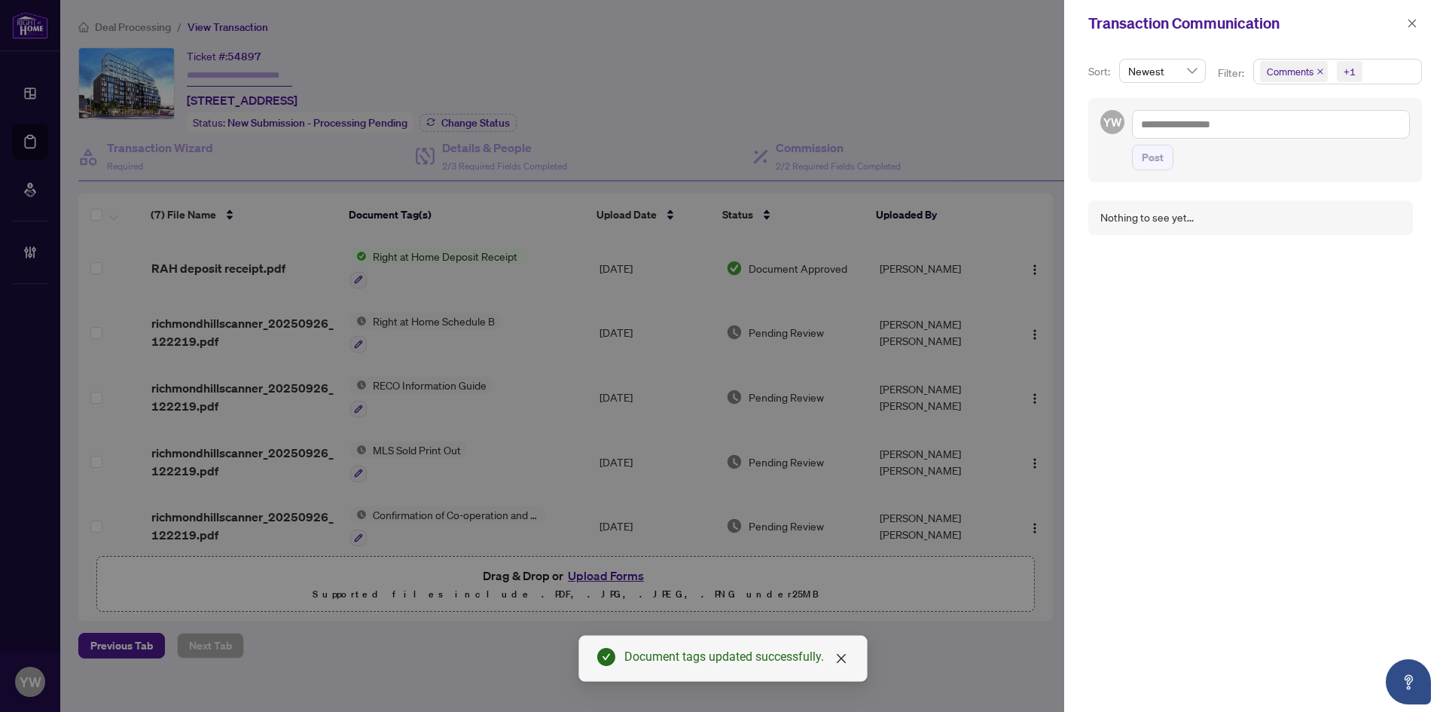
click at [1196, 143] on div "Post" at bounding box center [1271, 140] width 278 height 60
click at [1206, 125] on textarea at bounding box center [1271, 124] width 278 height 29
paste textarea "**********"
type textarea "**********"
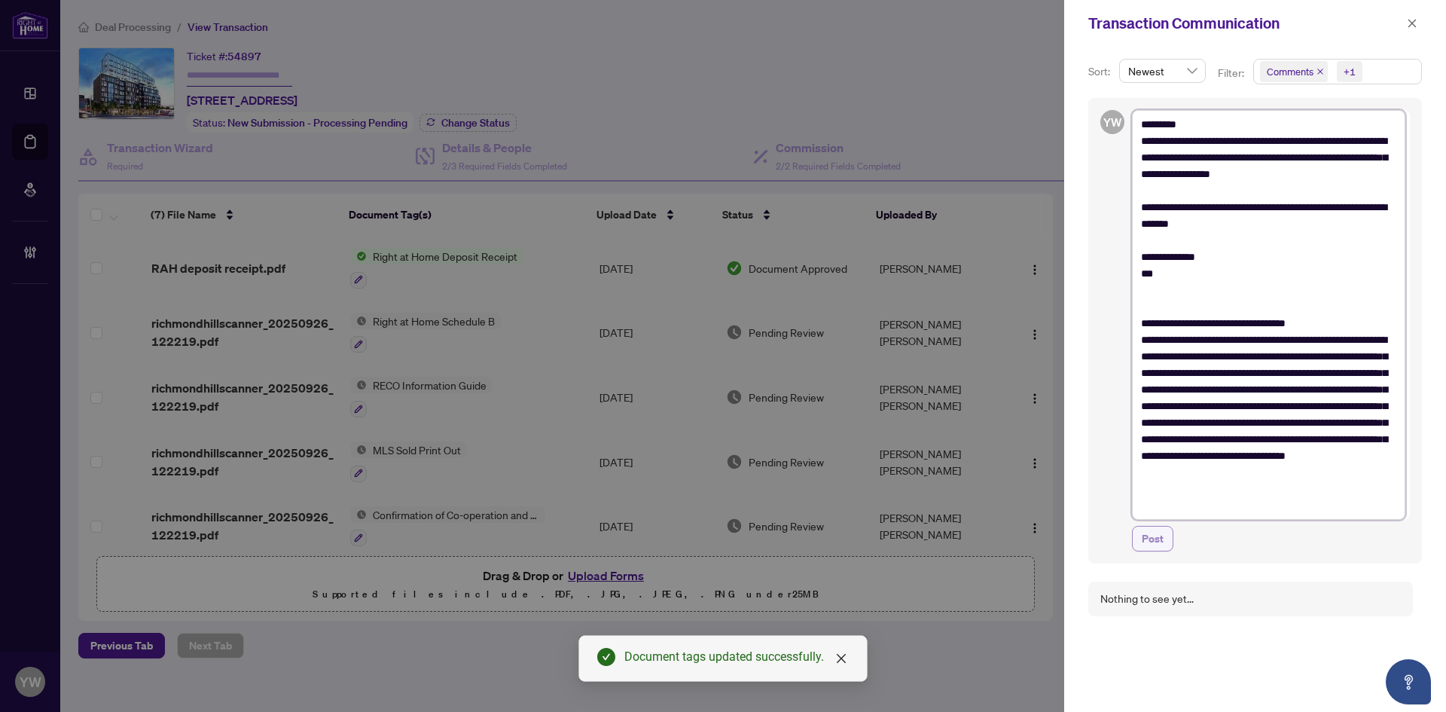
type textarea "**********"
click at [1150, 545] on span "Post" at bounding box center [1153, 539] width 22 height 24
type textarea "**********"
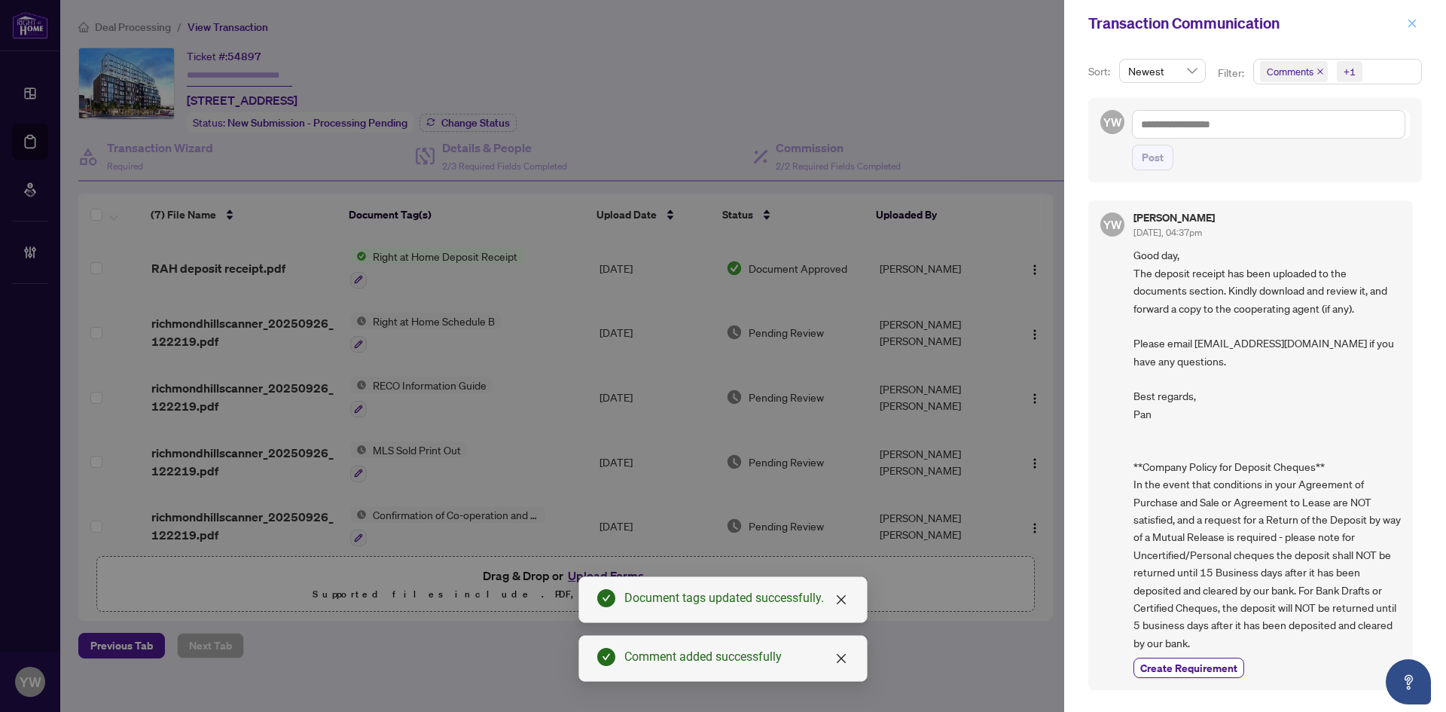
click at [1418, 20] on button "button" at bounding box center [1413, 23] width 20 height 18
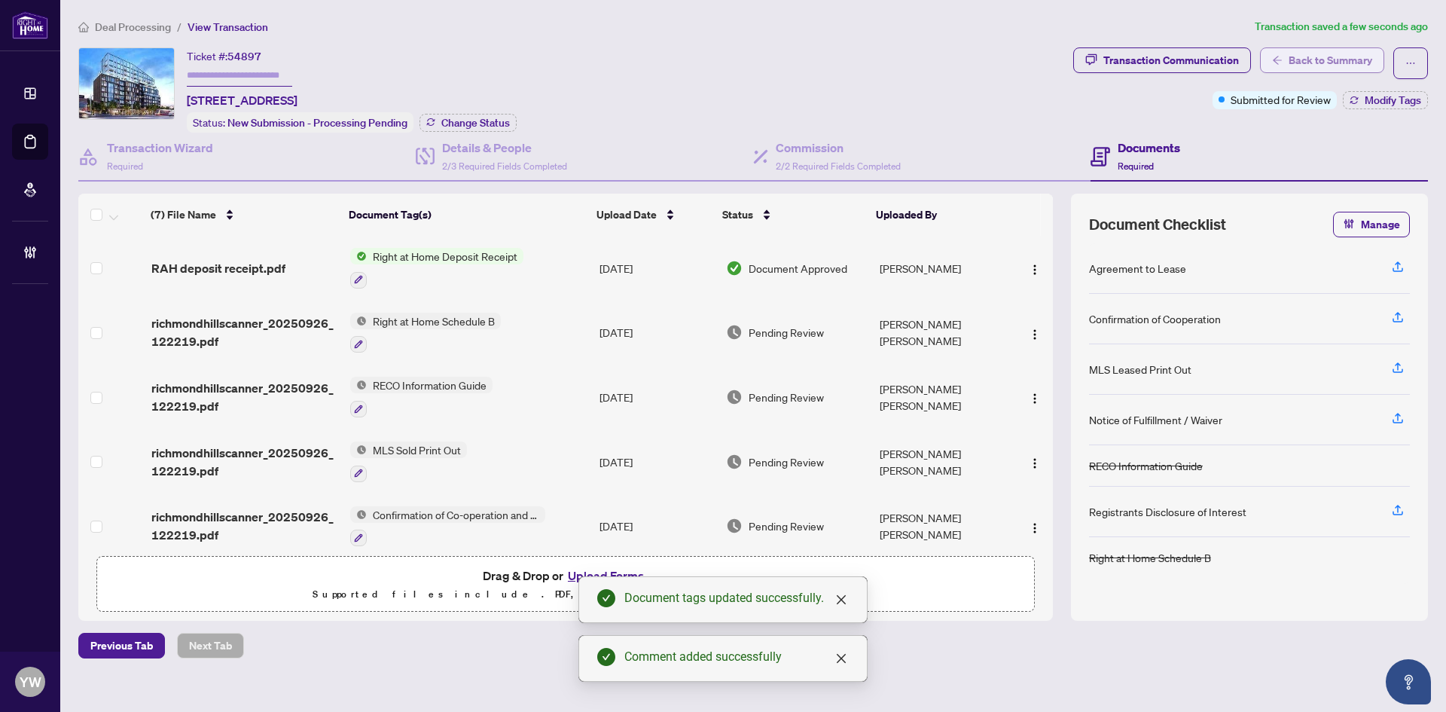
click at [1339, 57] on span "Back to Summary" at bounding box center [1331, 60] width 84 height 24
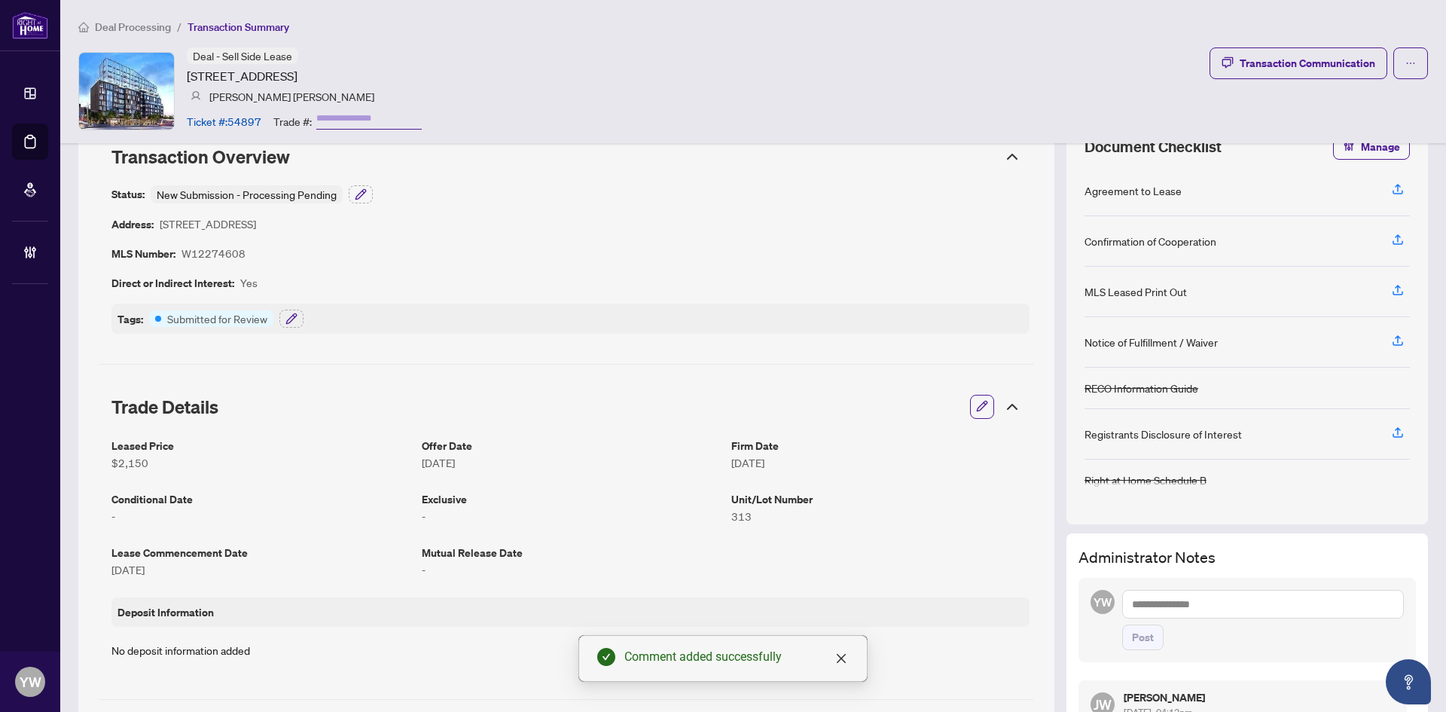
scroll to position [75, 0]
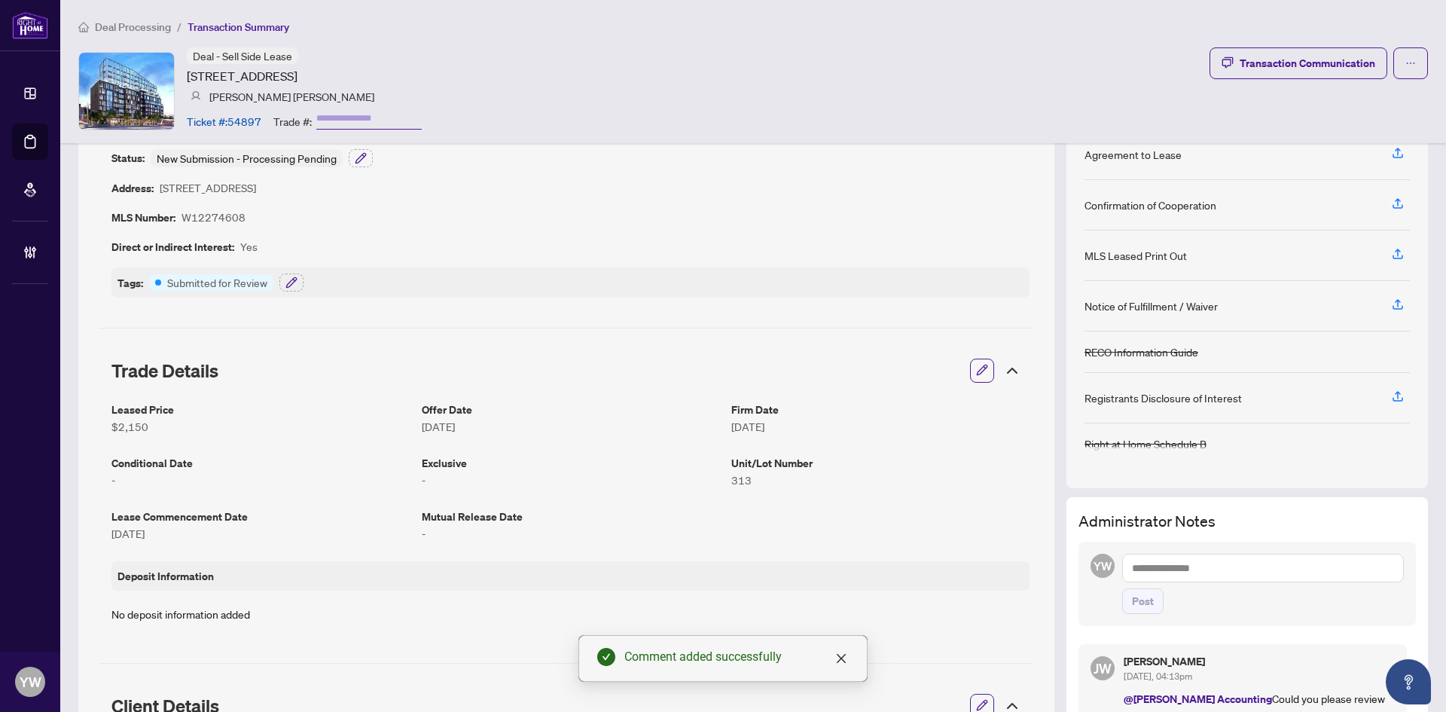
click at [1168, 555] on textarea at bounding box center [1264, 568] width 282 height 29
click at [1174, 567] on textarea at bounding box center [1264, 568] width 282 height 29
paste textarea "**********"
type textarea "**********"
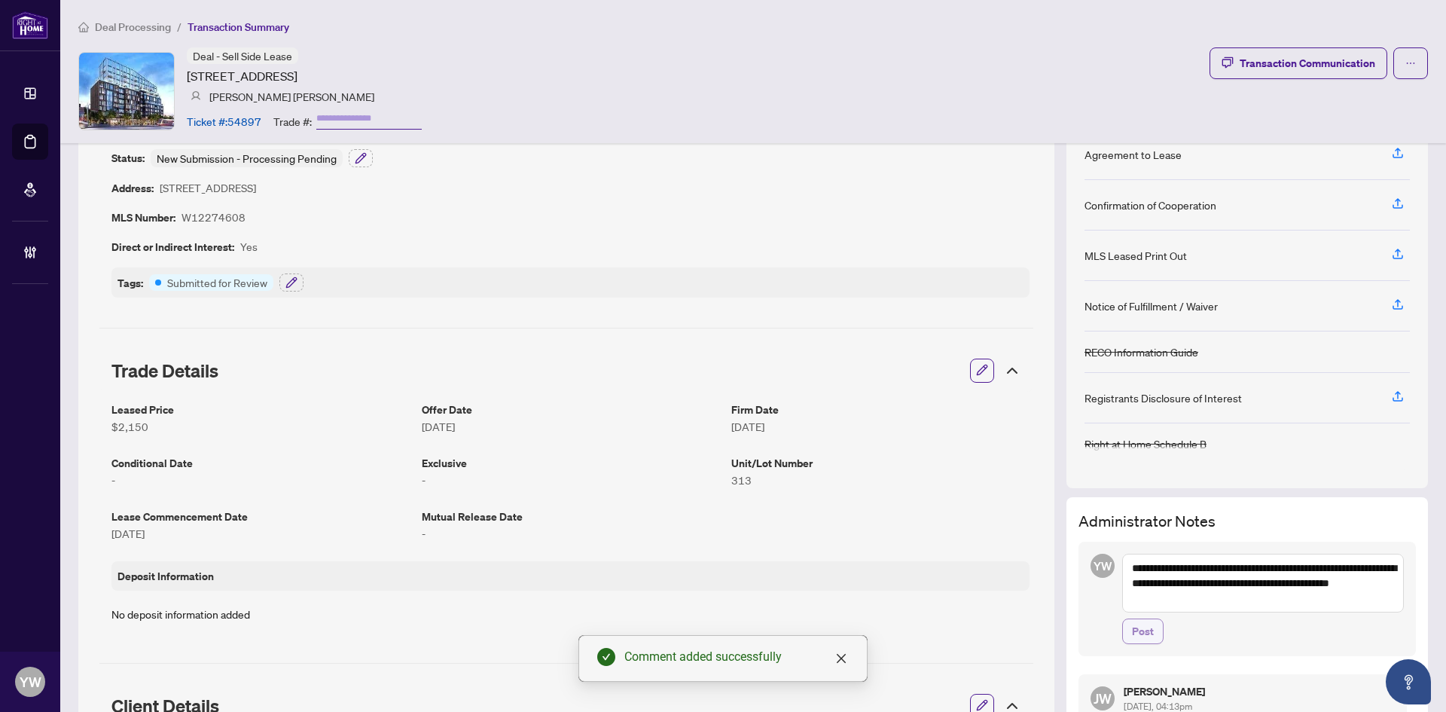
click at [1132, 635] on span "Post" at bounding box center [1143, 631] width 22 height 24
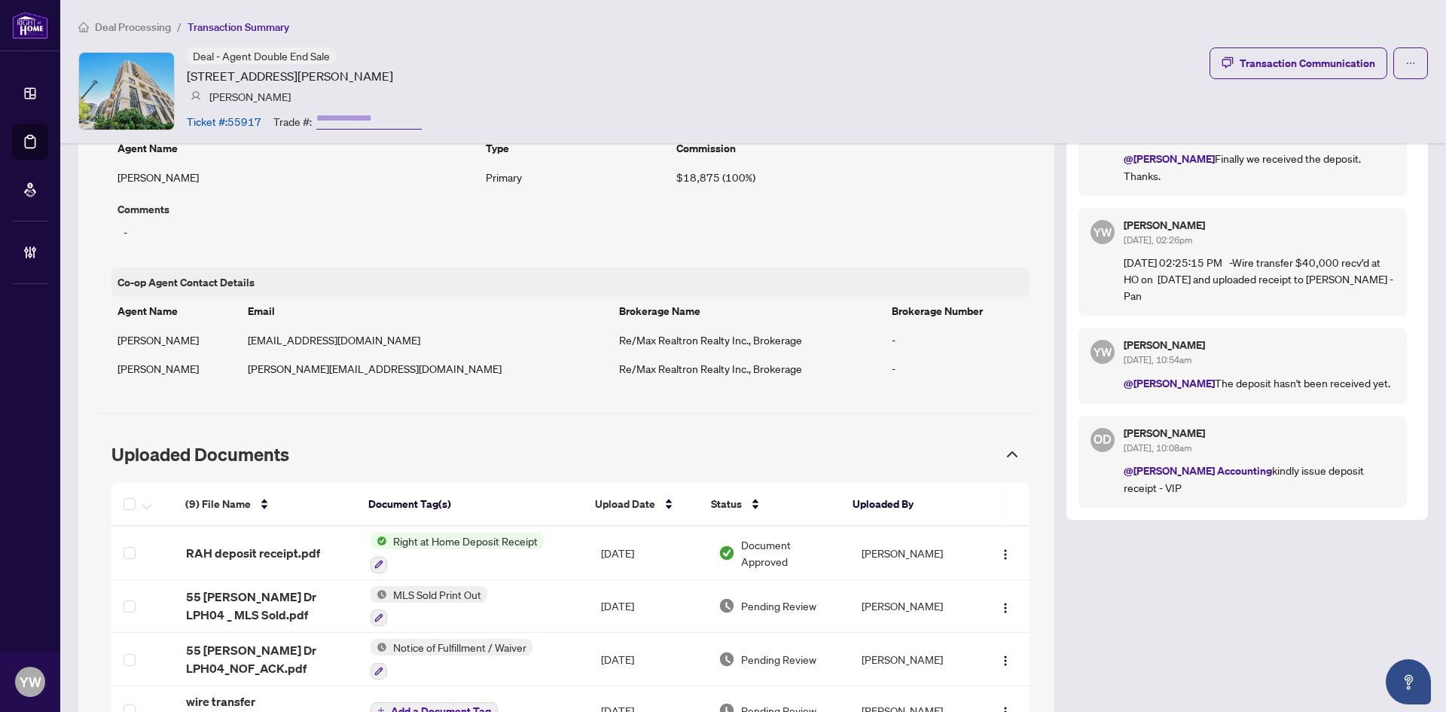
scroll to position [1281, 0]
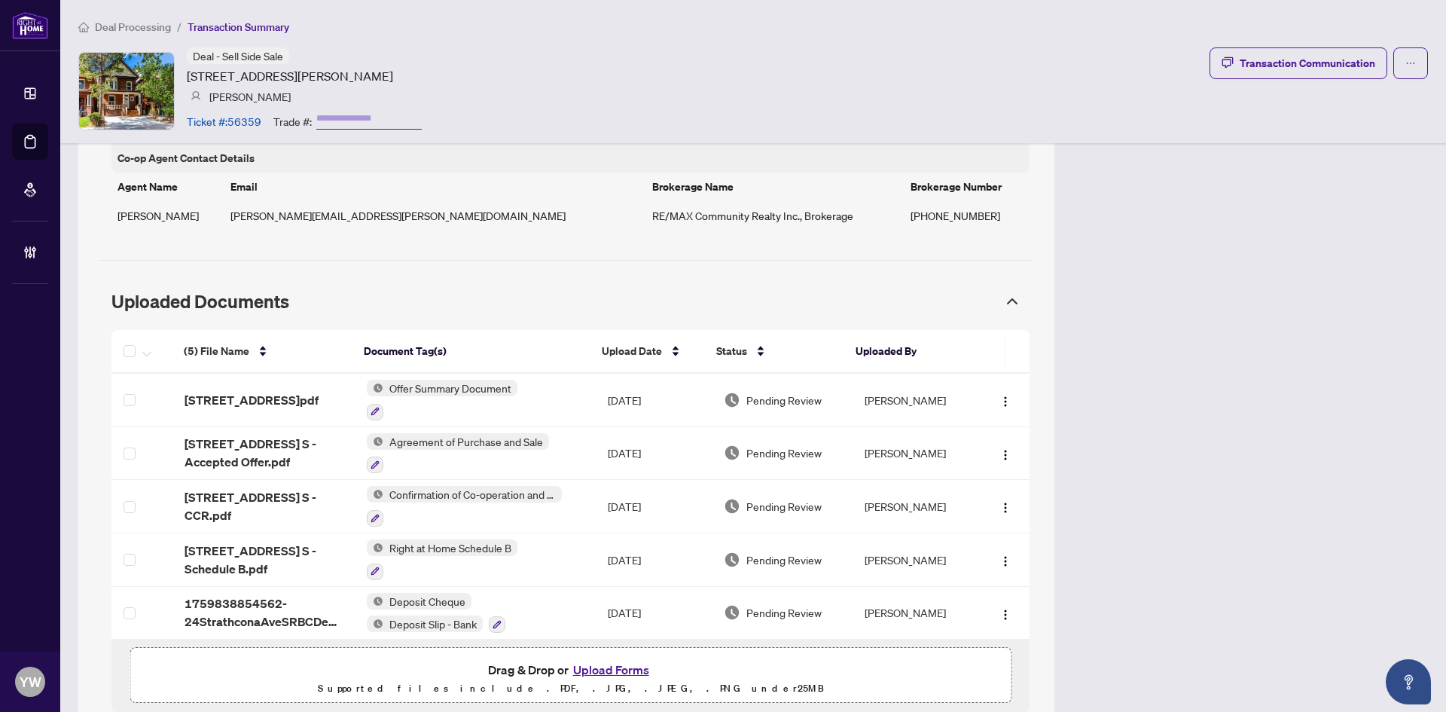
scroll to position [1204, 0]
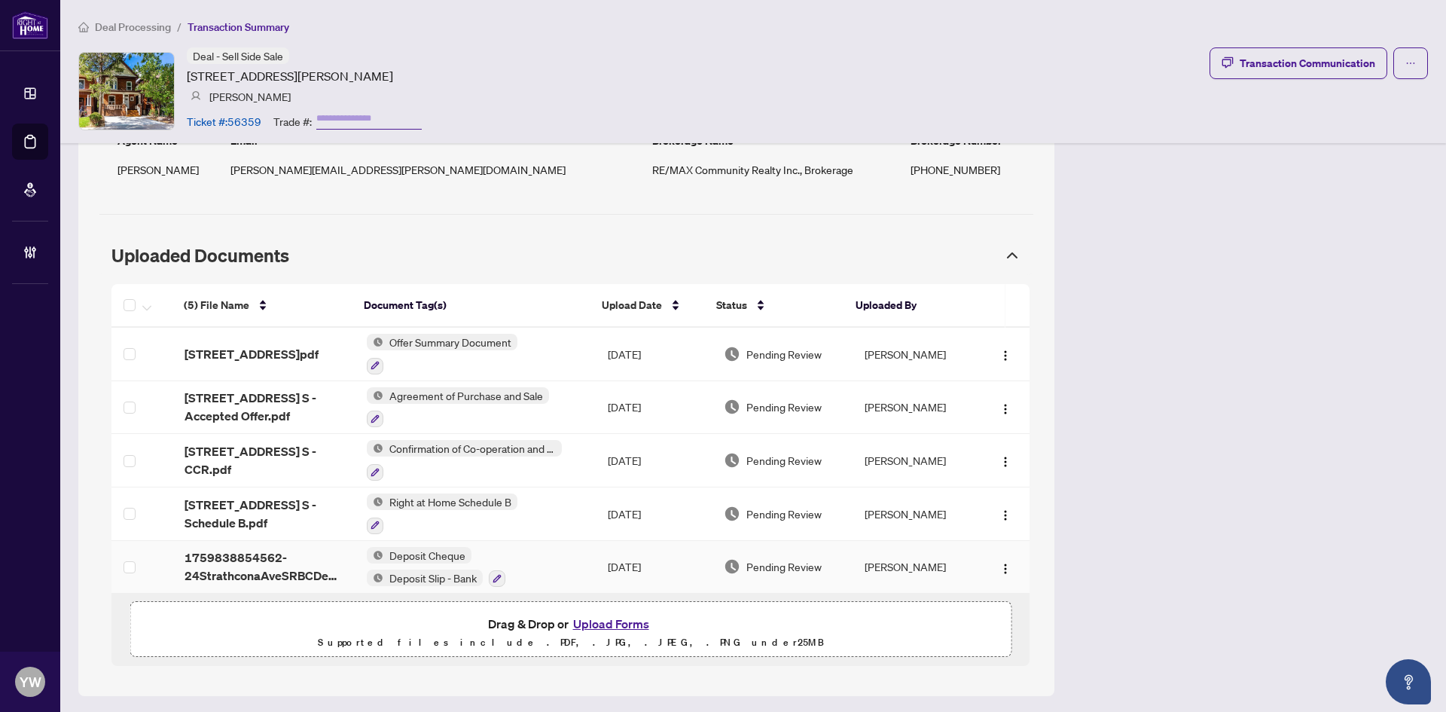
click at [273, 562] on span "1759838854562-24StrathconaAveSRBCDepositSlipandBa.pdf" at bounding box center [264, 566] width 158 height 36
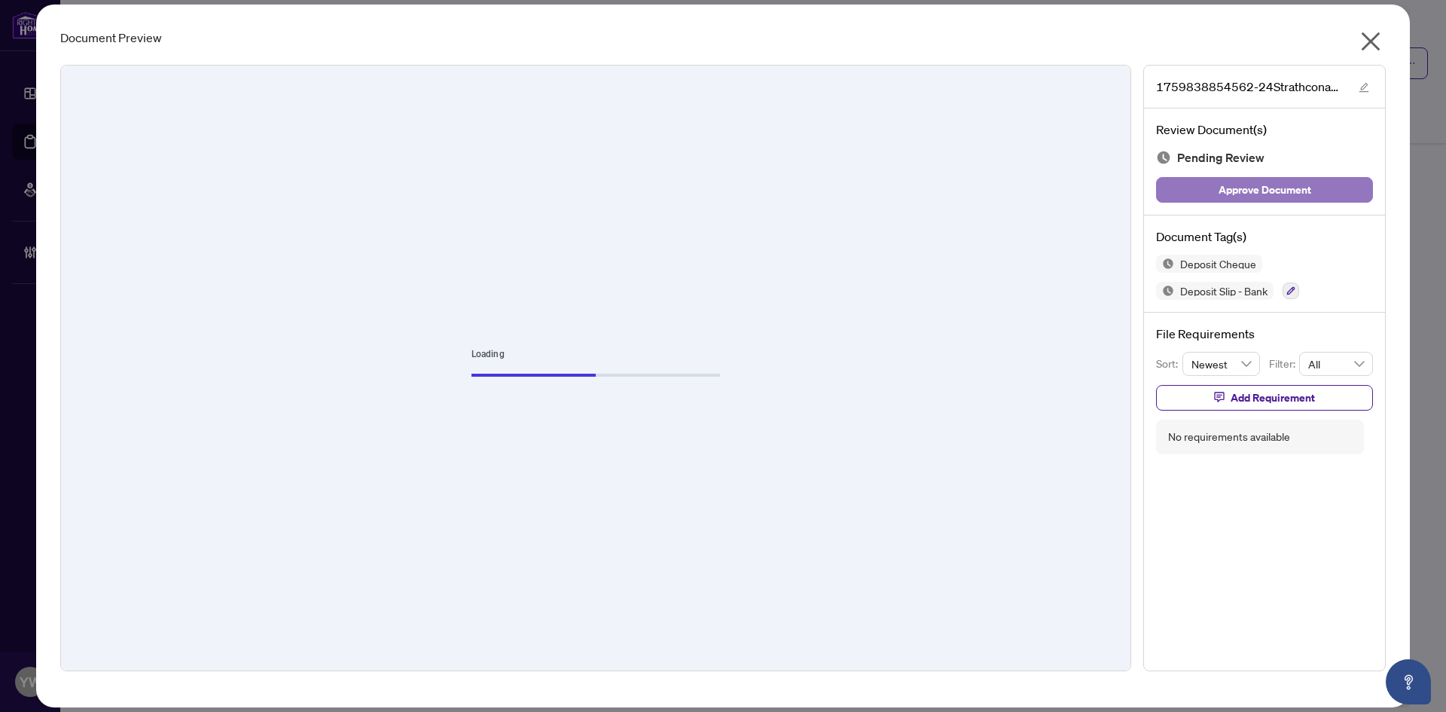
click at [1213, 193] on button "Approve Document" at bounding box center [1264, 190] width 217 height 26
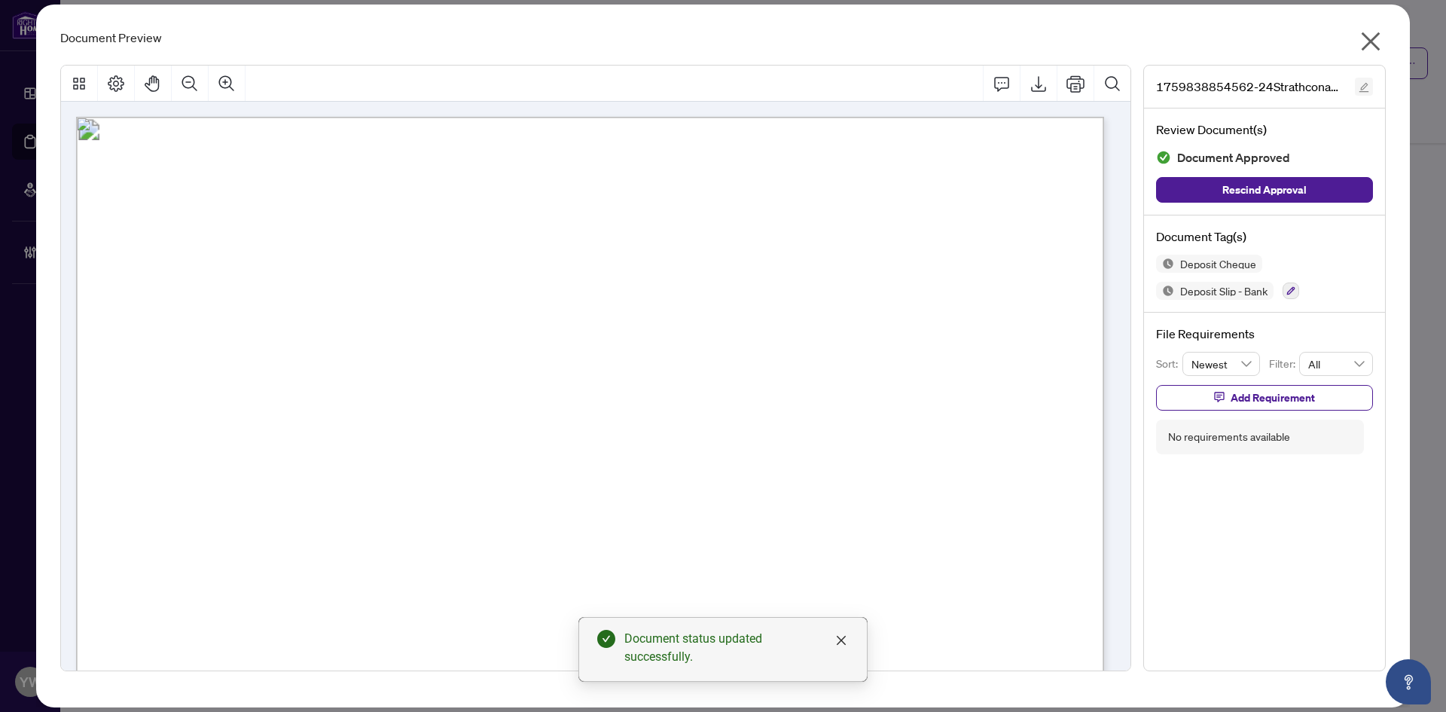
click at [1362, 84] on icon "edit" at bounding box center [1364, 87] width 11 height 11
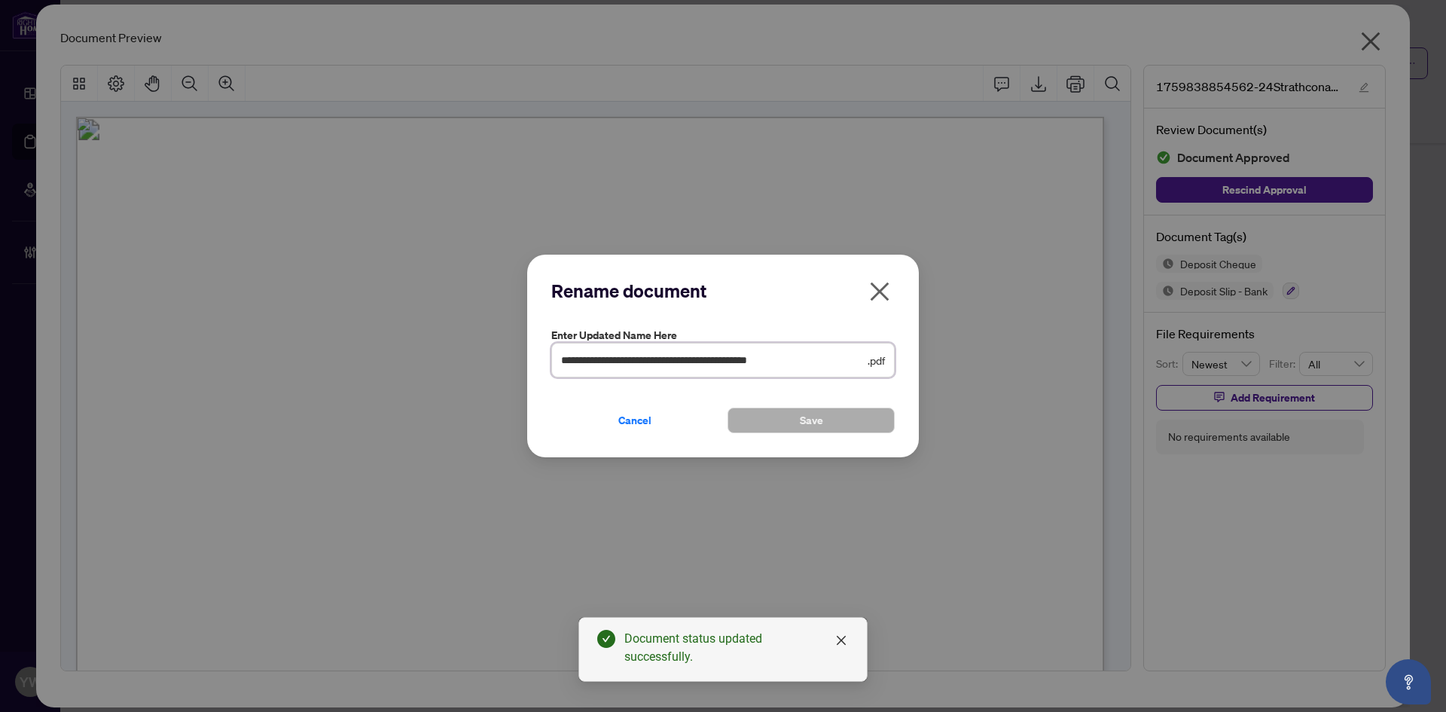
drag, startPoint x: 581, startPoint y: 364, endPoint x: 549, endPoint y: 368, distance: 32.0
click at [550, 368] on div "**********" at bounding box center [723, 356] width 392 height 203
type input "**********"
click at [821, 419] on span "Save" at bounding box center [811, 420] width 23 height 24
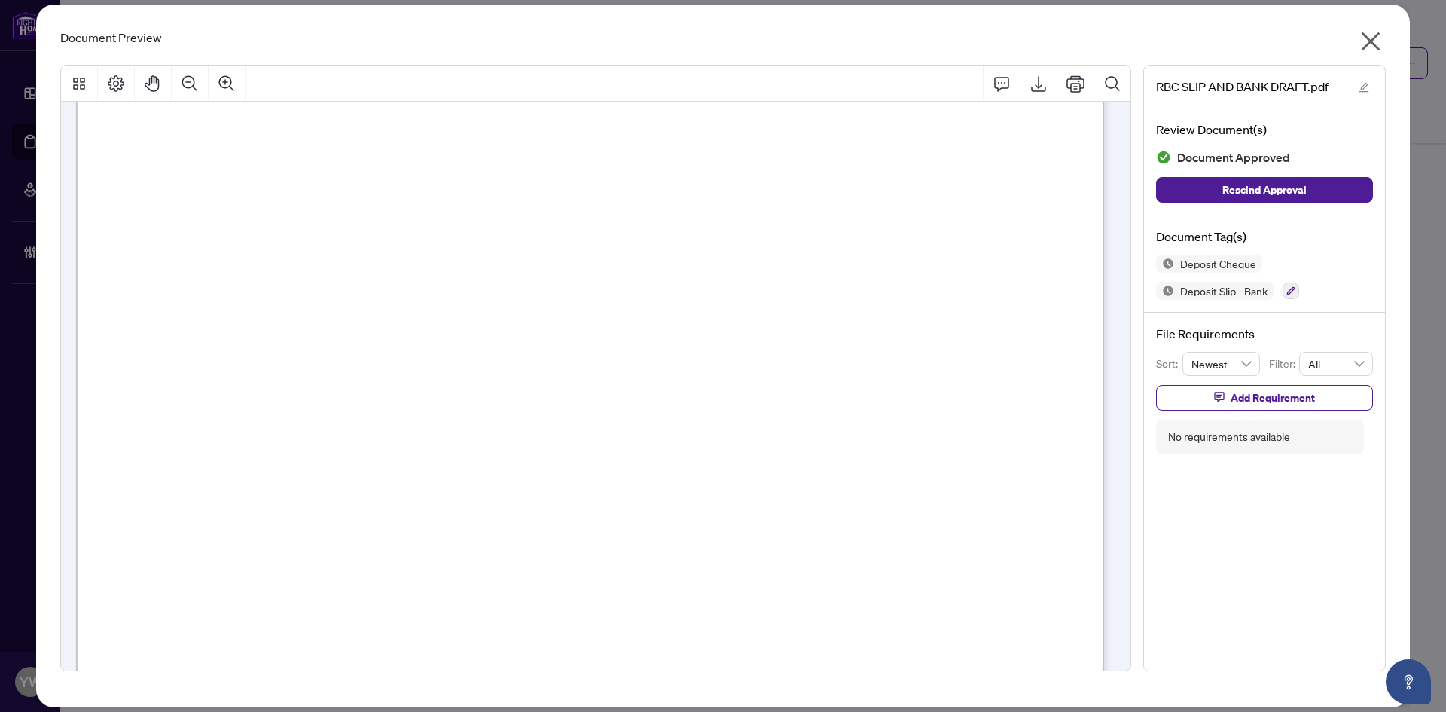
scroll to position [256, 0]
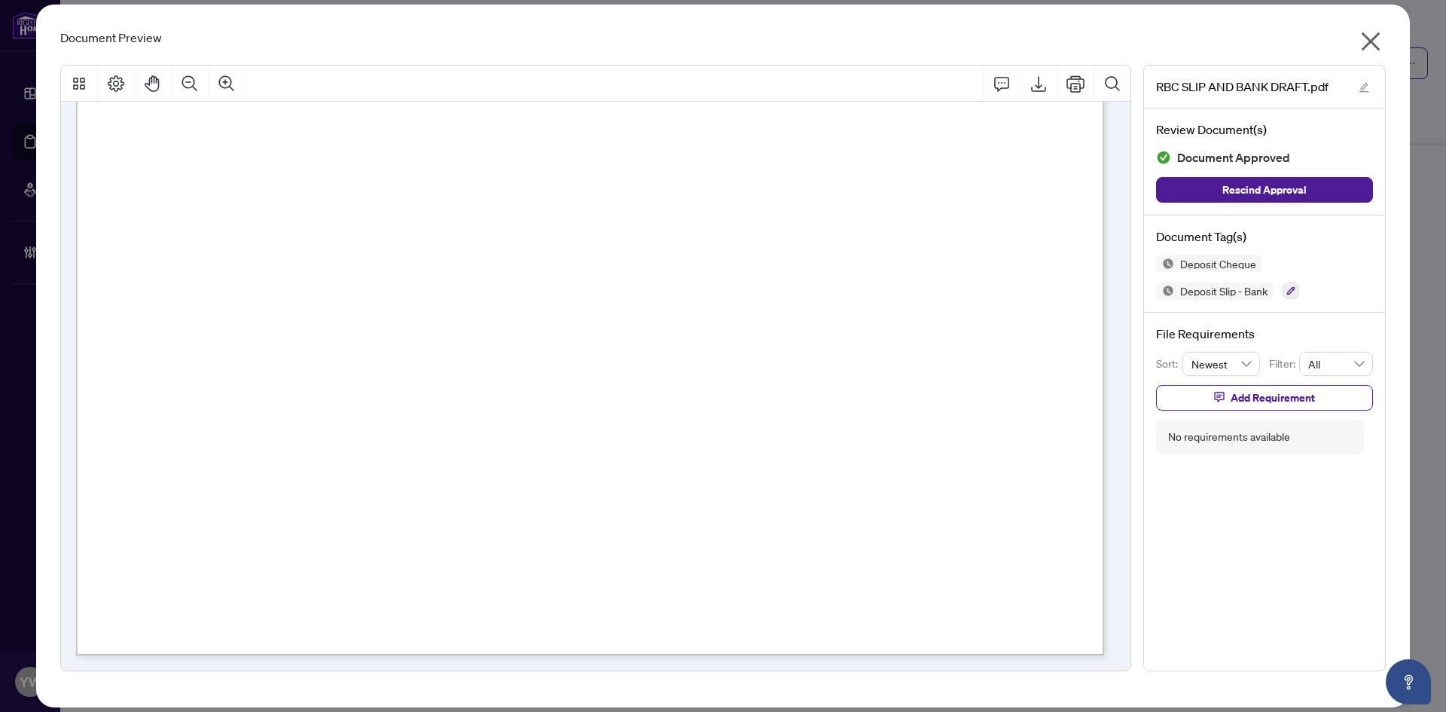
click at [1361, 41] on icon "close" at bounding box center [1371, 41] width 24 height 24
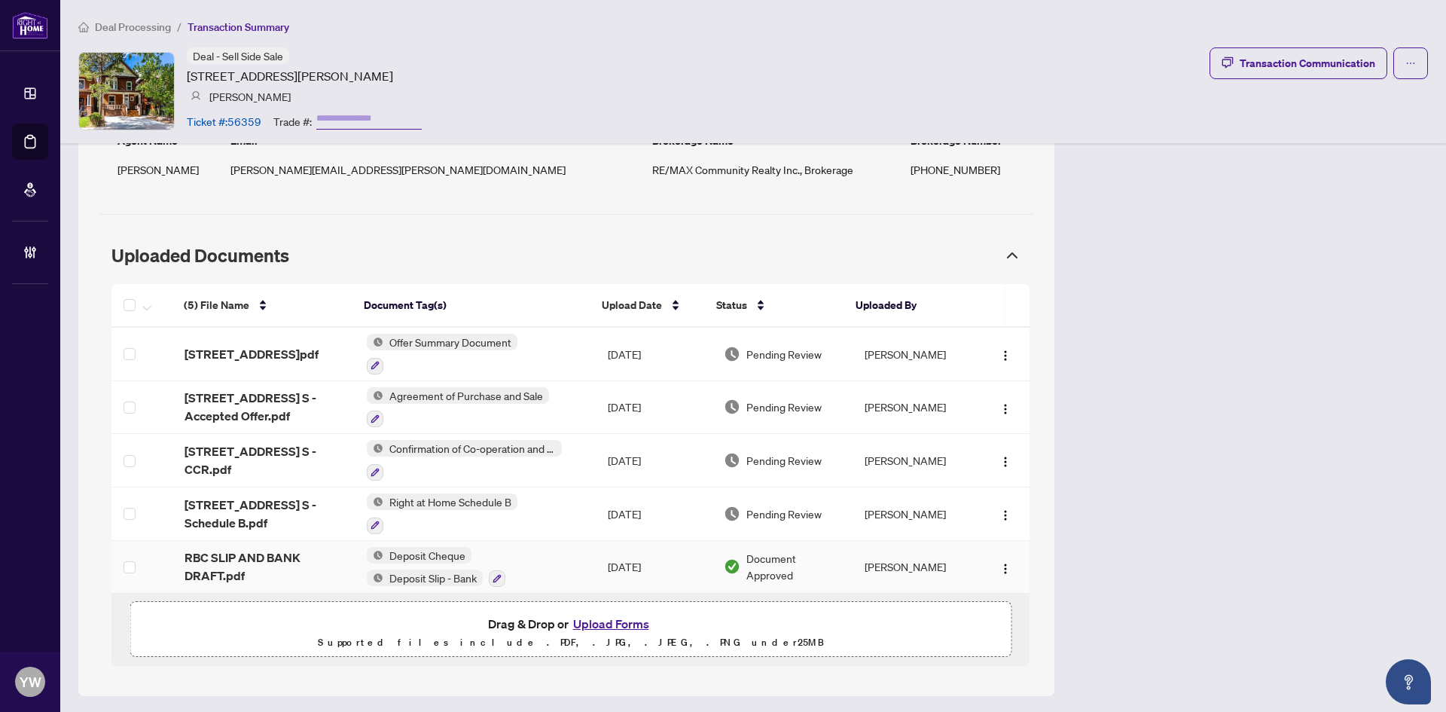
click at [273, 552] on span "RBC SLIP AND BANK DRAFT.pdf" at bounding box center [264, 566] width 158 height 36
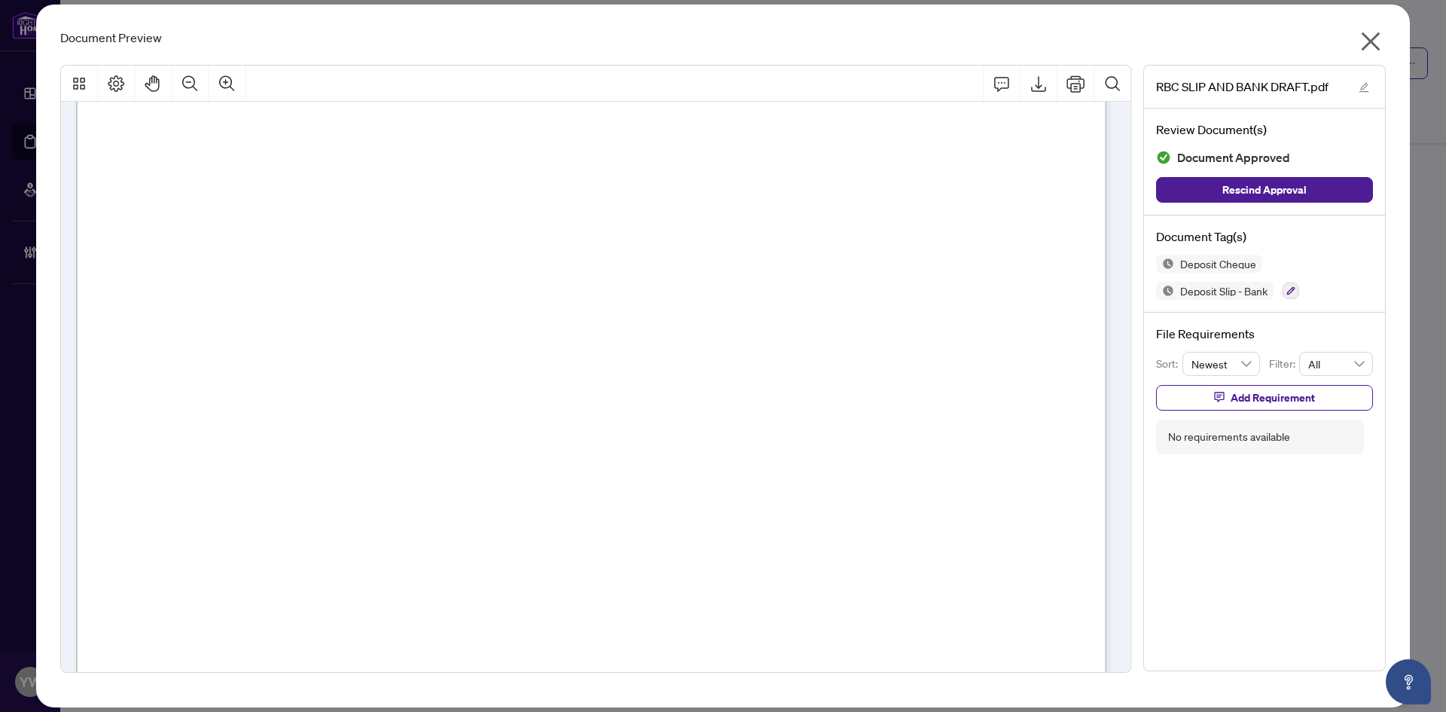
scroll to position [255, 0]
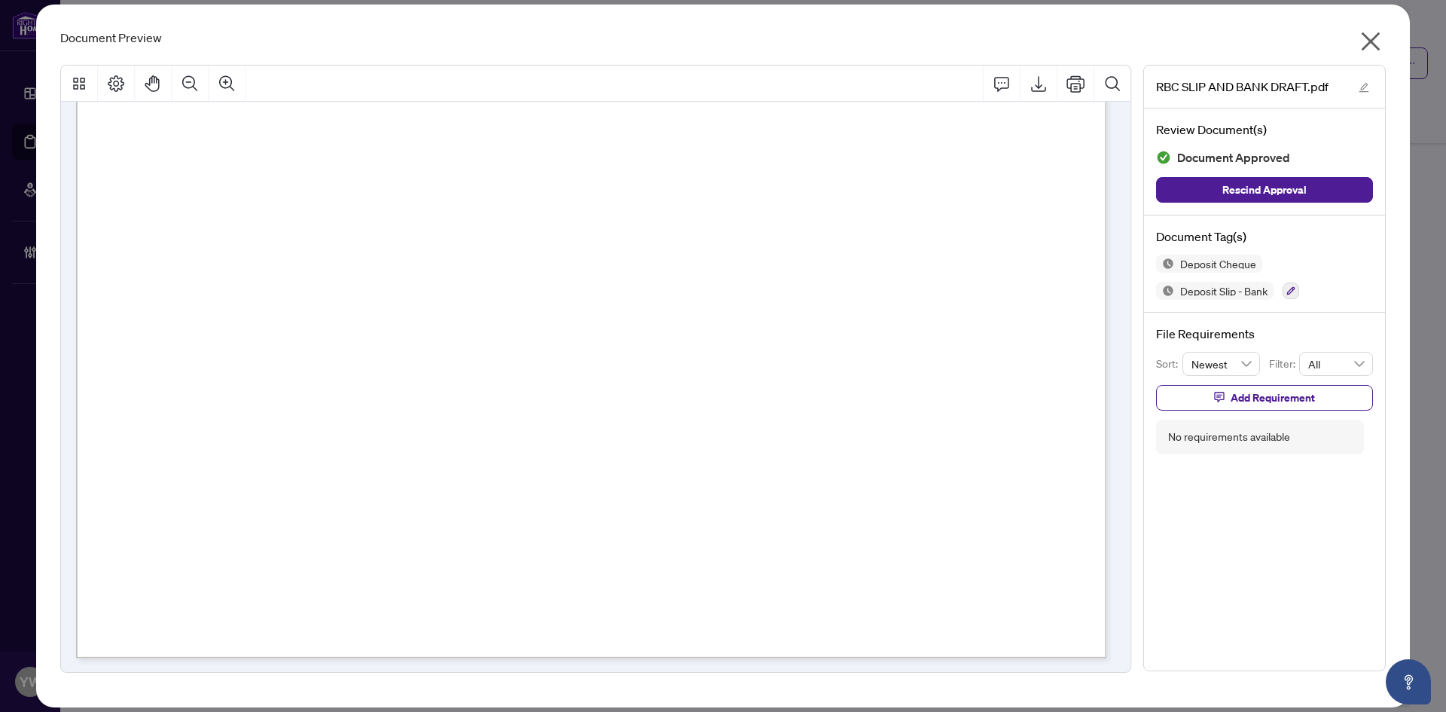
drag, startPoint x: 1372, startPoint y: 42, endPoint x: 1358, endPoint y: 69, distance: 29.7
click at [1372, 42] on icon "close" at bounding box center [1371, 41] width 19 height 19
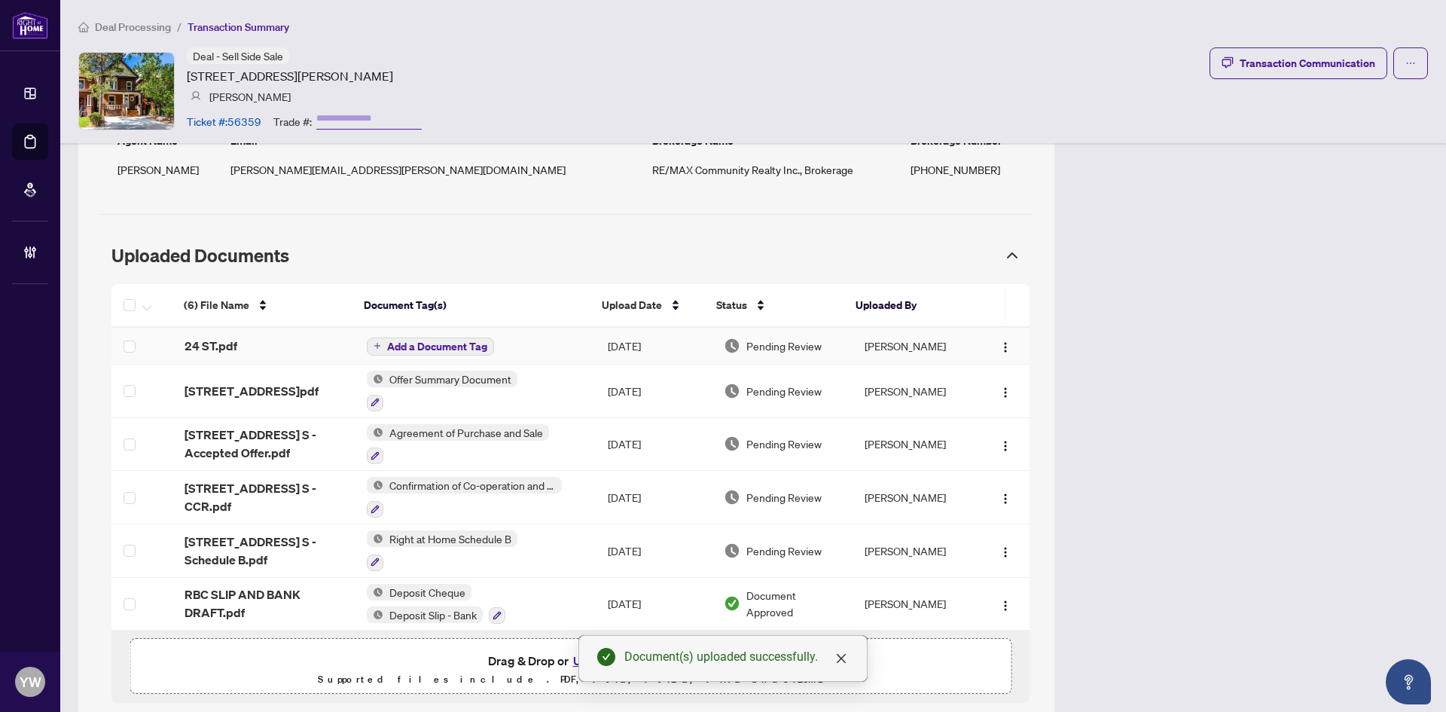
drag, startPoint x: 997, startPoint y: 346, endPoint x: 1015, endPoint y: 351, distance: 18.1
click at [1000, 346] on img "button" at bounding box center [1006, 347] width 12 height 12
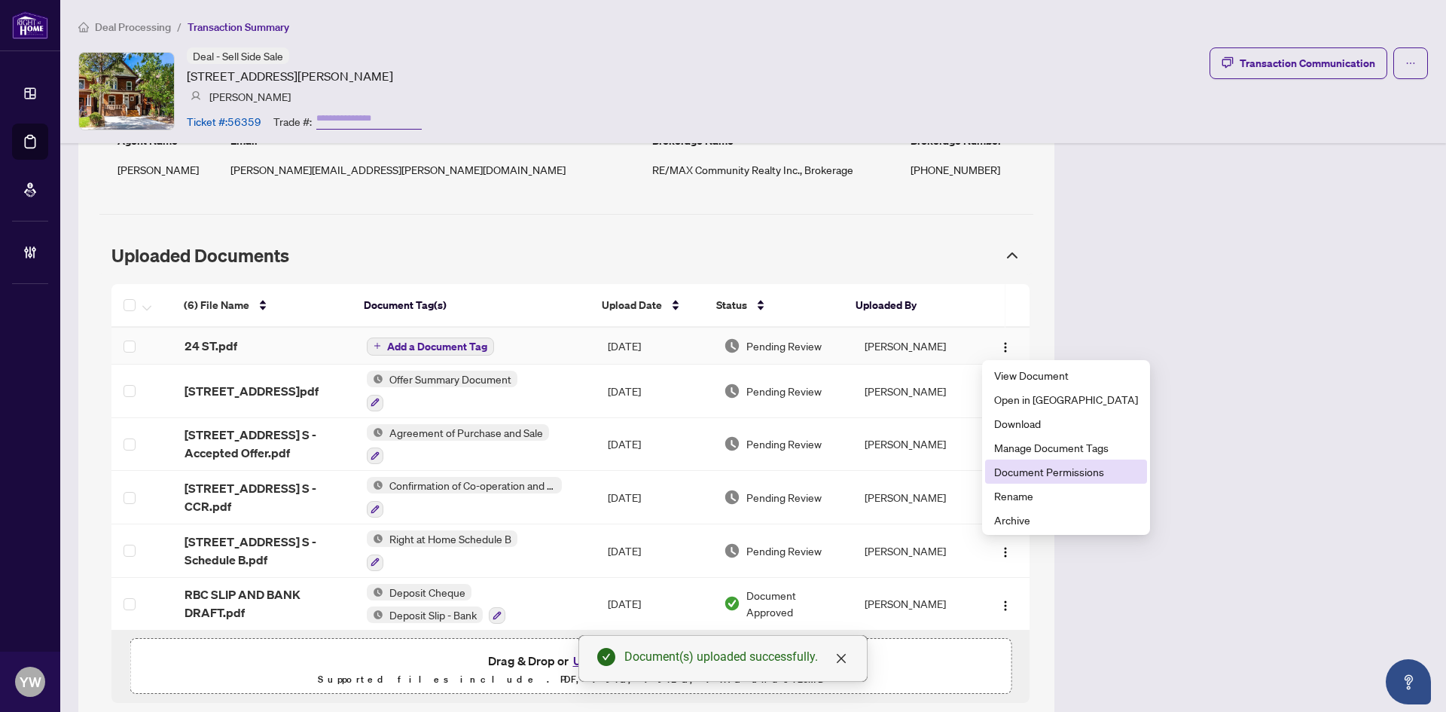
click at [1043, 481] on li "Document Permissions" at bounding box center [1066, 472] width 162 height 24
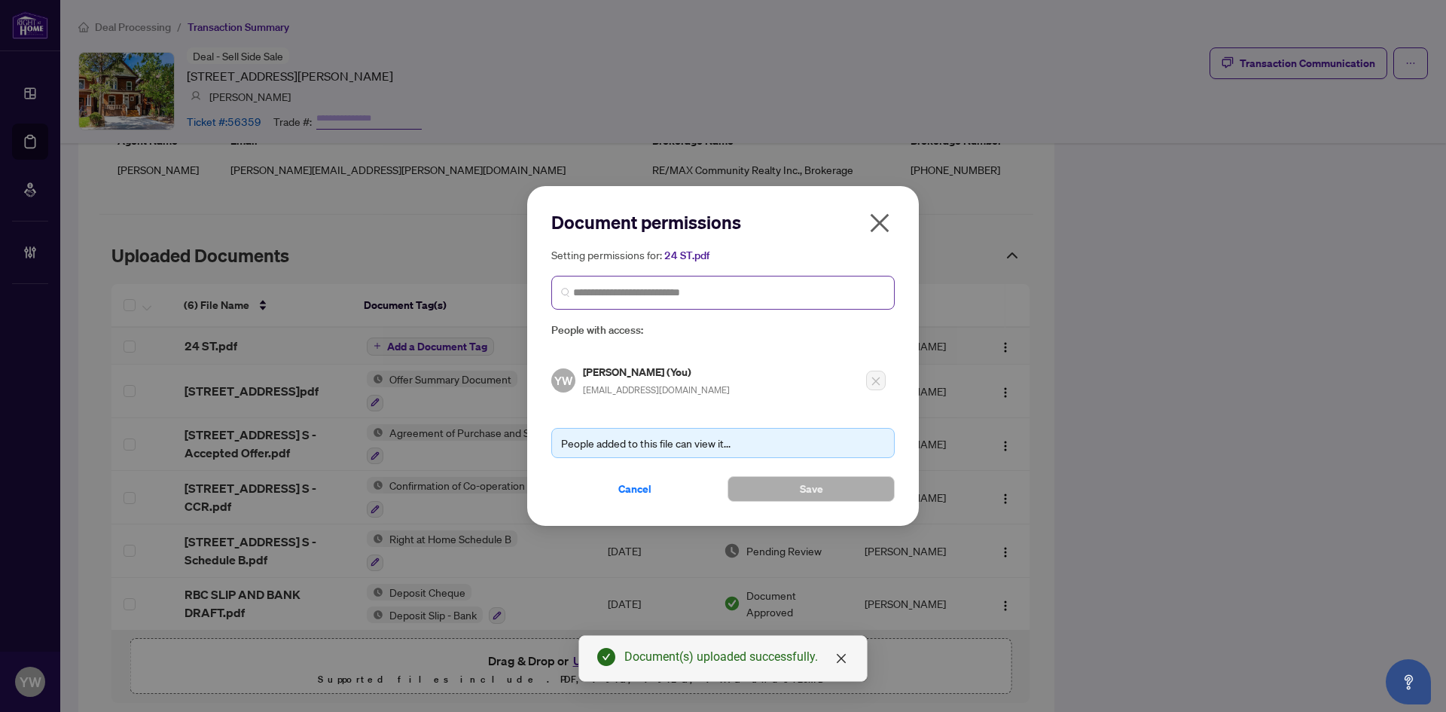
click at [710, 302] on span at bounding box center [723, 293] width 344 height 34
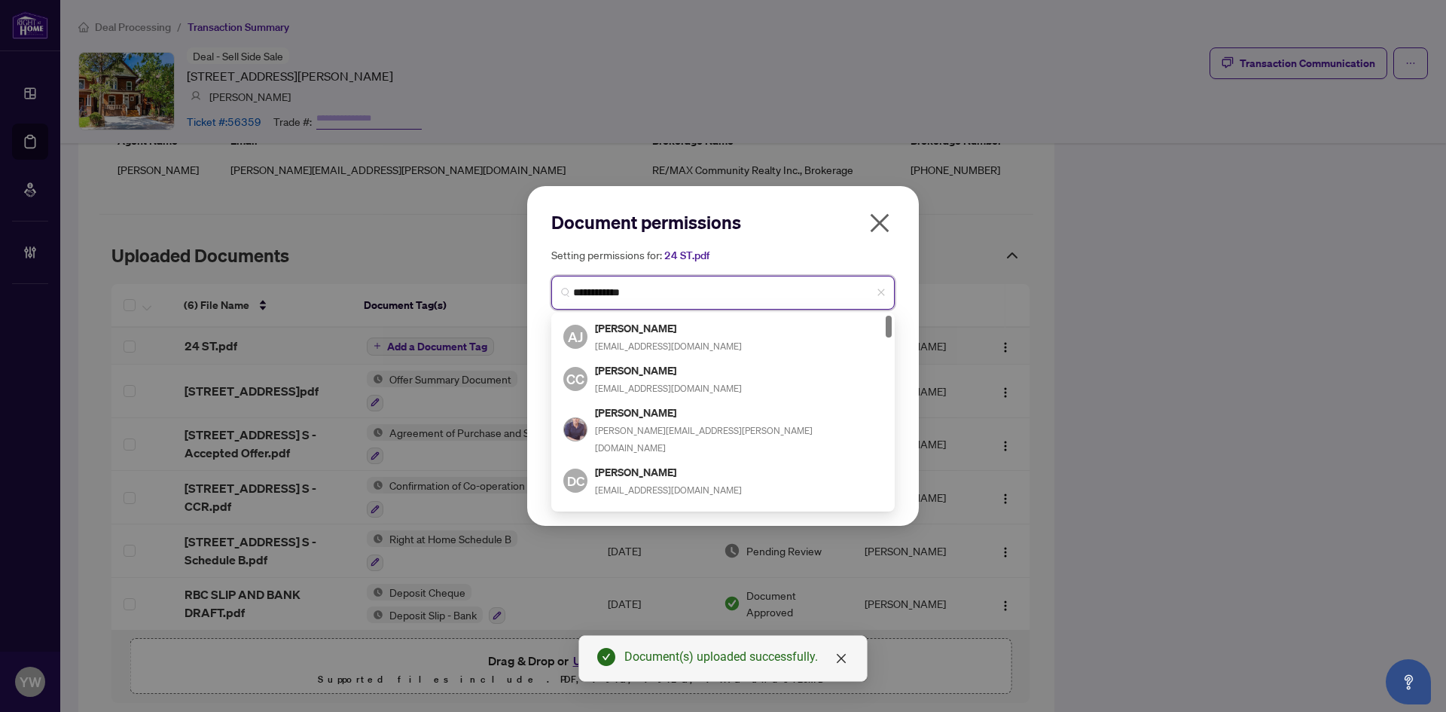
type input "**********"
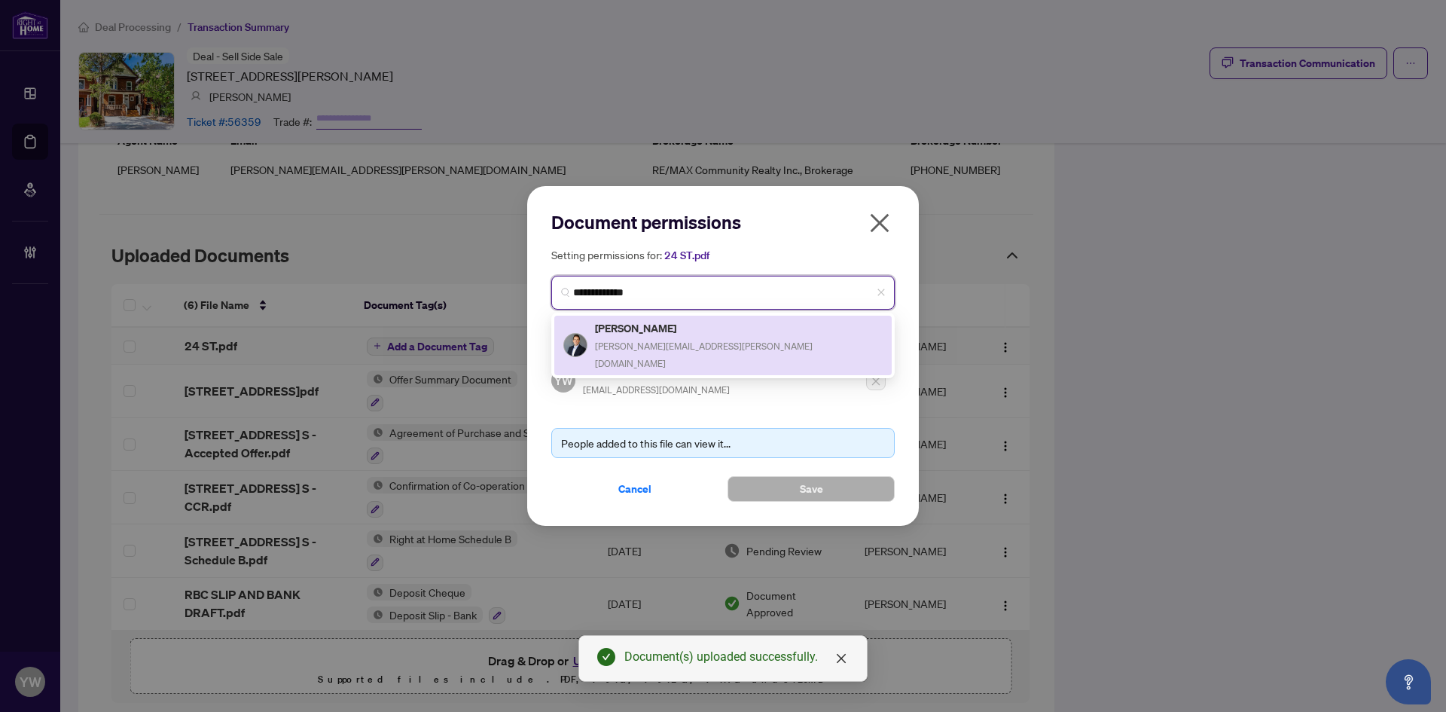
click at [677, 334] on h5 "[PERSON_NAME]" at bounding box center [739, 327] width 288 height 17
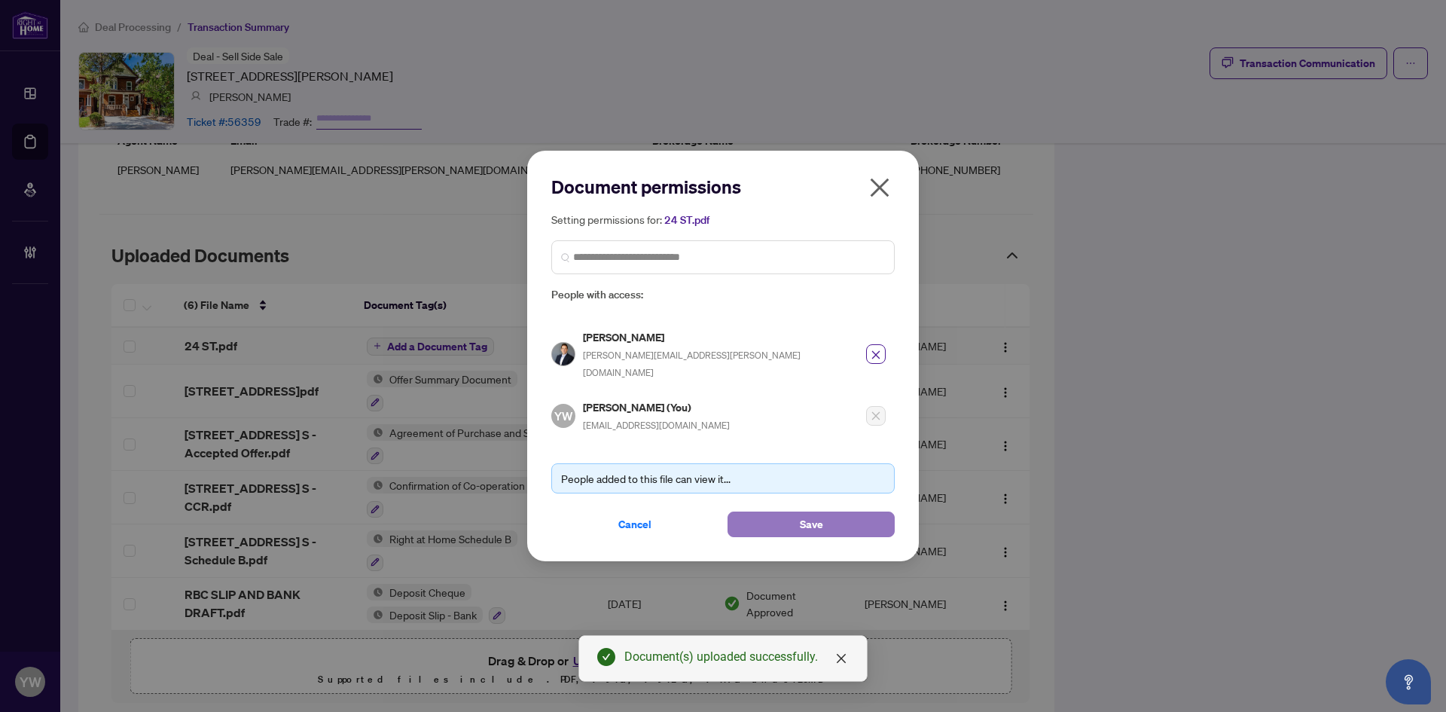
click at [837, 518] on button "Save" at bounding box center [811, 525] width 167 height 26
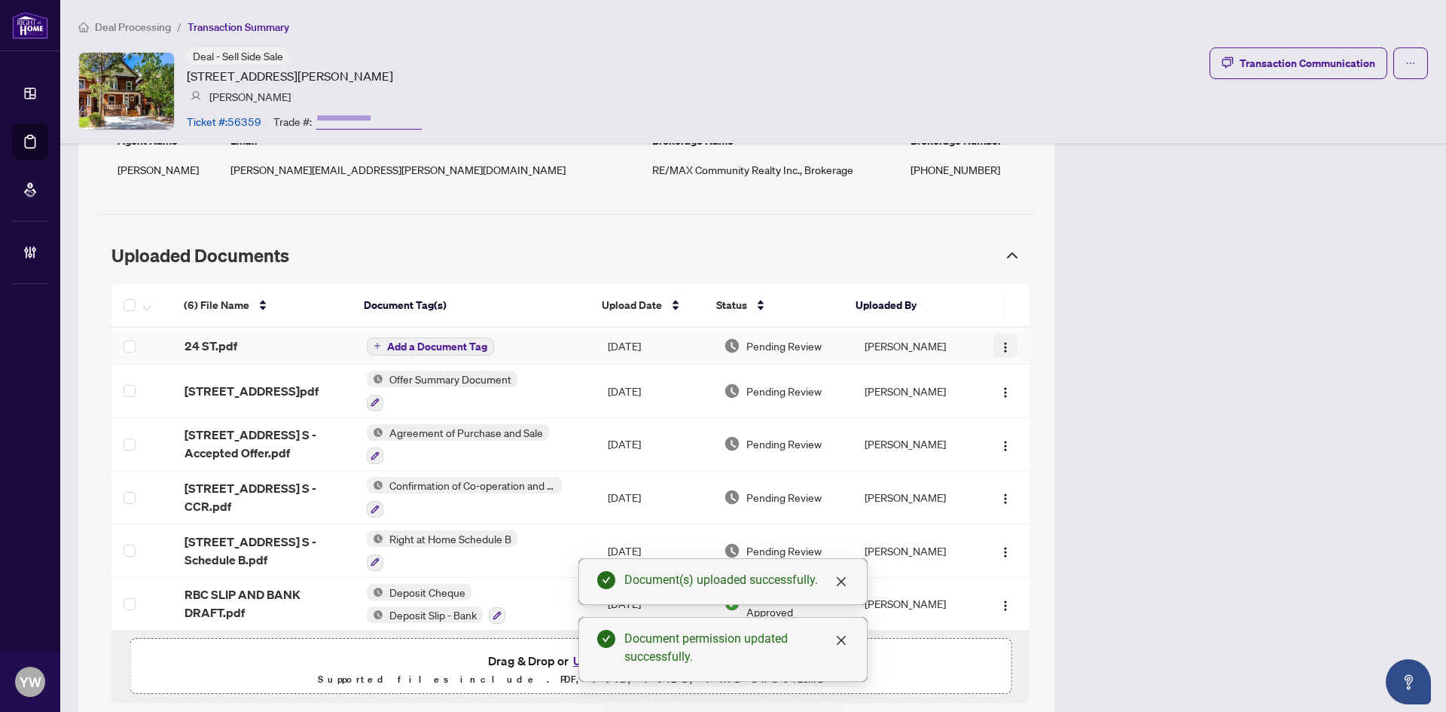
click at [1000, 349] on img "button" at bounding box center [1006, 347] width 12 height 12
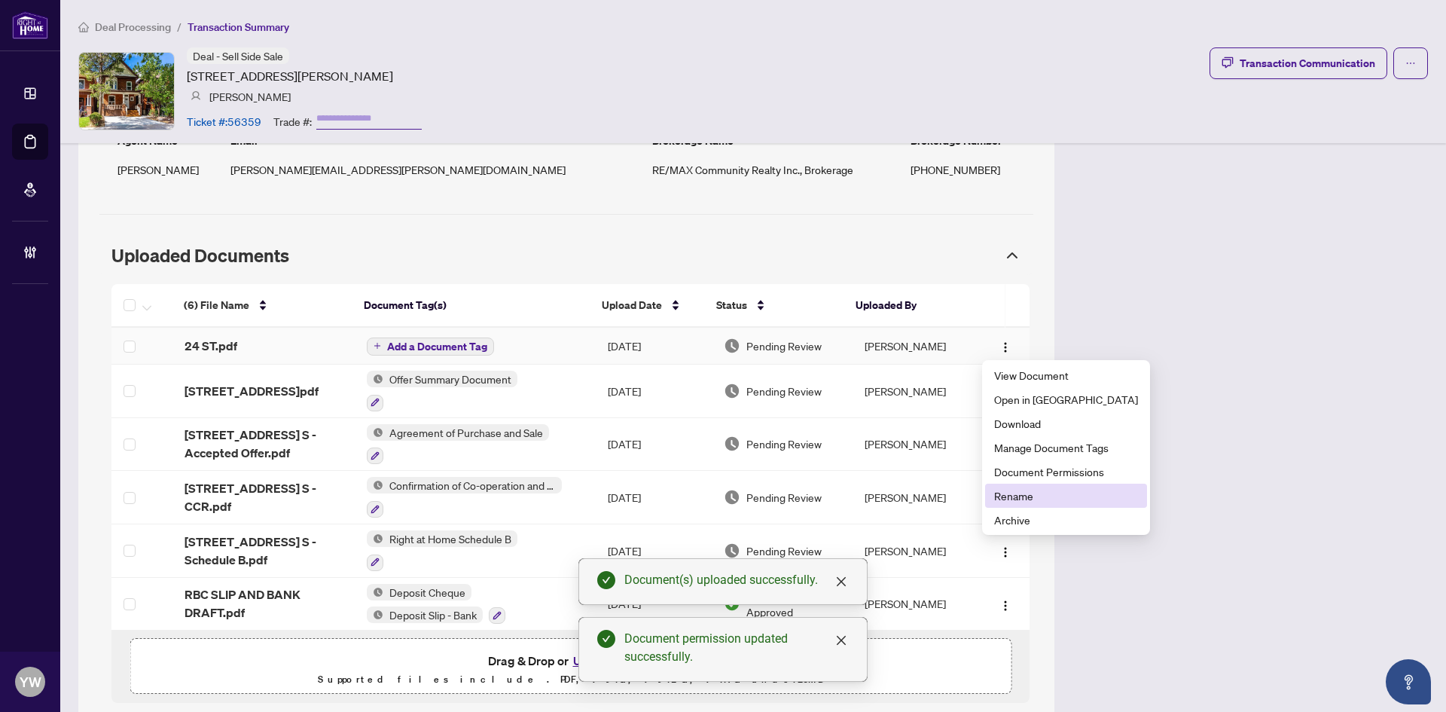
click at [1019, 492] on span "Rename" at bounding box center [1066, 495] width 144 height 17
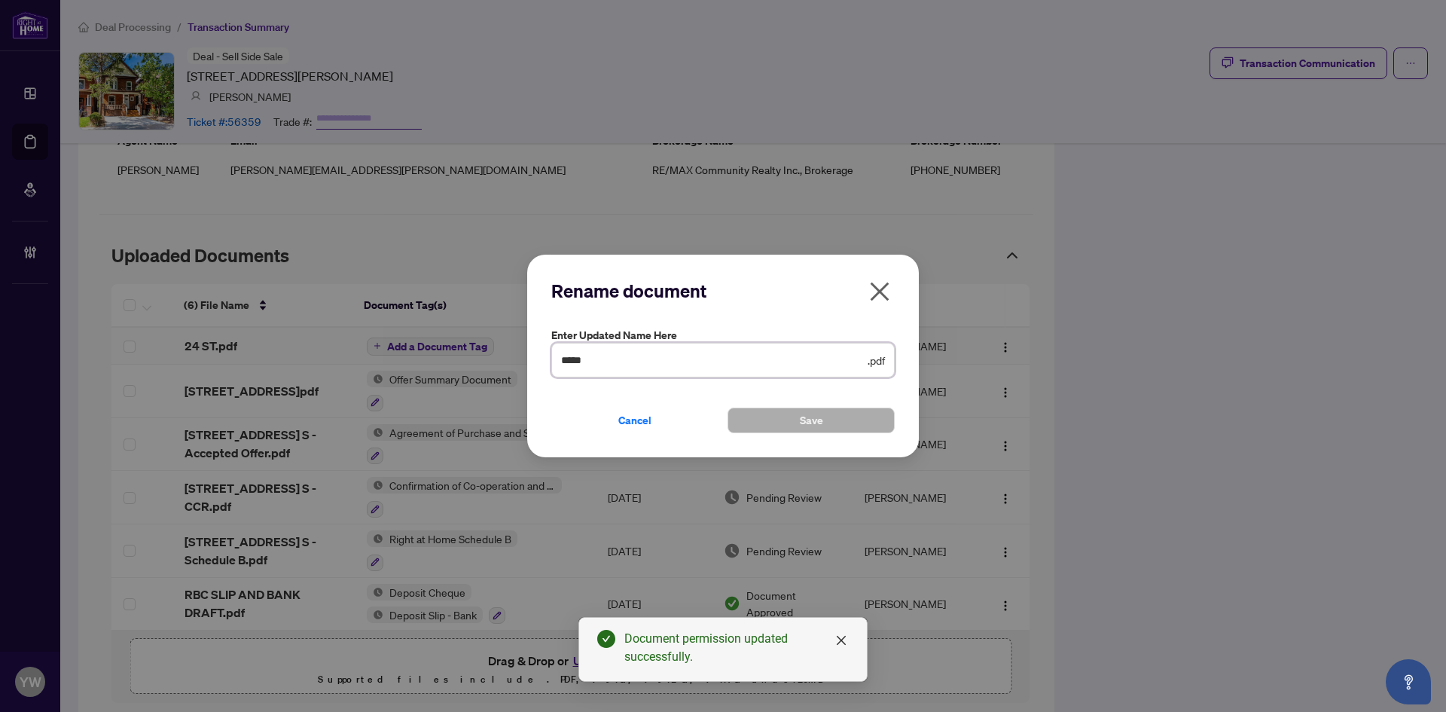
drag, startPoint x: 608, startPoint y: 363, endPoint x: 521, endPoint y: 353, distance: 87.3
click at [521, 353] on div "Rename document Enter updated name here ***** .pdf Cancel Save Cancel OK" at bounding box center [723, 356] width 1446 height 712
type input "**********"
click at [805, 426] on span "Save" at bounding box center [811, 420] width 23 height 24
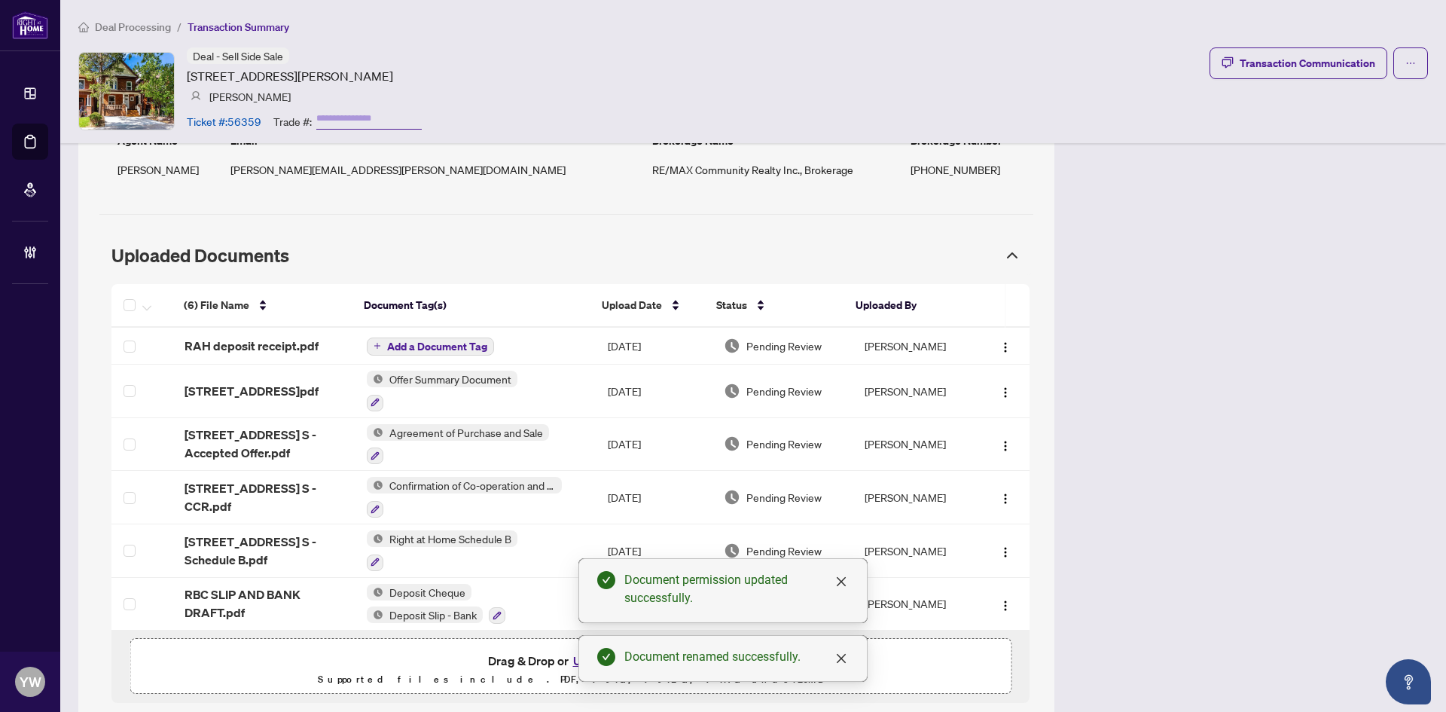
click at [475, 343] on span "Add a Document Tag" at bounding box center [437, 346] width 100 height 11
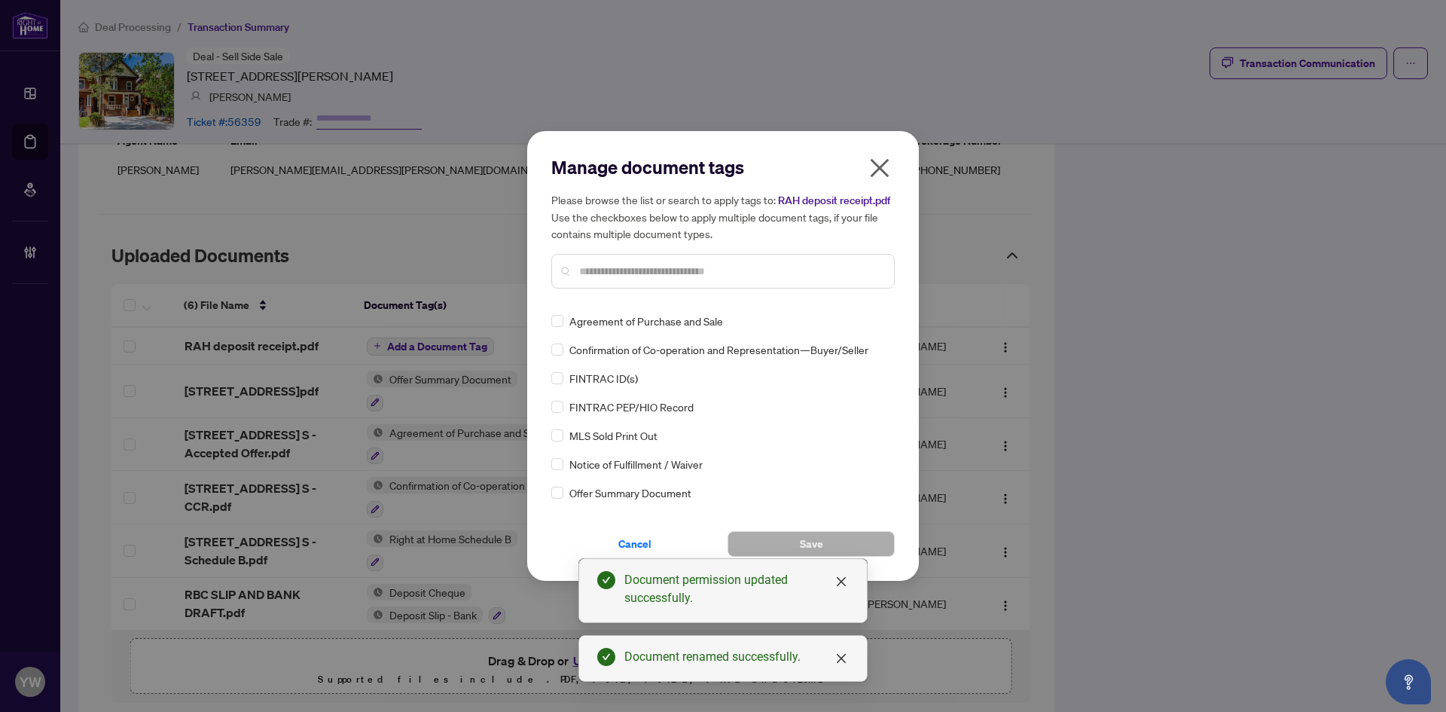
click at [626, 268] on input "text" at bounding box center [730, 271] width 303 height 17
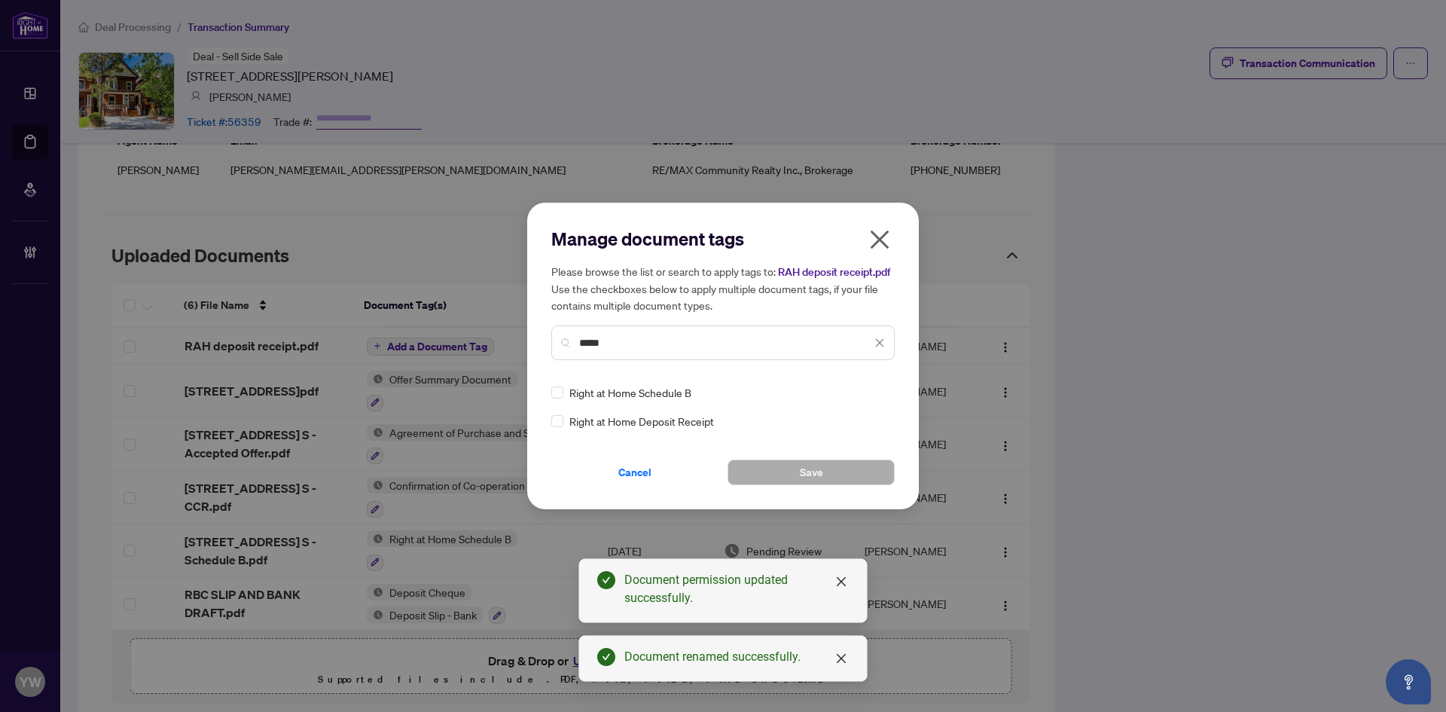
type input "*****"
click at [564, 421] on div "Right at Home Deposit Receipt" at bounding box center [718, 421] width 334 height 17
click at [873, 393] on div at bounding box center [871, 392] width 29 height 15
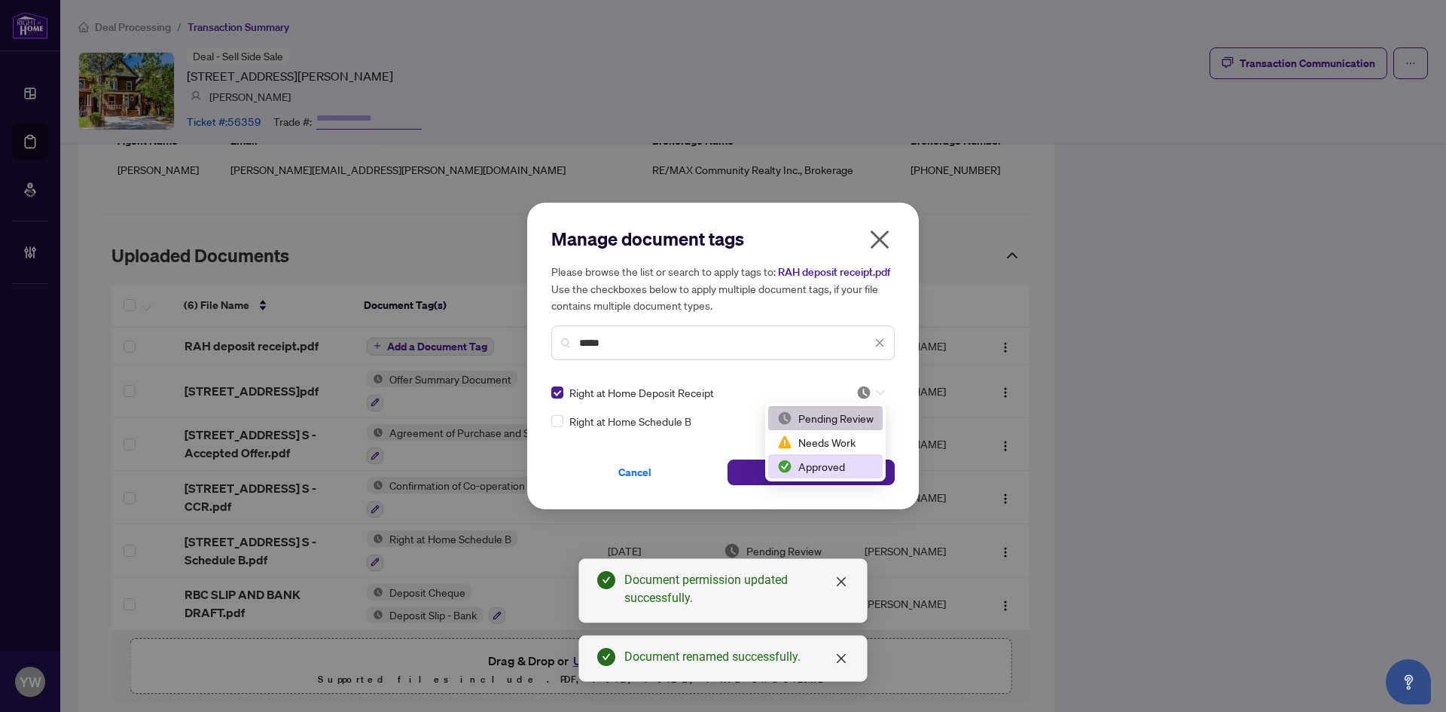
click at [818, 472] on div "Approved" at bounding box center [825, 466] width 96 height 17
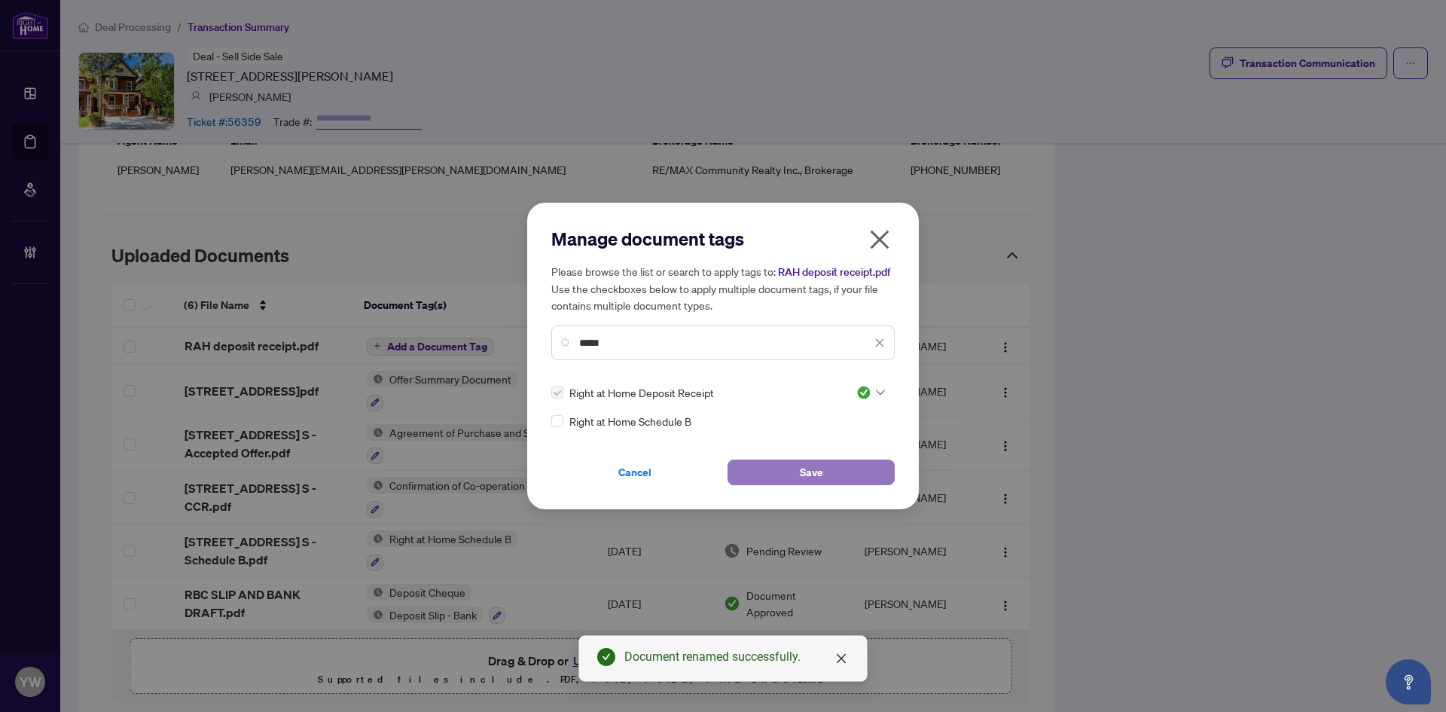
click at [881, 461] on button "Save" at bounding box center [811, 473] width 167 height 26
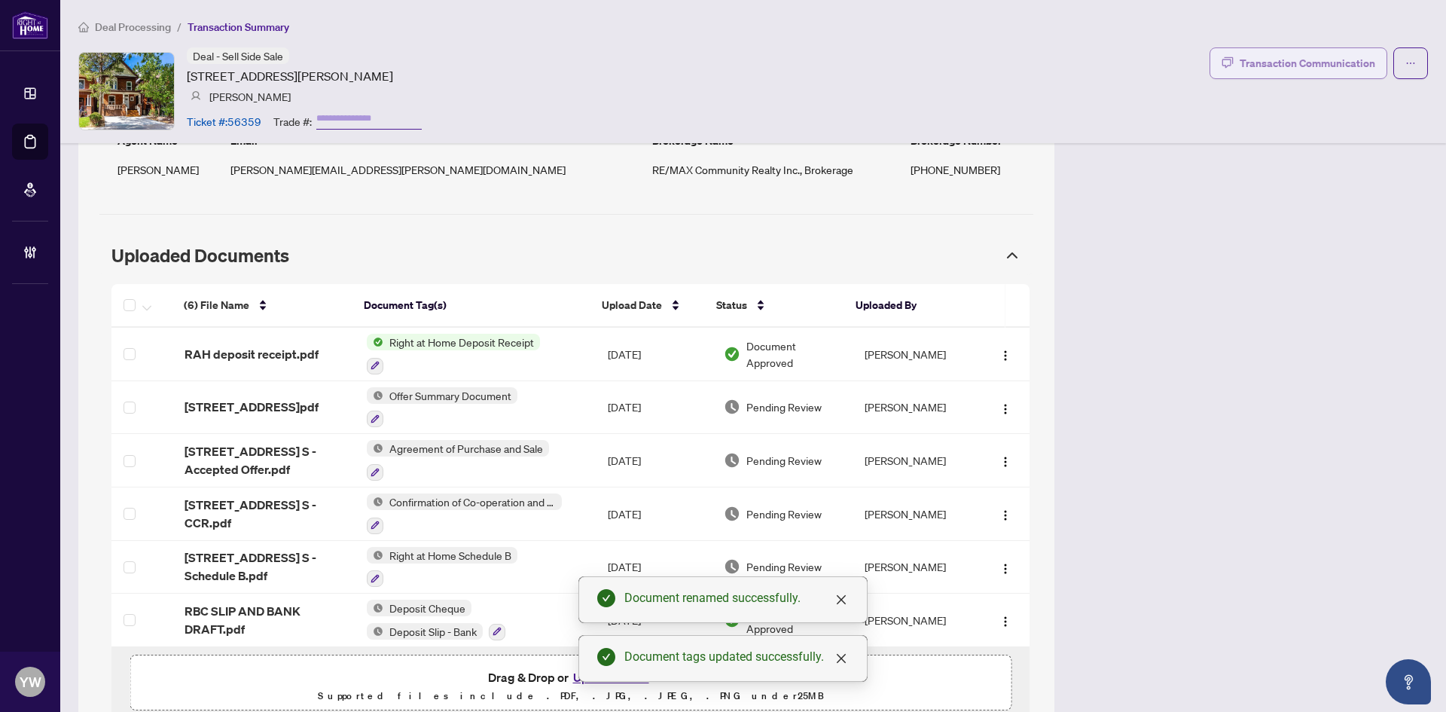
click at [1335, 60] on div "Transaction Communication" at bounding box center [1308, 63] width 136 height 24
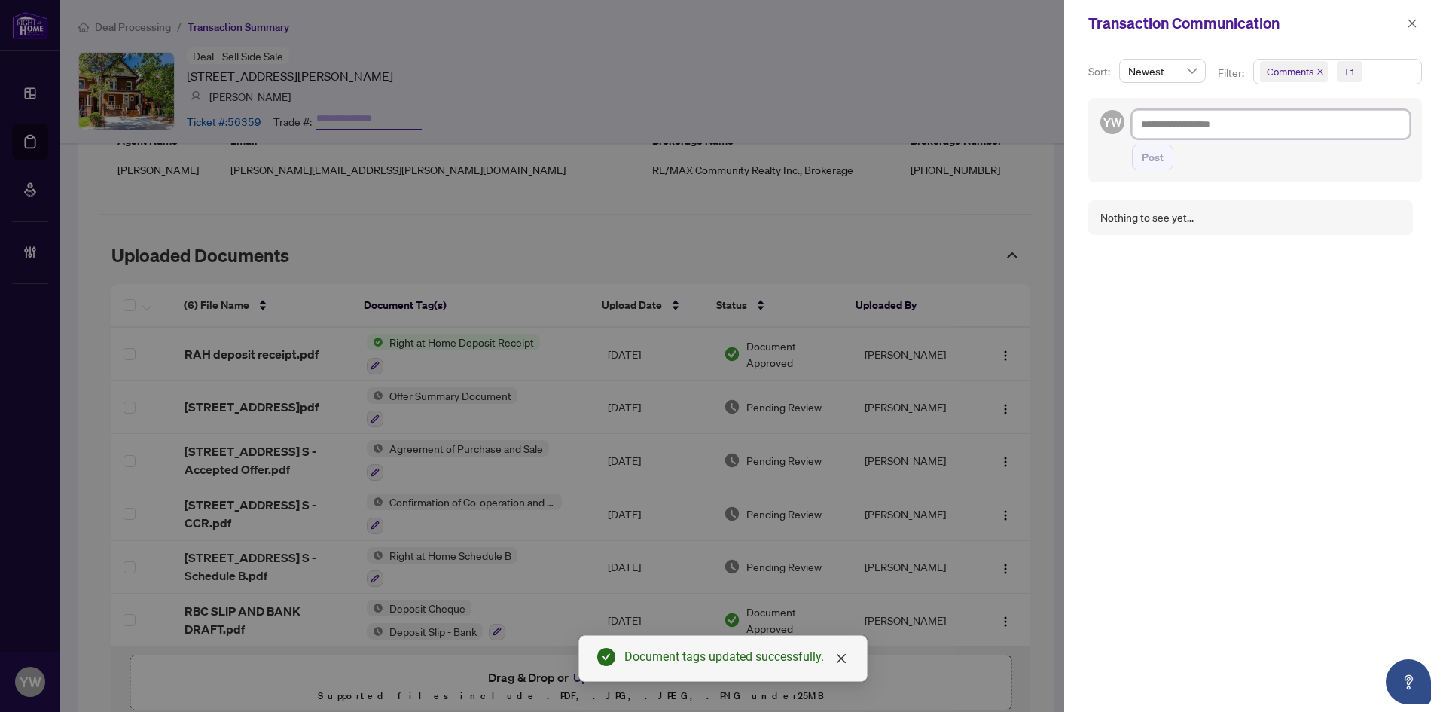
click at [1197, 119] on textarea at bounding box center [1271, 124] width 278 height 29
paste textarea "**********"
type textarea "**********"
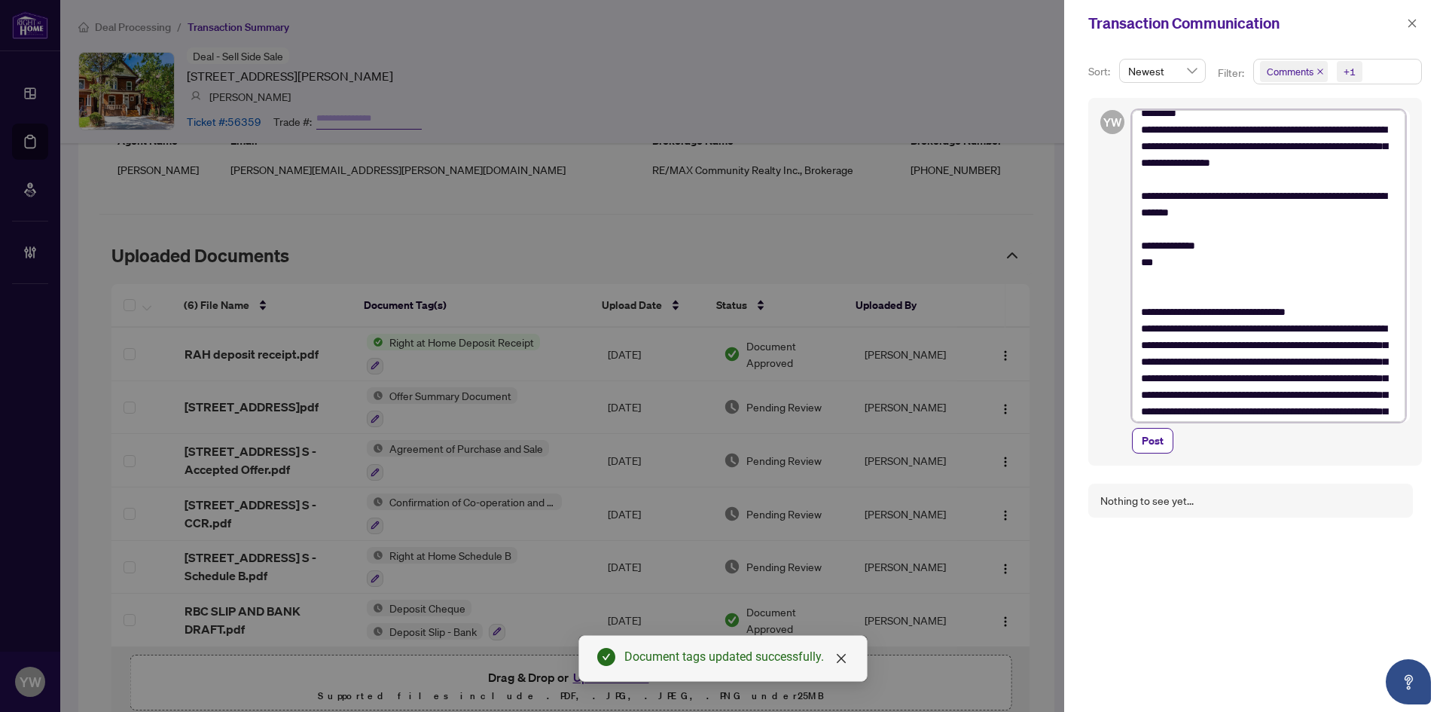
scroll to position [0, 0]
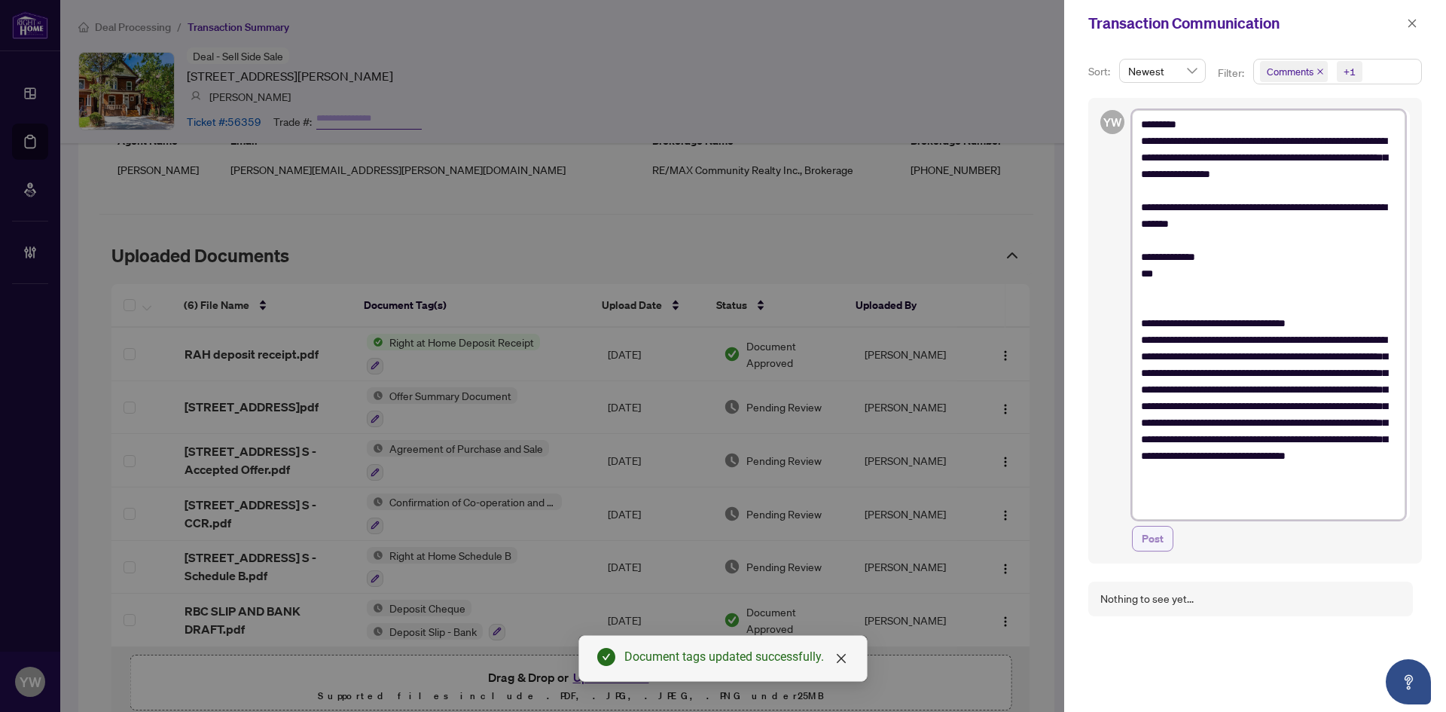
type textarea "**********"
click at [1160, 536] on span "Post" at bounding box center [1153, 539] width 22 height 24
type textarea "**********"
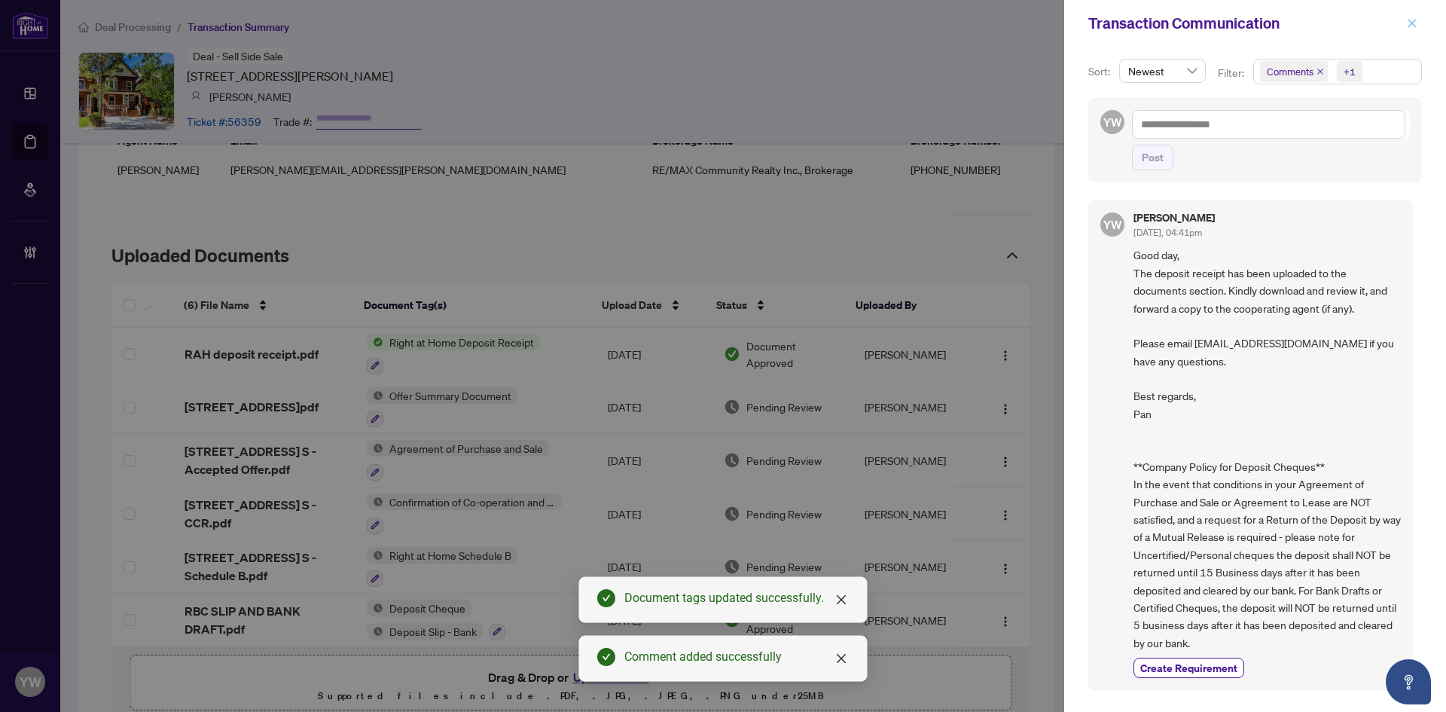
click at [1413, 24] on icon "close" at bounding box center [1413, 23] width 8 height 8
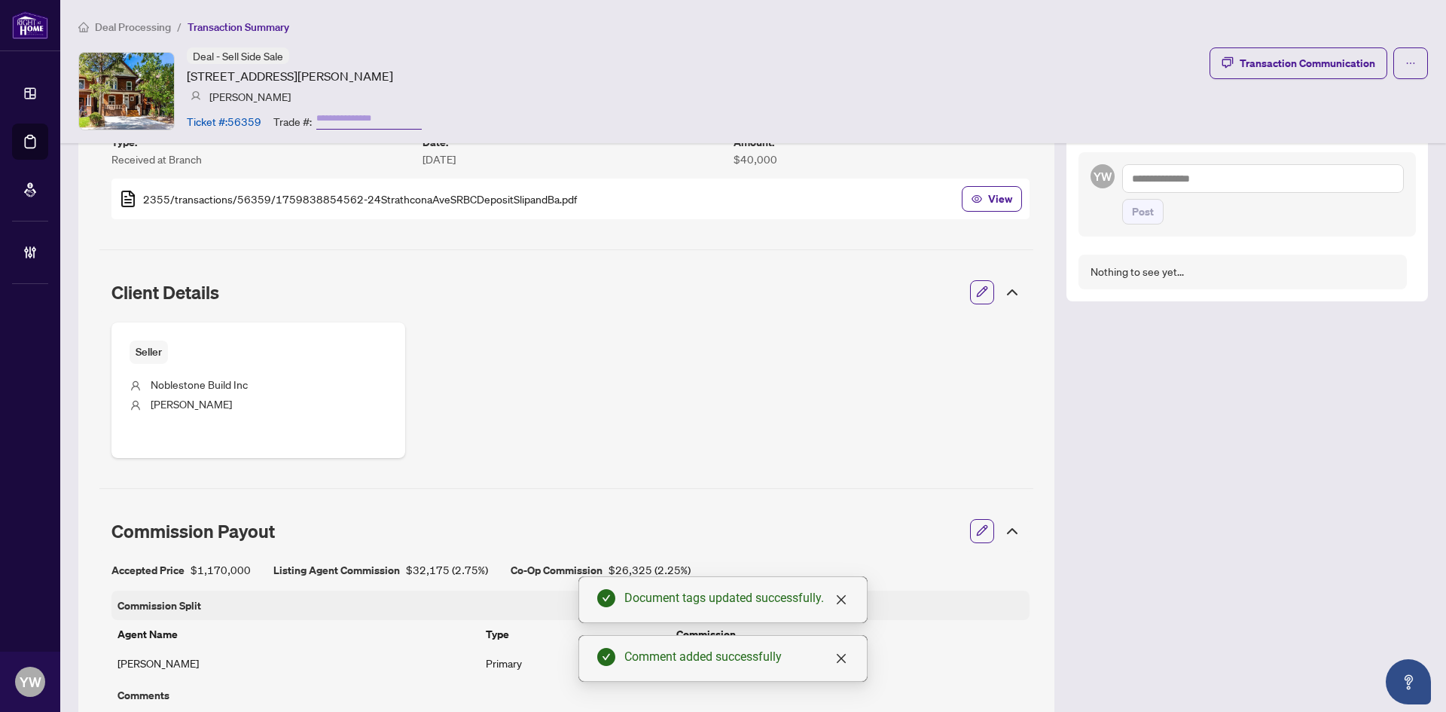
scroll to position [451, 0]
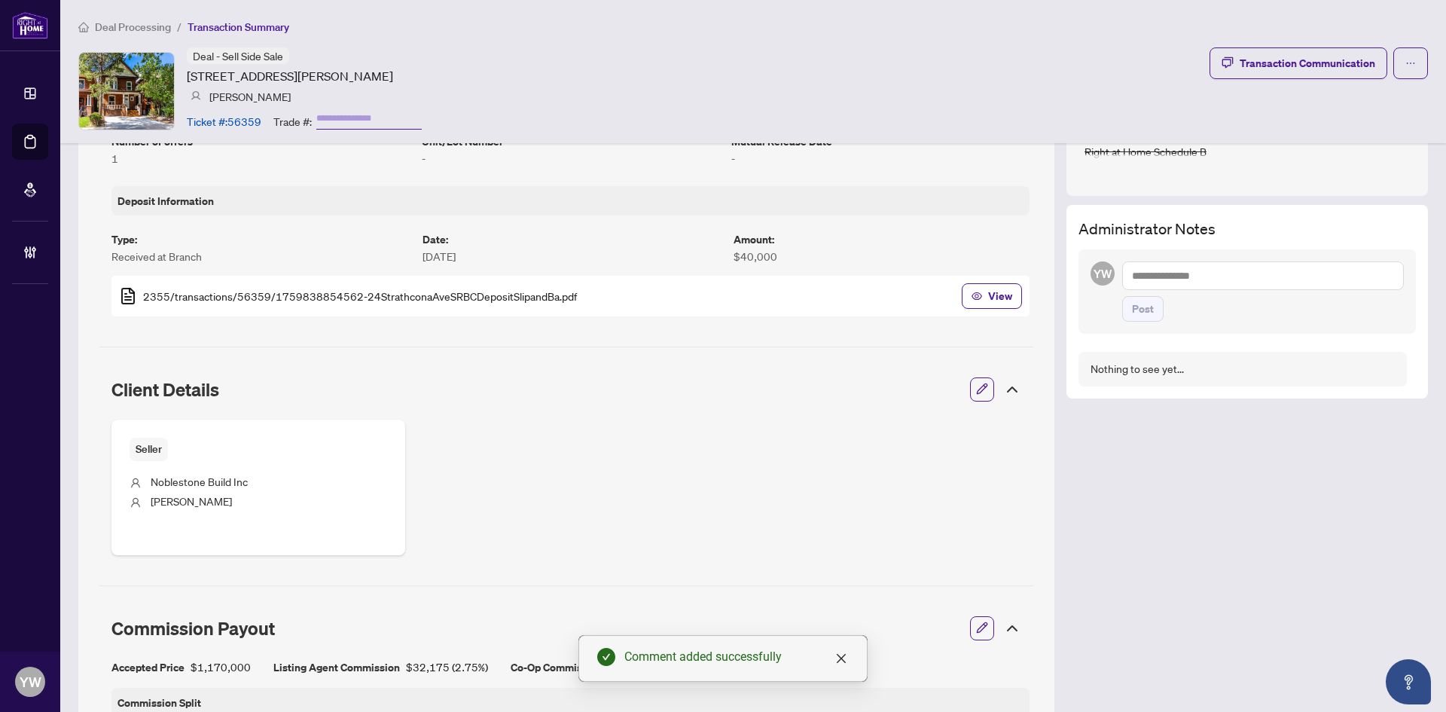
drag, startPoint x: 1150, startPoint y: 286, endPoint x: 1167, endPoint y: 295, distance: 18.9
click at [1150, 286] on textarea at bounding box center [1264, 275] width 282 height 29
paste textarea "**********"
type textarea "**********"
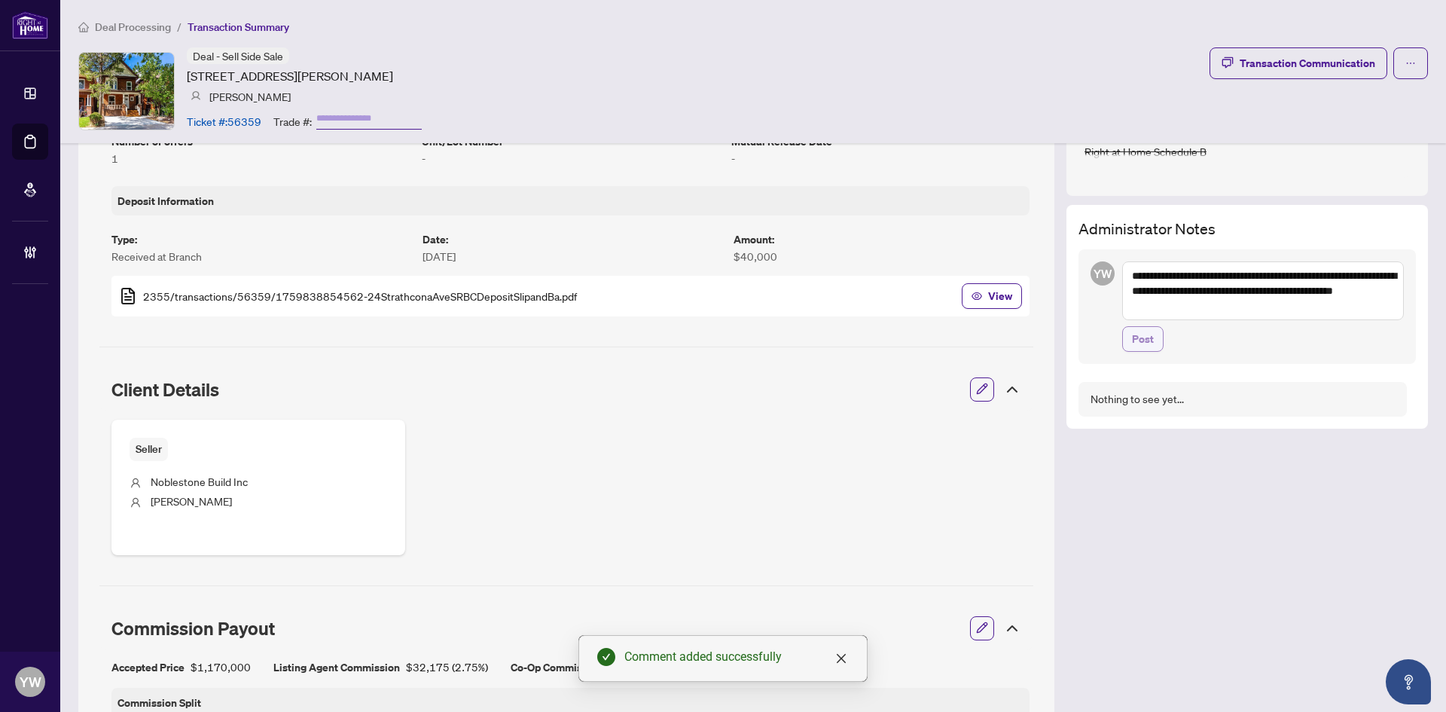
click at [1135, 337] on span "Post" at bounding box center [1143, 339] width 22 height 24
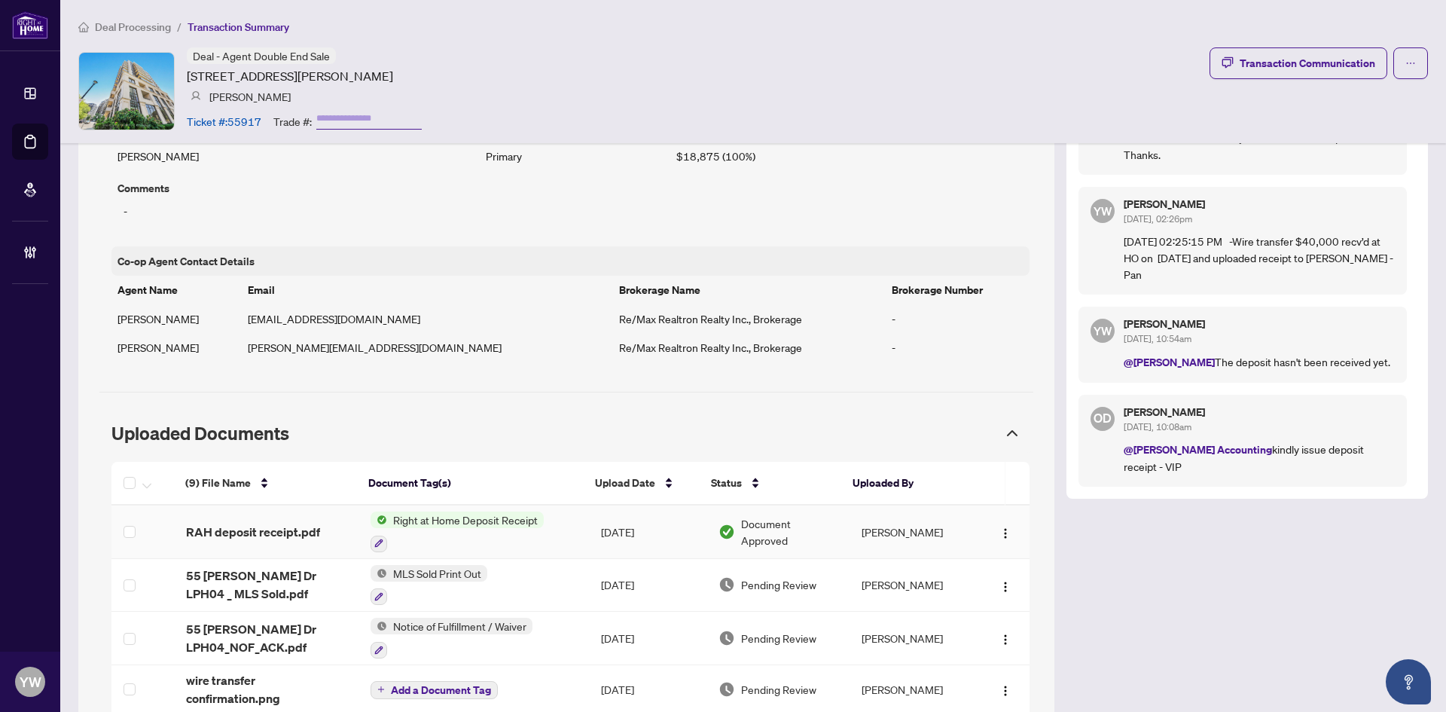
scroll to position [1431, 0]
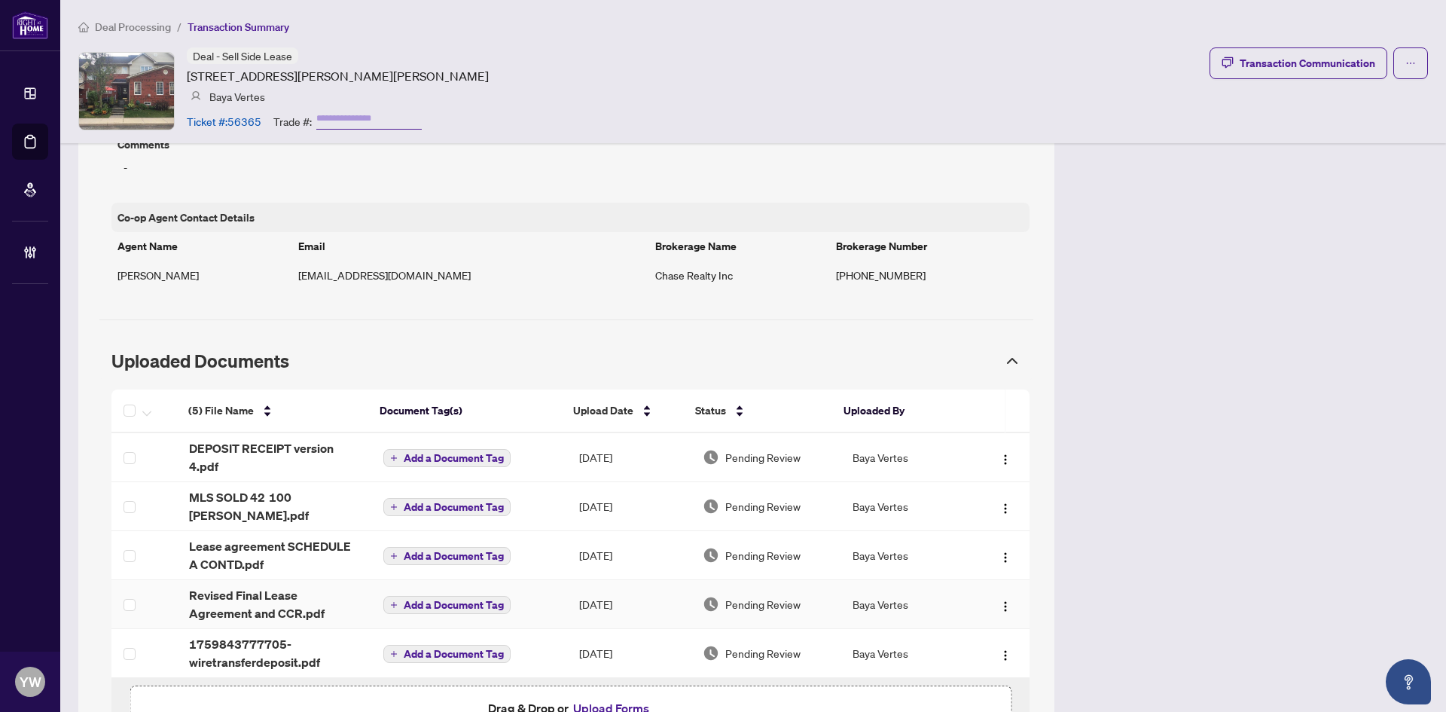
scroll to position [1204, 0]
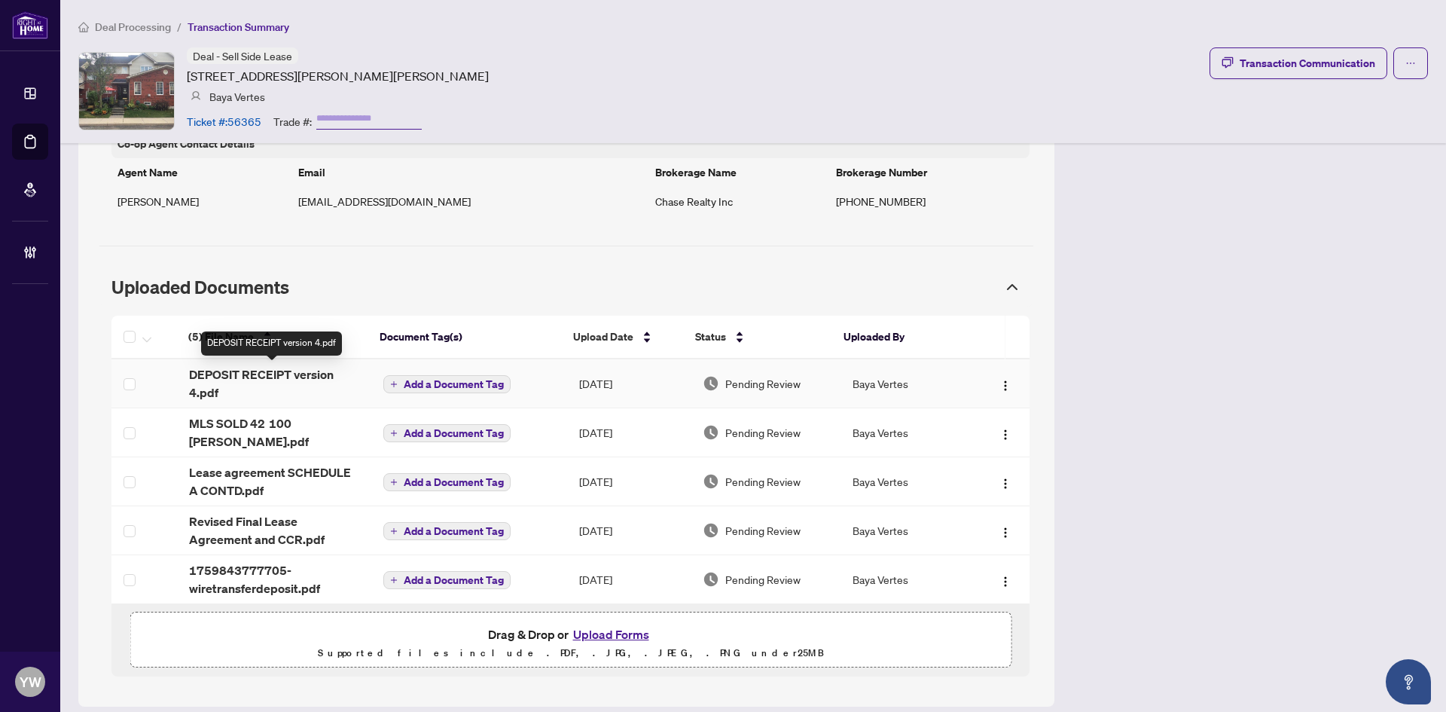
click at [310, 377] on span "DEPOSIT RECEIPT version 4.pdf" at bounding box center [274, 383] width 170 height 36
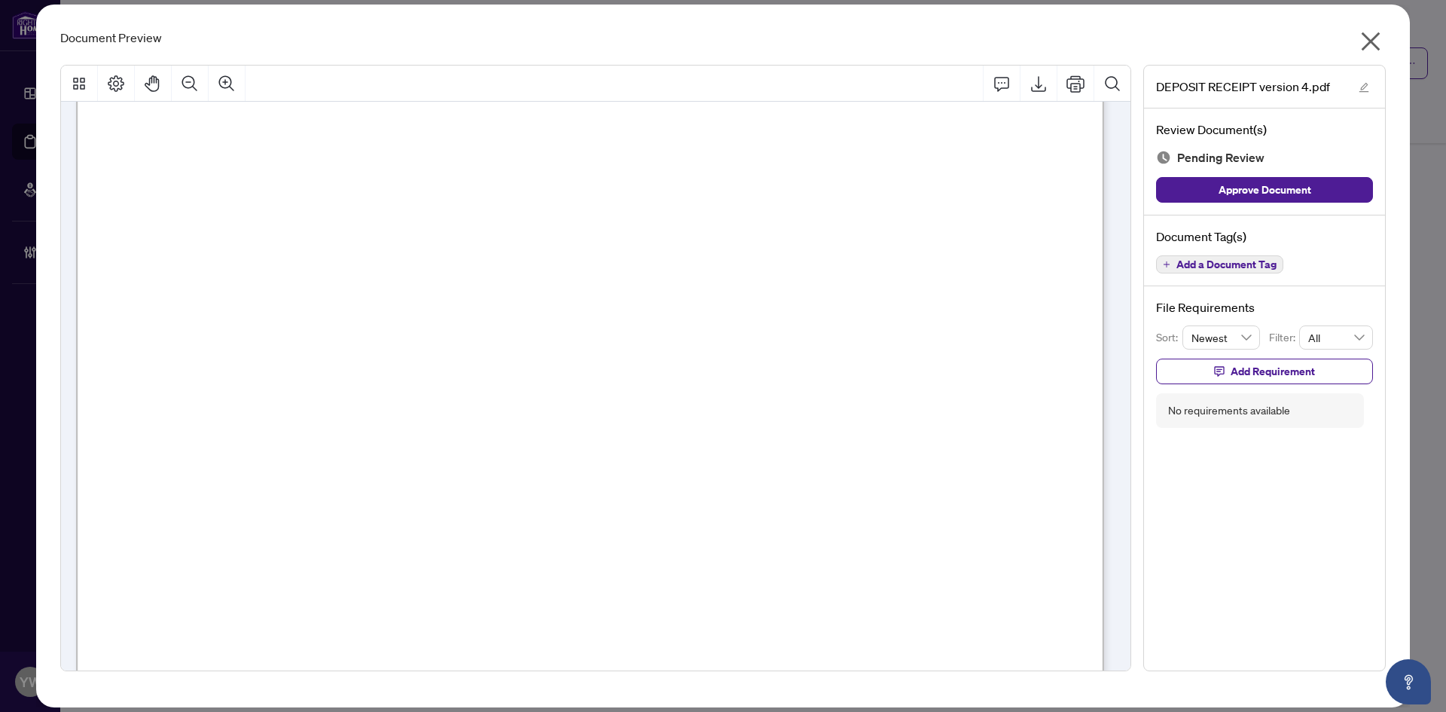
scroll to position [415, 0]
click at [1370, 42] on icon "close" at bounding box center [1371, 41] width 19 height 19
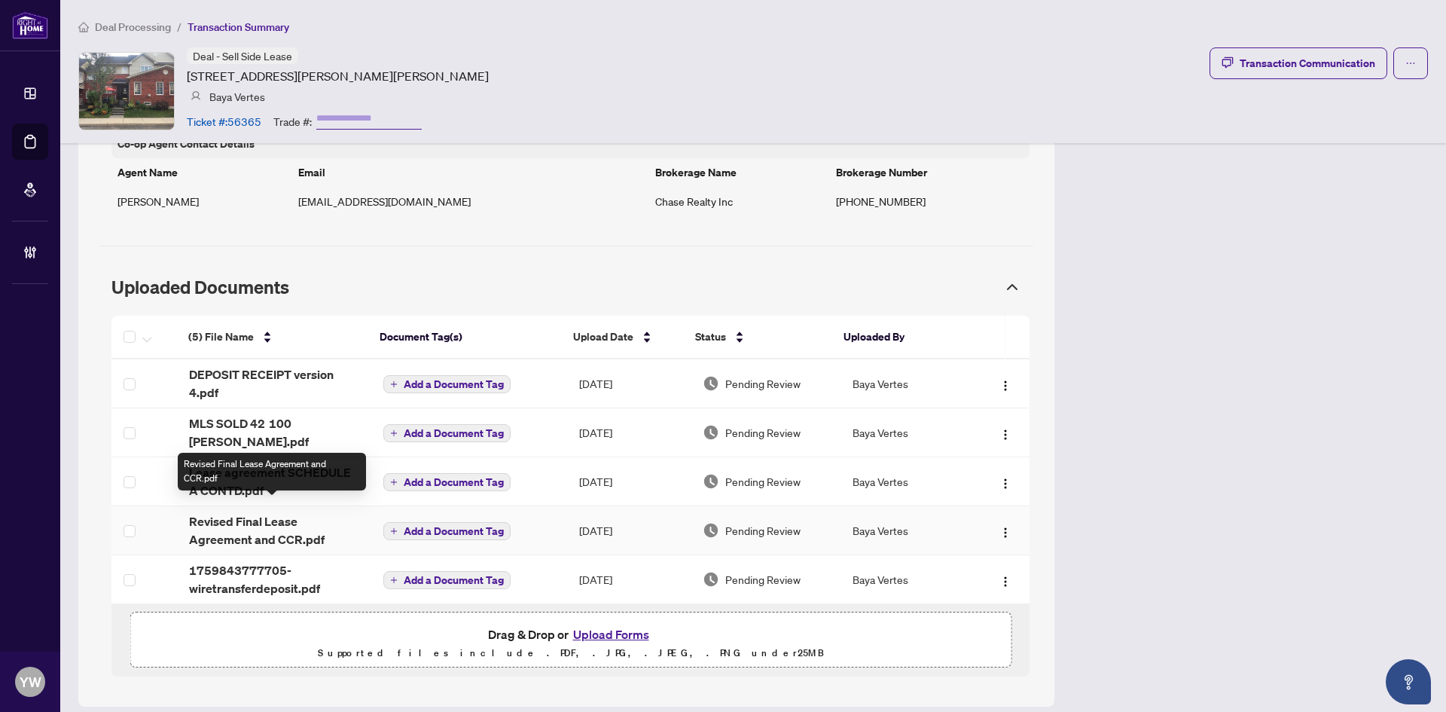
click at [288, 512] on span "Revised Final Lease Agreement and CCR.pdf" at bounding box center [274, 530] width 170 height 36
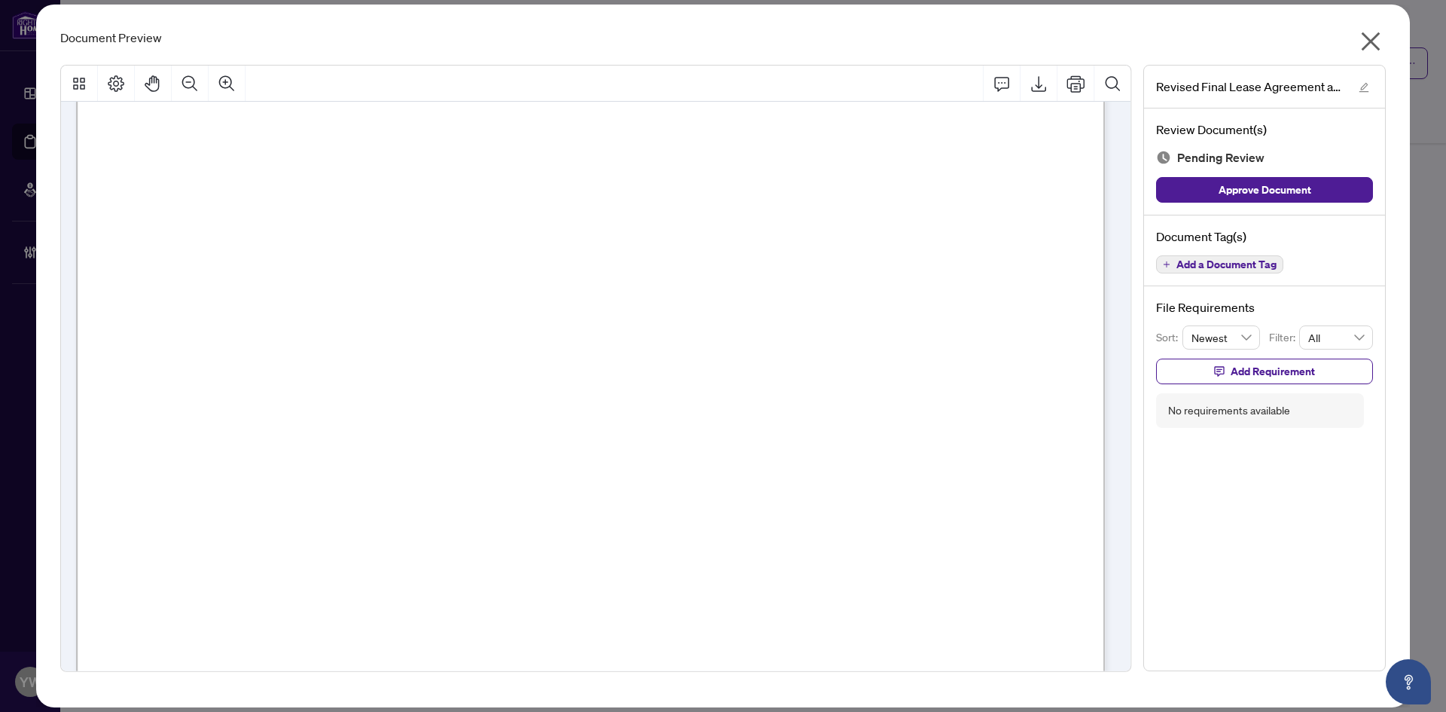
scroll to position [3164, 0]
click at [1363, 32] on icon "close" at bounding box center [1371, 41] width 24 height 24
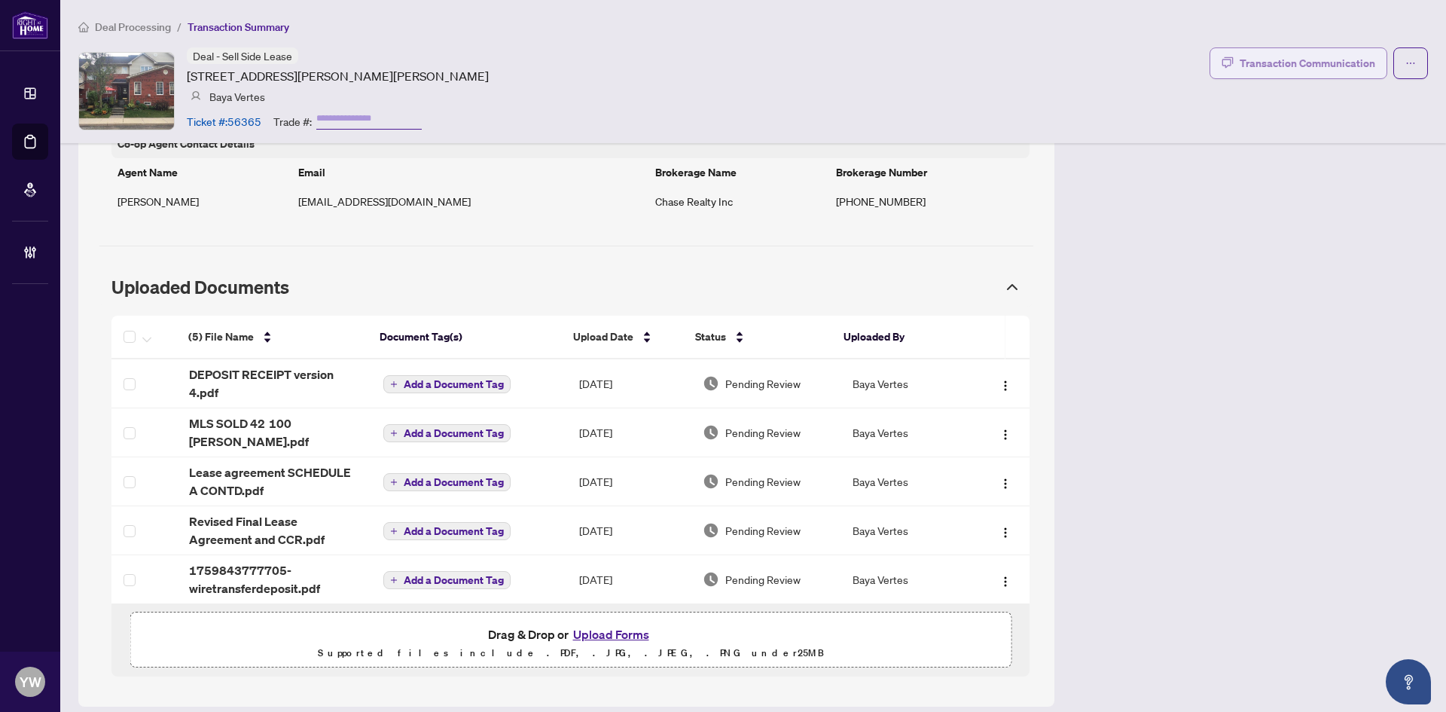
click at [1352, 72] on div "Transaction Communication" at bounding box center [1308, 63] width 136 height 24
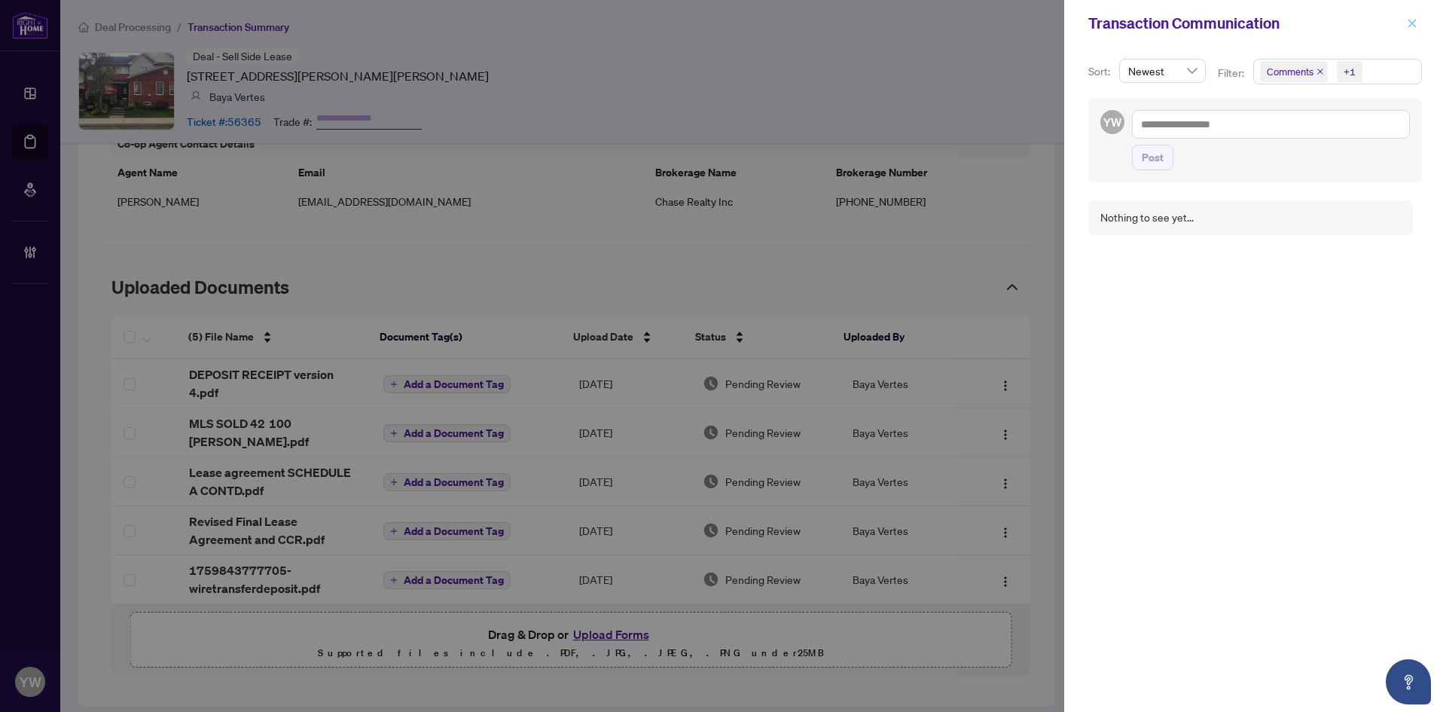
click at [1415, 24] on icon "close" at bounding box center [1412, 23] width 11 height 11
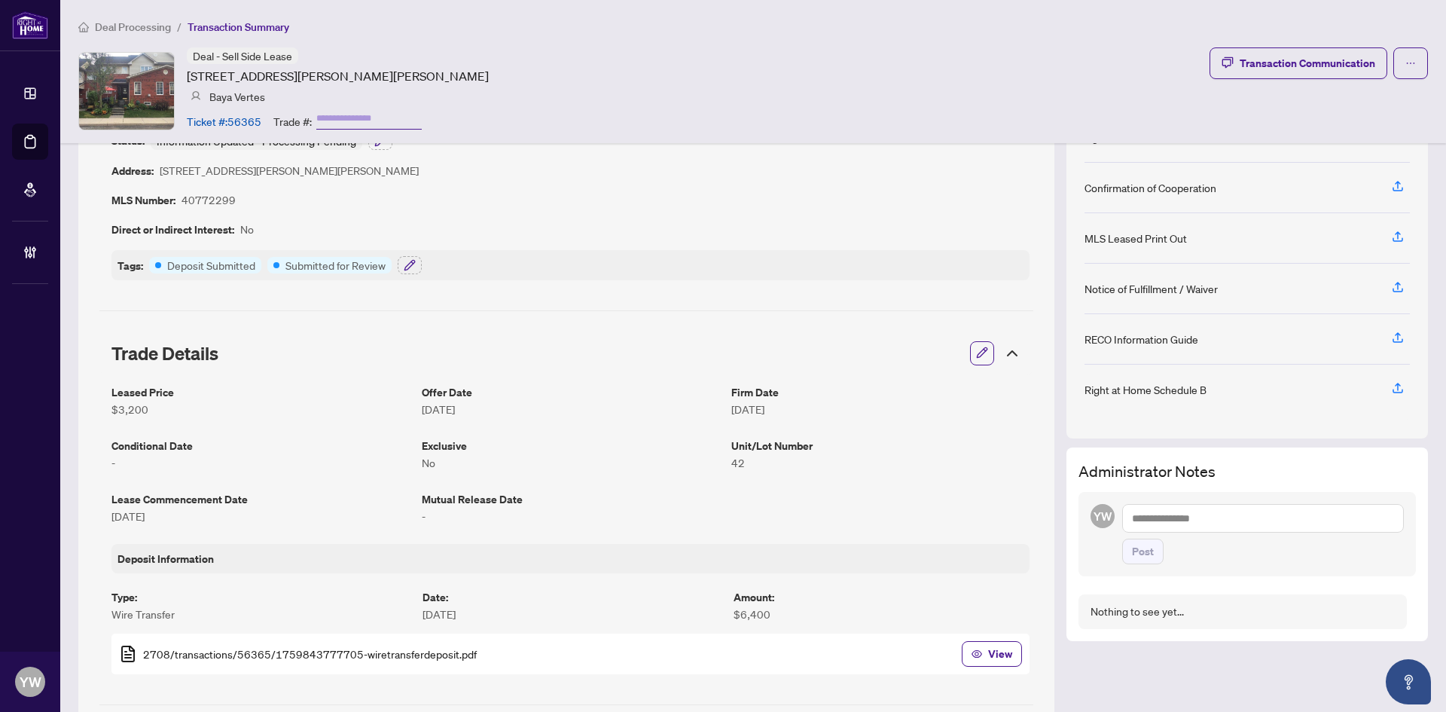
scroll to position [0, 0]
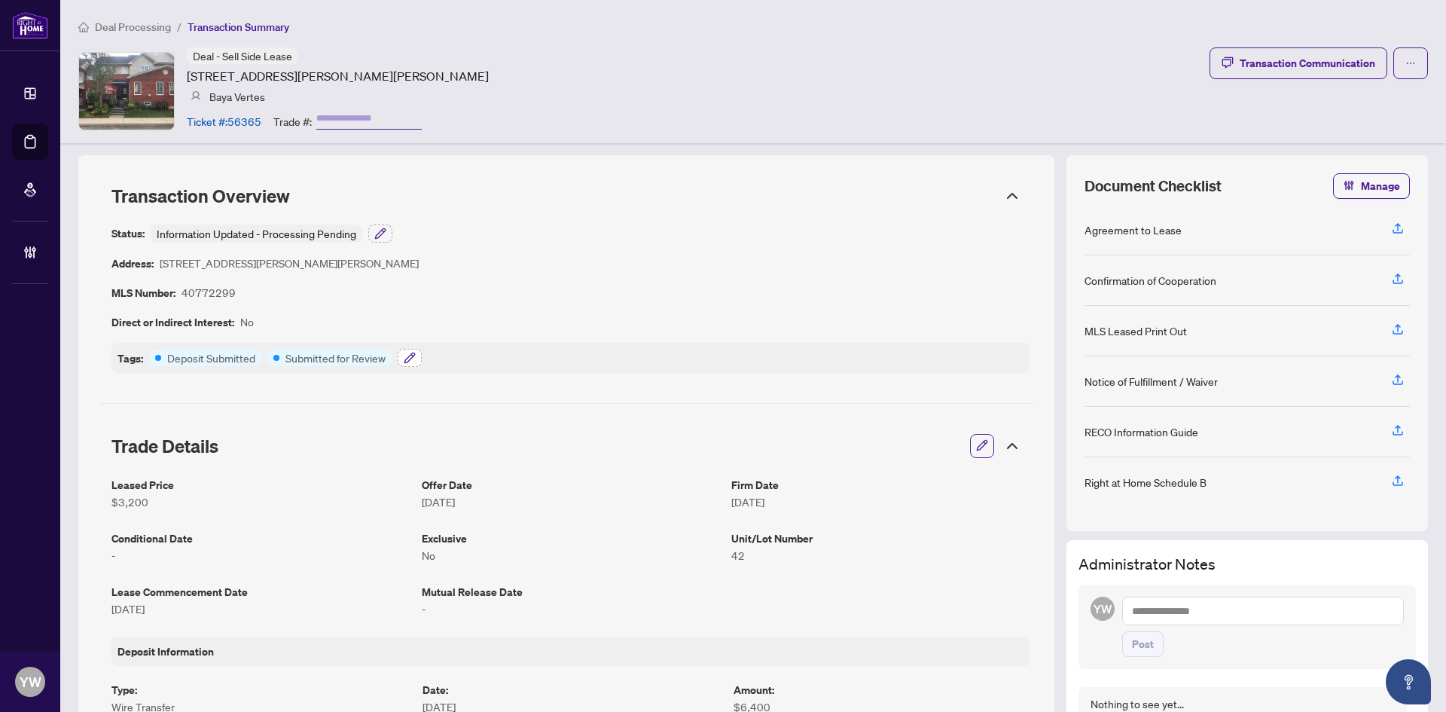
click at [418, 360] on button "button" at bounding box center [410, 358] width 24 height 18
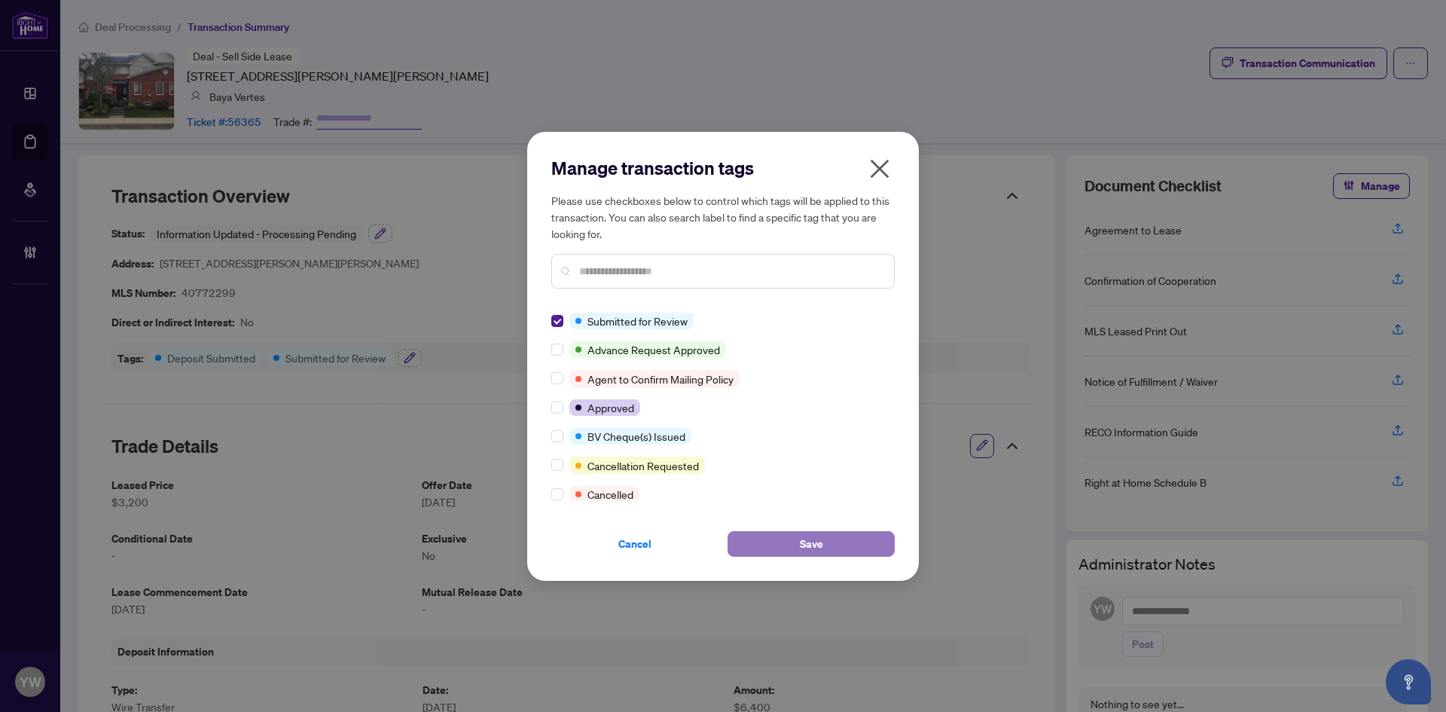
drag, startPoint x: 741, startPoint y: 539, endPoint x: 710, endPoint y: 483, distance: 63.7
click at [741, 539] on button "Save" at bounding box center [811, 544] width 167 height 26
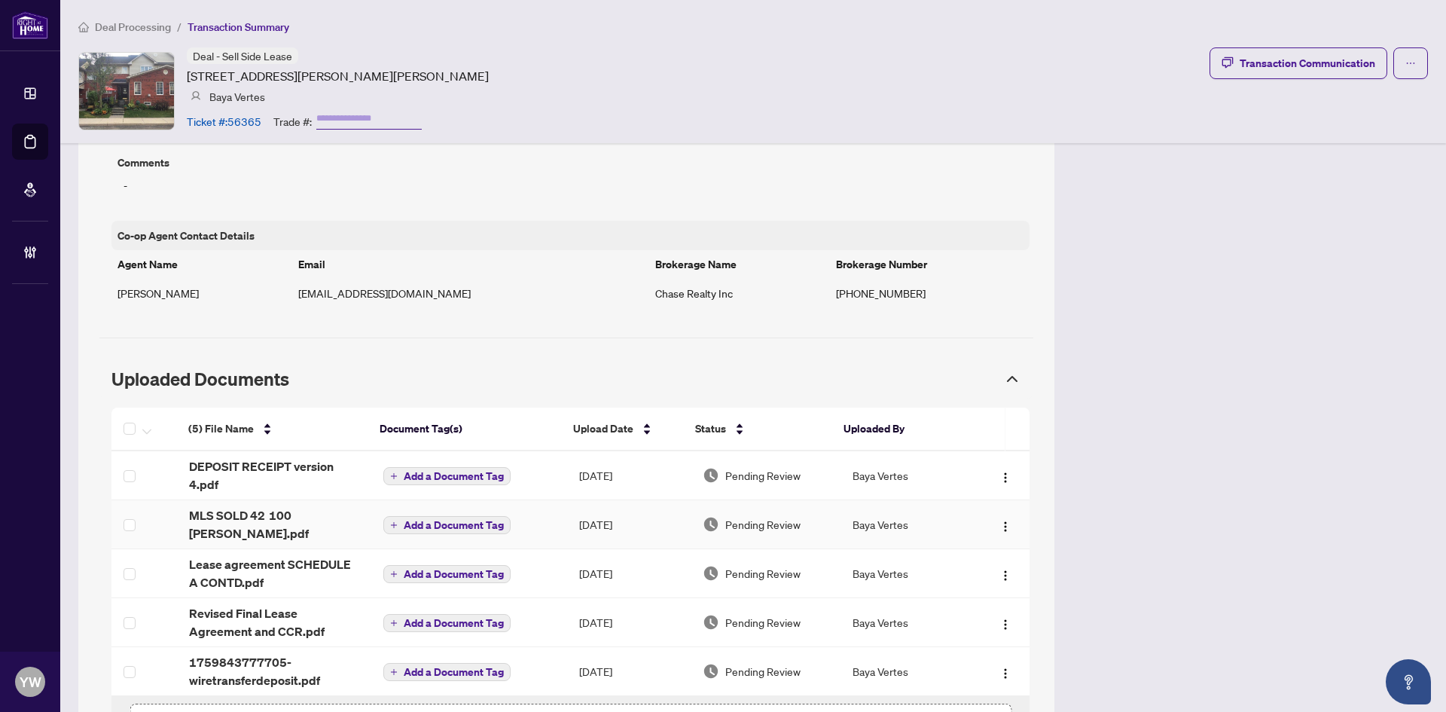
scroll to position [1130, 0]
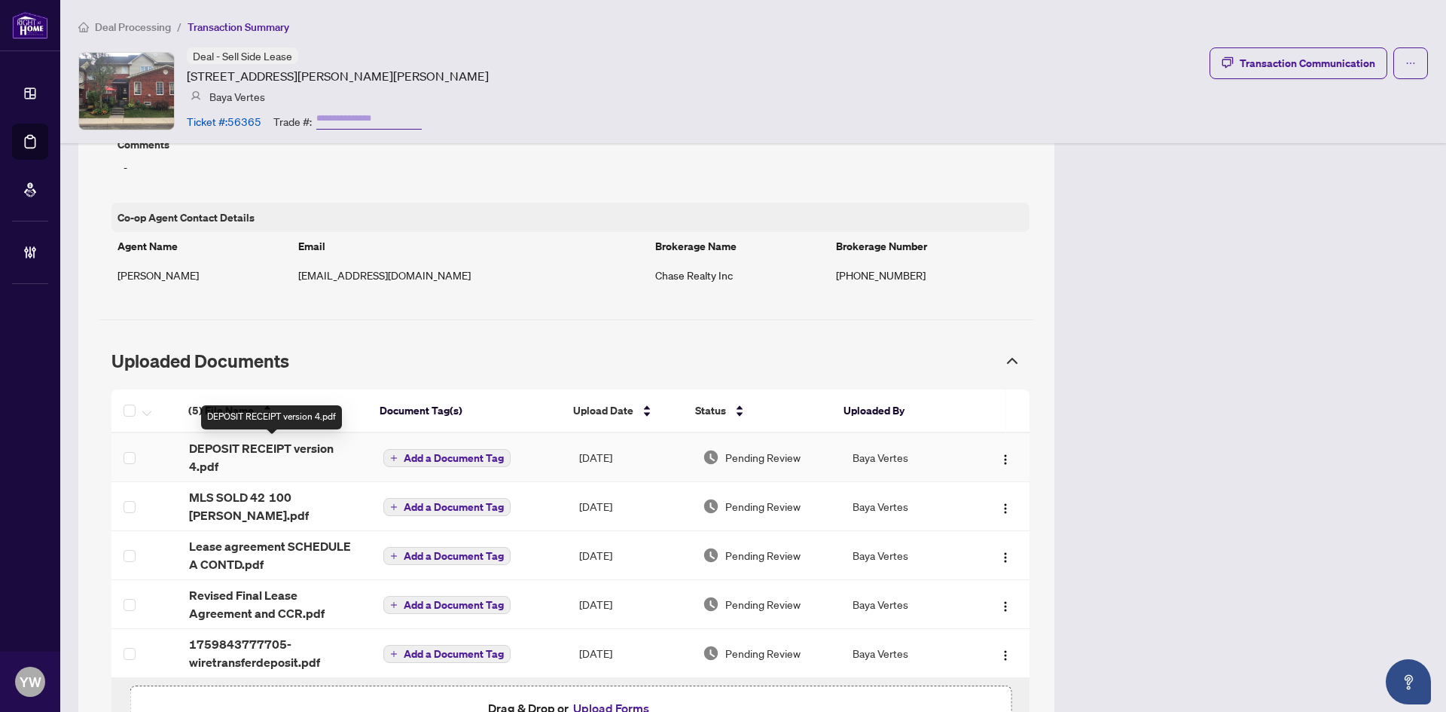
click at [242, 451] on span "DEPOSIT RECEIPT version 4.pdf" at bounding box center [274, 457] width 170 height 36
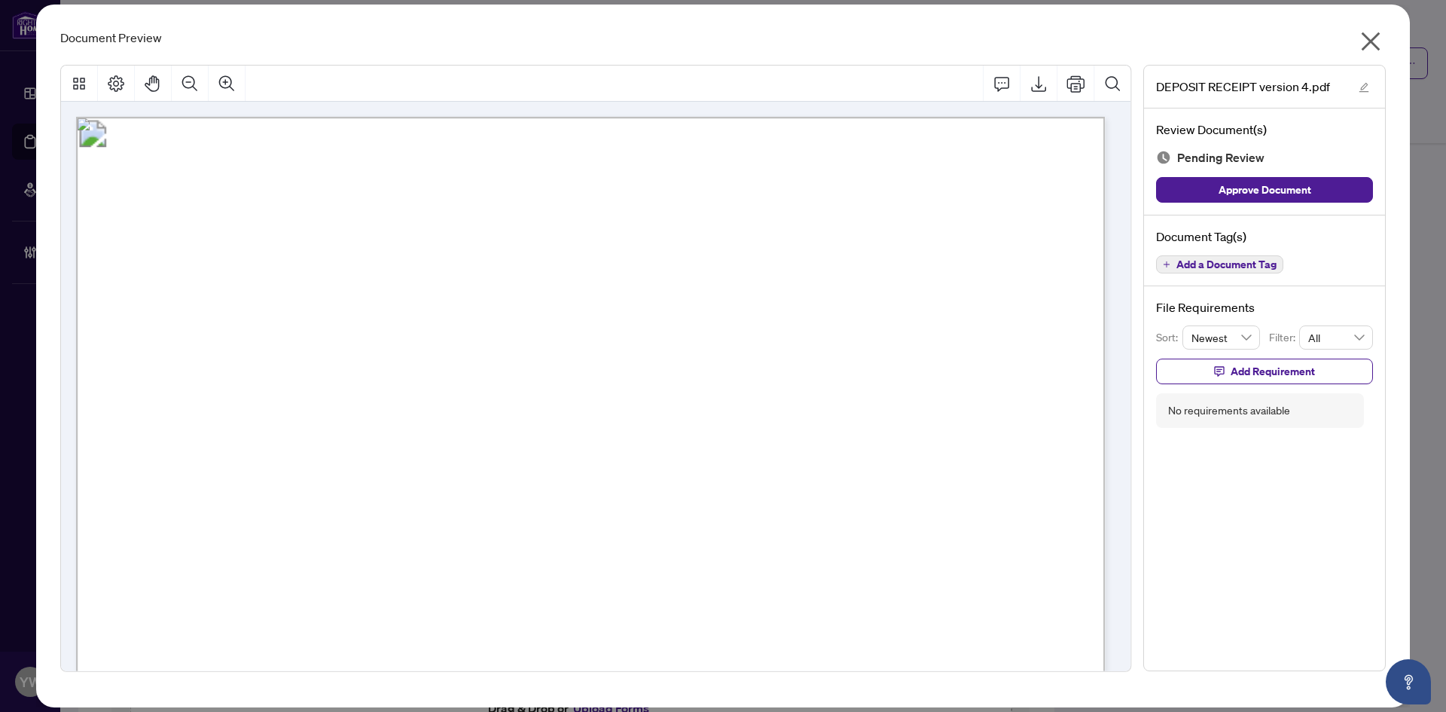
scroll to position [452, 0]
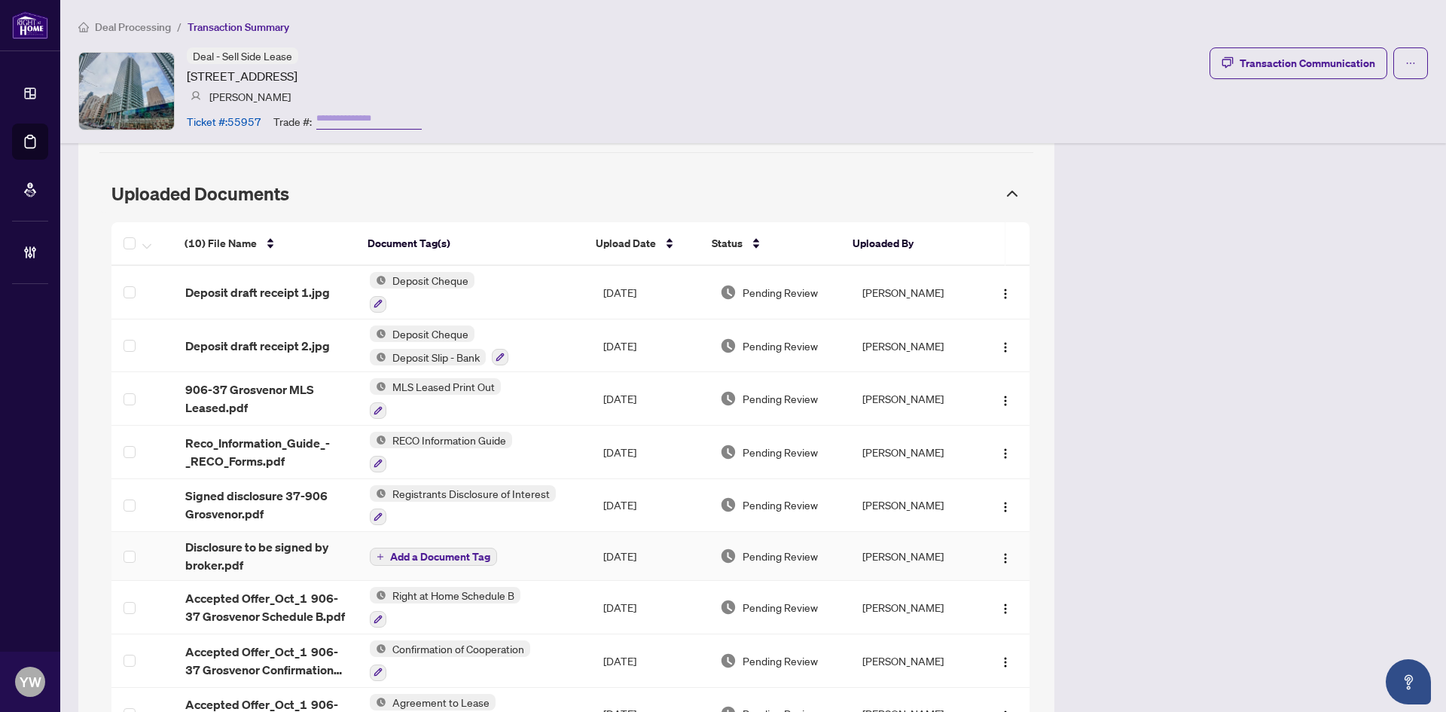
scroll to position [1281, 0]
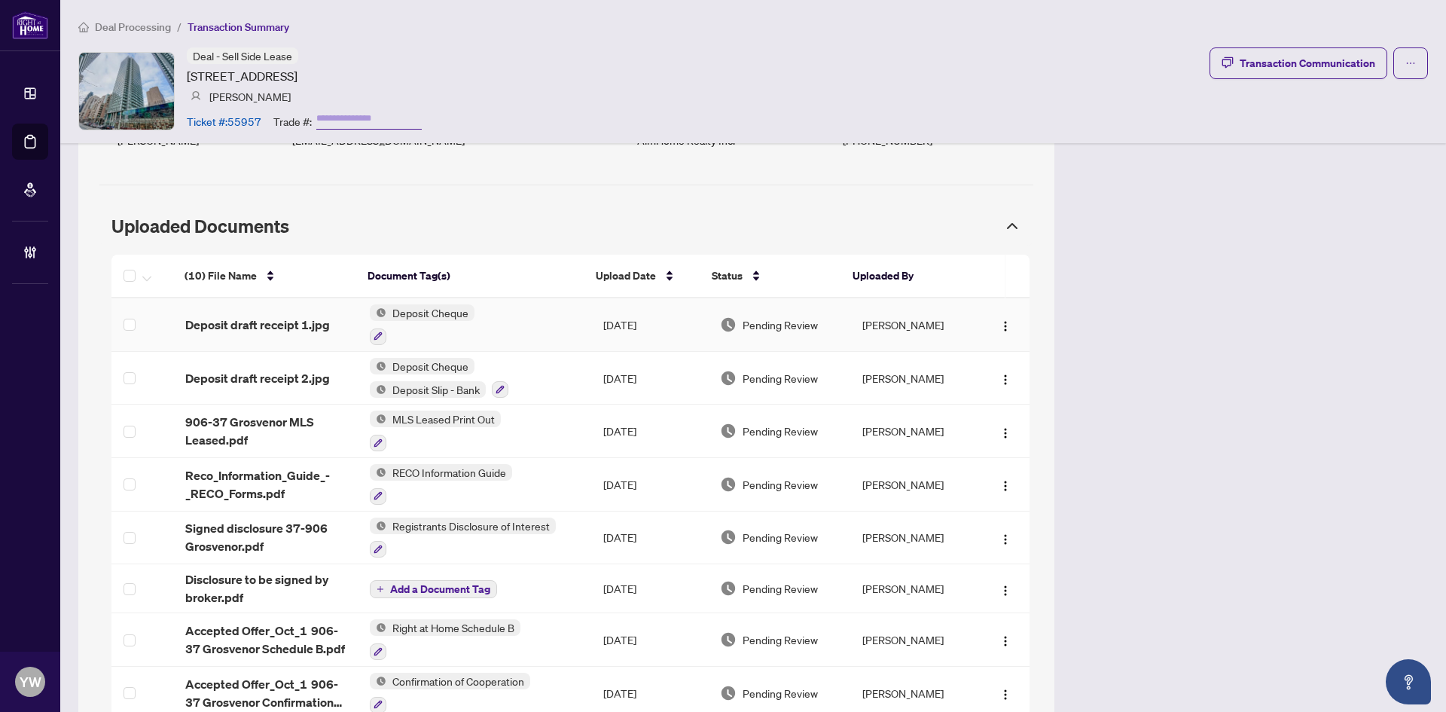
click at [310, 317] on td "Deposit draft receipt 1.jpg" at bounding box center [265, 324] width 184 height 53
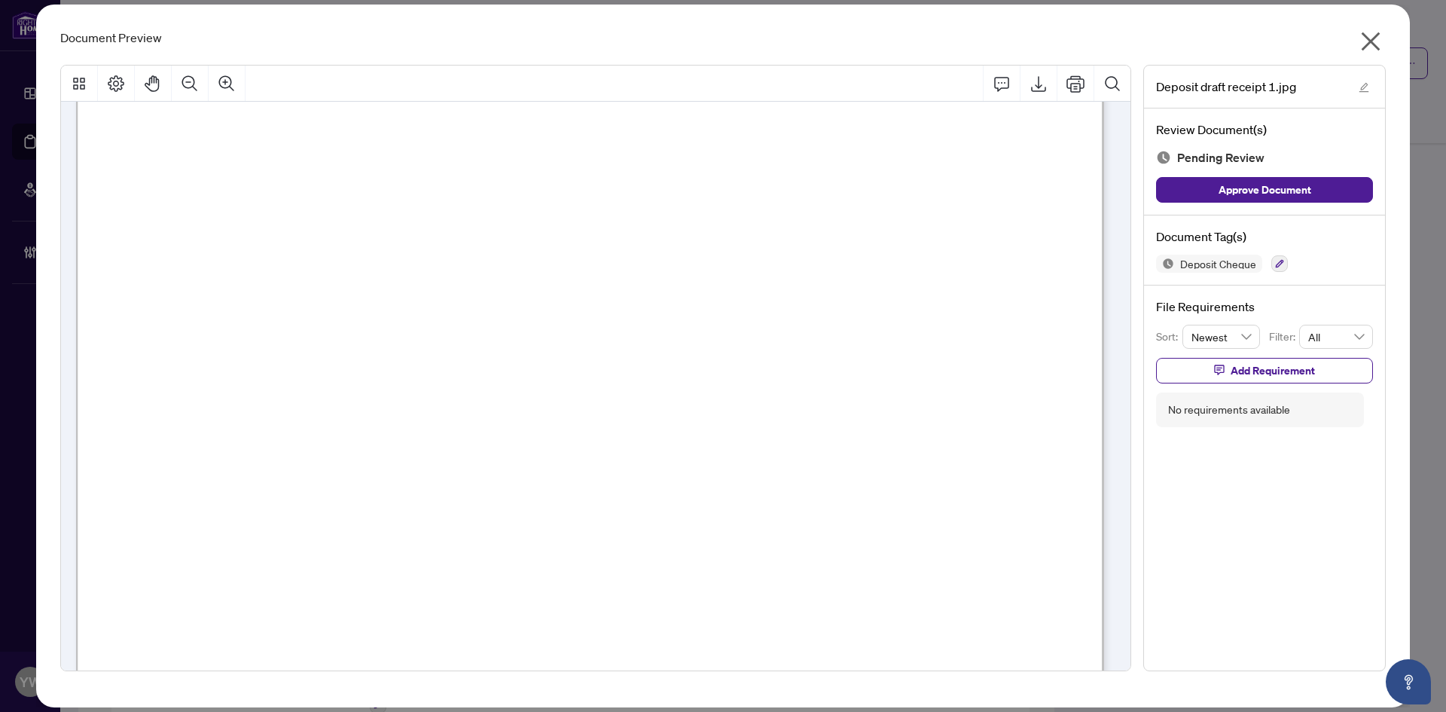
scroll to position [301, 0]
click at [1366, 87] on icon "edit" at bounding box center [1364, 87] width 11 height 11
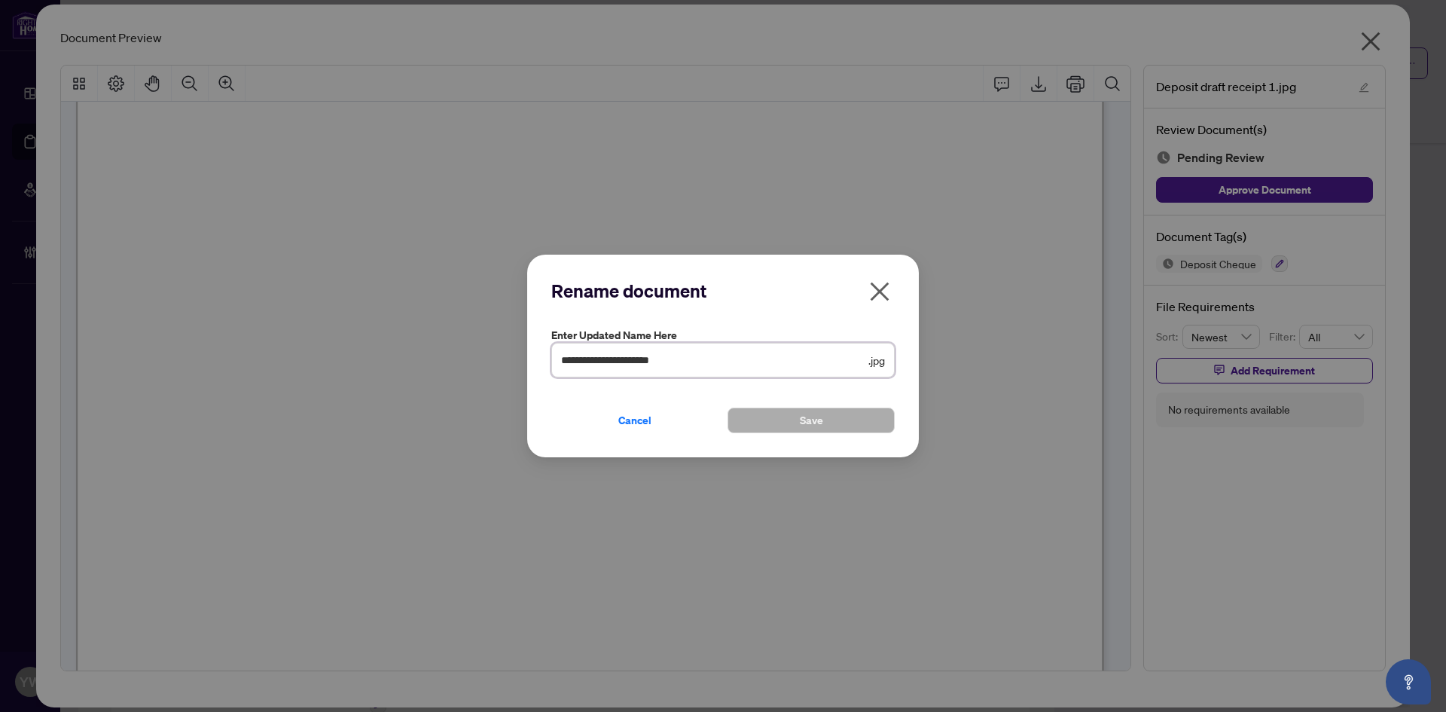
drag, startPoint x: 680, startPoint y: 364, endPoint x: 512, endPoint y: 360, distance: 168.0
click at [512, 360] on div "**********" at bounding box center [723, 356] width 1446 height 712
click at [719, 356] on input "**********" at bounding box center [713, 360] width 304 height 17
type input "**********"
click at [816, 413] on span "Save" at bounding box center [811, 420] width 23 height 24
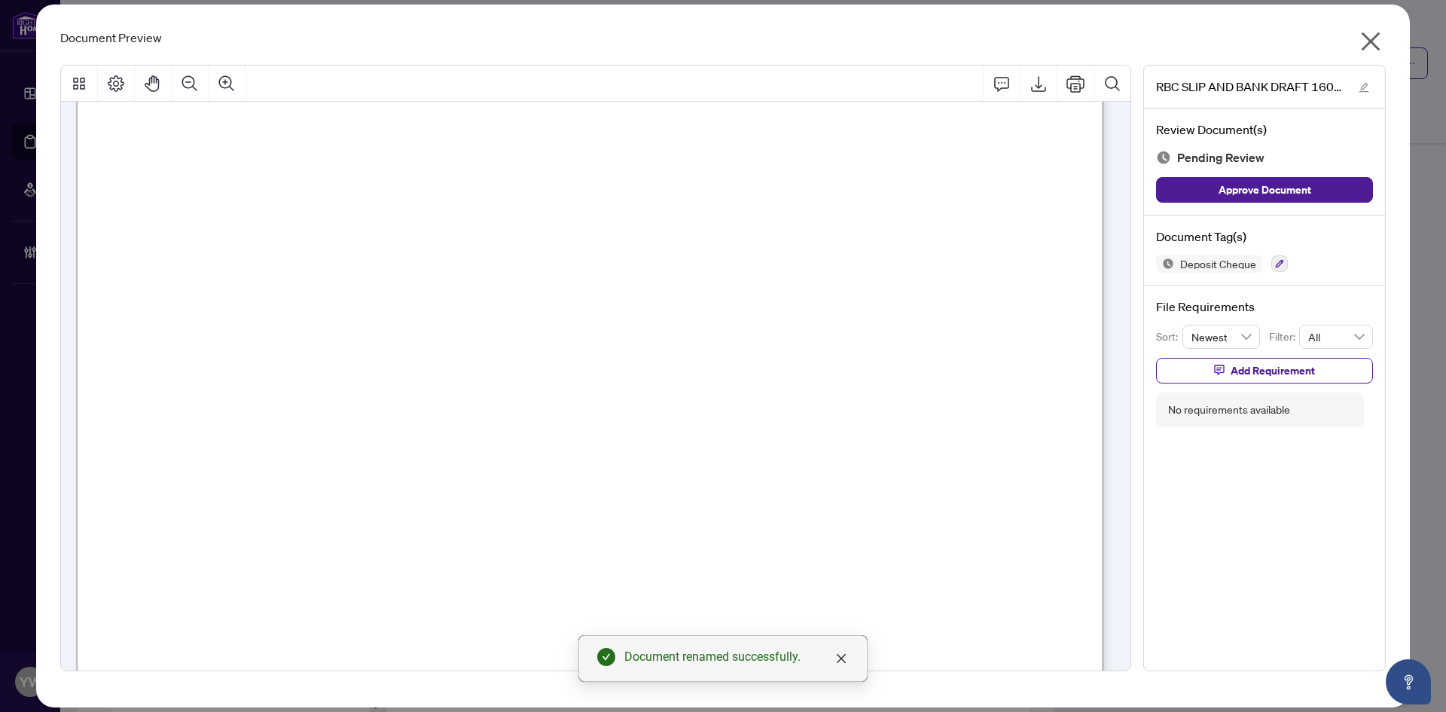
click at [1370, 41] on icon "close" at bounding box center [1371, 41] width 19 height 19
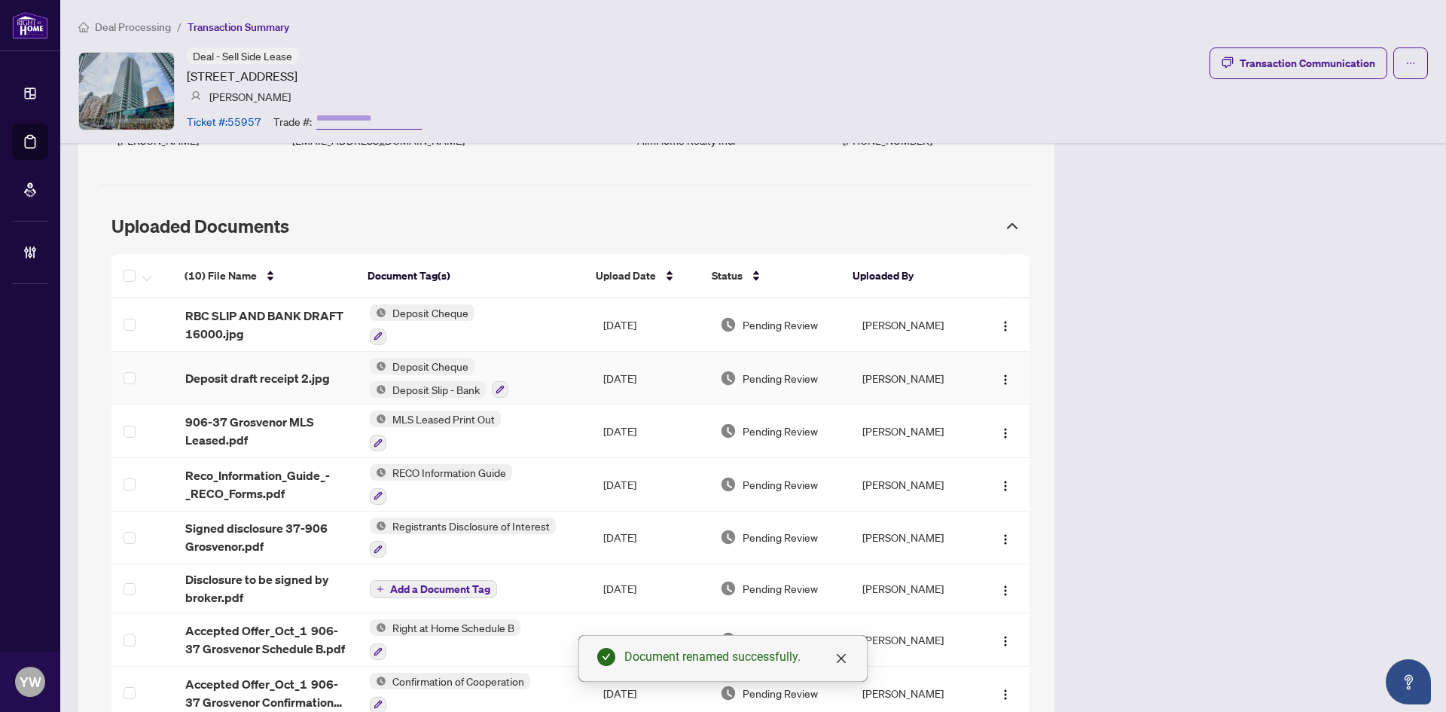
click at [289, 369] on span "Deposit draft receipt 2.jpg" at bounding box center [257, 378] width 145 height 18
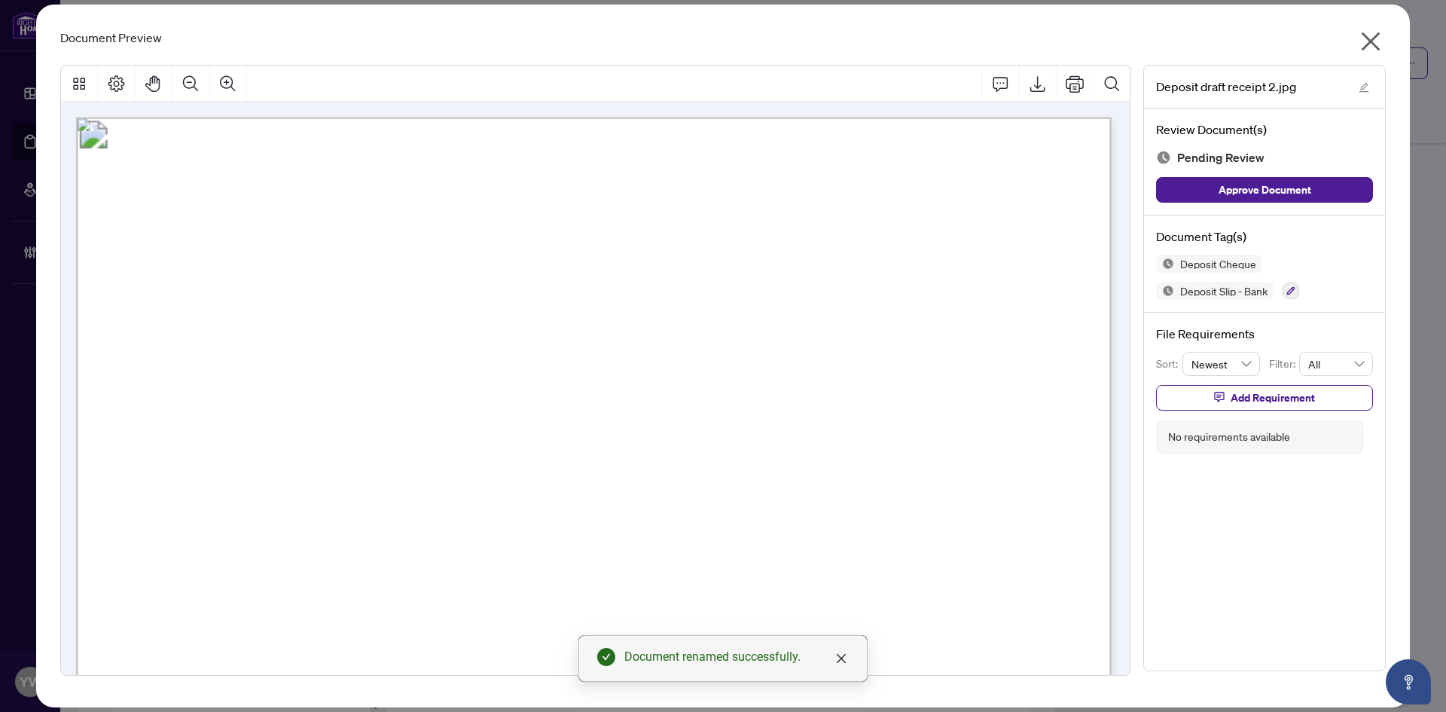
scroll to position [527, 0]
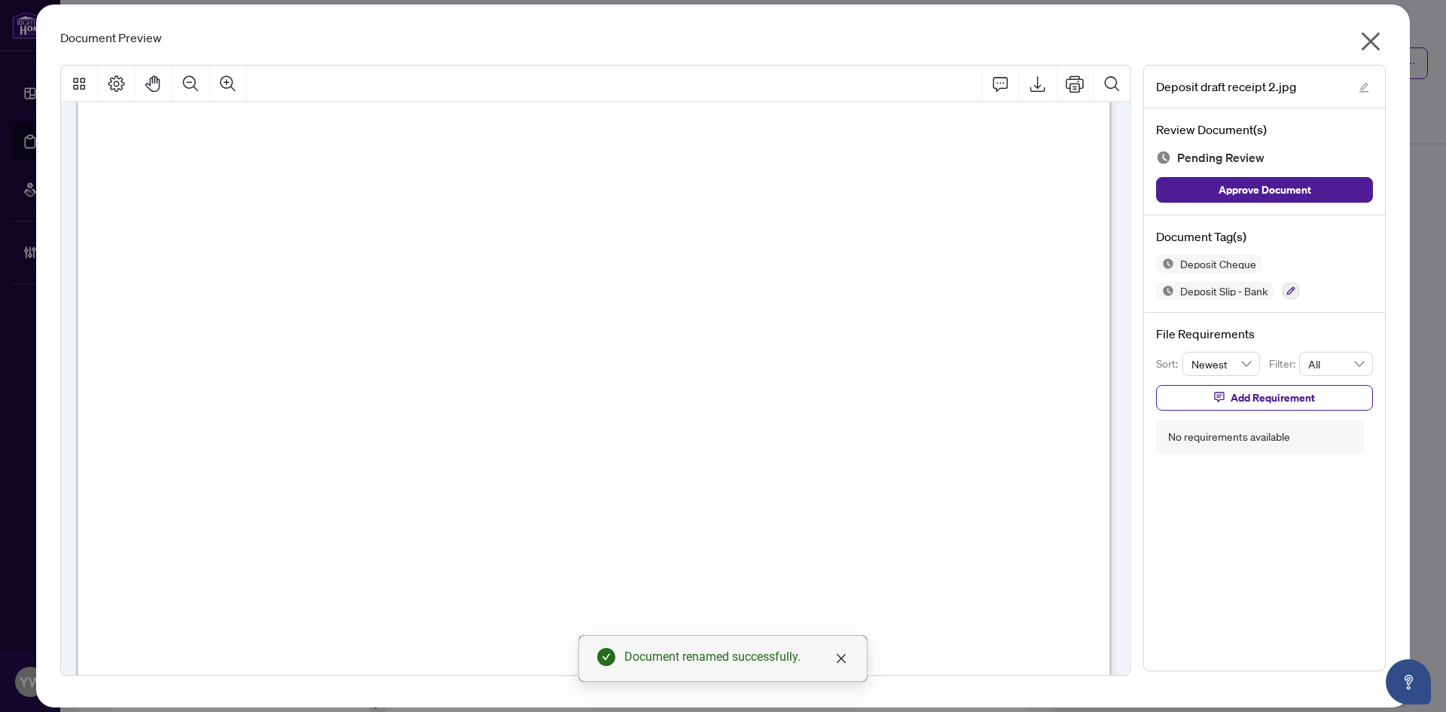
drag, startPoint x: 1260, startPoint y: 190, endPoint x: 1299, endPoint y: 150, distance: 55.4
click at [1262, 188] on span "Approve Document" at bounding box center [1265, 190] width 93 height 24
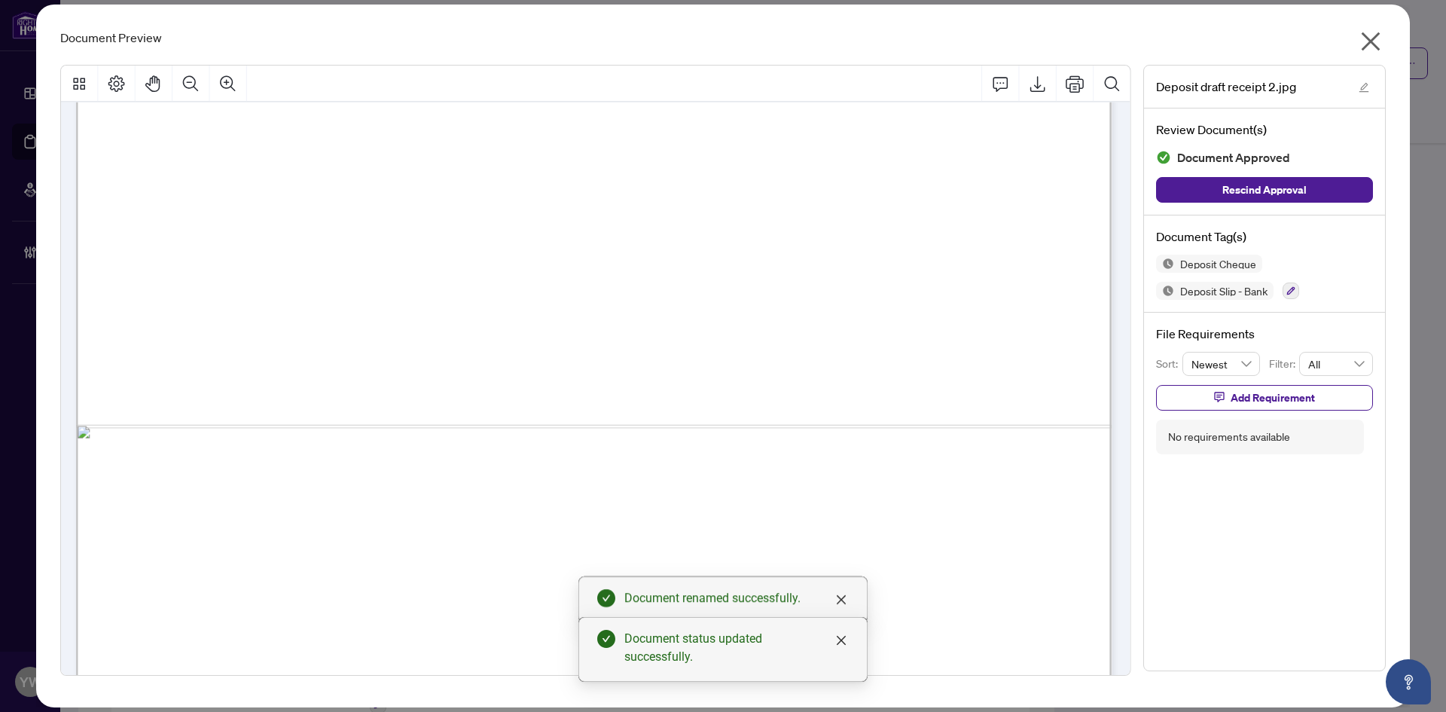
scroll to position [904, 0]
click at [1367, 84] on icon "edit" at bounding box center [1365, 88] width 10 height 10
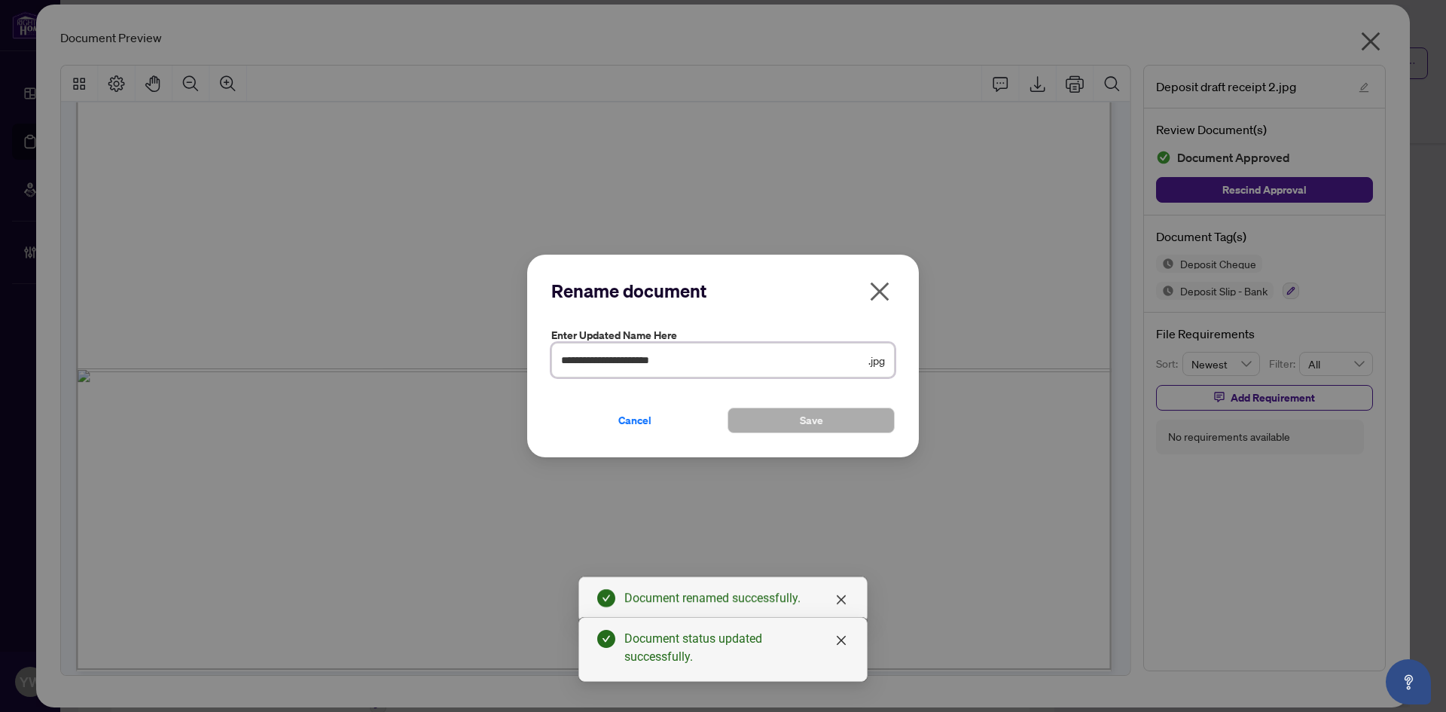
click at [710, 356] on input "**********" at bounding box center [713, 360] width 304 height 17
type input "*"
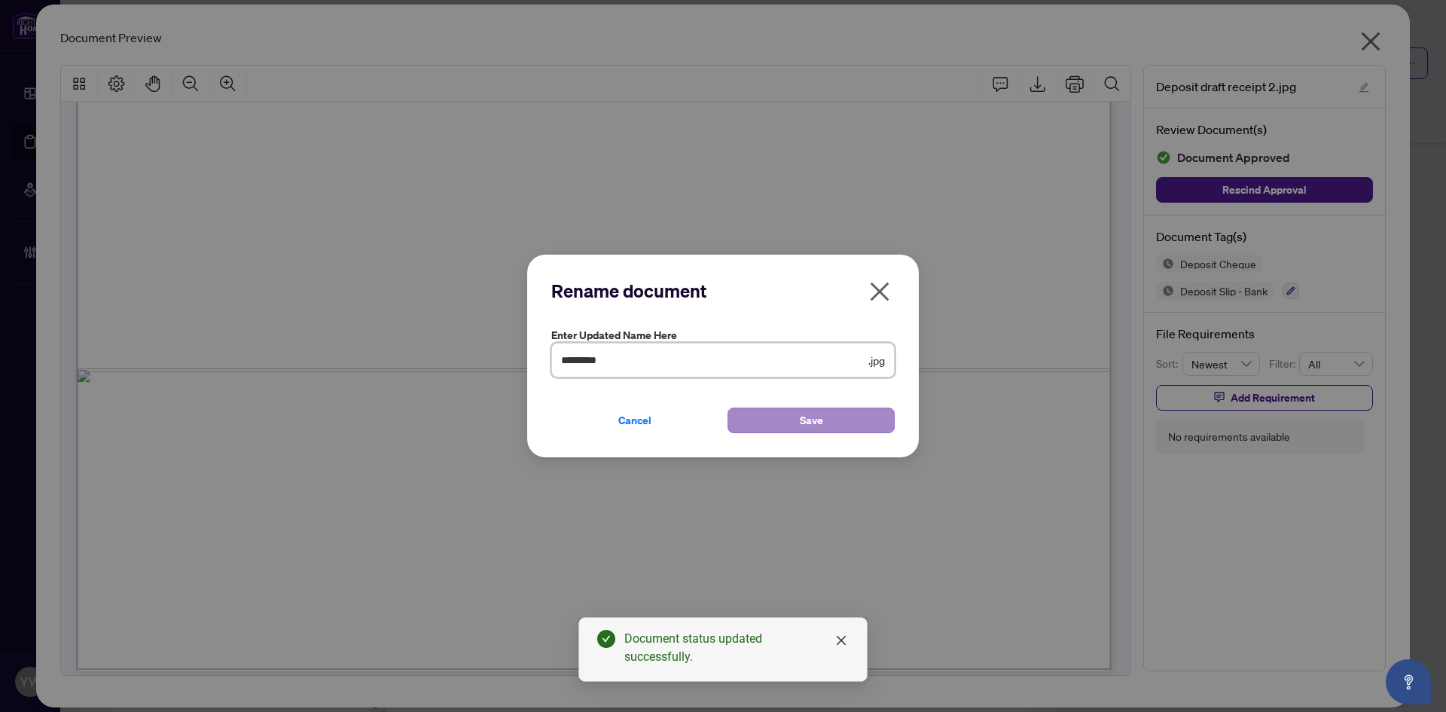
type input "*********"
click at [817, 420] on span "Save" at bounding box center [811, 420] width 23 height 24
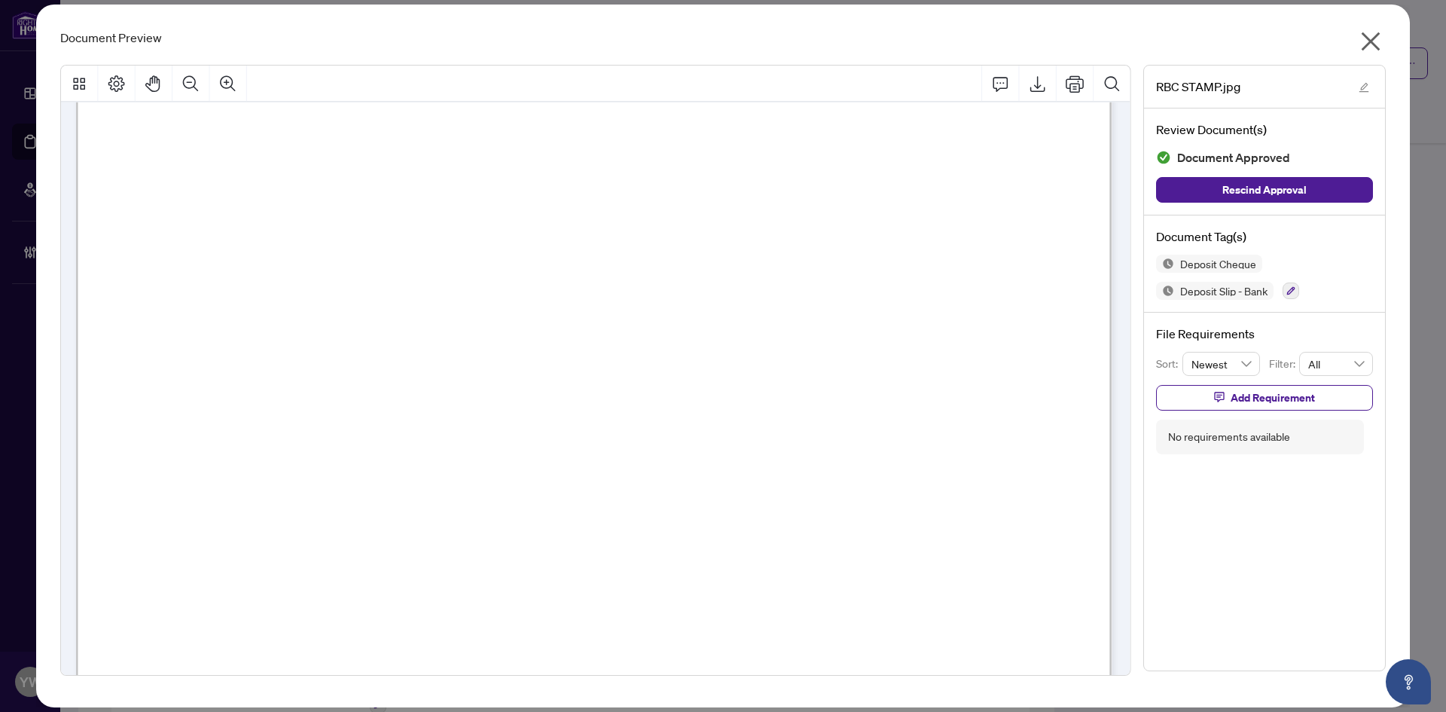
scroll to position [0, 0]
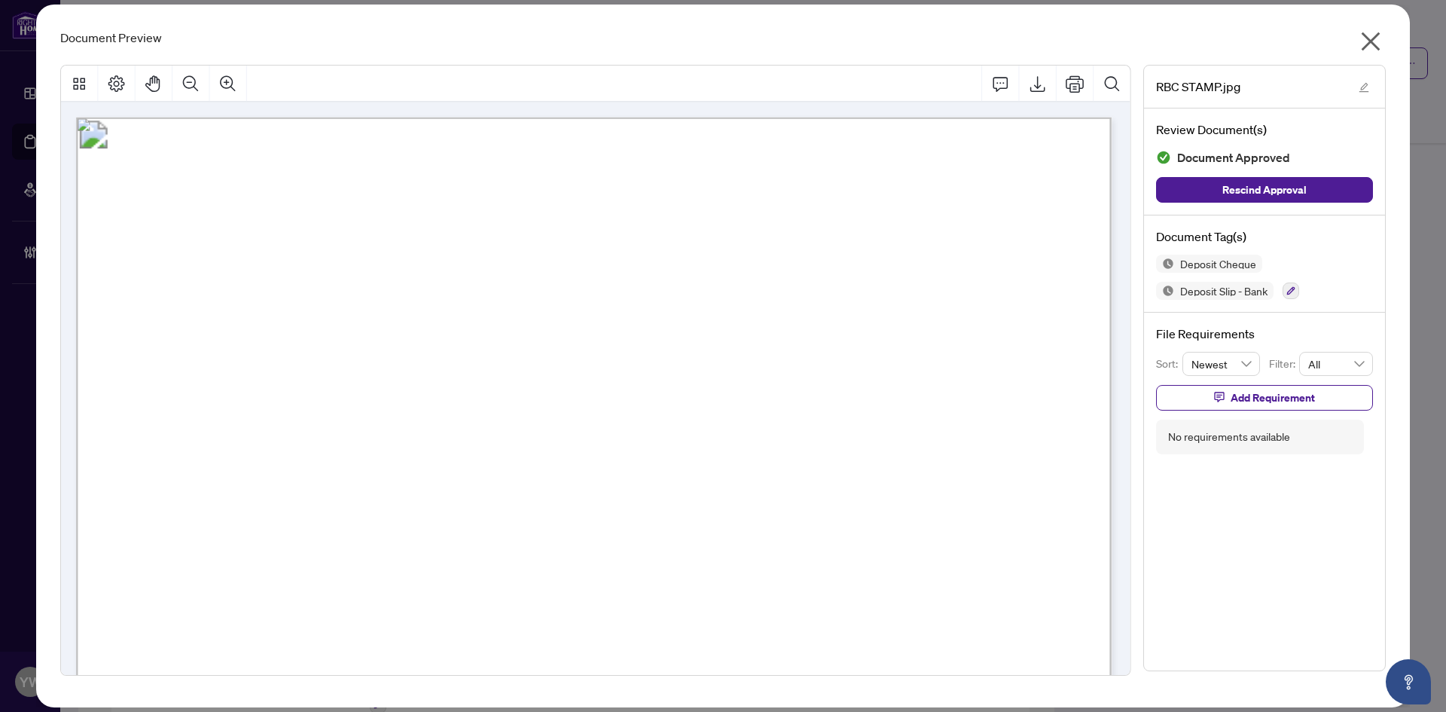
click at [1374, 29] on button "button" at bounding box center [1371, 45] width 30 height 32
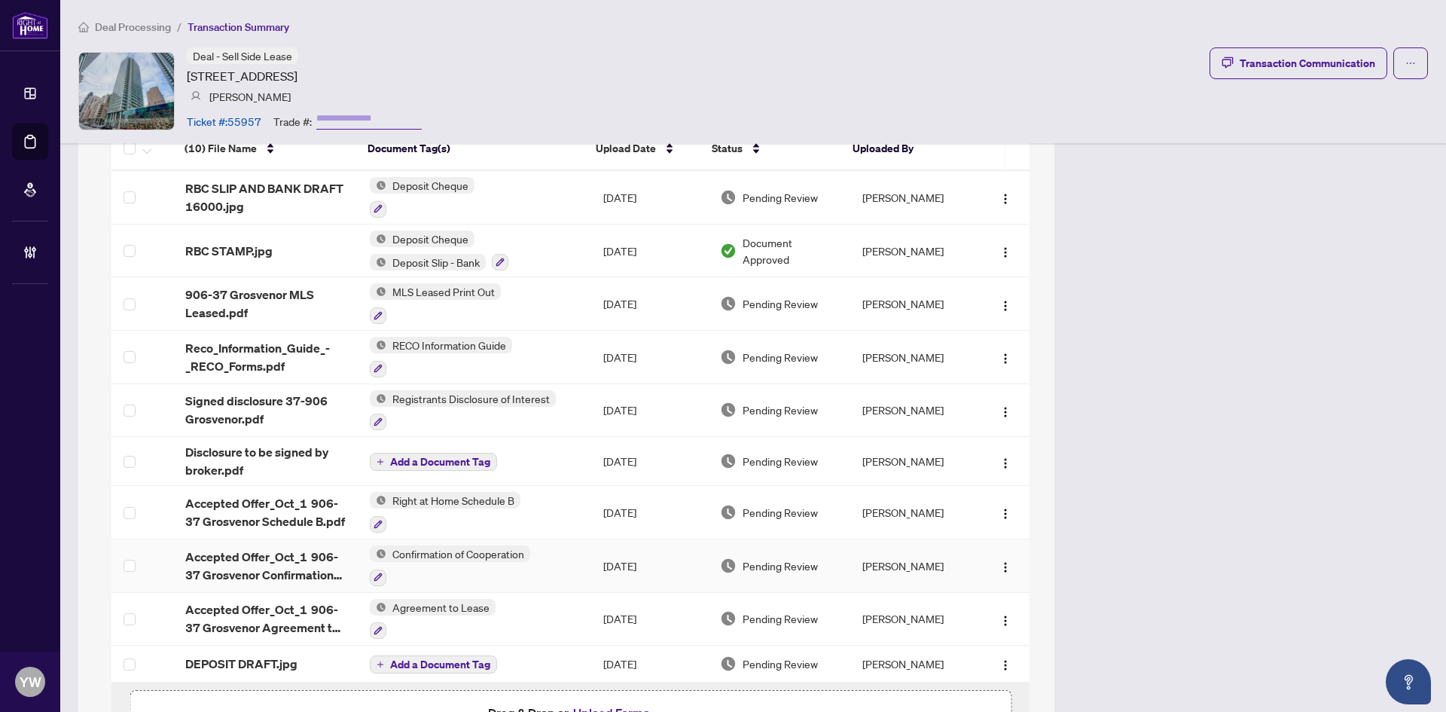
scroll to position [1480, 0]
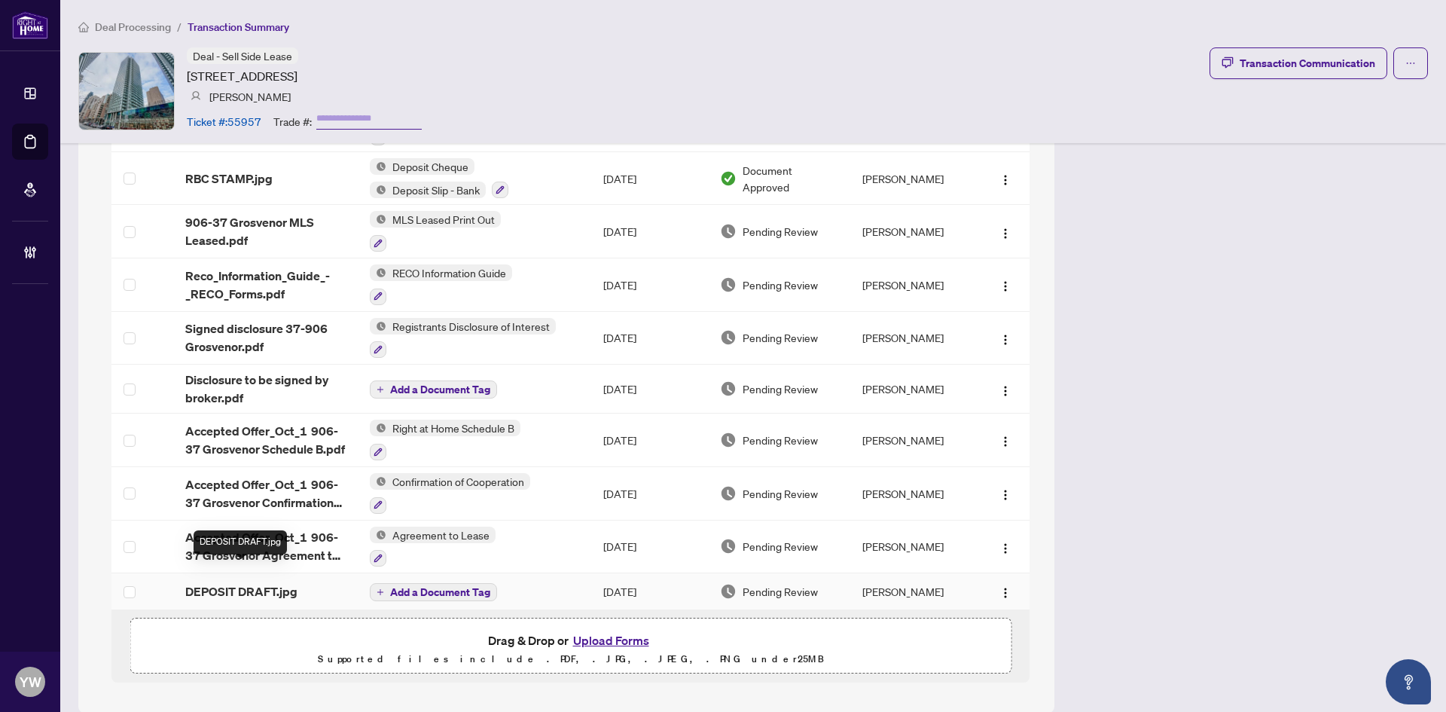
click at [267, 582] on span "DEPOSIT DRAFT.jpg" at bounding box center [241, 591] width 112 height 18
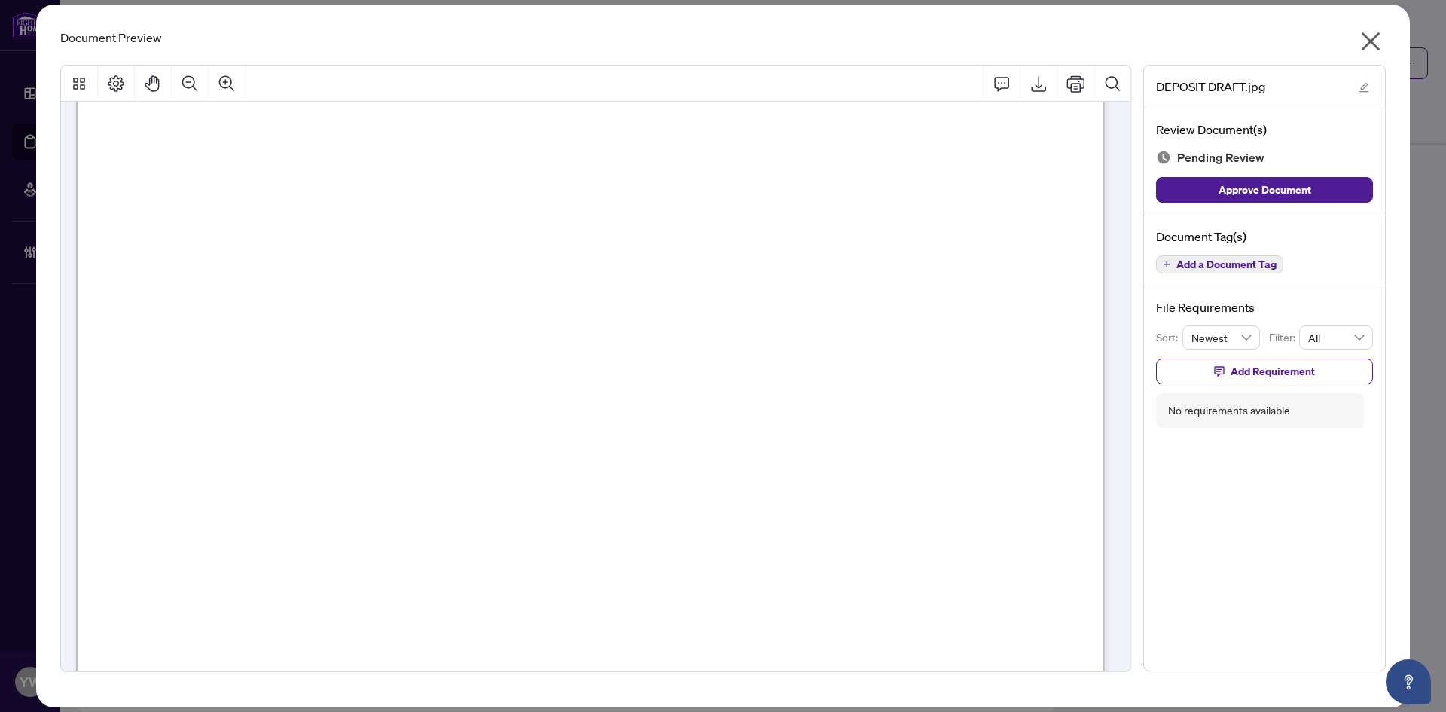
scroll to position [613, 0]
click at [1364, 88] on icon "edit" at bounding box center [1364, 87] width 11 height 11
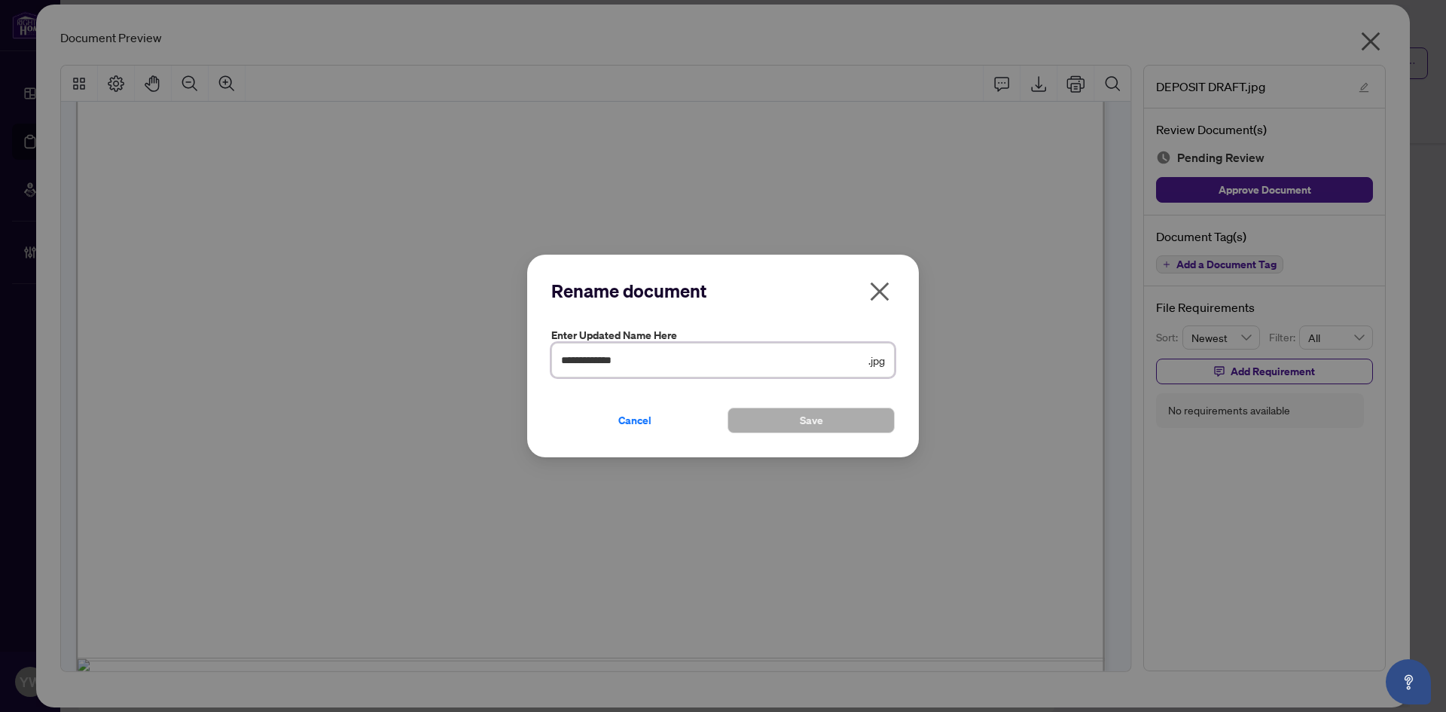
click at [665, 362] on input "**********" at bounding box center [713, 360] width 304 height 17
type input "**********"
click at [805, 426] on span "Save" at bounding box center [811, 420] width 23 height 24
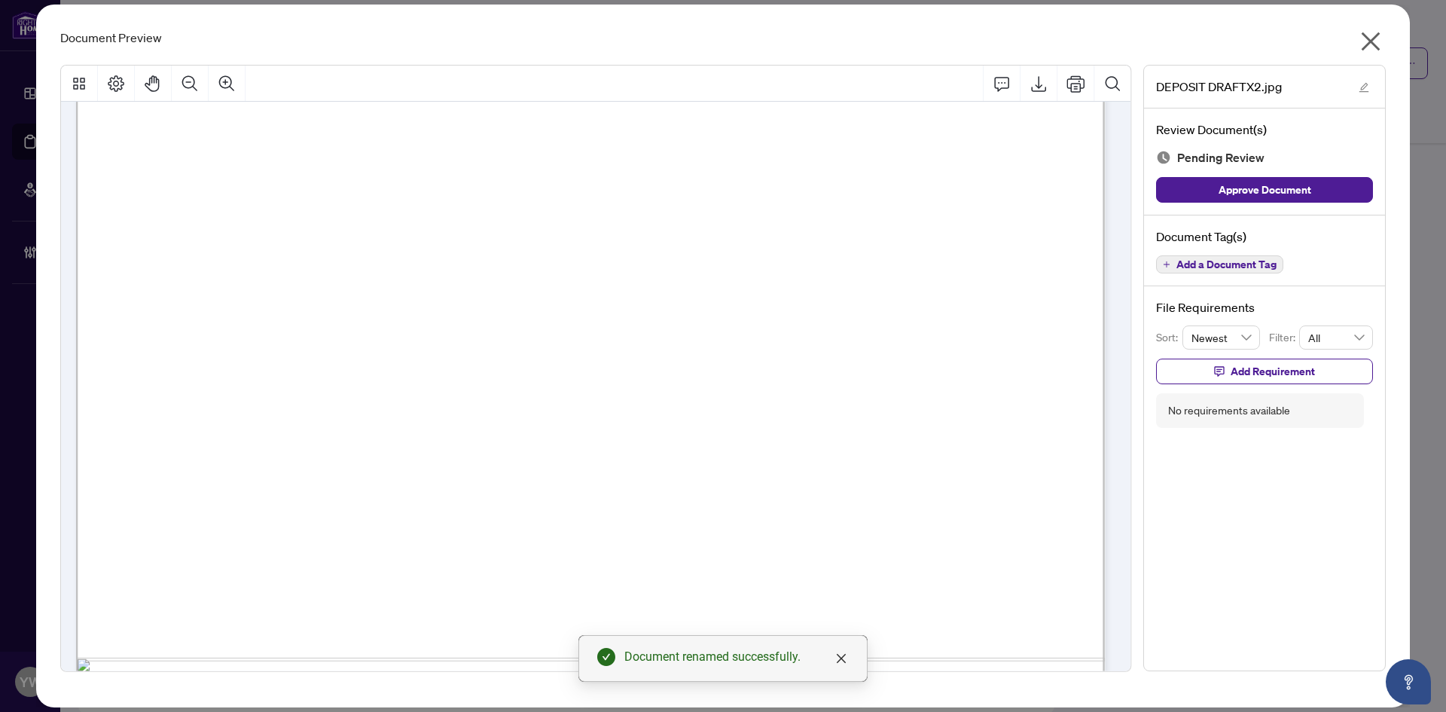
click at [1338, 208] on div "Review Document(s) Pending Review Approve Document" at bounding box center [1264, 161] width 241 height 107
click at [1336, 197] on button "Approve Document" at bounding box center [1264, 190] width 217 height 26
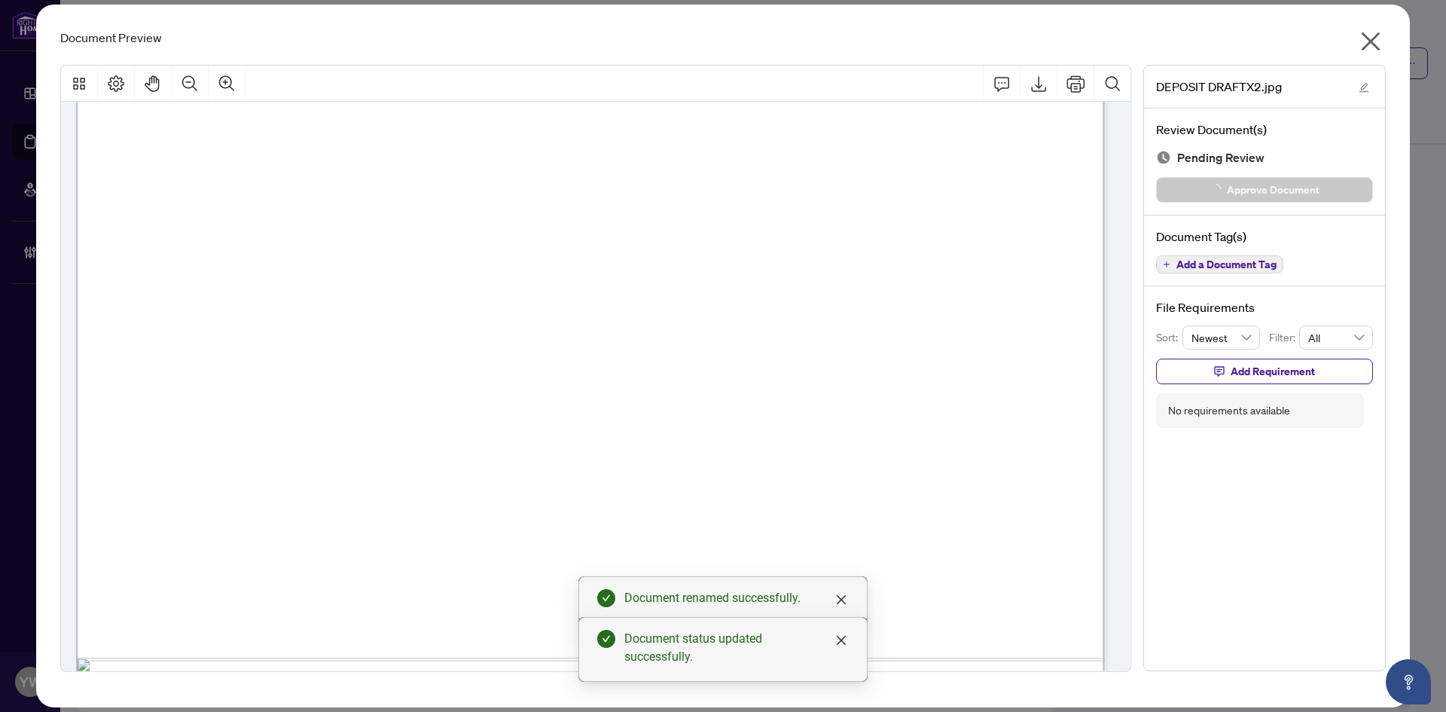
click at [1373, 32] on icon "close" at bounding box center [1371, 41] width 24 height 24
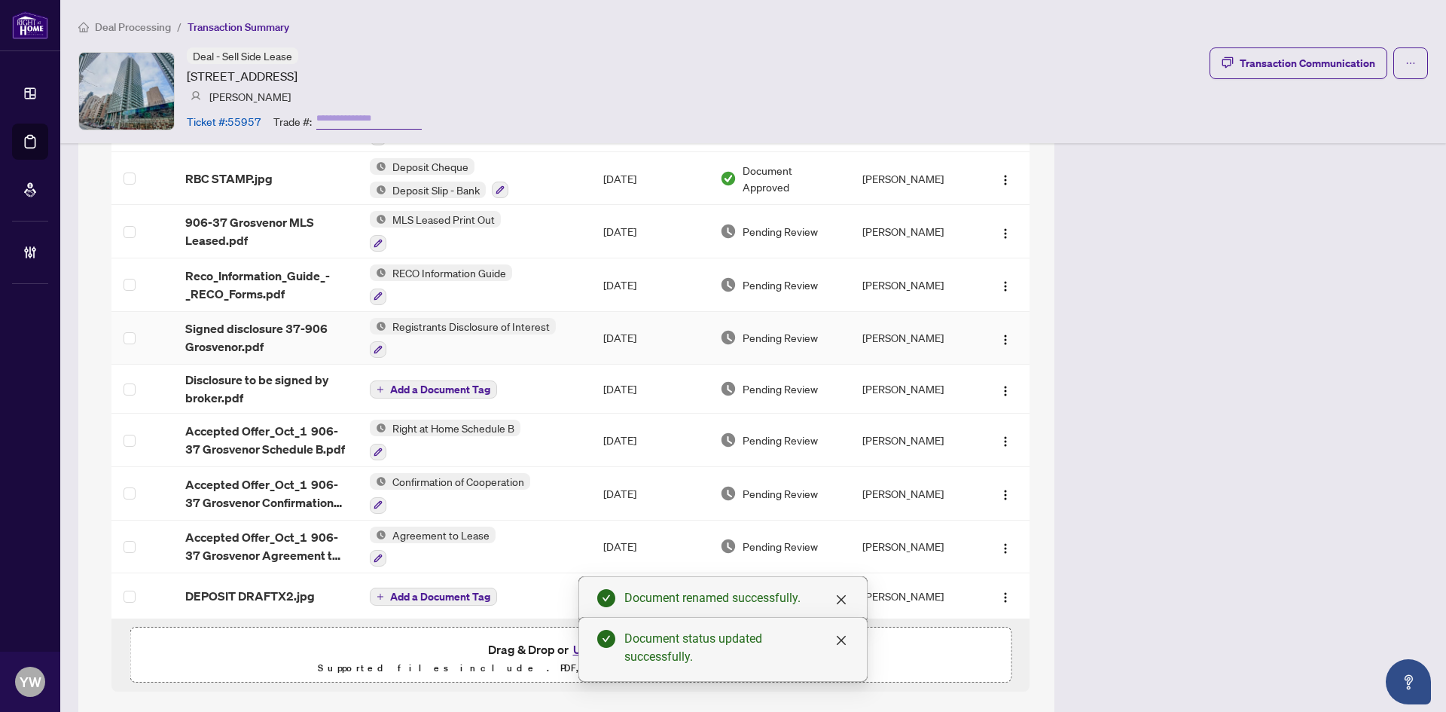
scroll to position [1254, 0]
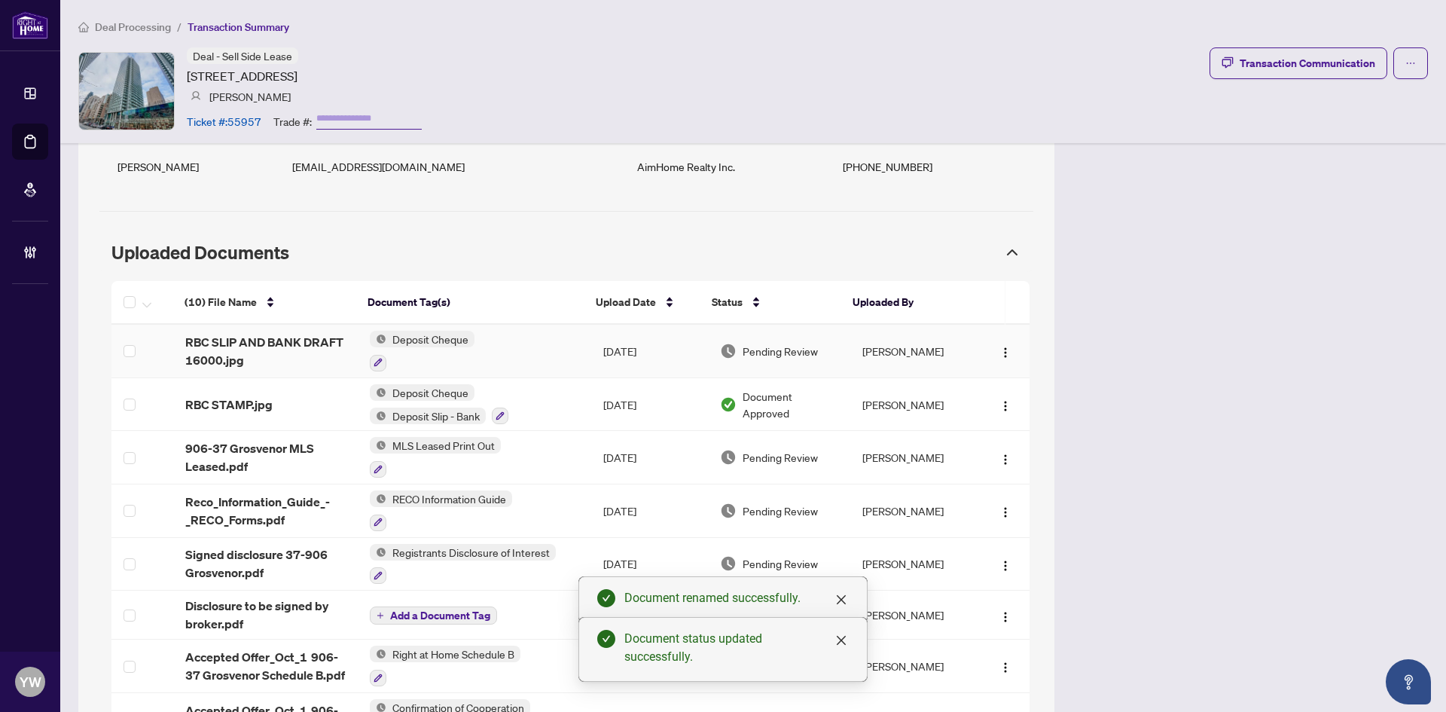
click at [294, 333] on span "RBC SLIP AND BANK DRAFT 16000.jpg" at bounding box center [265, 351] width 160 height 36
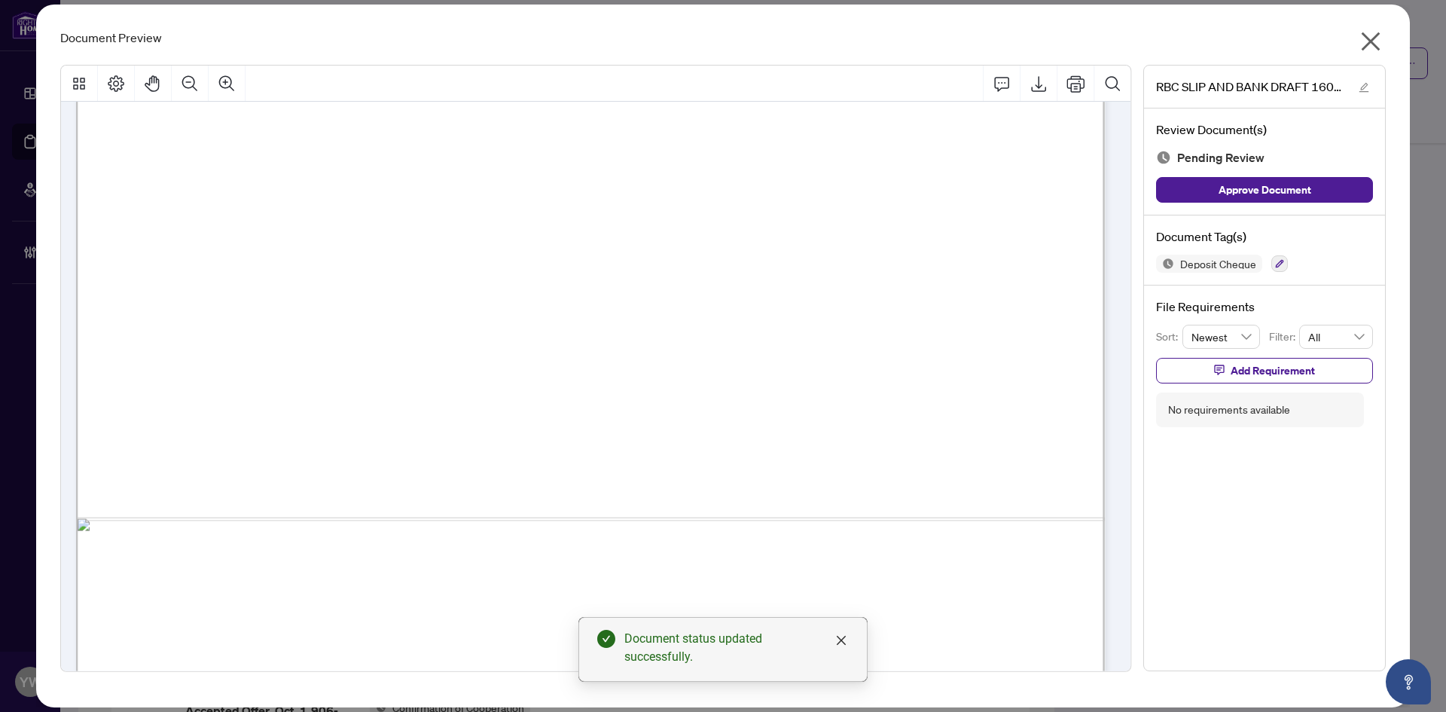
scroll to position [603, 0]
click at [1368, 87] on icon "edit" at bounding box center [1364, 87] width 11 height 11
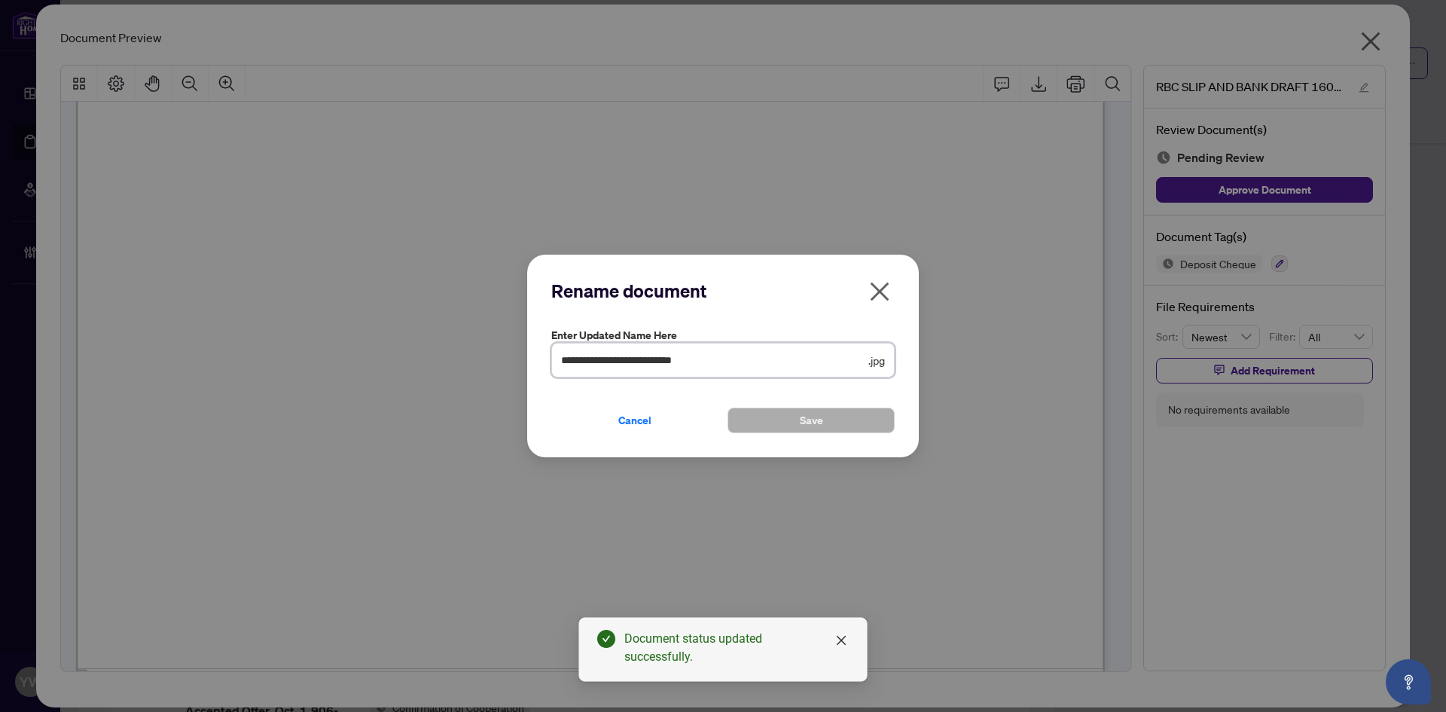
drag, startPoint x: 698, startPoint y: 360, endPoint x: 805, endPoint y: 360, distance: 107.0
click at [804, 360] on input "**********" at bounding box center [713, 360] width 304 height 17
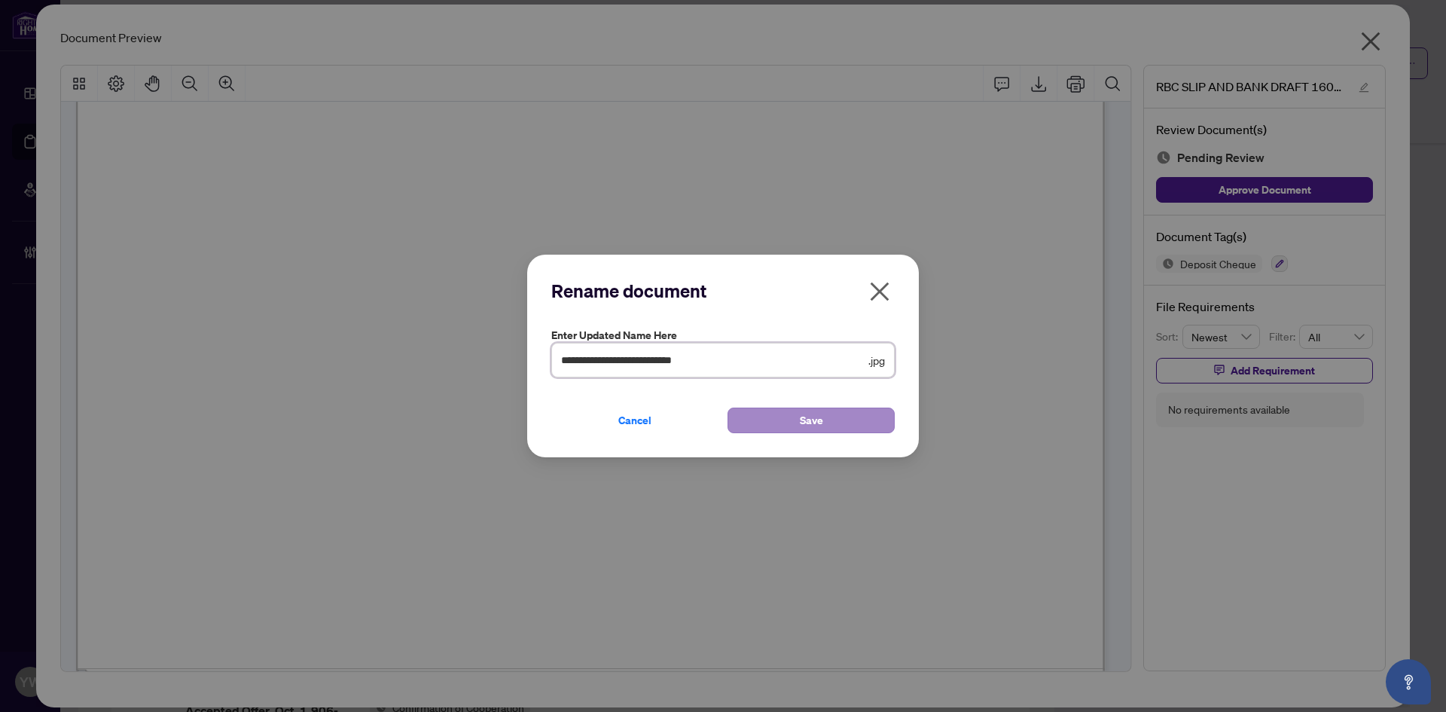
type input "**********"
click at [834, 426] on button "Save" at bounding box center [811, 421] width 167 height 26
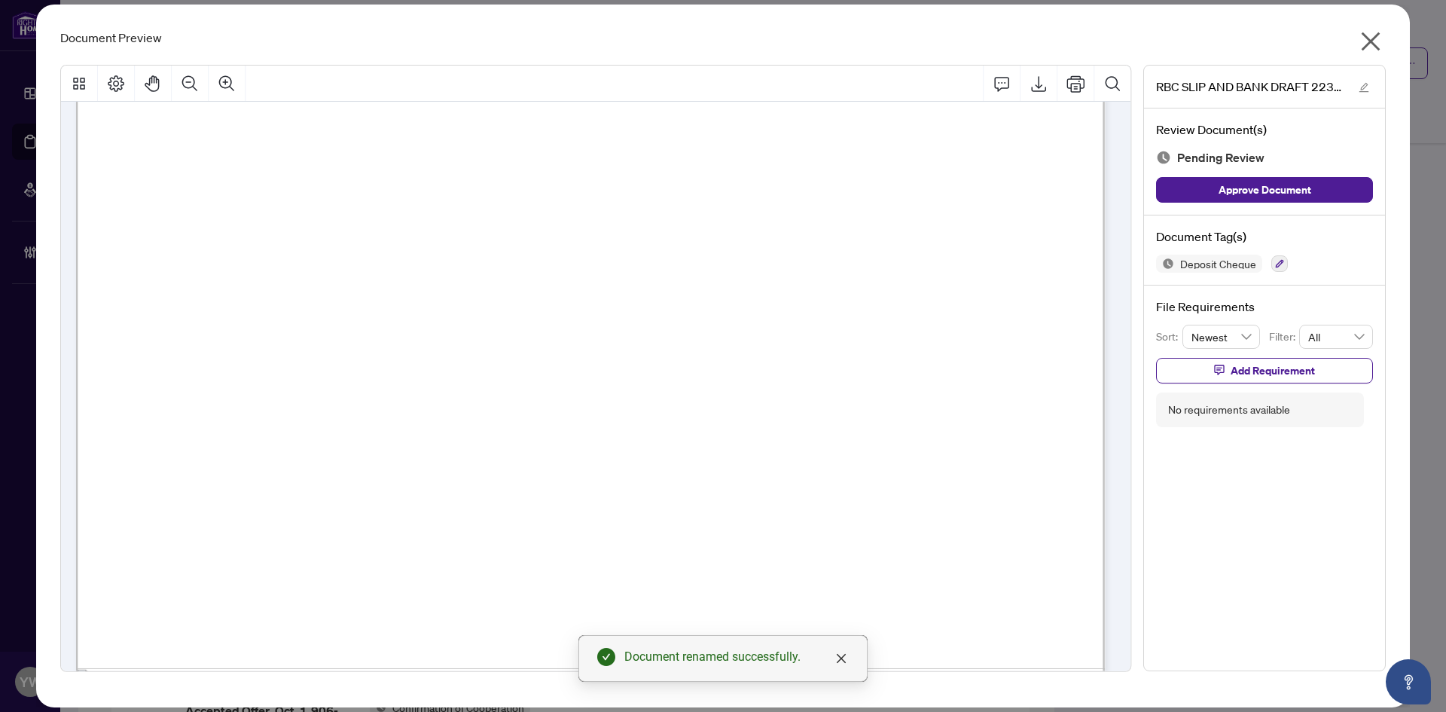
click at [1368, 36] on icon "close" at bounding box center [1371, 41] width 24 height 24
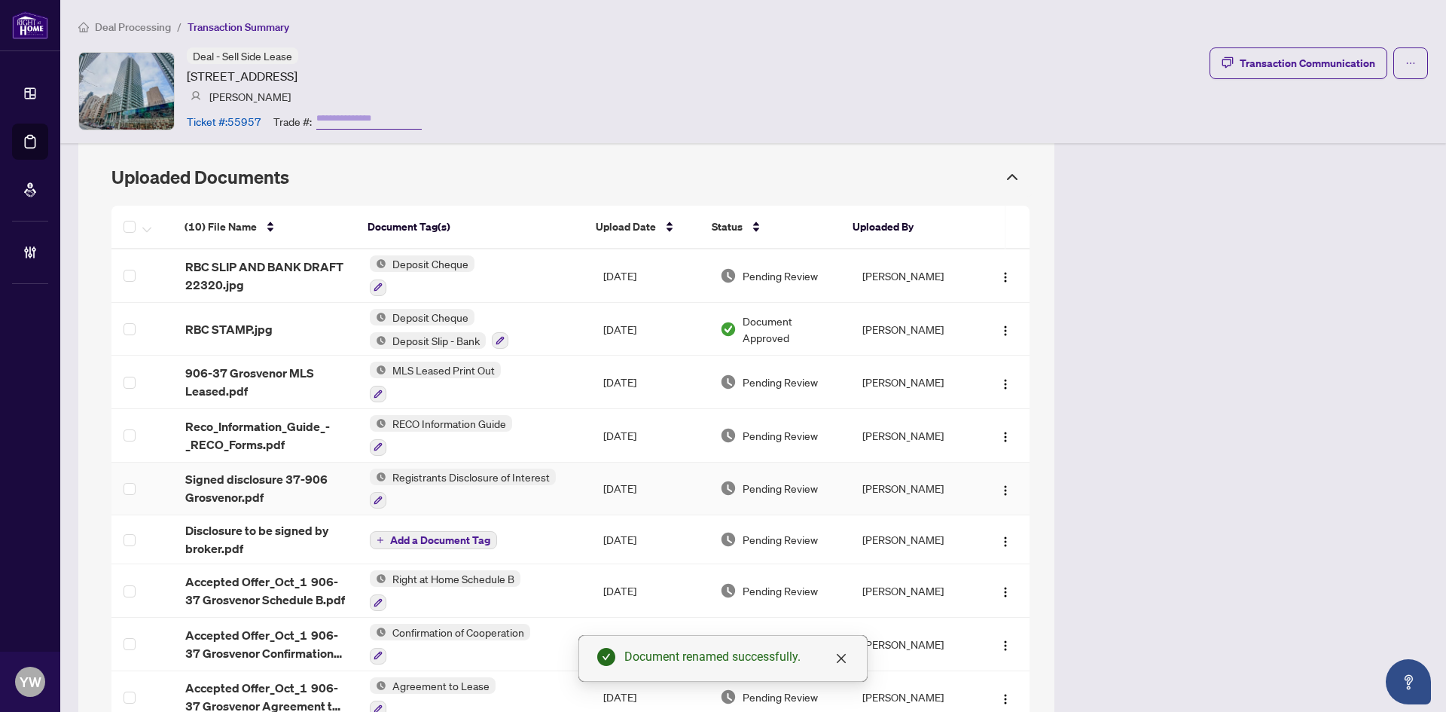
scroll to position [1179, 0]
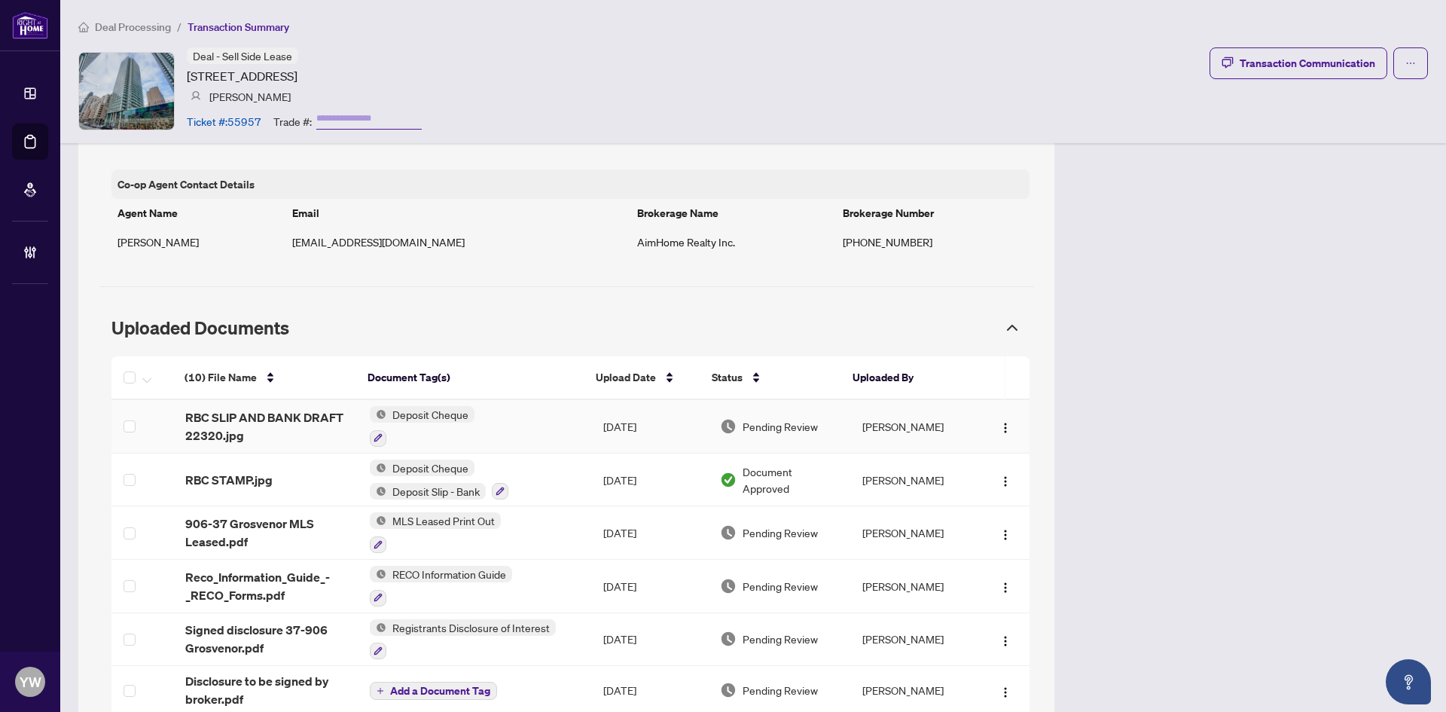
click at [233, 408] on span "RBC SLIP AND BANK DRAFT 22320.jpg" at bounding box center [265, 426] width 160 height 36
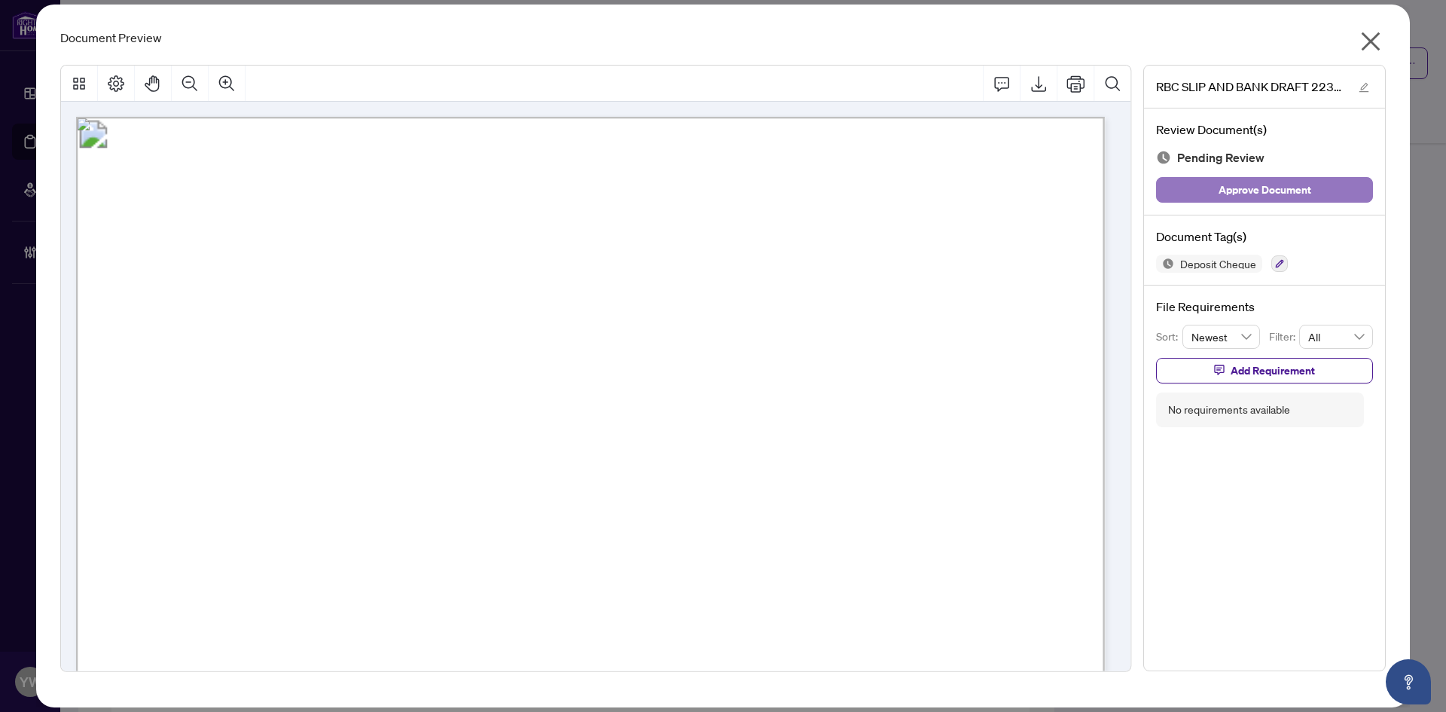
click at [1263, 191] on span "Approve Document" at bounding box center [1265, 190] width 93 height 24
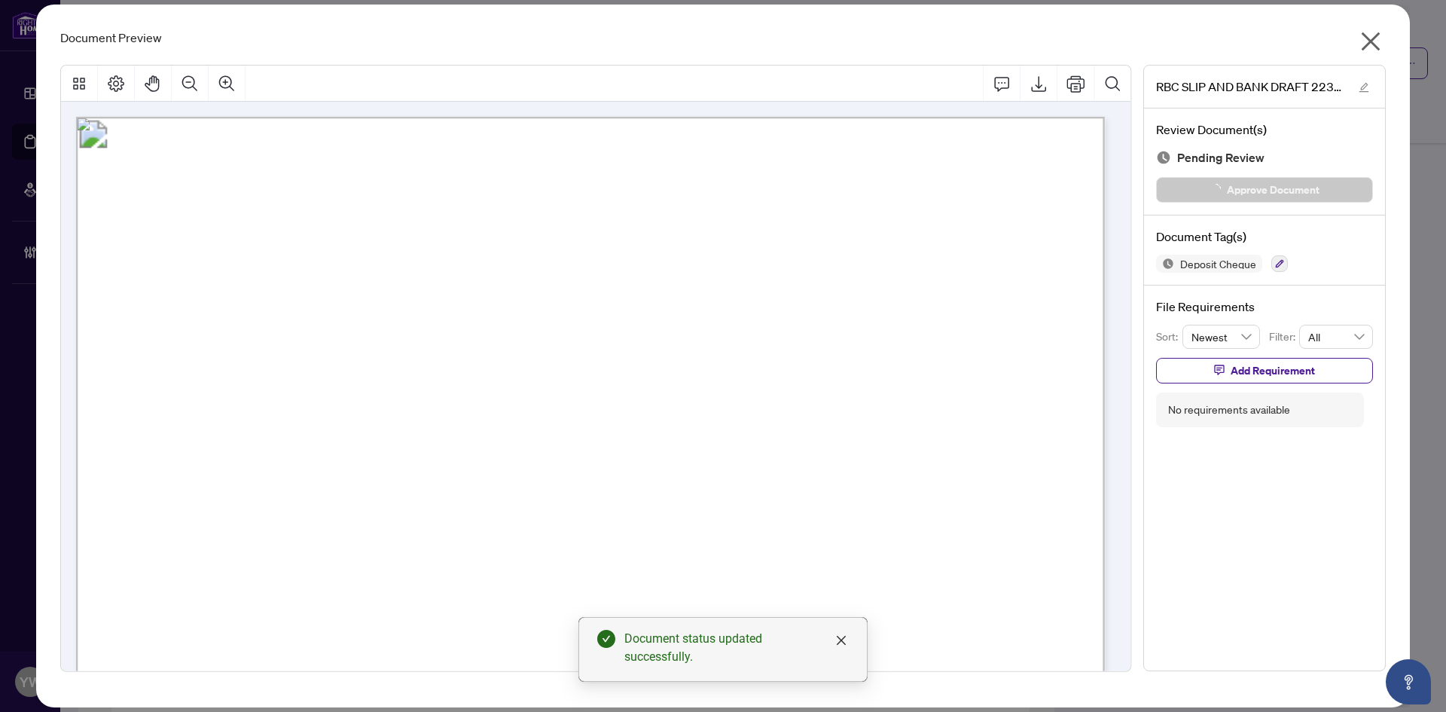
click at [1373, 37] on icon "close" at bounding box center [1371, 41] width 24 height 24
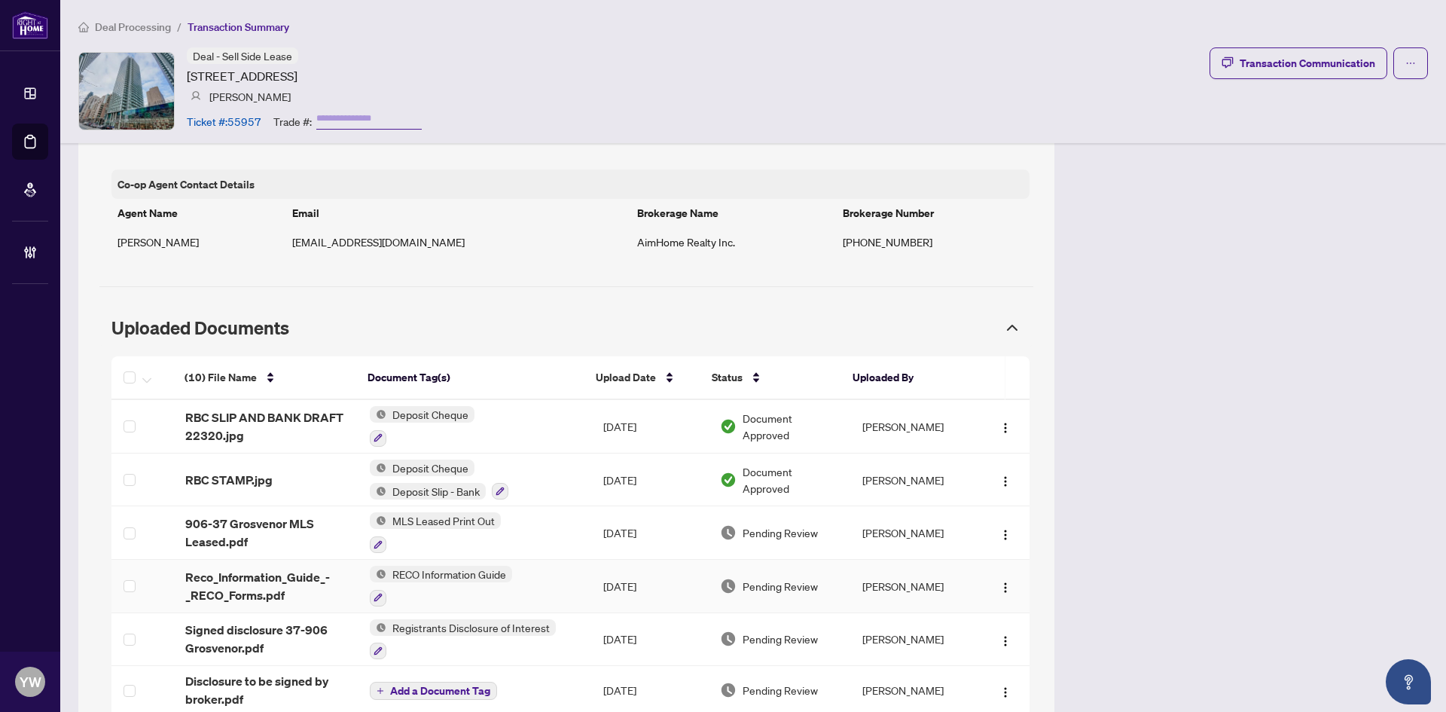
click at [639, 560] on td "Oct/03/2025" at bounding box center [650, 586] width 118 height 53
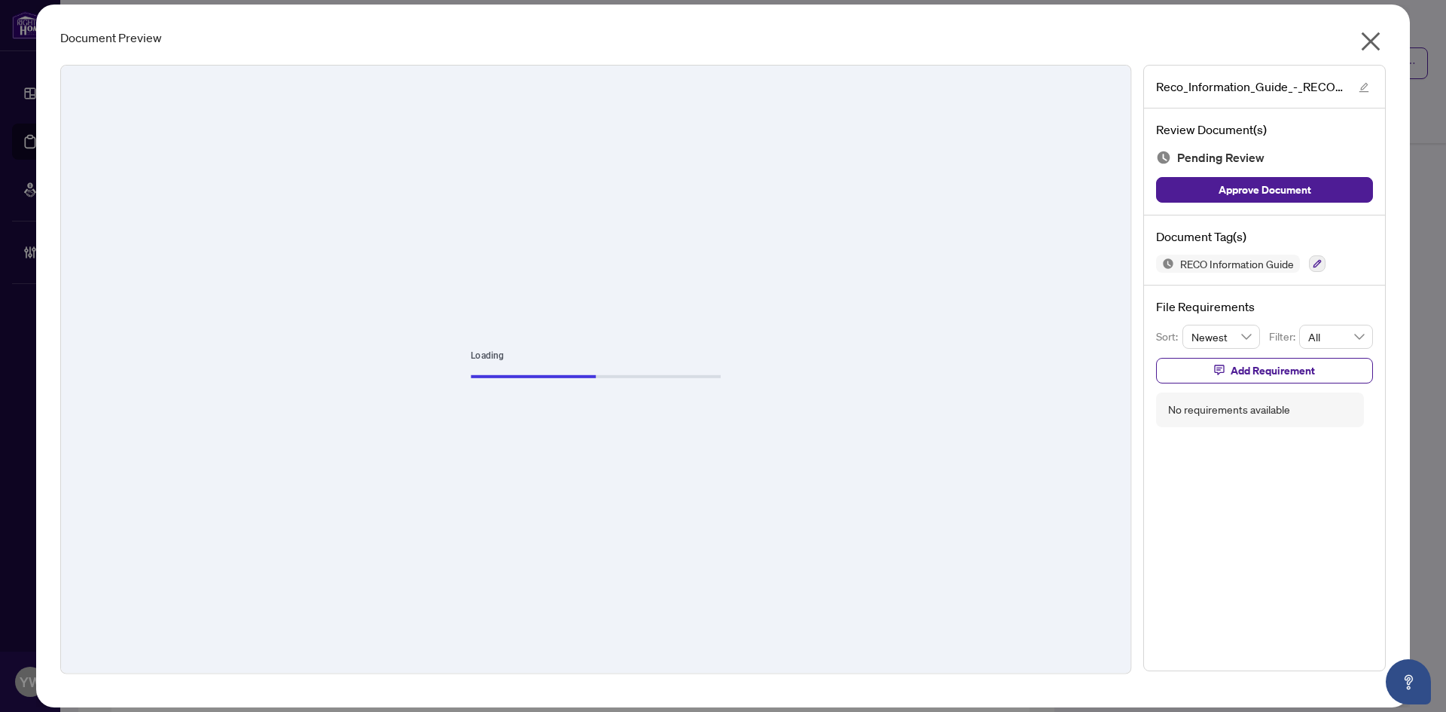
drag, startPoint x: 1379, startPoint y: 32, endPoint x: 1363, endPoint y: 32, distance: 15.8
click at [1376, 32] on icon "close" at bounding box center [1371, 41] width 24 height 24
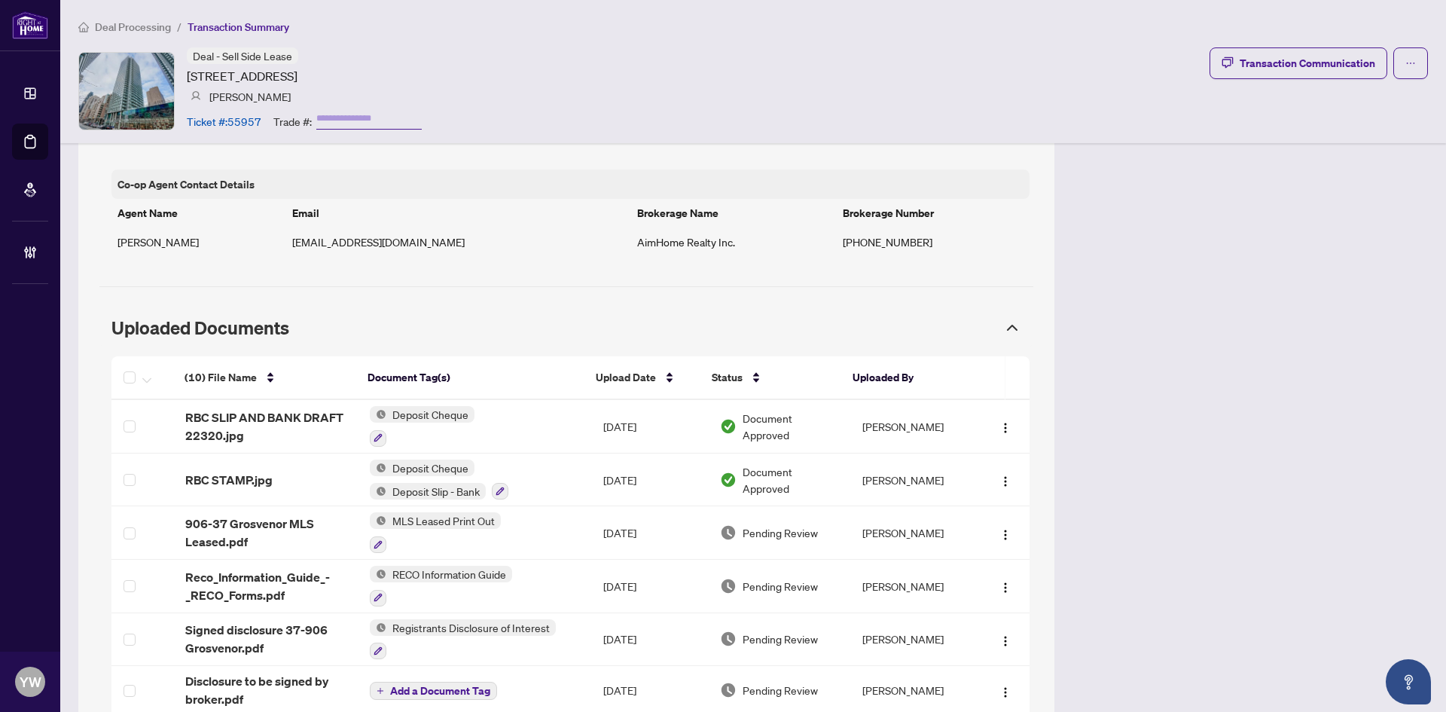
click at [1272, 454] on div "Transaction Overview Status: Information Updated - Processing Pending Address: …" at bounding box center [753, -1] width 1350 height 2047
click at [668, 423] on td "[DATE]" at bounding box center [650, 426] width 118 height 53
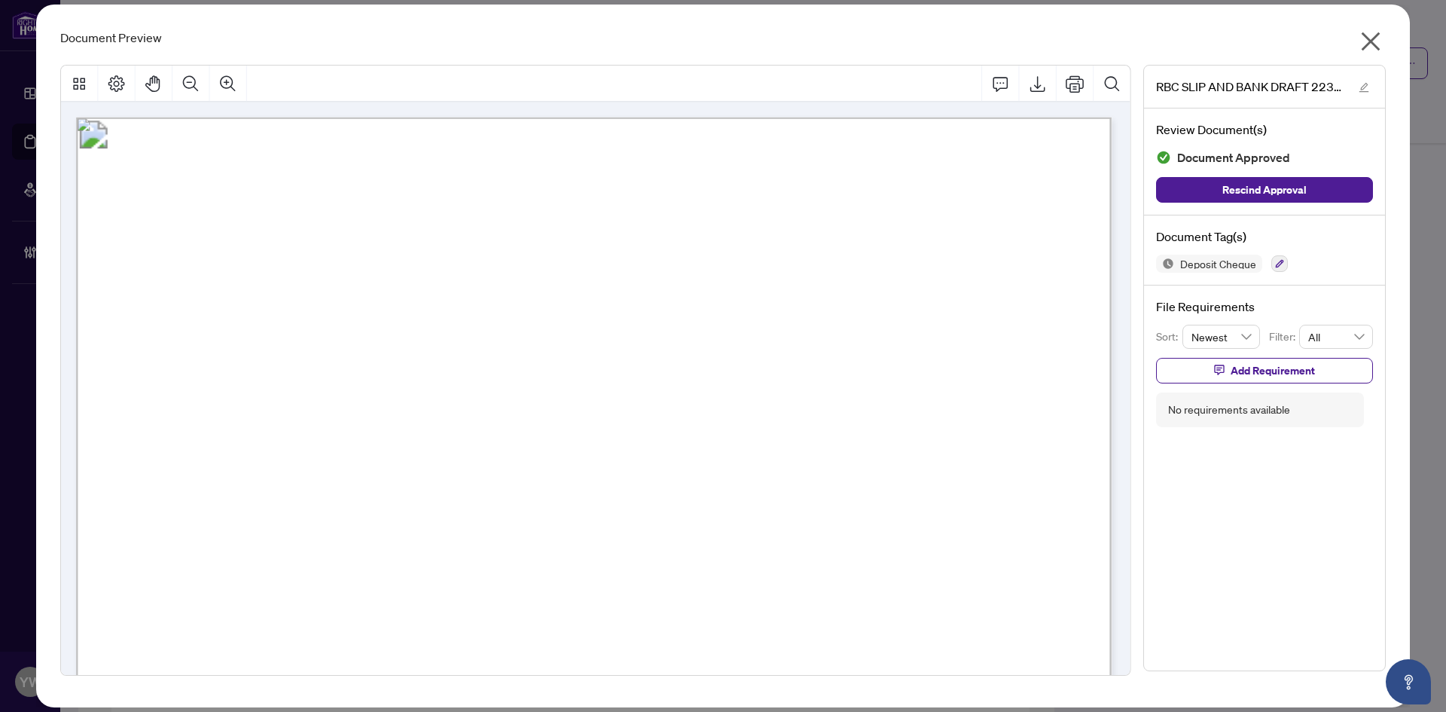
drag, startPoint x: 1382, startPoint y: 38, endPoint x: 1119, endPoint y: 142, distance: 283.2
click at [1382, 39] on icon "close" at bounding box center [1371, 41] width 24 height 24
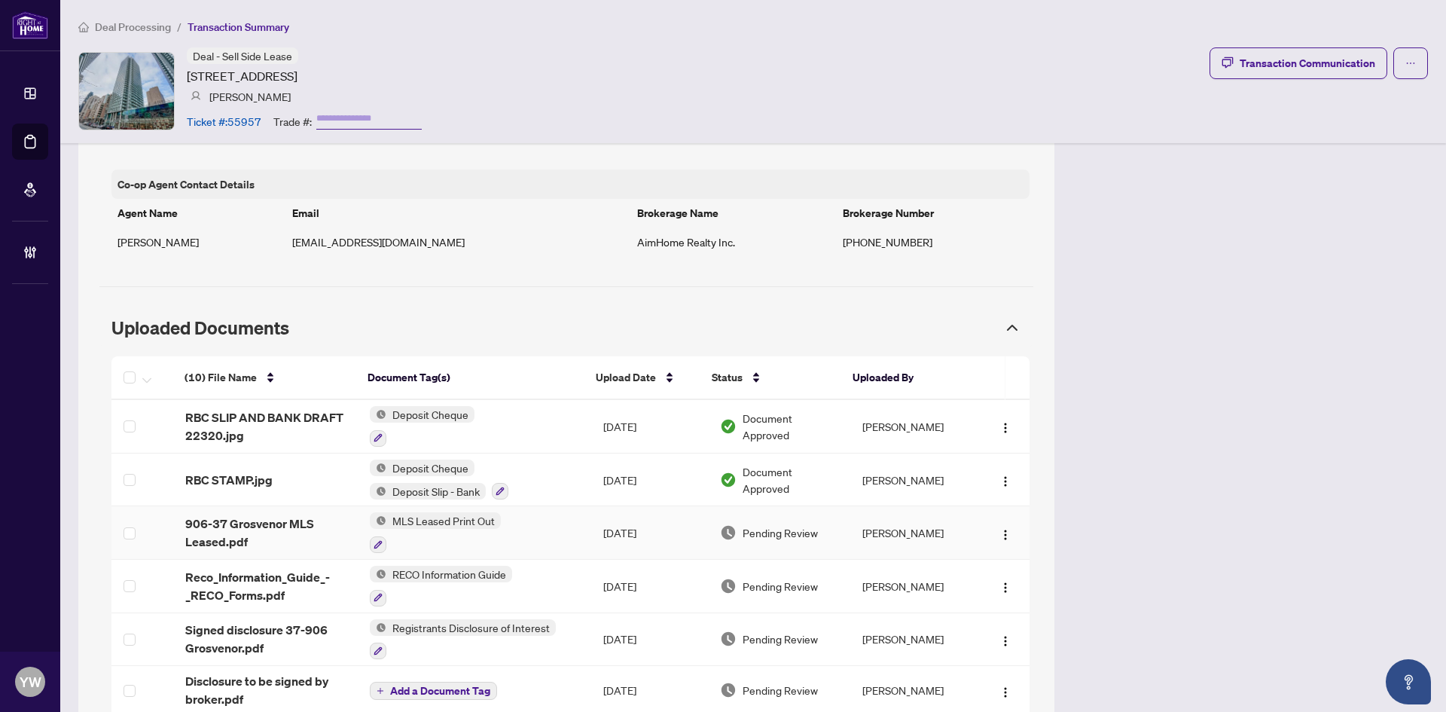
scroll to position [1330, 0]
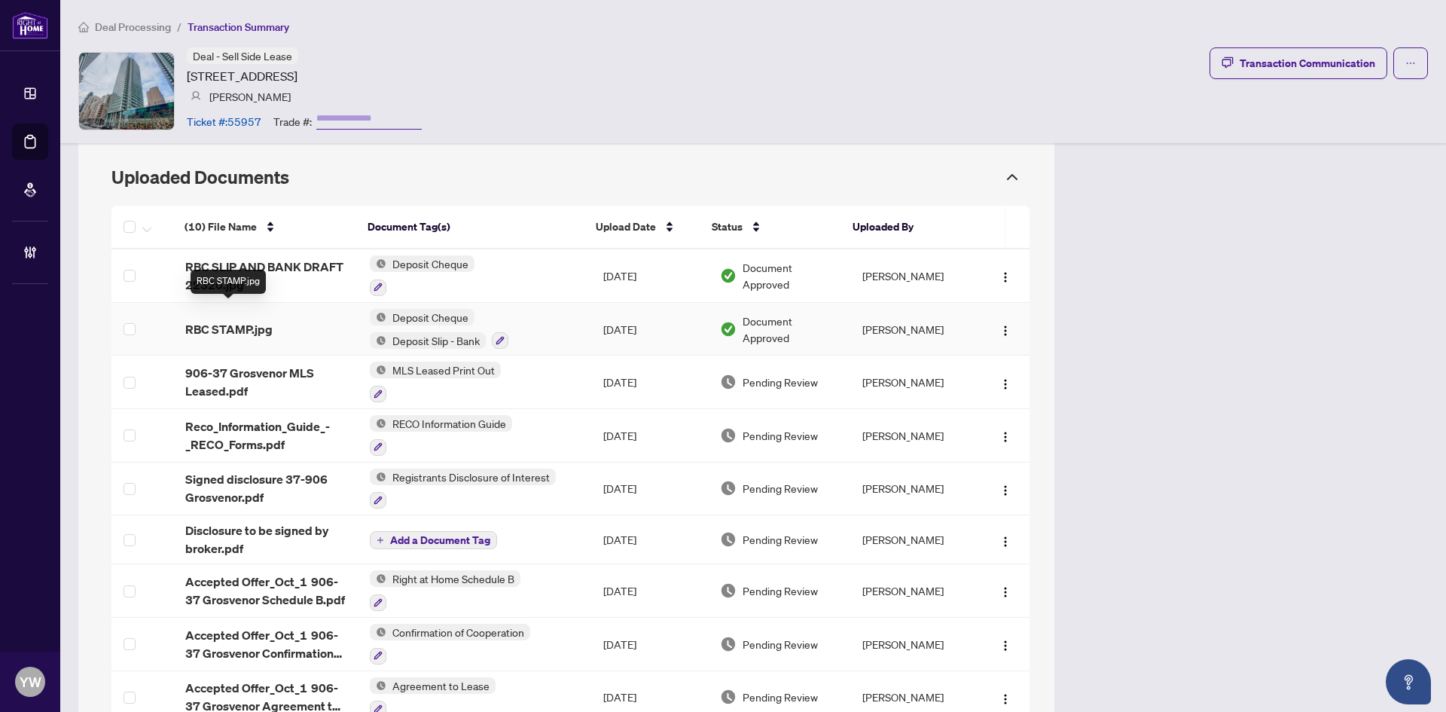
click at [245, 320] on span "RBC STAMP.jpg" at bounding box center [228, 329] width 87 height 18
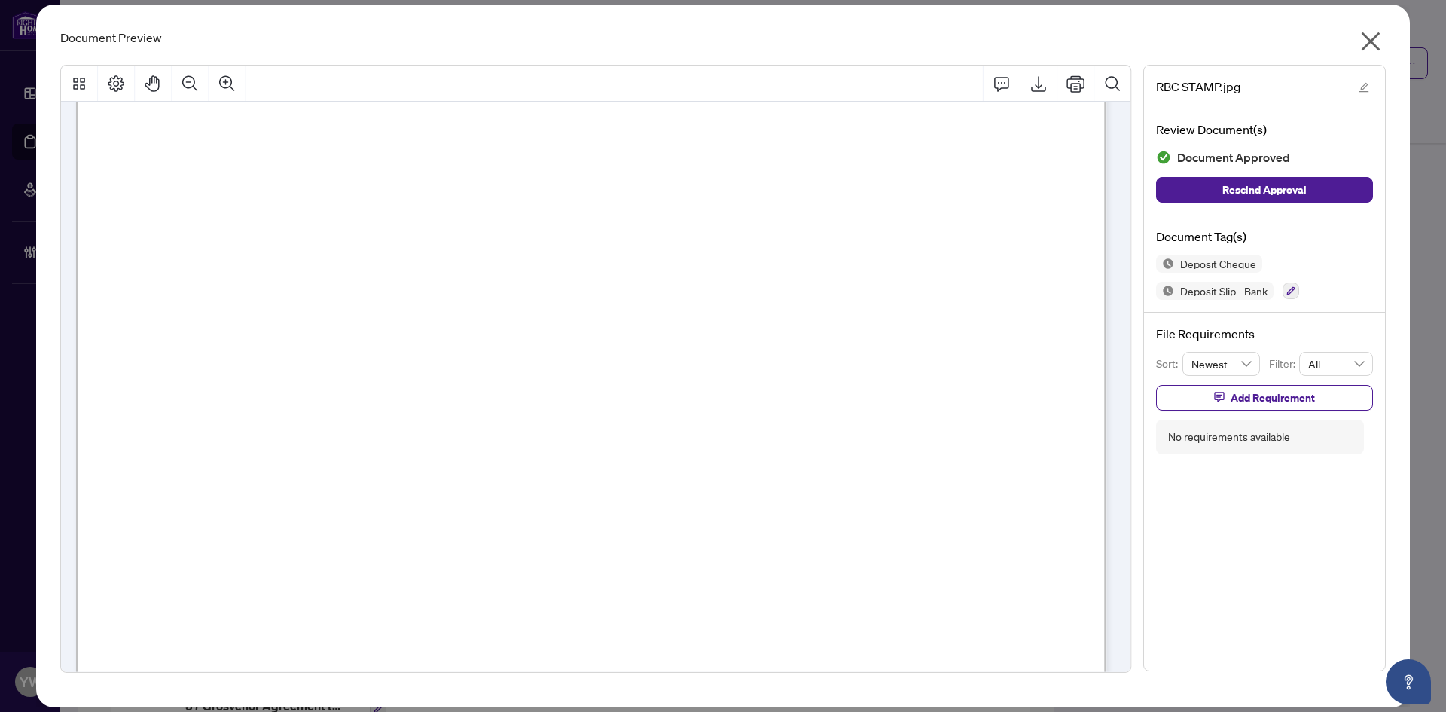
scroll to position [527, 0]
click at [1370, 40] on icon "close" at bounding box center [1371, 41] width 19 height 19
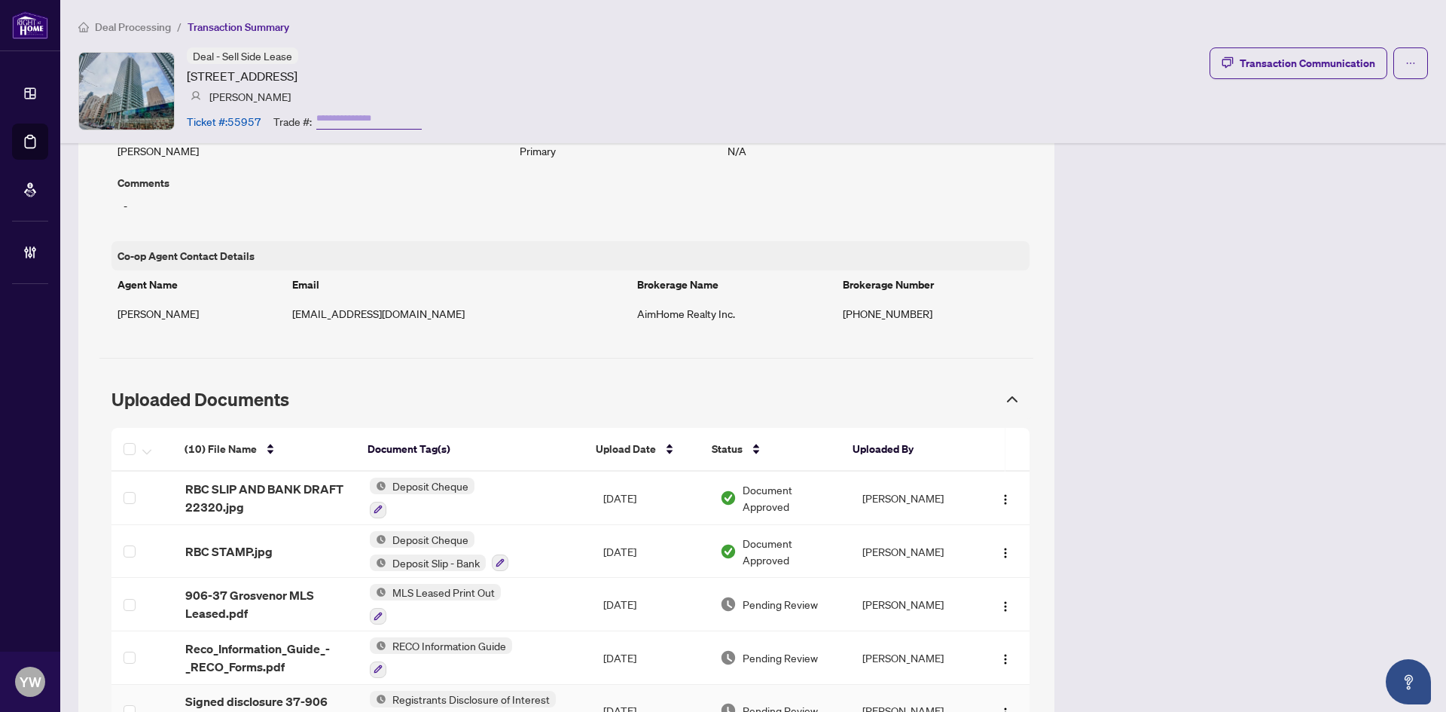
scroll to position [1104, 0]
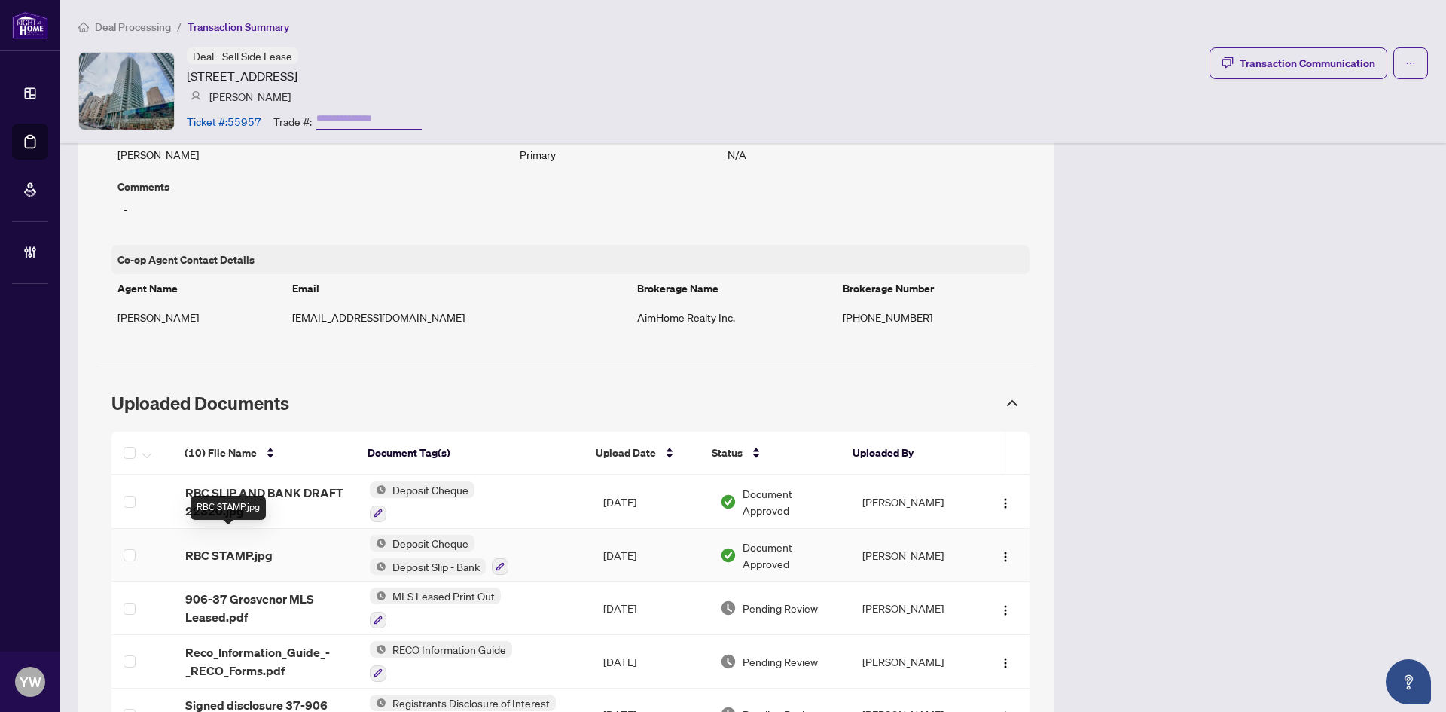
click at [239, 546] on span "RBC STAMP.jpg" at bounding box center [228, 555] width 87 height 18
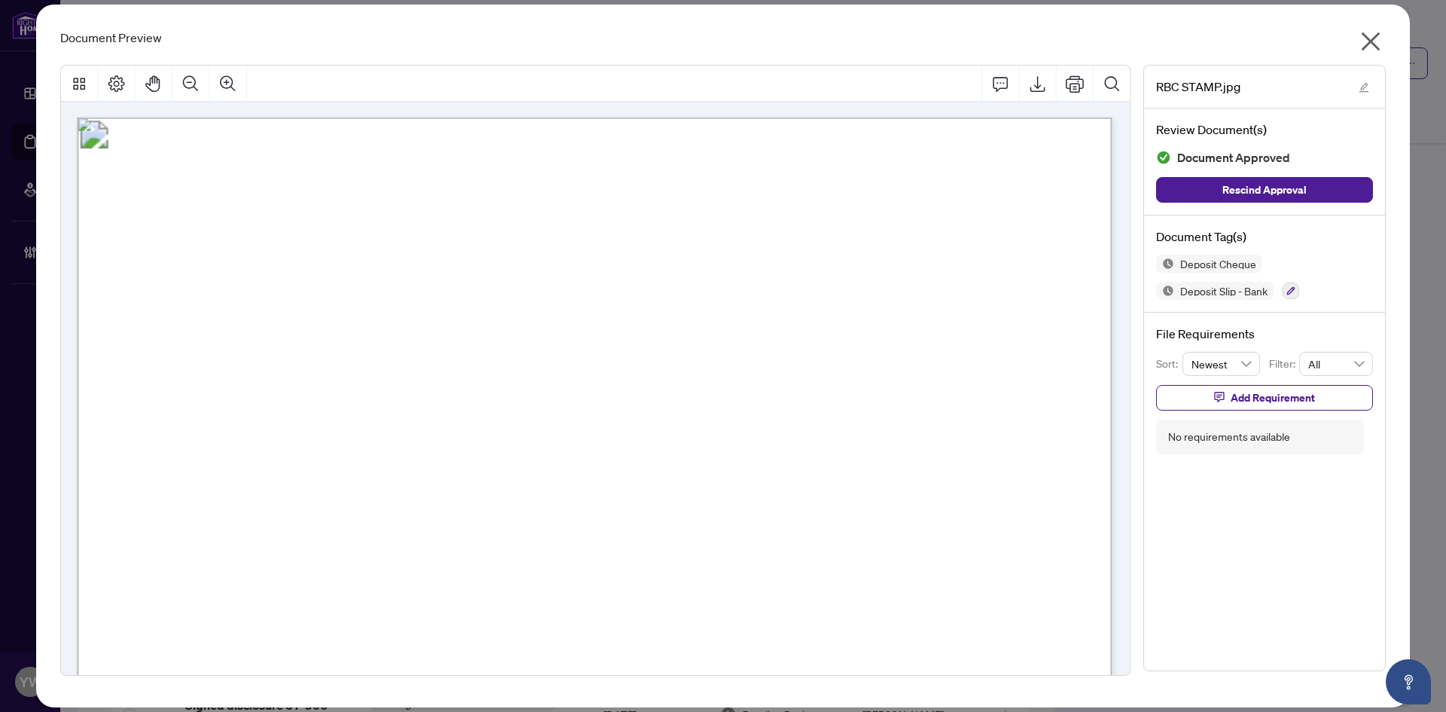
click at [1370, 34] on icon "close" at bounding box center [1371, 41] width 24 height 24
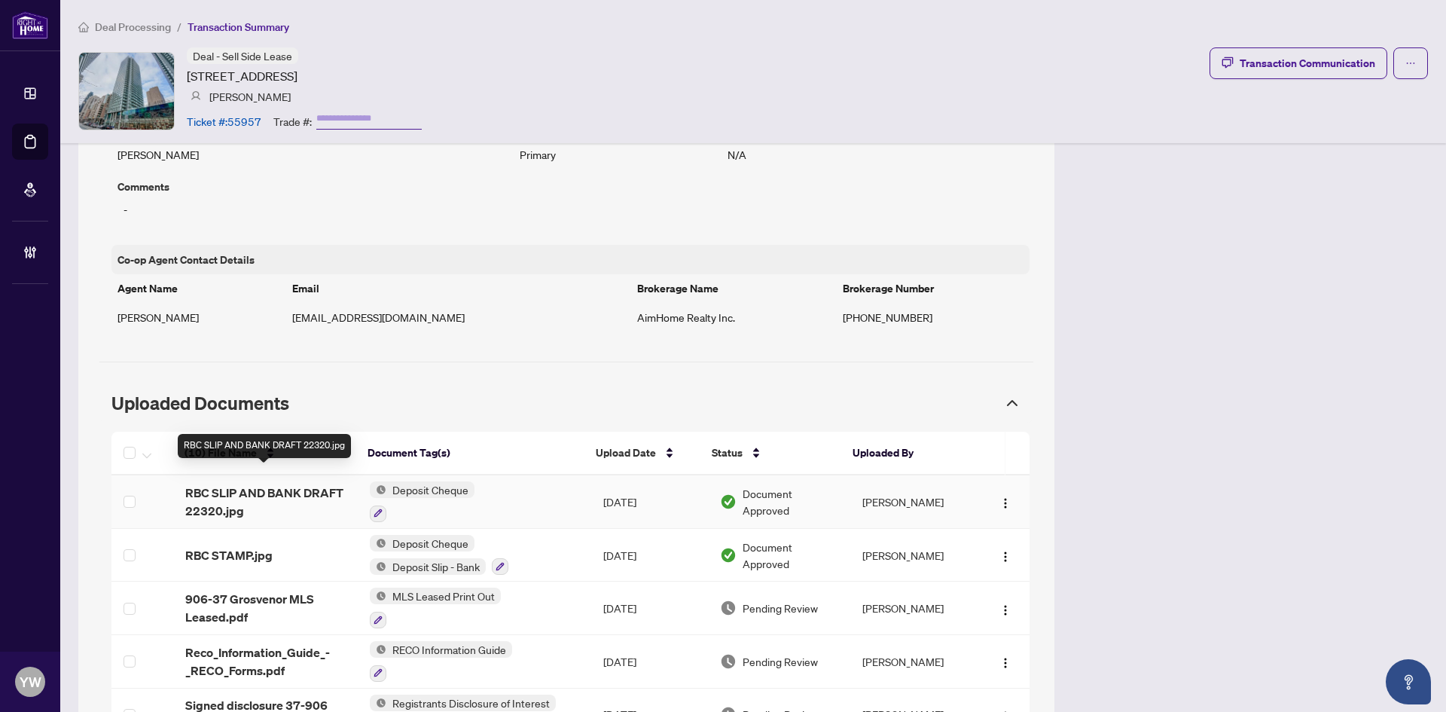
click at [294, 484] on span "RBC SLIP AND BANK DRAFT 22320.jpg" at bounding box center [265, 502] width 160 height 36
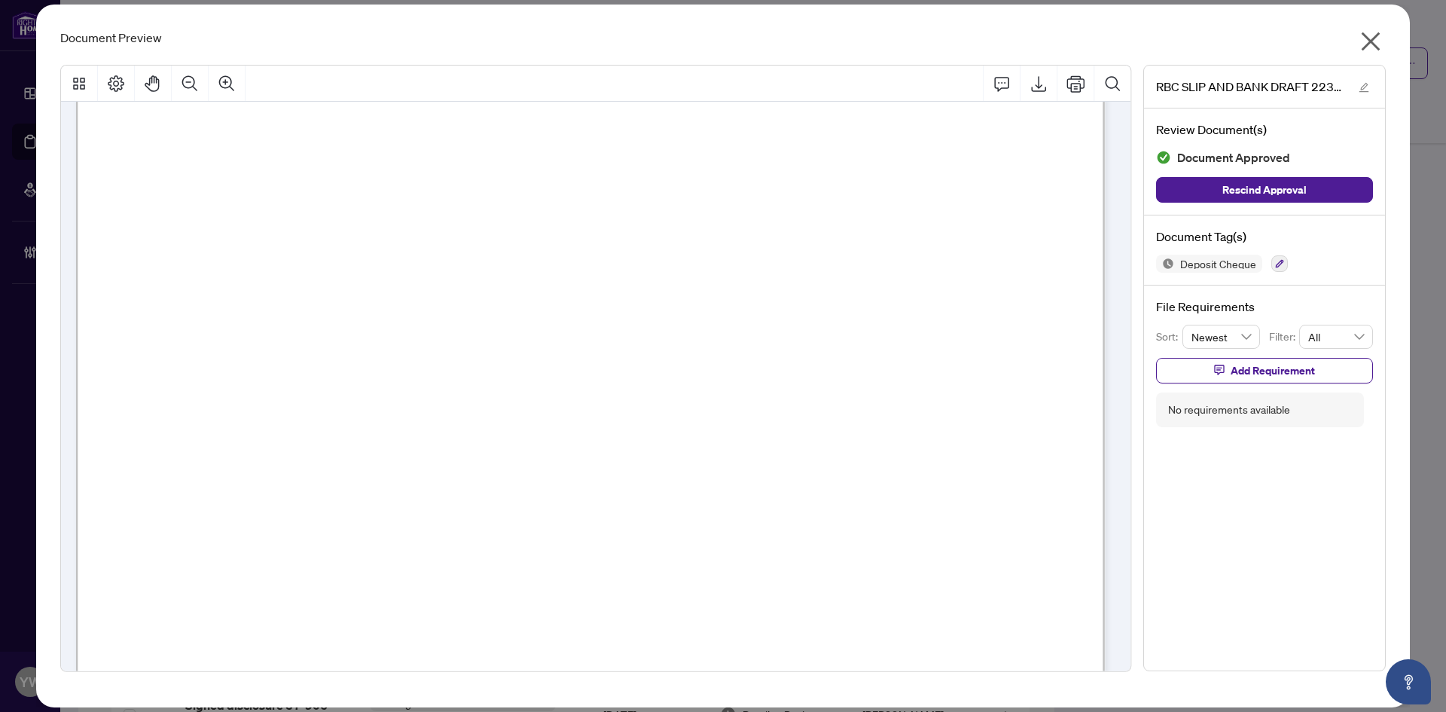
scroll to position [151, 0]
drag, startPoint x: 1366, startPoint y: 49, endPoint x: 1319, endPoint y: 57, distance: 47.4
click at [1366, 49] on icon "close" at bounding box center [1371, 41] width 24 height 24
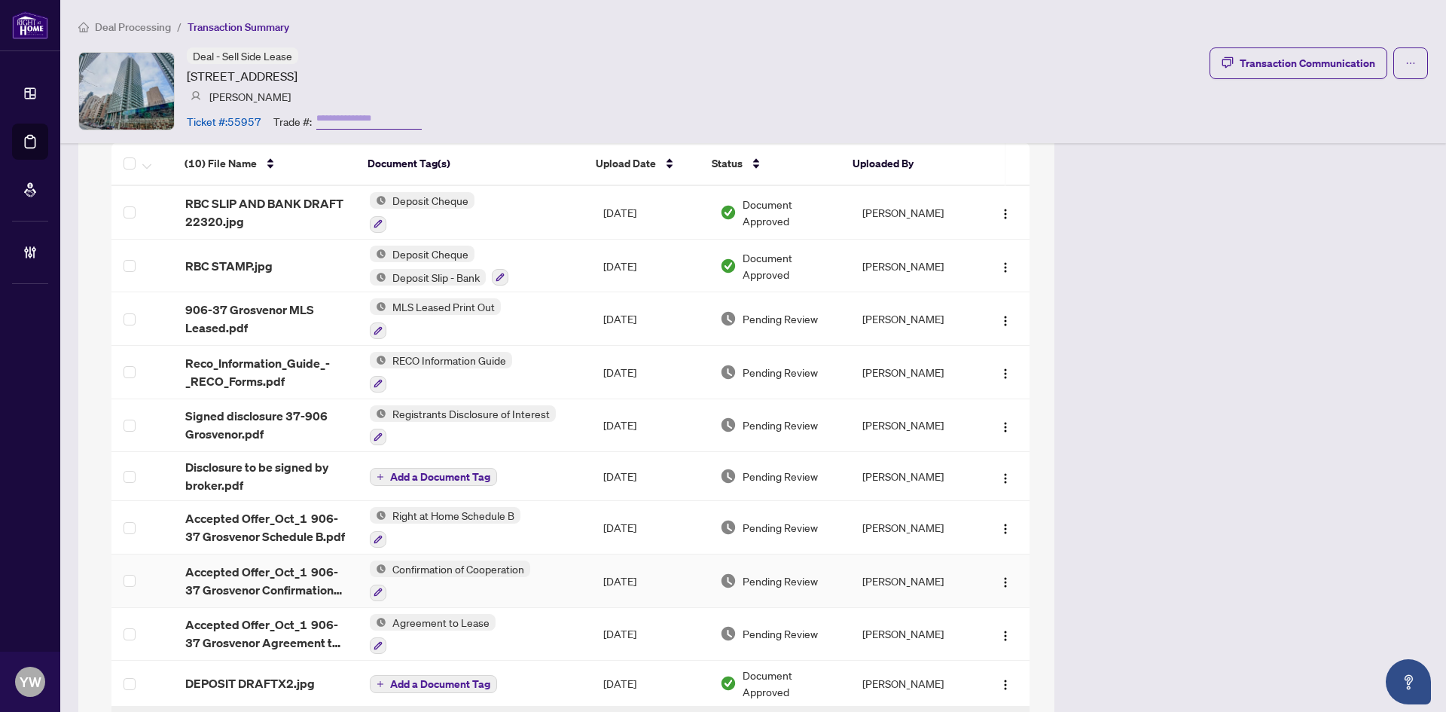
scroll to position [1480, 0]
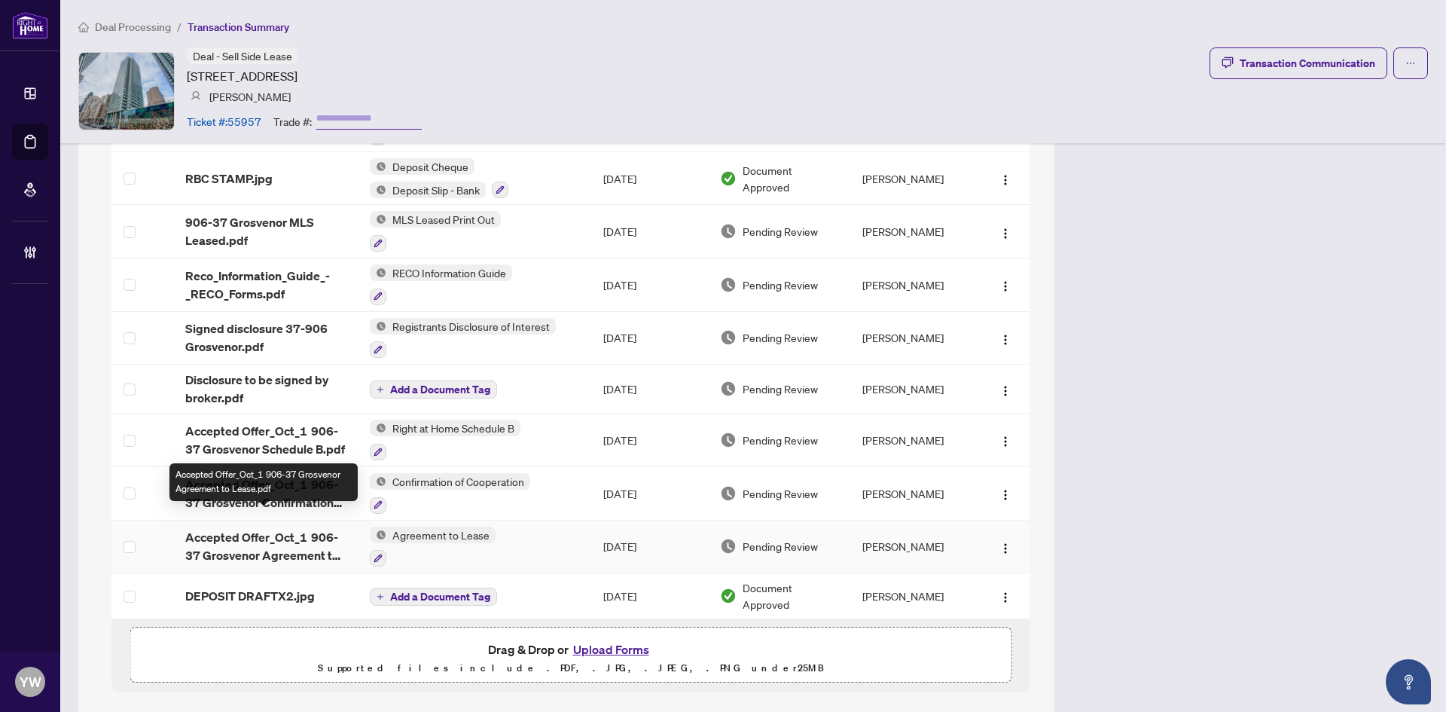
click at [309, 528] on span "Accepted Offer_Oct_1 906-37 Grosvenor Agreement to Lease.pdf" at bounding box center [265, 546] width 160 height 36
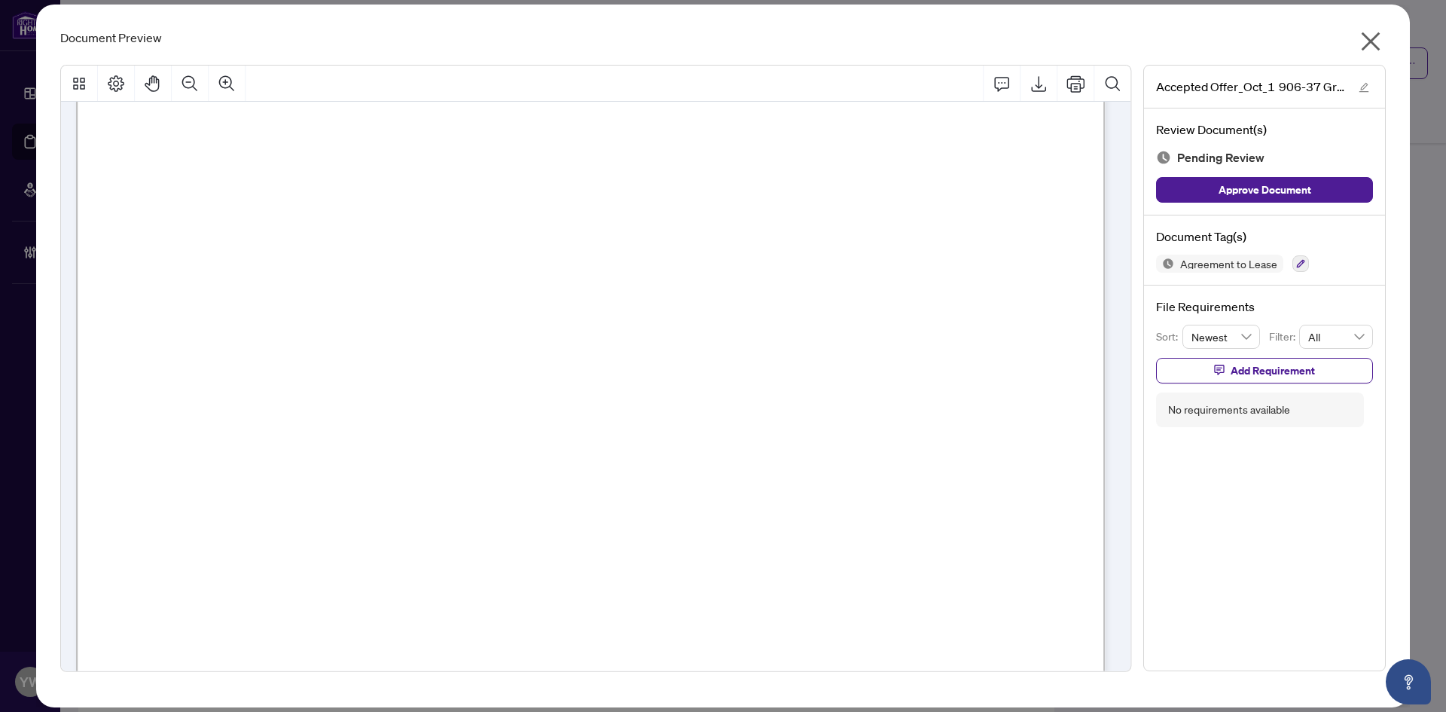
scroll to position [151, 0]
click at [785, 39] on div "Document Preview" at bounding box center [723, 38] width 1326 height 18
click at [1379, 44] on icon "close" at bounding box center [1371, 41] width 24 height 24
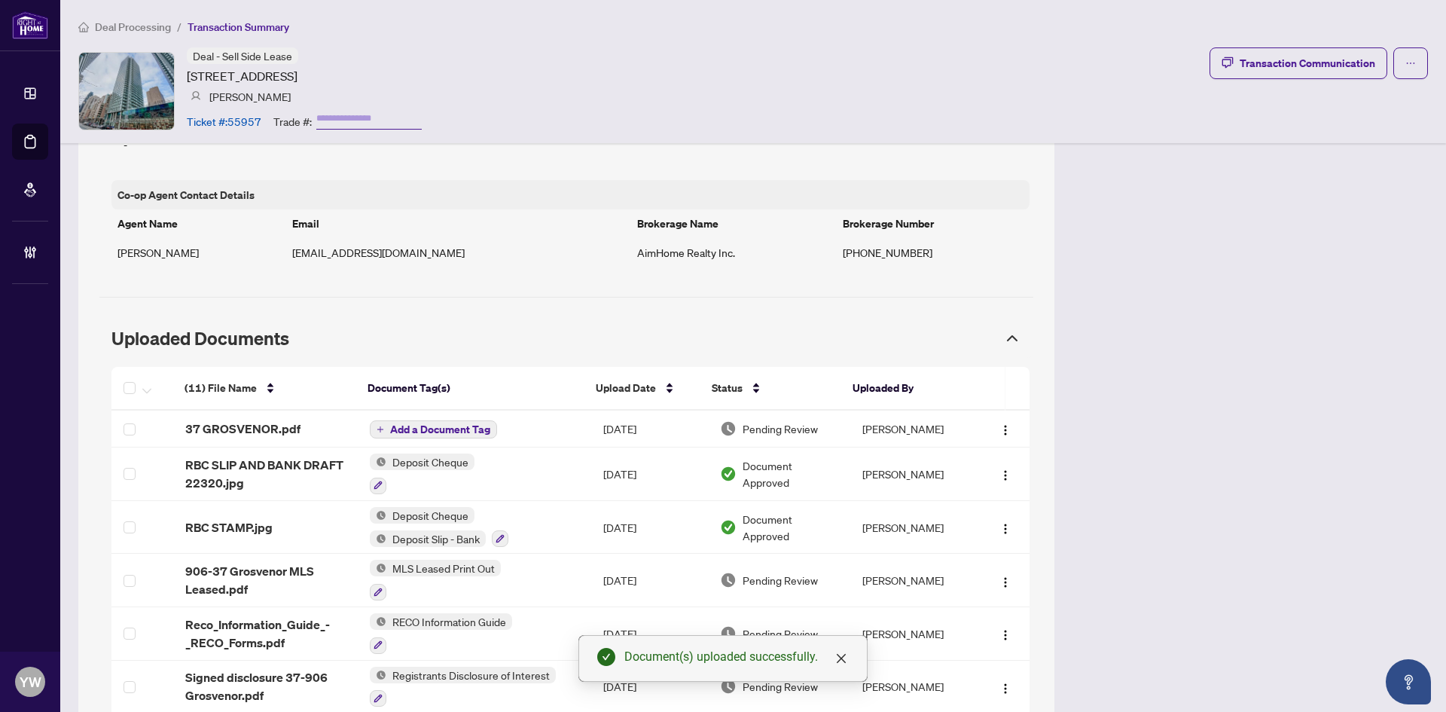
scroll to position [1113, 0]
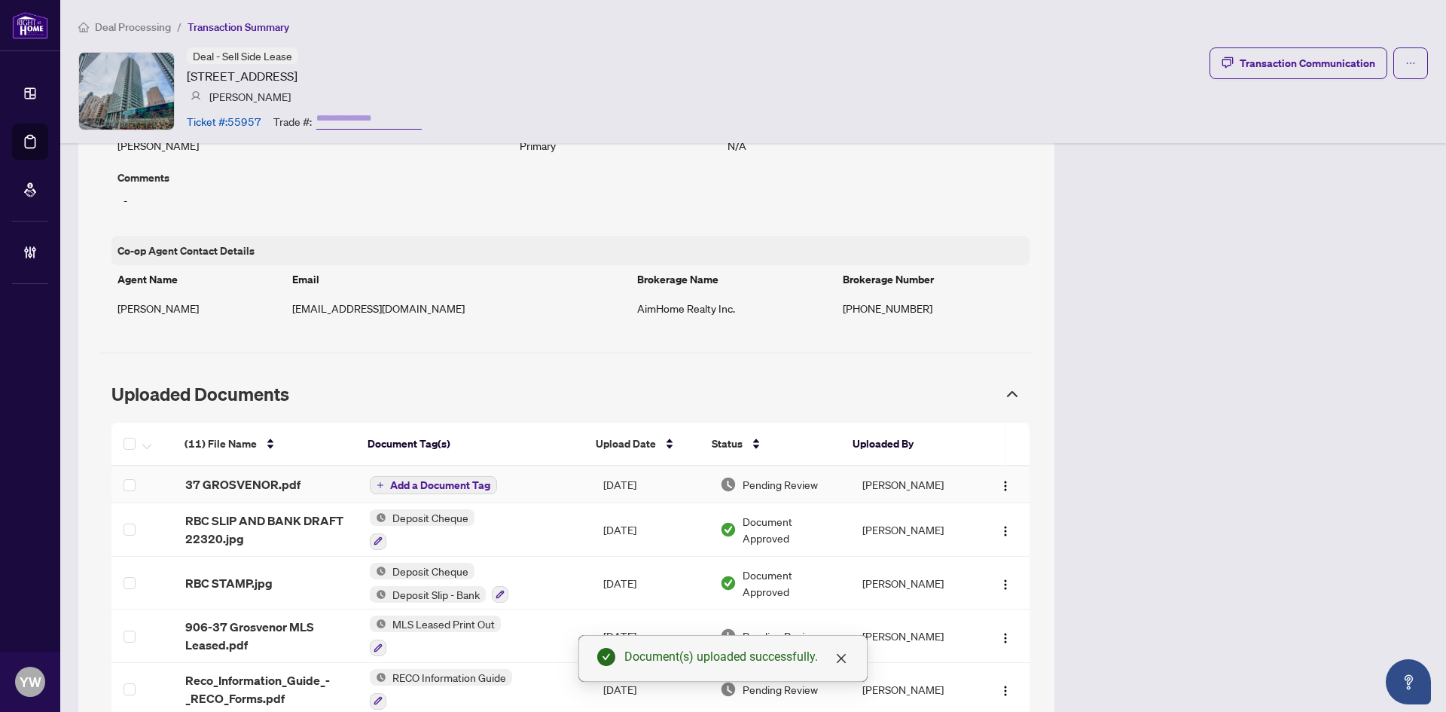
drag, startPoint x: 998, startPoint y: 472, endPoint x: 1020, endPoint y: 472, distance: 21.9
click at [1000, 480] on img "button" at bounding box center [1006, 486] width 12 height 12
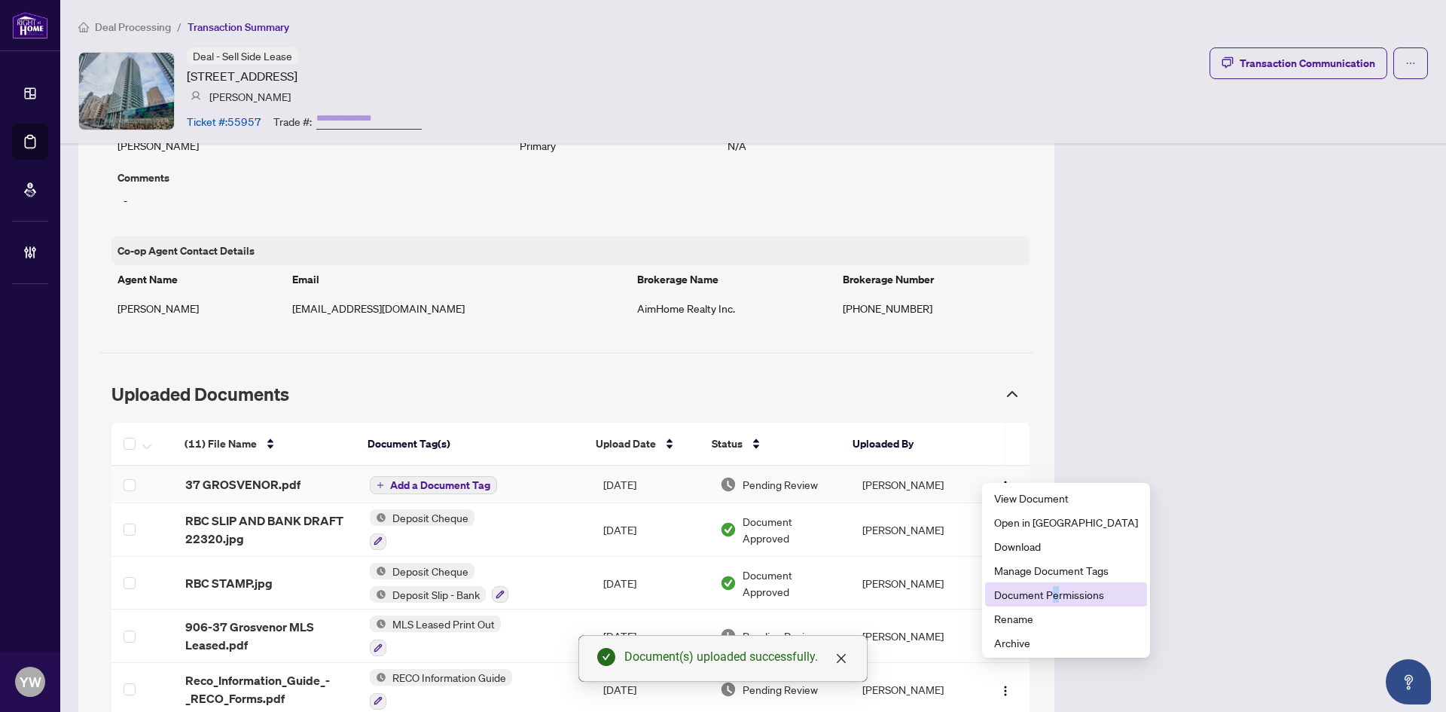
click at [1055, 591] on span "Document Permissions" at bounding box center [1066, 594] width 144 height 17
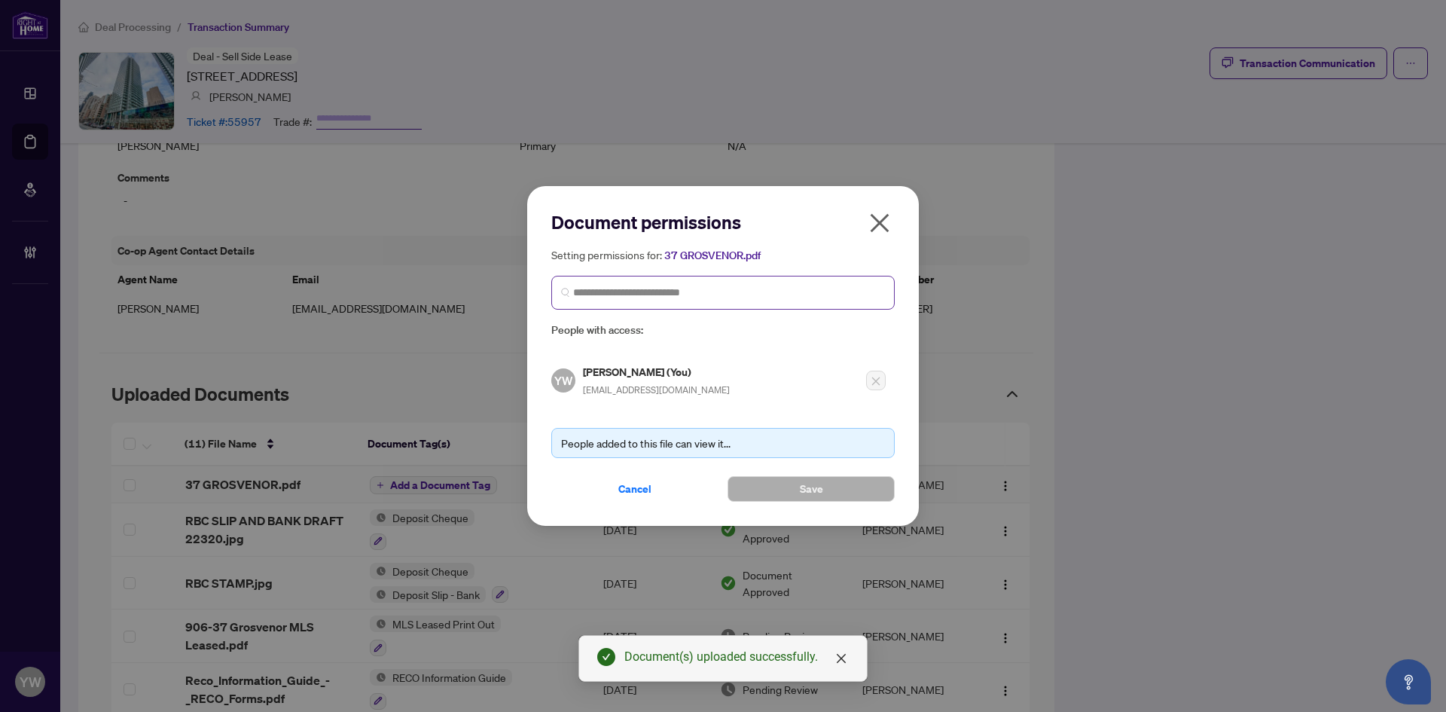
click at [698, 309] on span at bounding box center [723, 293] width 344 height 34
click at [689, 291] on input "search" at bounding box center [729, 293] width 312 height 16
type input "**********"
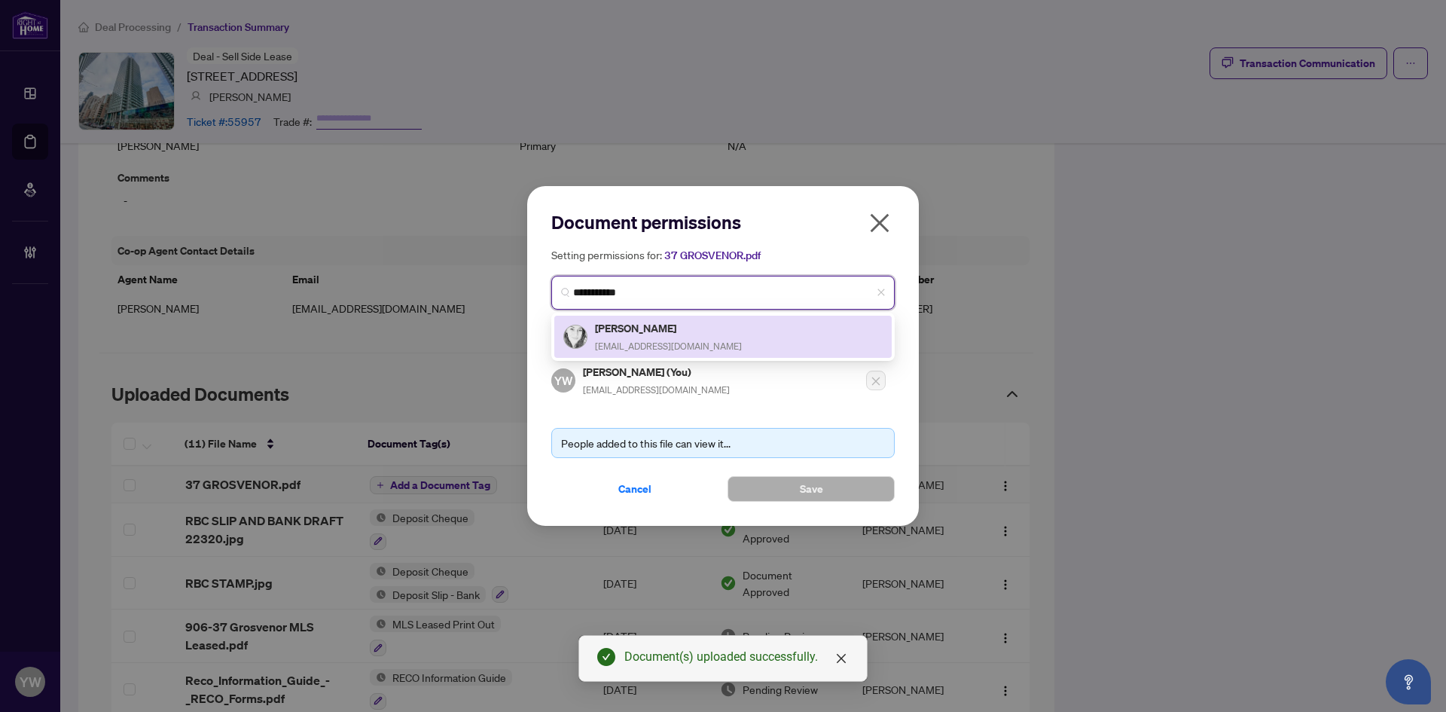
click at [704, 325] on div "Dorna Moini dornamoini3@gmail.com" at bounding box center [723, 336] width 319 height 35
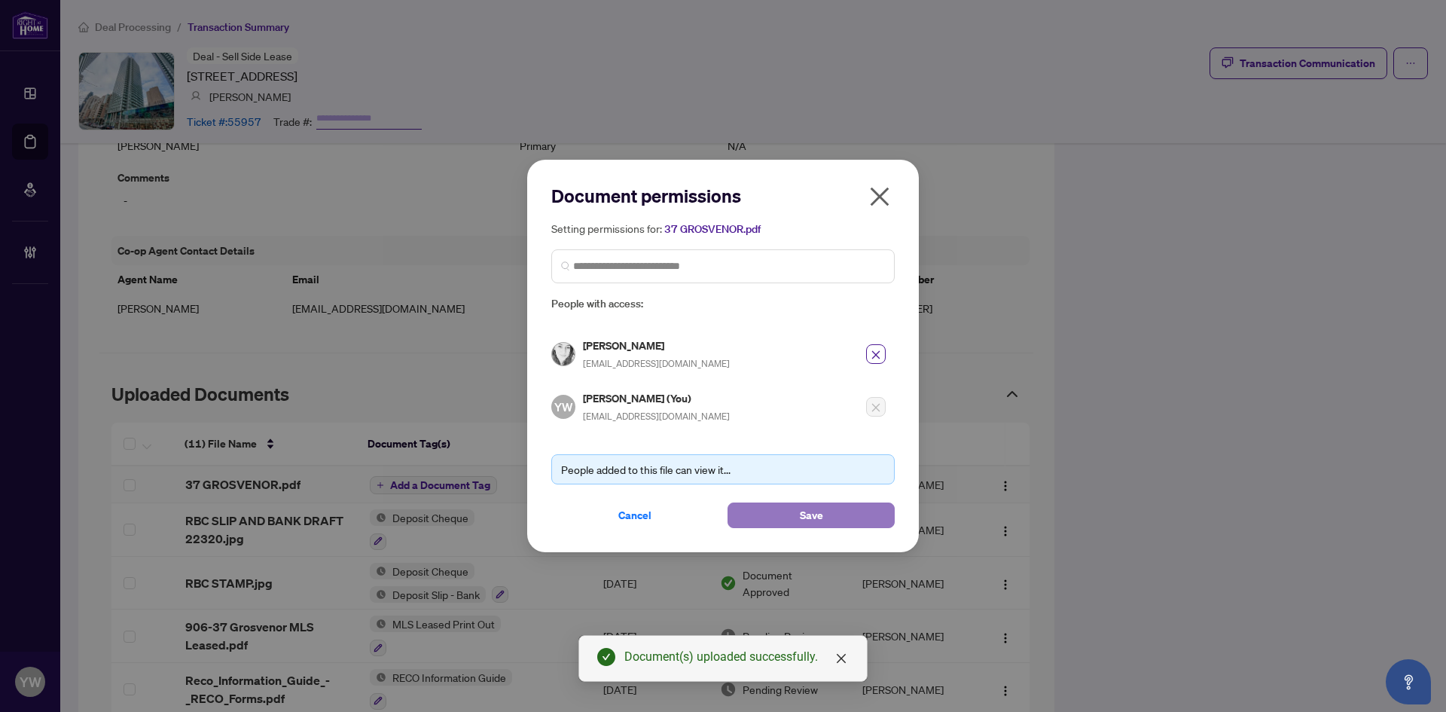
click at [814, 524] on span "Save" at bounding box center [811, 515] width 23 height 24
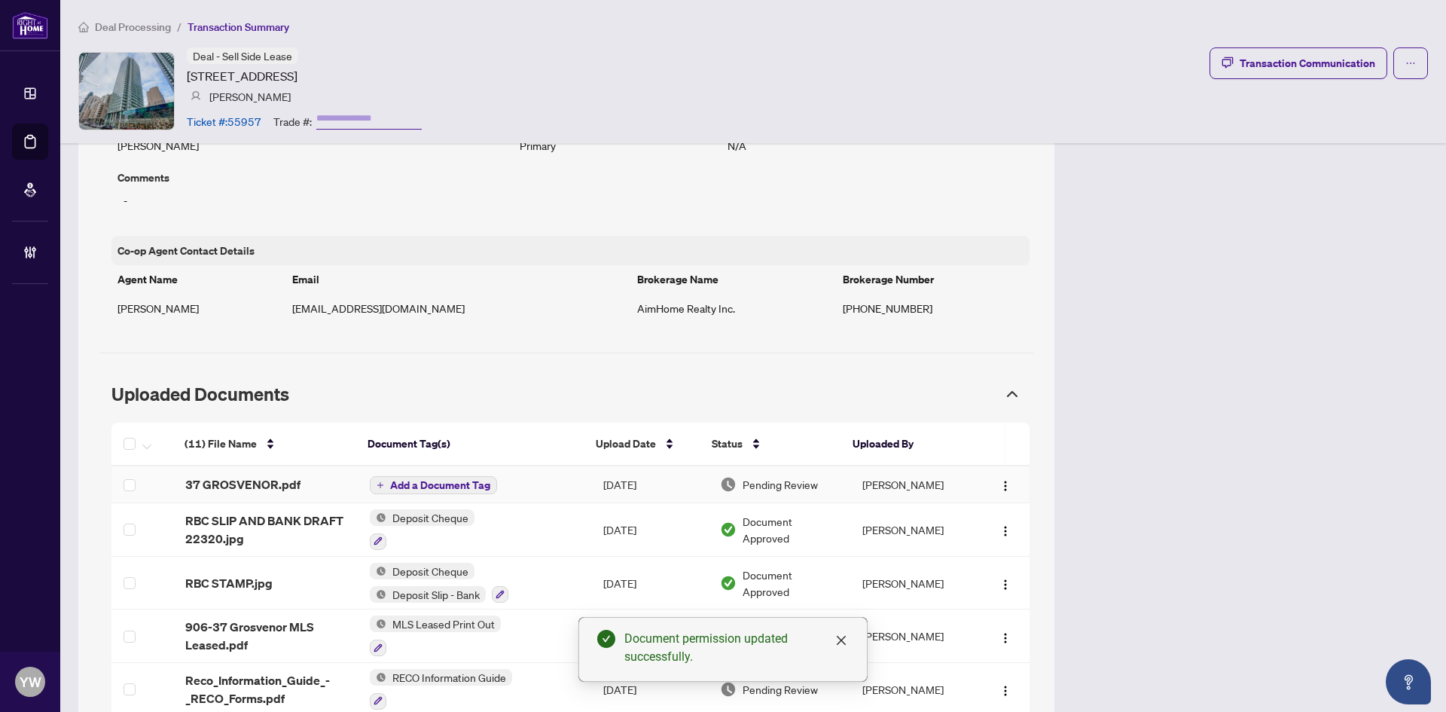
drag, startPoint x: 991, startPoint y: 469, endPoint x: 1044, endPoint y: 582, distance: 125.4
click at [1000, 480] on img "button" at bounding box center [1006, 486] width 12 height 12
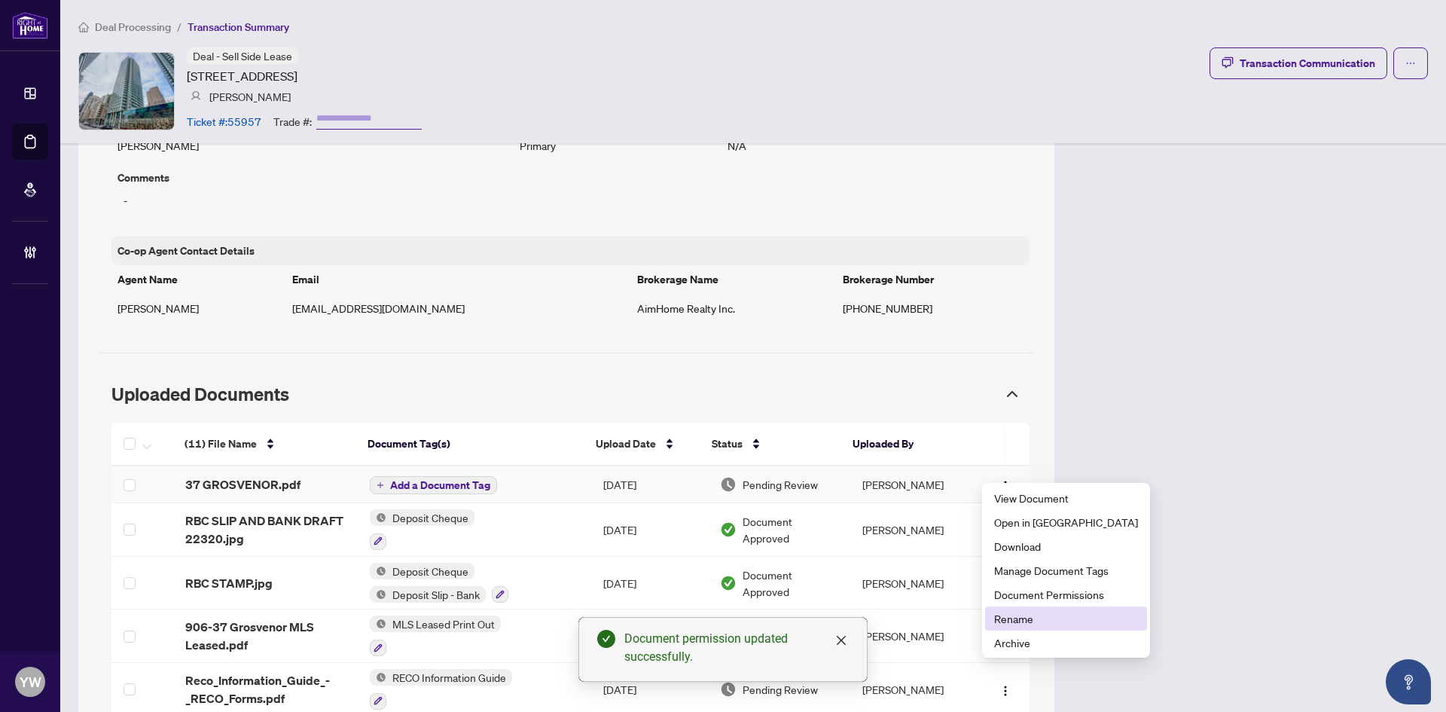
click at [1015, 609] on li "Rename" at bounding box center [1066, 618] width 162 height 24
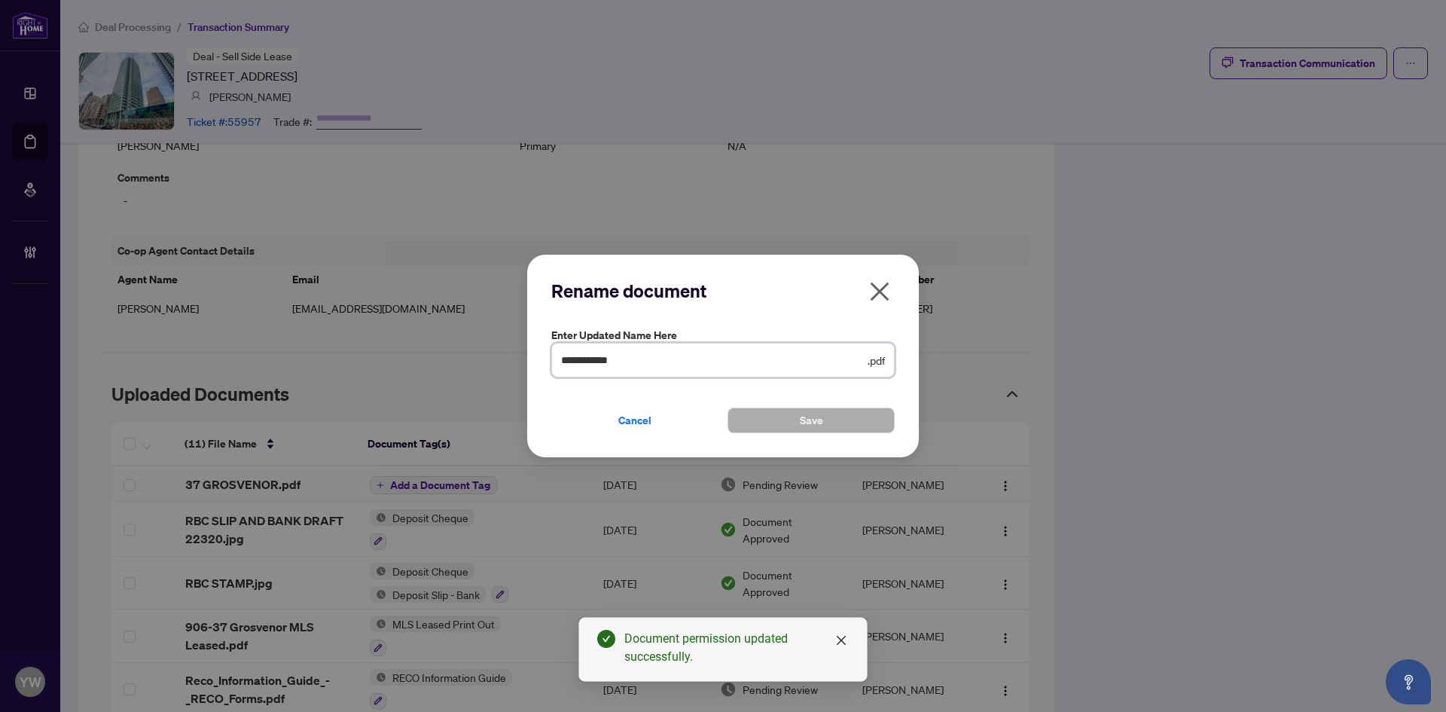
drag, startPoint x: 664, startPoint y: 359, endPoint x: 512, endPoint y: 356, distance: 152.2
click at [512, 356] on div "**********" at bounding box center [723, 356] width 1446 height 712
type input "**********"
click at [812, 418] on span "Save" at bounding box center [811, 420] width 23 height 24
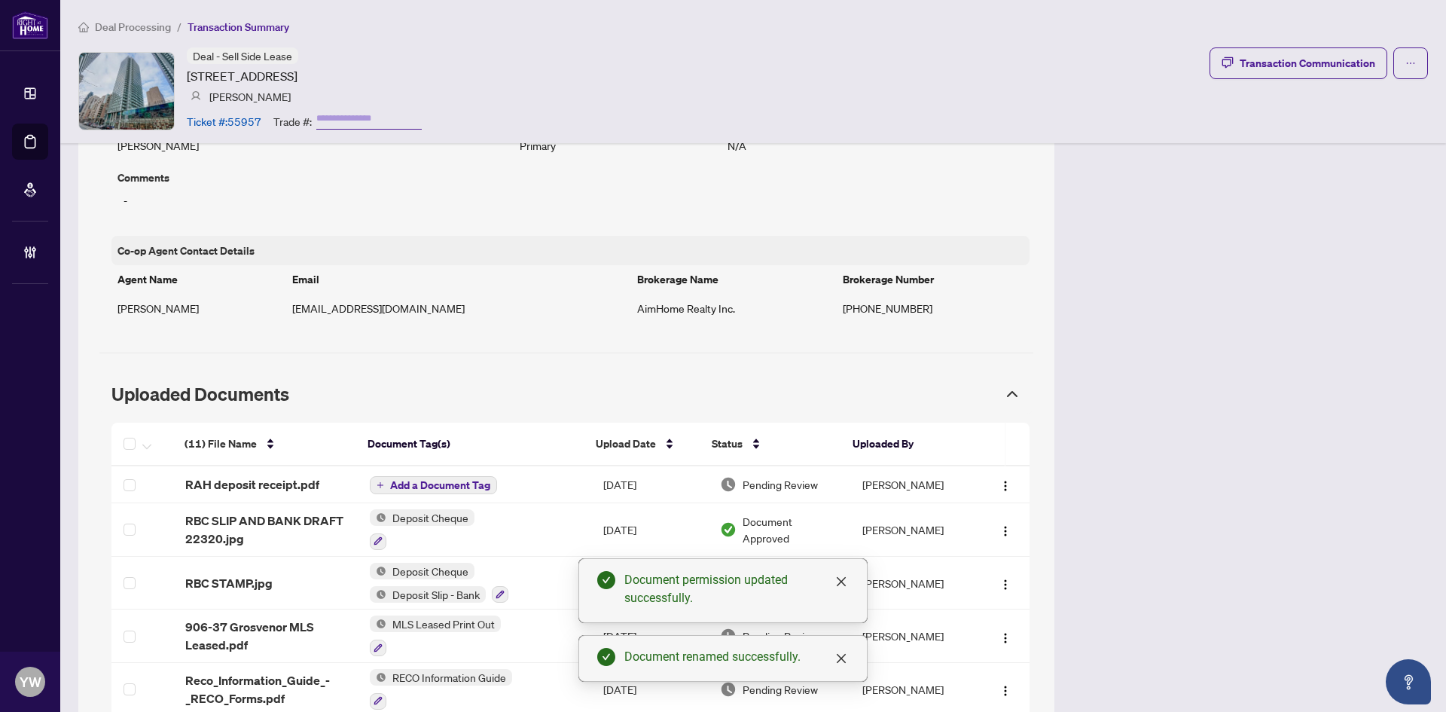
click at [478, 480] on span "Add a Document Tag" at bounding box center [440, 485] width 100 height 11
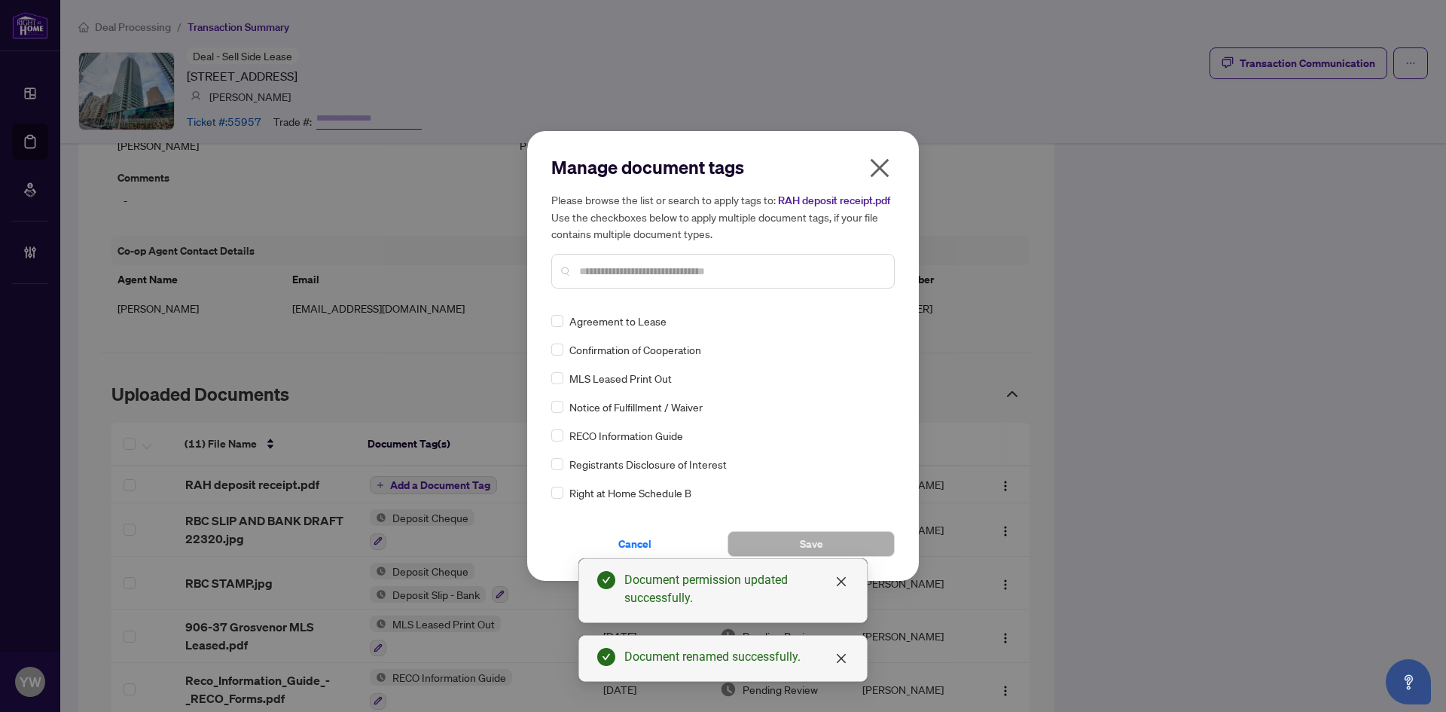
click at [619, 271] on input "text" at bounding box center [730, 271] width 303 height 17
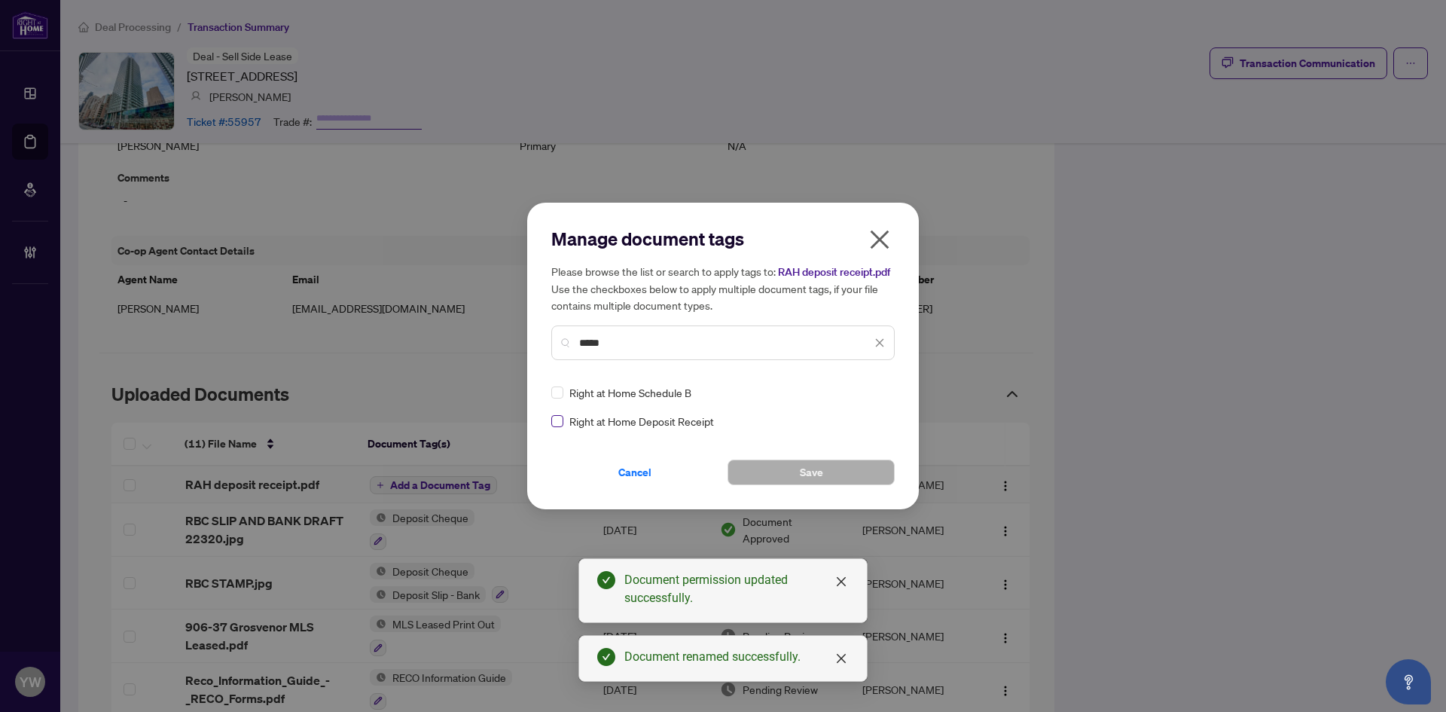
type input "*****"
click at [867, 390] on img at bounding box center [864, 392] width 15 height 15
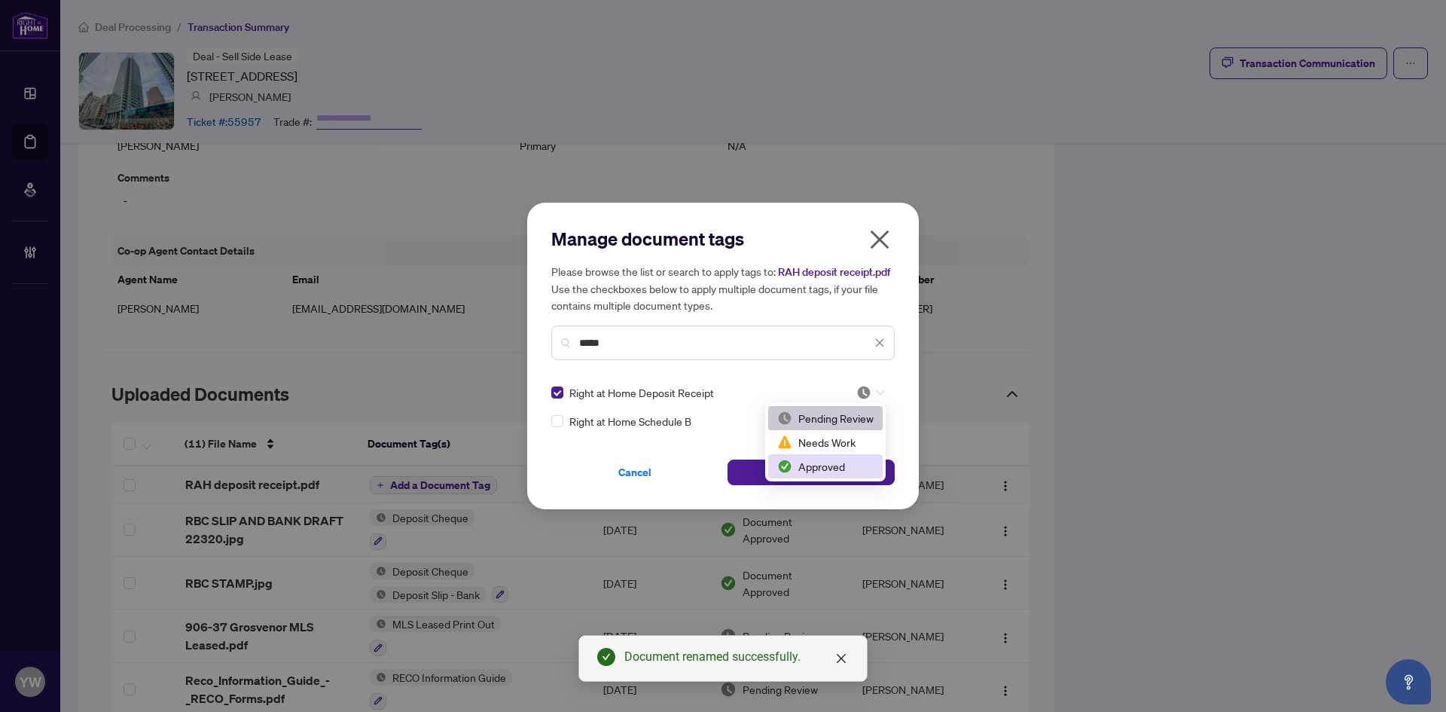
click at [828, 463] on div "Approved" at bounding box center [825, 466] width 96 height 17
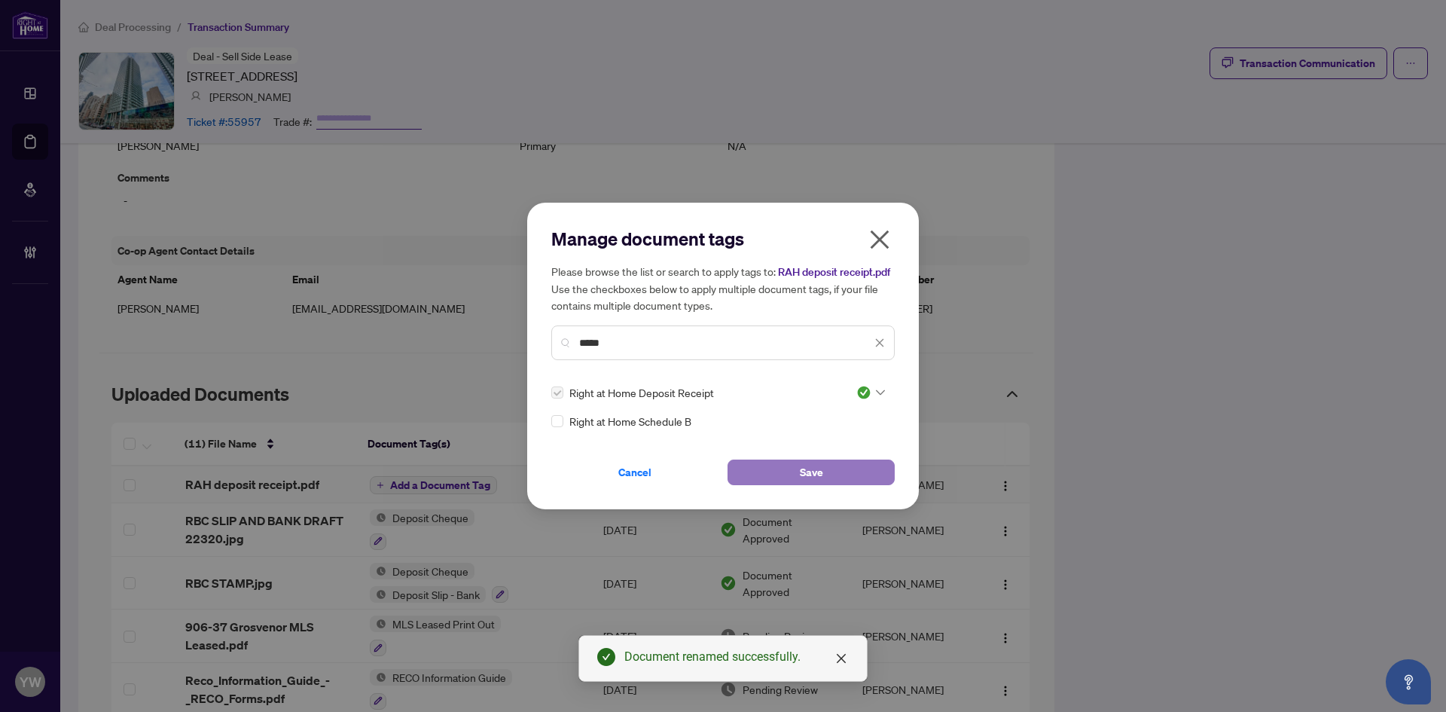
click at [863, 469] on button "Save" at bounding box center [811, 473] width 167 height 26
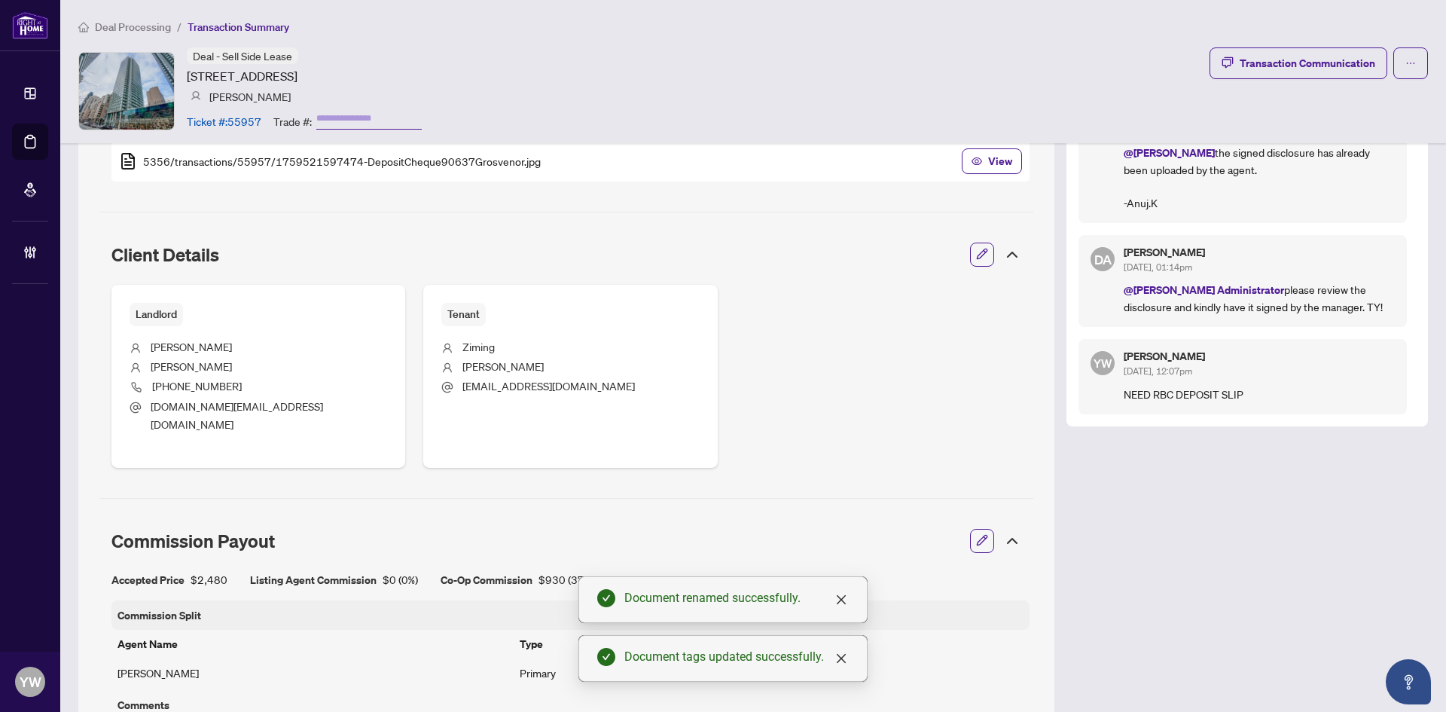
scroll to position [284, 0]
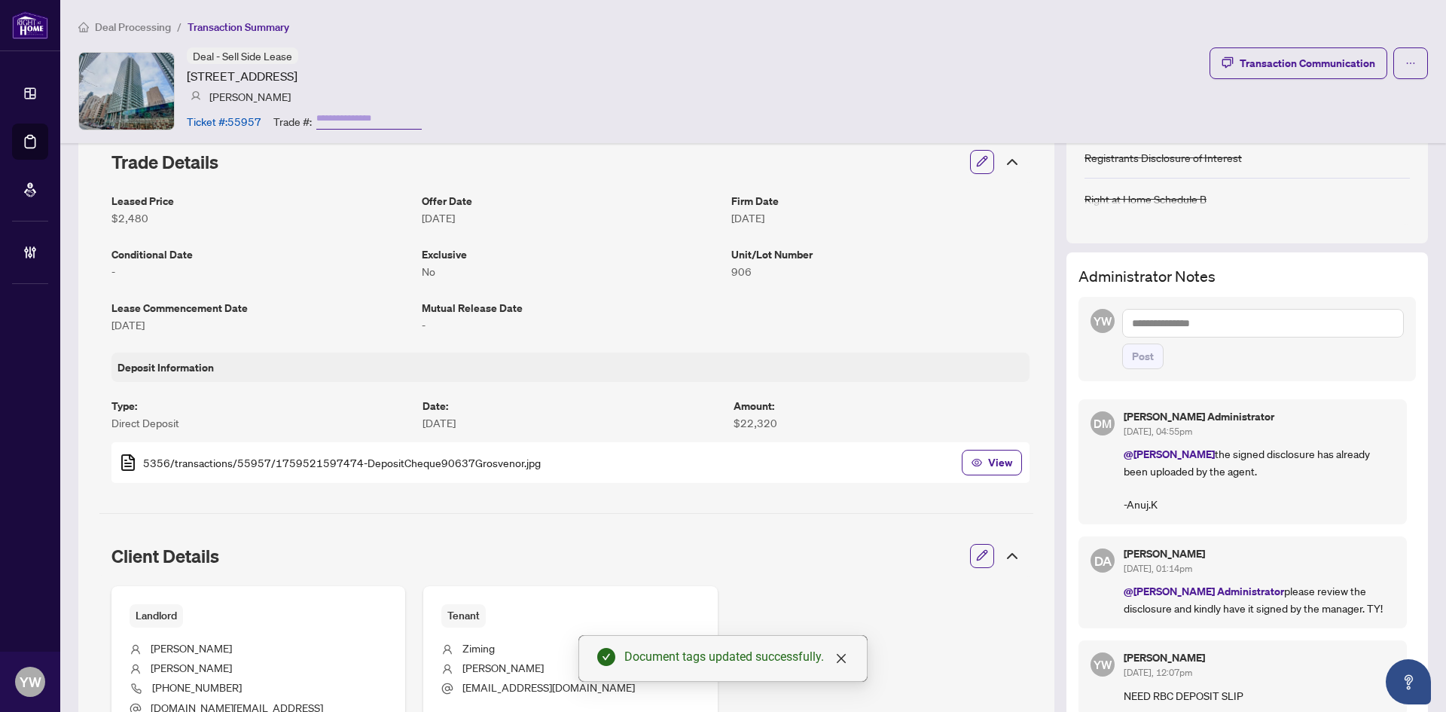
drag, startPoint x: 1168, startPoint y: 318, endPoint x: 1184, endPoint y: 322, distance: 17.2
click at [1168, 318] on textarea at bounding box center [1264, 323] width 282 height 29
paste textarea "**********"
type textarea "**********"
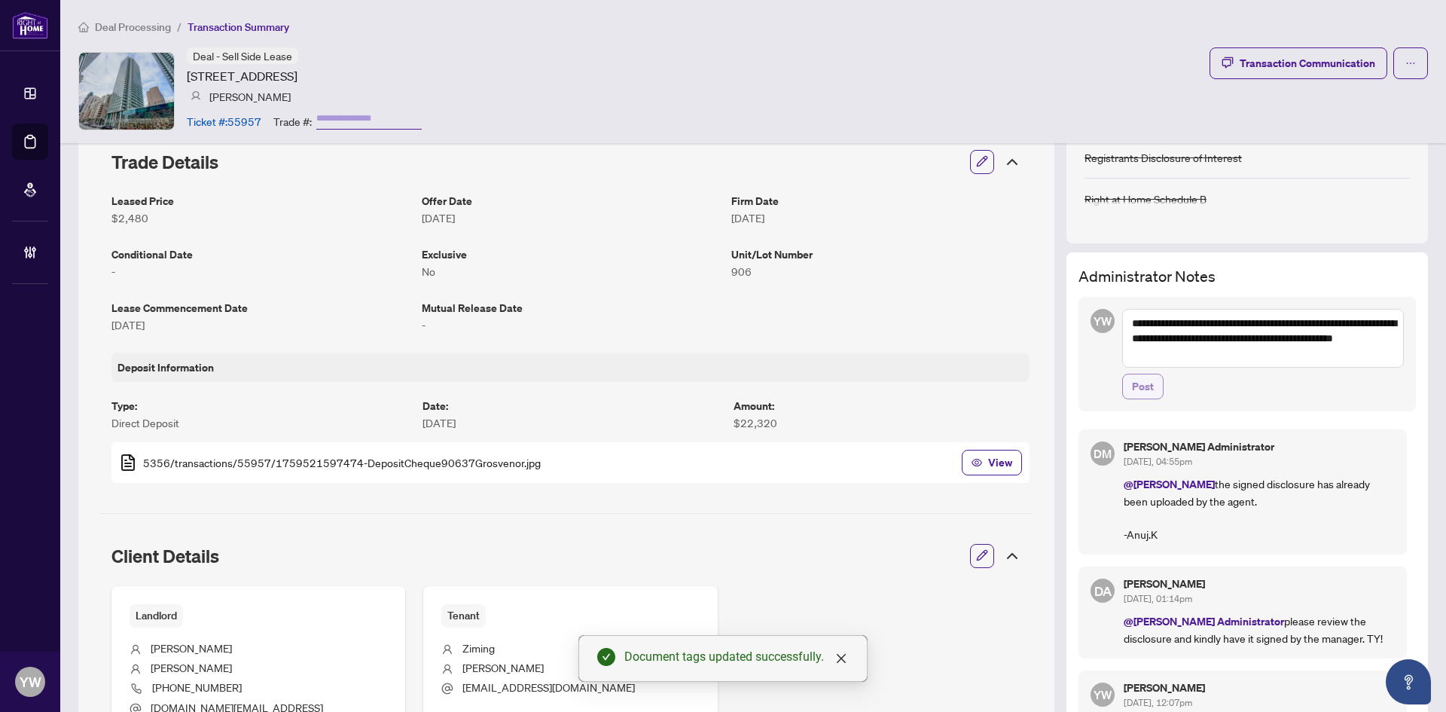
click at [1132, 386] on span "Post" at bounding box center [1143, 386] width 22 height 24
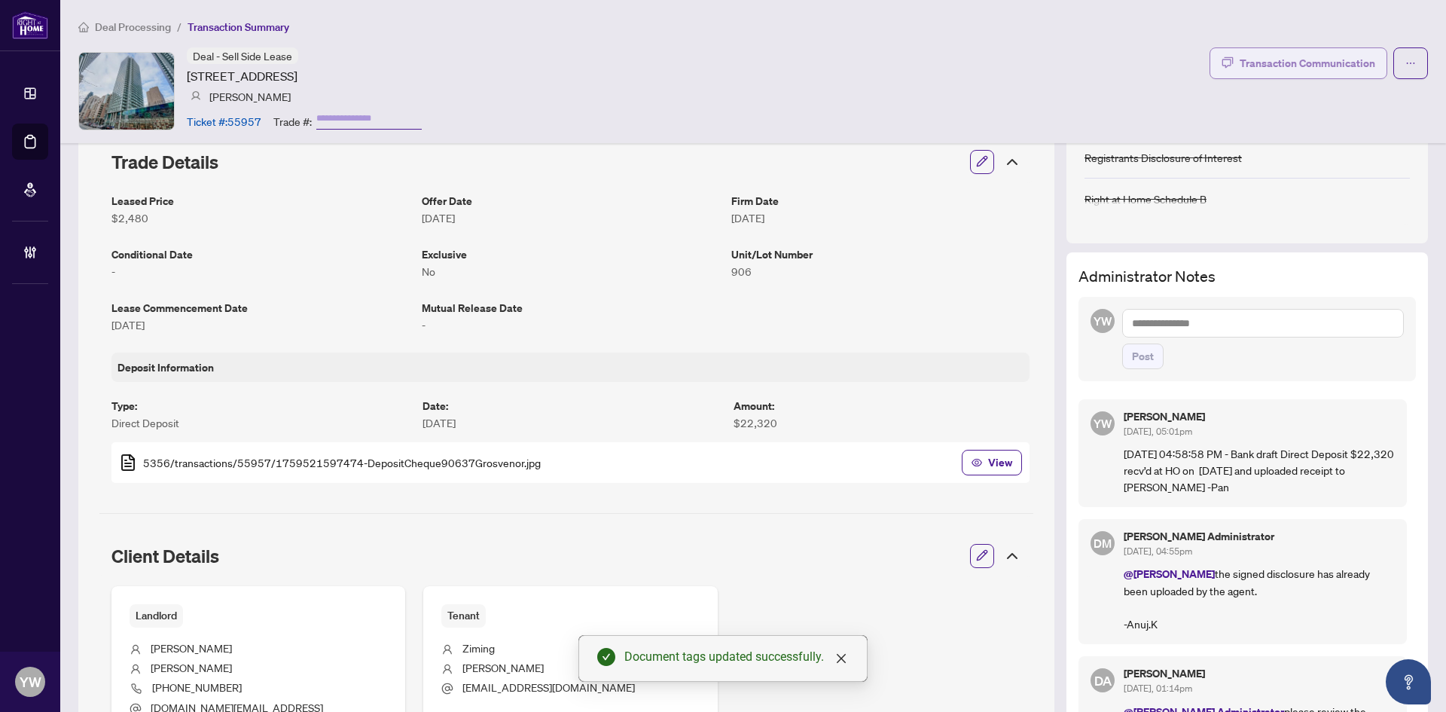
click at [1330, 58] on div "Transaction Communication" at bounding box center [1308, 63] width 136 height 24
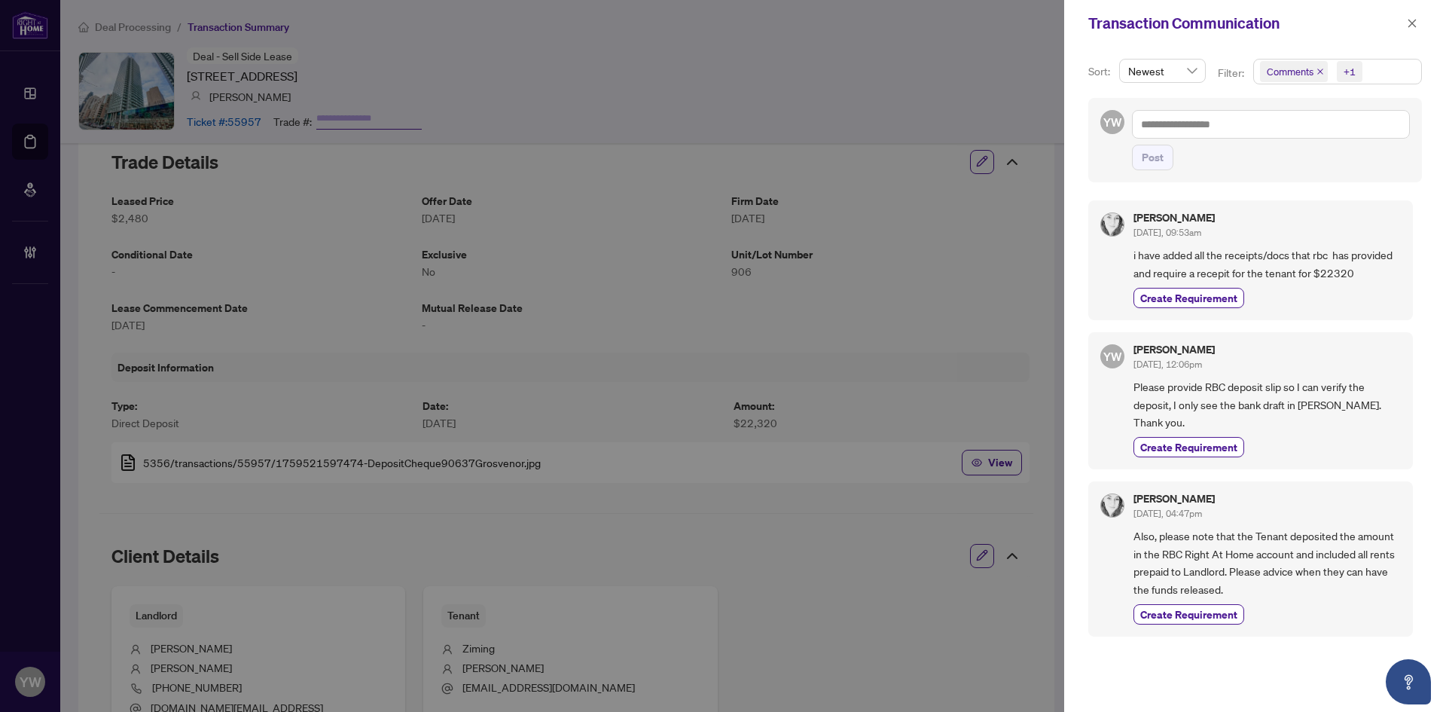
click at [1199, 143] on div "Post" at bounding box center [1271, 140] width 278 height 60
click at [1200, 127] on textarea at bounding box center [1271, 124] width 278 height 29
paste textarea "**********"
type textarea "**********"
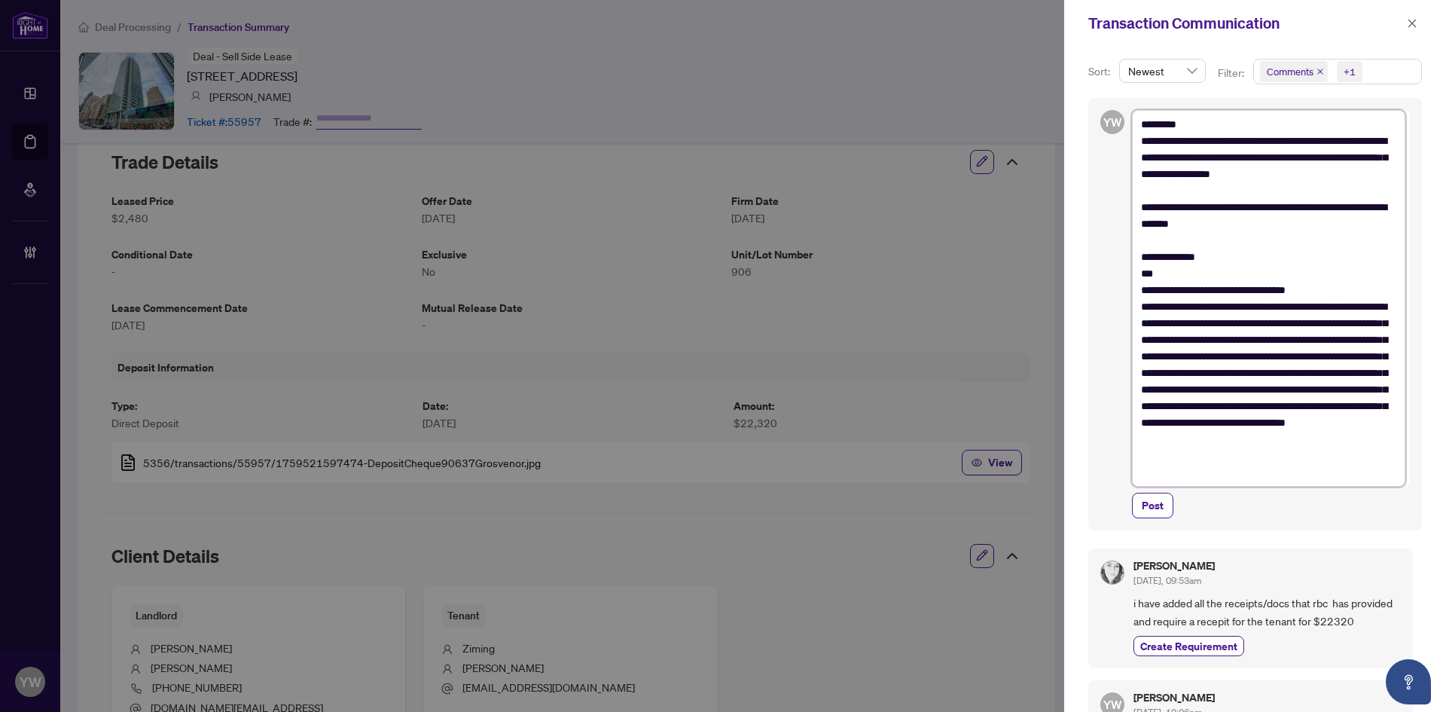
scroll to position [0, 0]
type textarea "**********"
click at [1162, 504] on span "Post" at bounding box center [1153, 505] width 22 height 24
type textarea "**********"
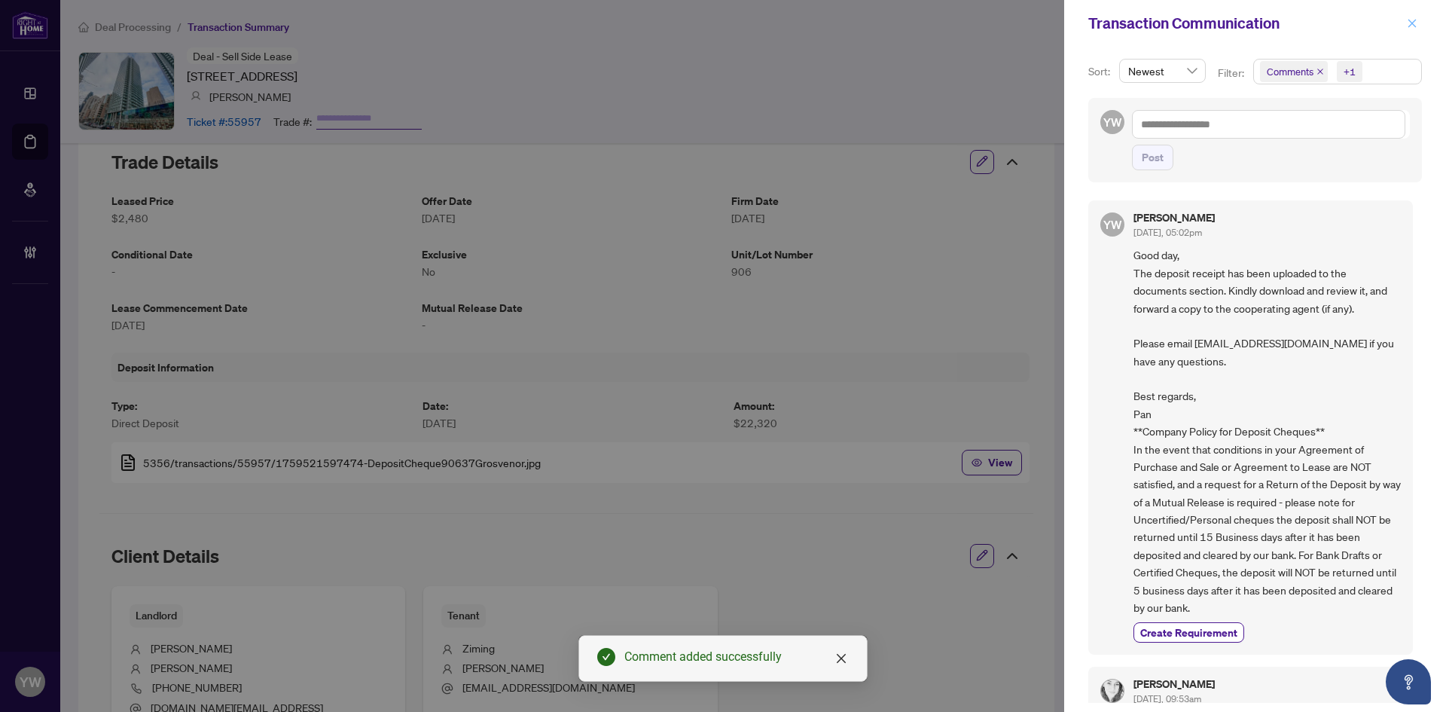
click at [1410, 11] on span "button" at bounding box center [1412, 23] width 11 height 24
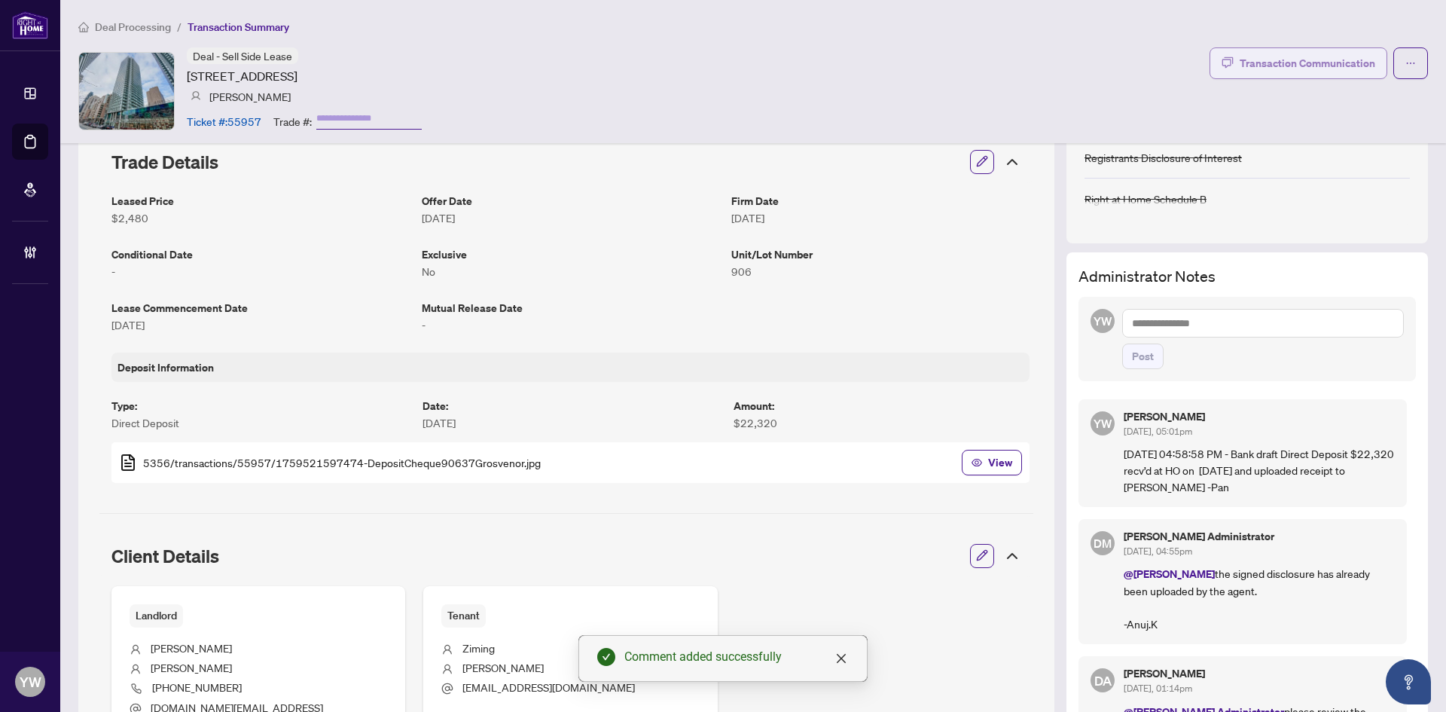
click at [1342, 61] on div "Transaction Communication" at bounding box center [1308, 63] width 136 height 24
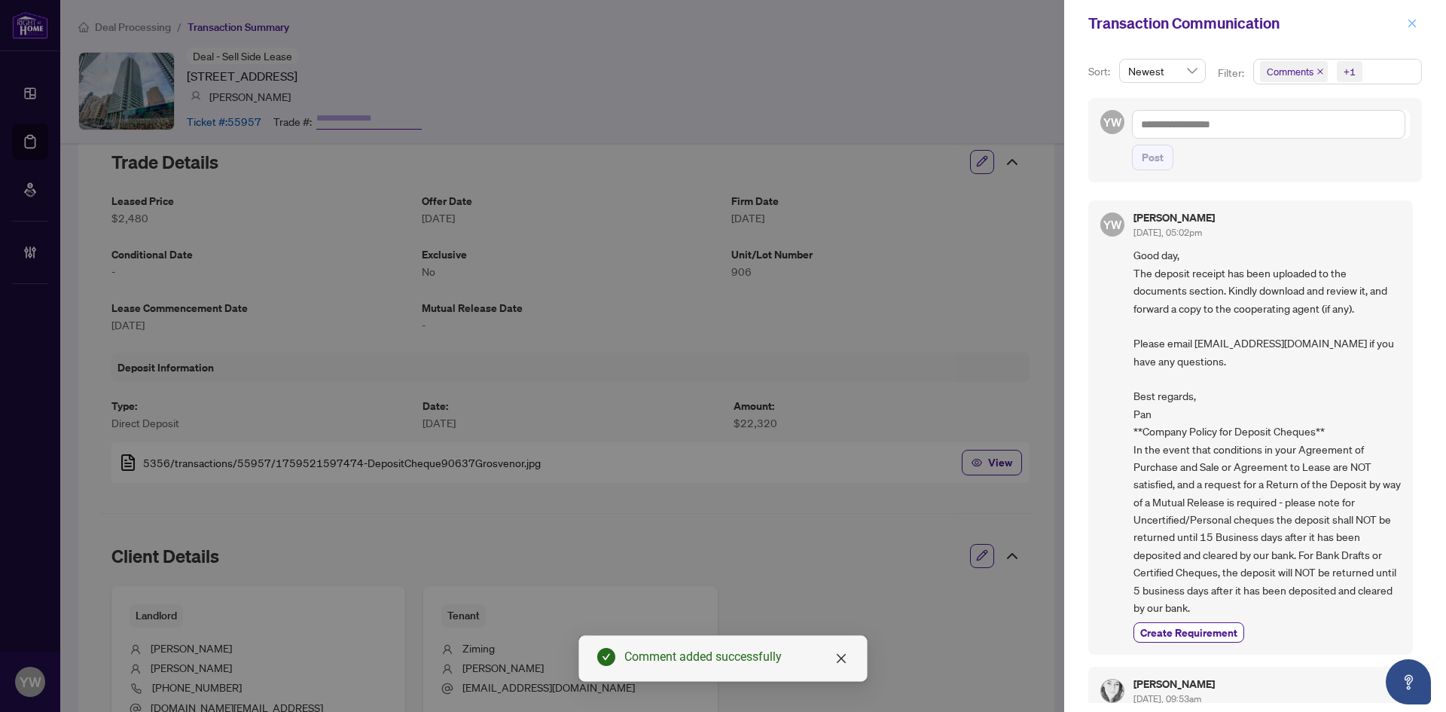
click at [1407, 27] on button "button" at bounding box center [1413, 23] width 20 height 18
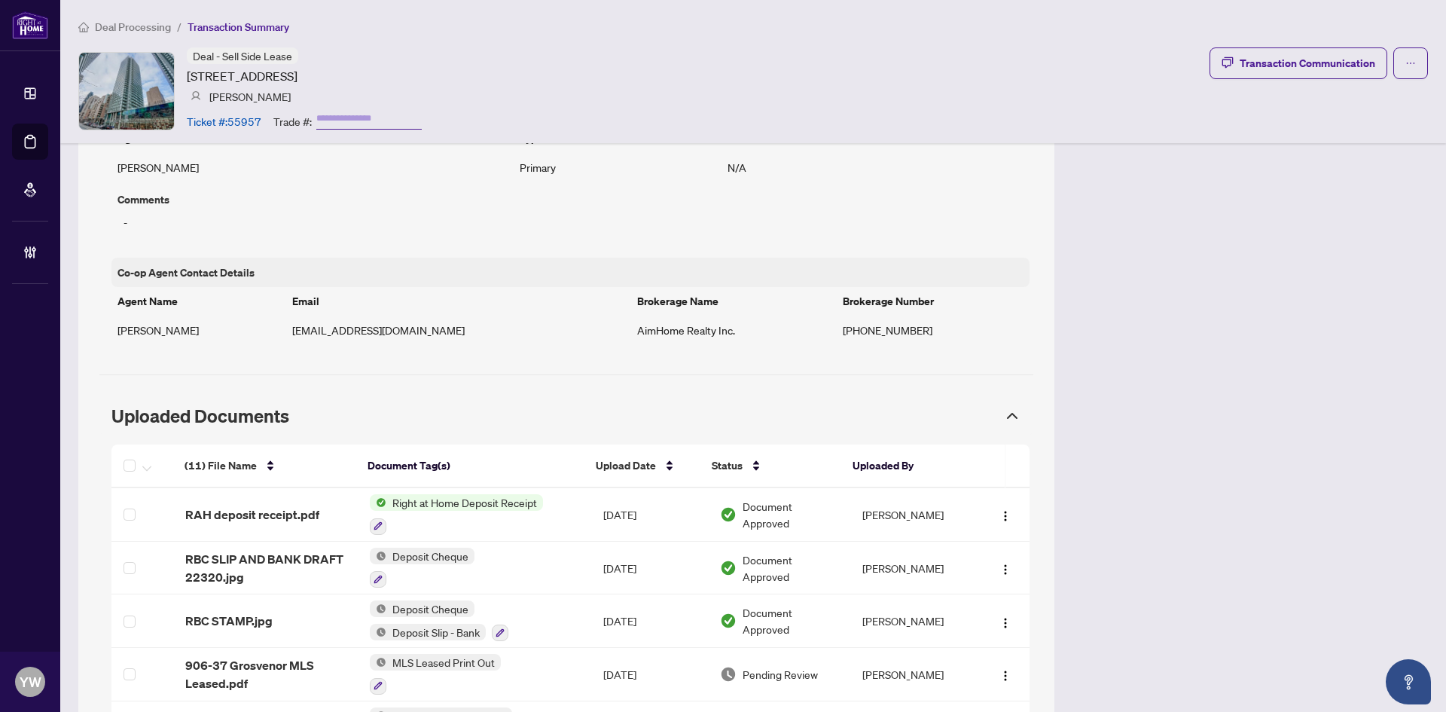
scroll to position [1188, 0]
